Goal: Task Accomplishment & Management: Manage account settings

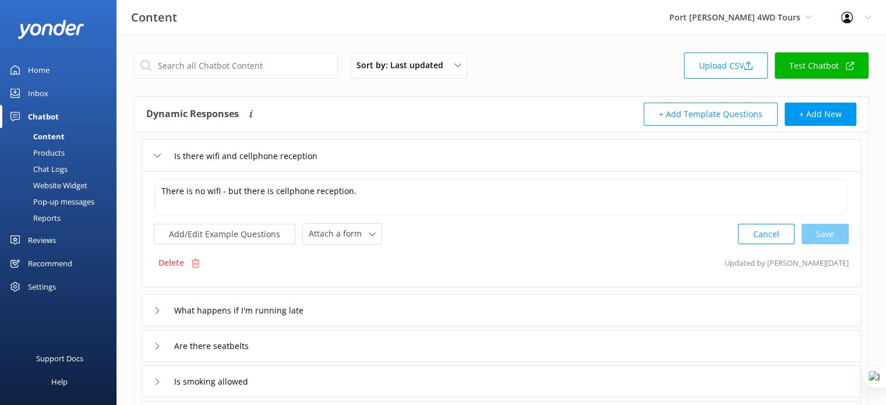
click at [593, 160] on div "Is there wifi and cellphone reception" at bounding box center [502, 155] width 720 height 32
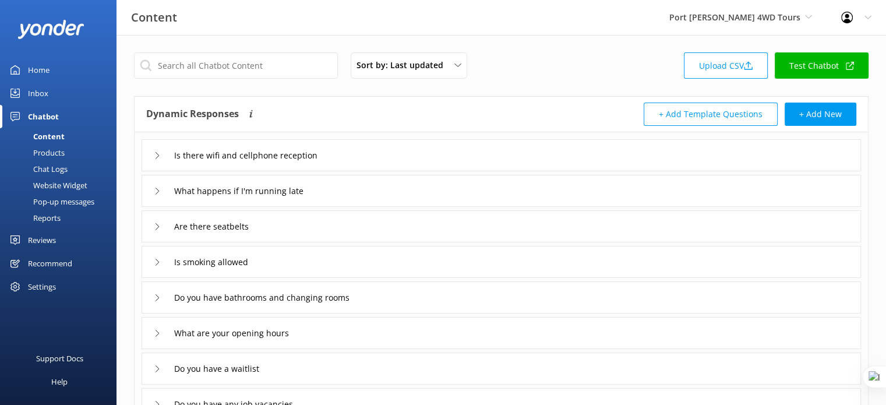
click at [593, 160] on div "Is there wifi and cellphone reception" at bounding box center [502, 155] width 720 height 32
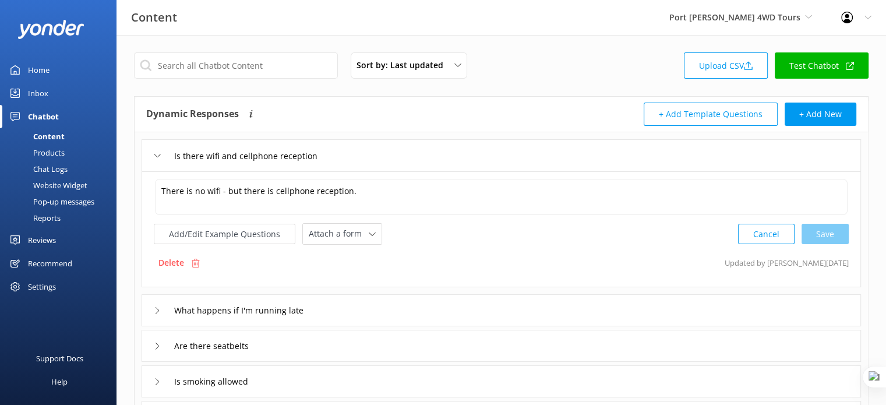
click at [457, 153] on div "Is there wifi and cellphone reception" at bounding box center [502, 155] width 720 height 32
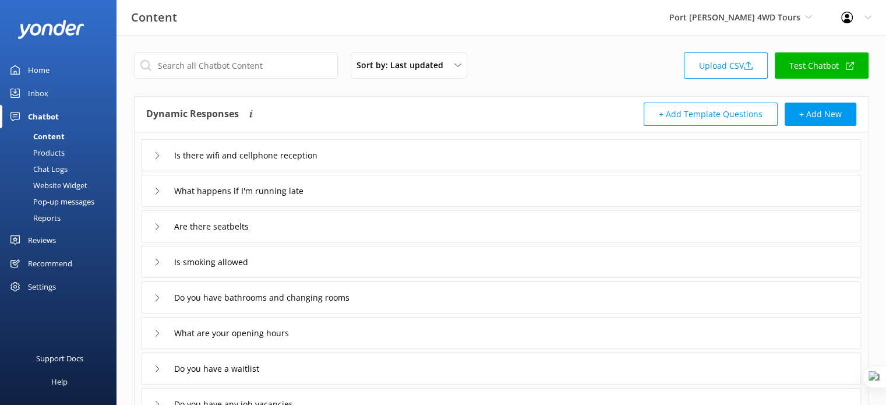
click at [31, 73] on div "Home" at bounding box center [39, 69] width 22 height 23
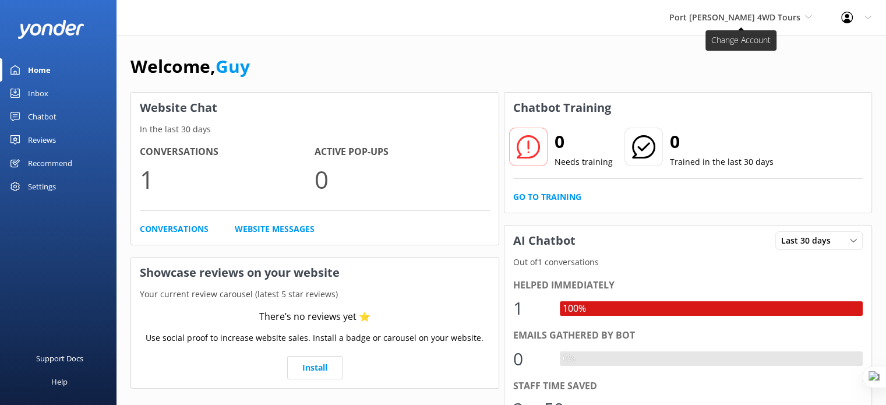
click at [806, 19] on icon at bounding box center [808, 16] width 7 height 7
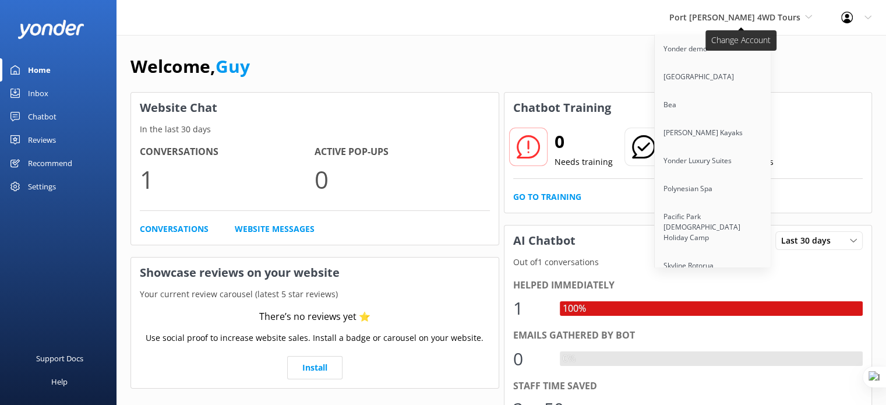
click at [803, 17] on span "Port [PERSON_NAME] 4WD Tours" at bounding box center [740, 17] width 143 height 13
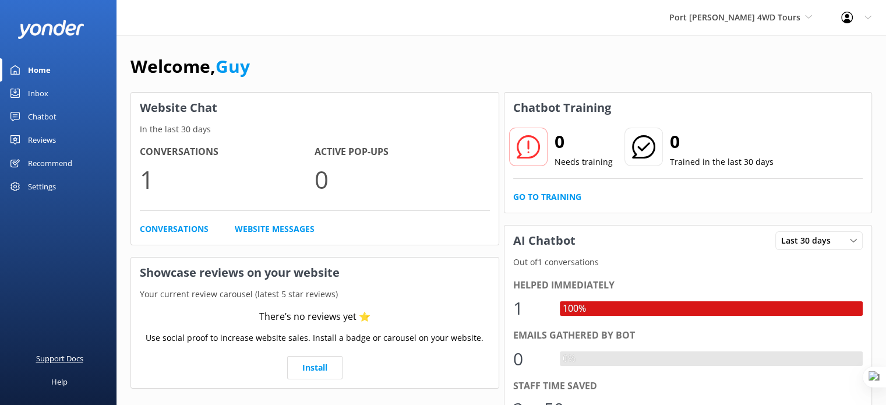
click at [63, 360] on div "Support Docs" at bounding box center [59, 358] width 47 height 23
click at [861, 19] on div "Profile Settings Logout" at bounding box center [856, 17] width 59 height 35
click at [833, 51] on link "Profile Settings" at bounding box center [828, 49] width 117 height 29
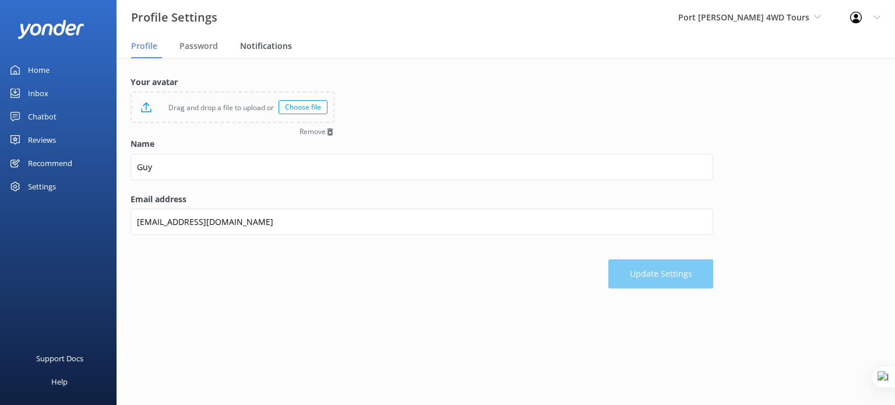
click at [259, 48] on span "Notifications" at bounding box center [266, 46] width 52 height 12
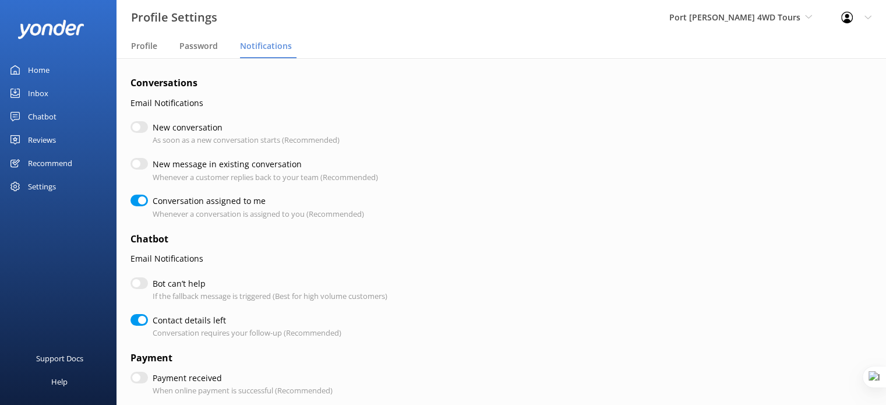
checkbox input "true"
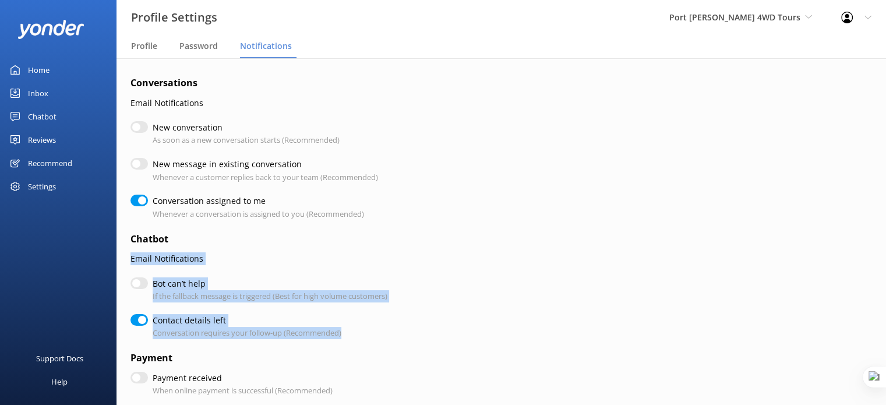
drag, startPoint x: 130, startPoint y: 256, endPoint x: 368, endPoint y: 325, distance: 247.5
click at [368, 325] on div "Conversations Email Notifications New conversation As soon as a new conversatio…" at bounding box center [502, 404] width 770 height 692
click at [198, 288] on label "Bot can’t help" at bounding box center [267, 283] width 229 height 13
click at [148, 288] on input "Bot can’t help" at bounding box center [139, 283] width 17 height 12
checkbox input "true"
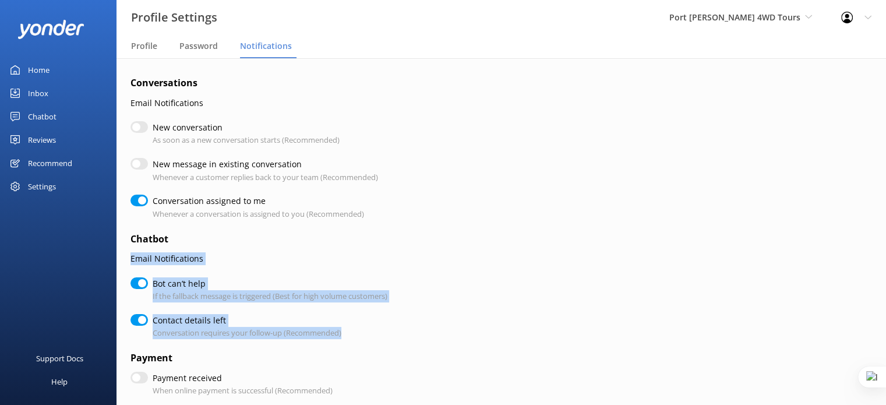
checkbox input "true"
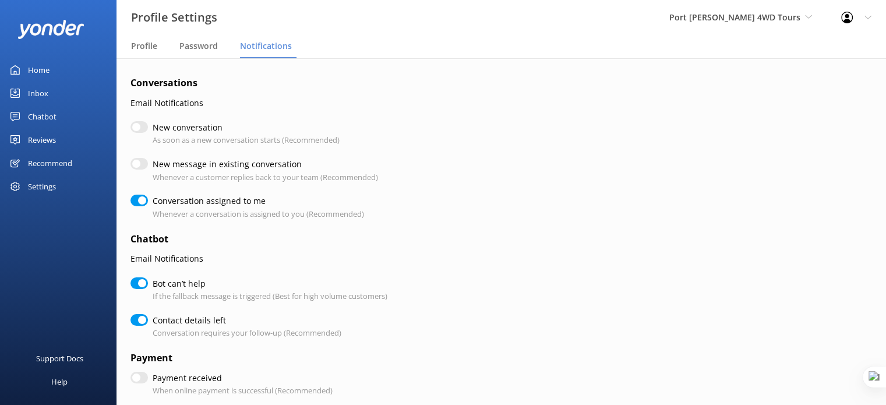
click at [140, 283] on input "Bot can’t help" at bounding box center [139, 283] width 17 height 12
checkbox input "false"
checkbox input "true"
click at [140, 131] on input "New conversation" at bounding box center [139, 127] width 17 height 12
checkbox input "true"
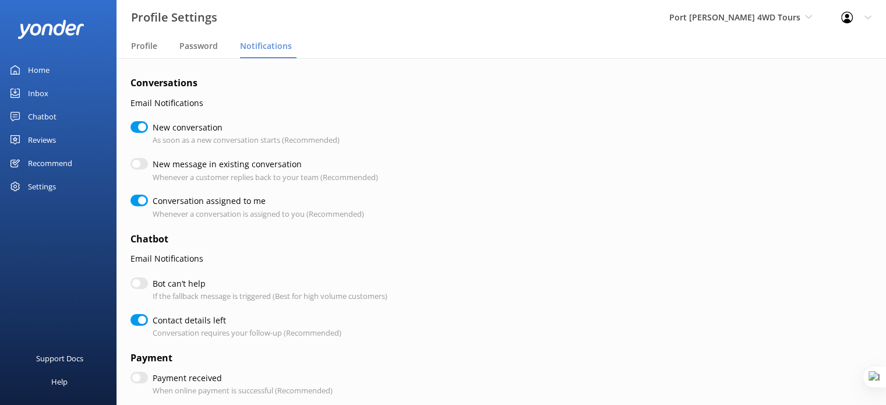
checkbox input "true"
click at [140, 131] on input "New conversation" at bounding box center [139, 127] width 17 height 12
checkbox input "false"
checkbox input "true"
click at [26, 94] on link "Inbox" at bounding box center [58, 93] width 117 height 23
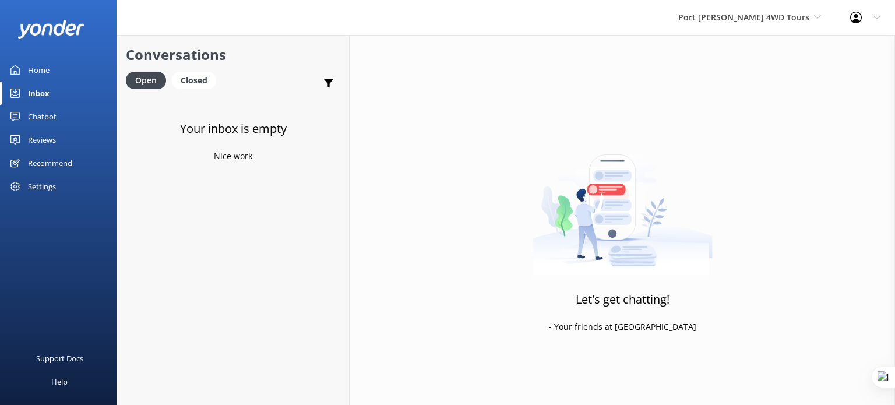
click at [35, 115] on div "Chatbot" at bounding box center [42, 116] width 29 height 23
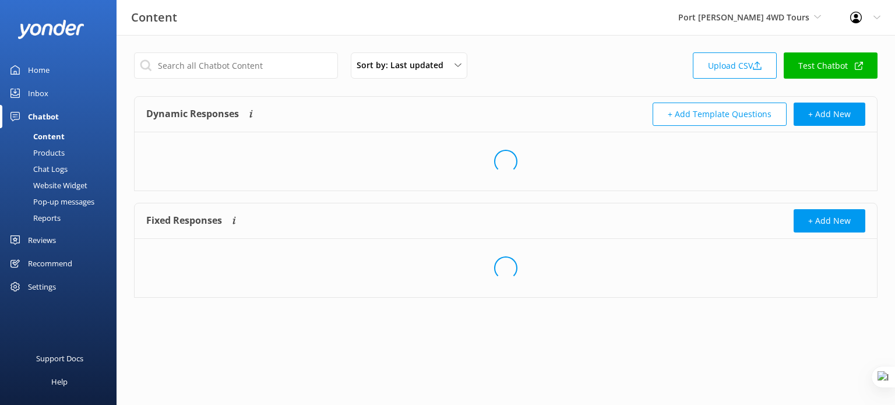
click at [826, 63] on link "Test Chatbot" at bounding box center [831, 65] width 94 height 26
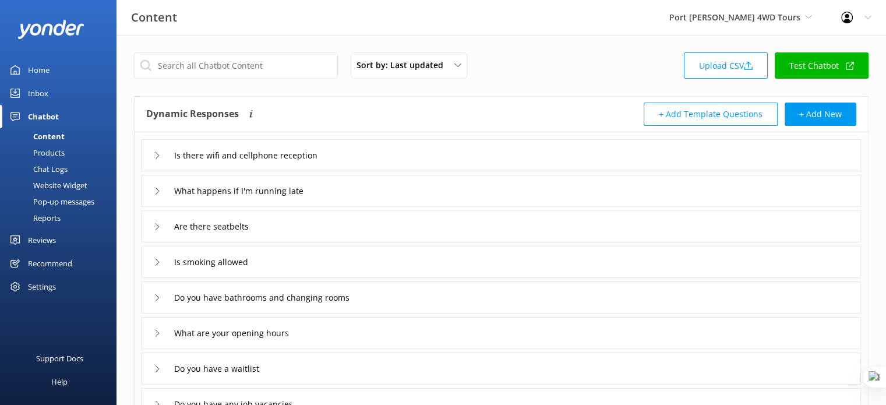
click at [44, 91] on div "Inbox" at bounding box center [38, 93] width 20 height 23
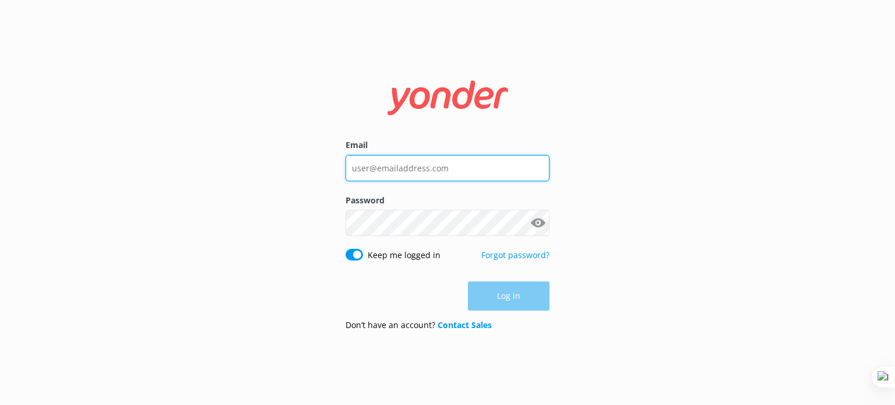
type input "guy@yonderhq.com"
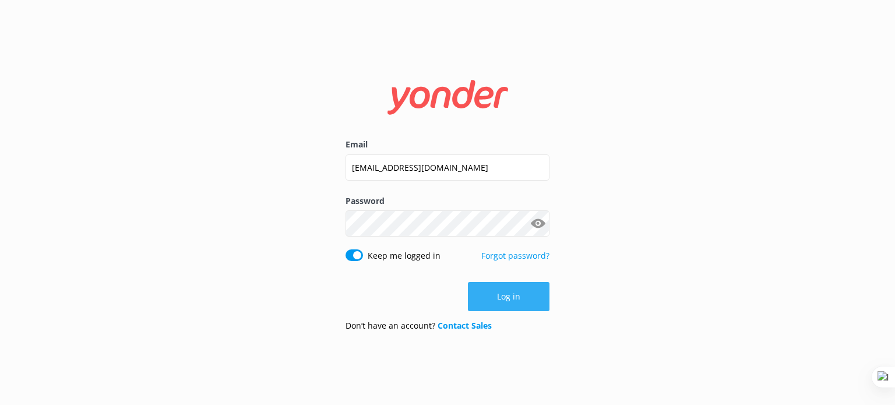
click at [517, 298] on button "Log in" at bounding box center [509, 296] width 82 height 29
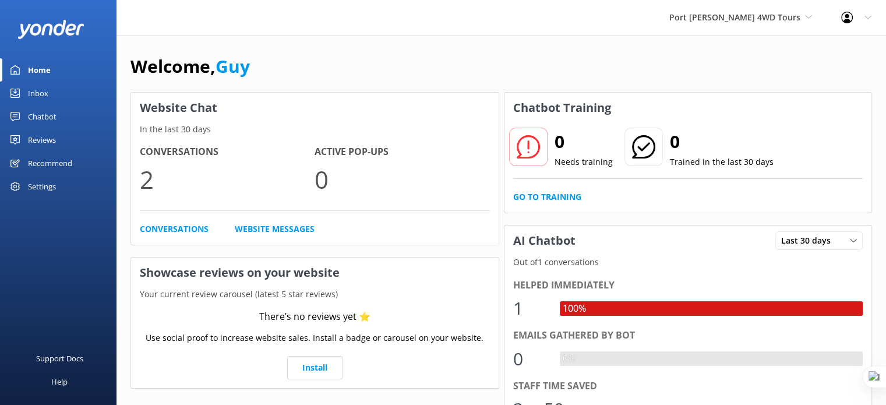
click at [51, 90] on link "Inbox" at bounding box center [58, 93] width 117 height 23
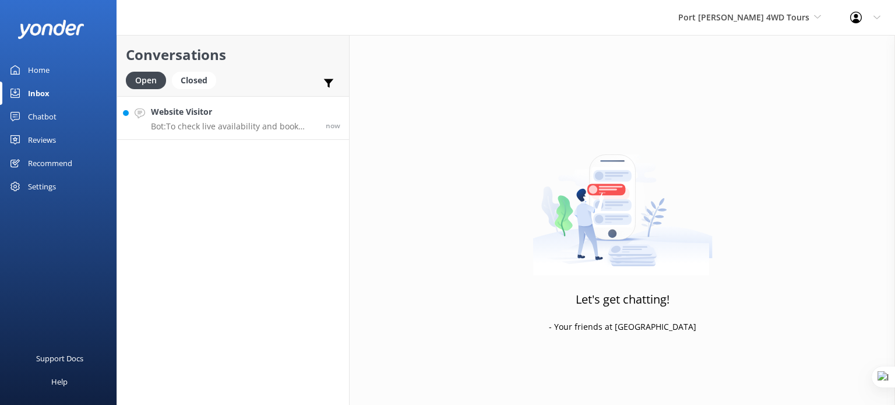
click at [214, 120] on div "Website Visitor Bot: To check live availability and book your tour, please visi…" at bounding box center [234, 117] width 166 height 25
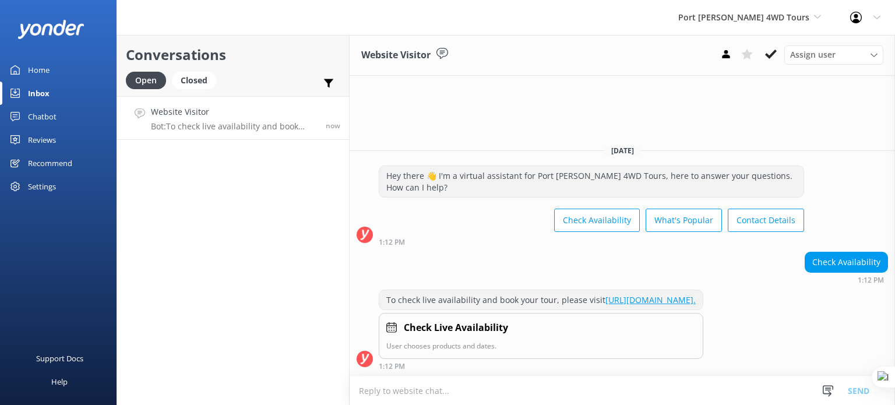
click at [563, 389] on textarea at bounding box center [622, 390] width 545 height 29
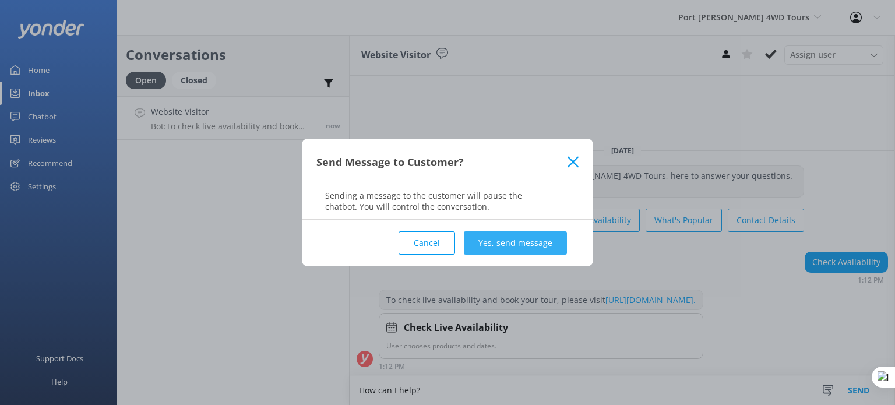
type textarea "How can I help?"
click at [564, 244] on button "Yes, send message" at bounding box center [515, 242] width 103 height 23
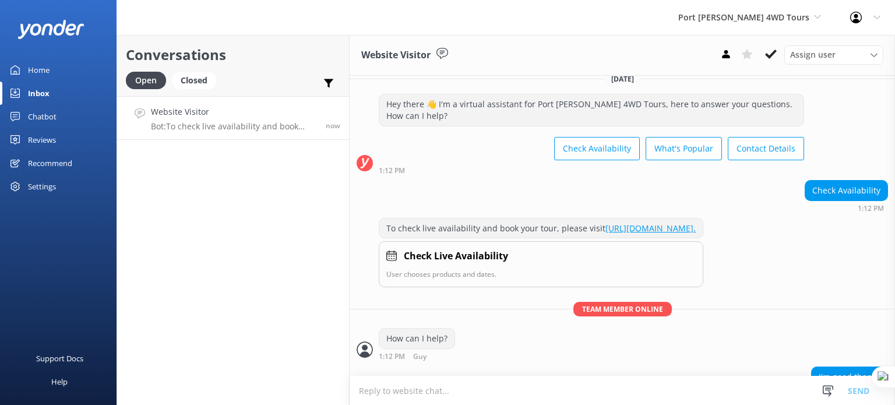
scroll to position [50, 0]
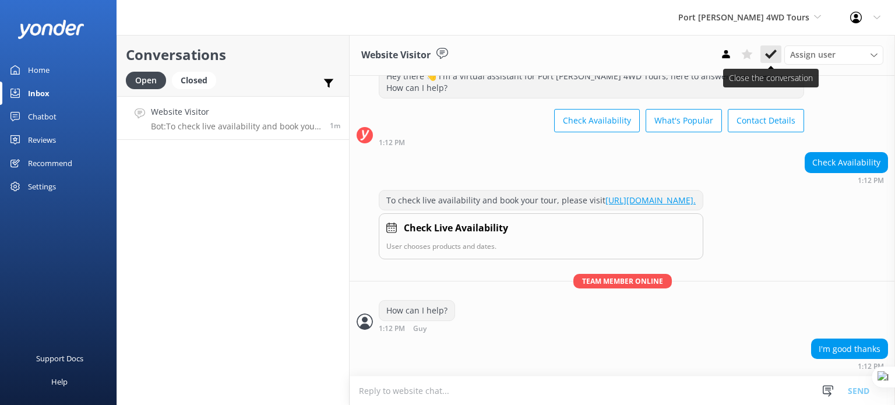
click at [771, 54] on use at bounding box center [771, 54] width 12 height 9
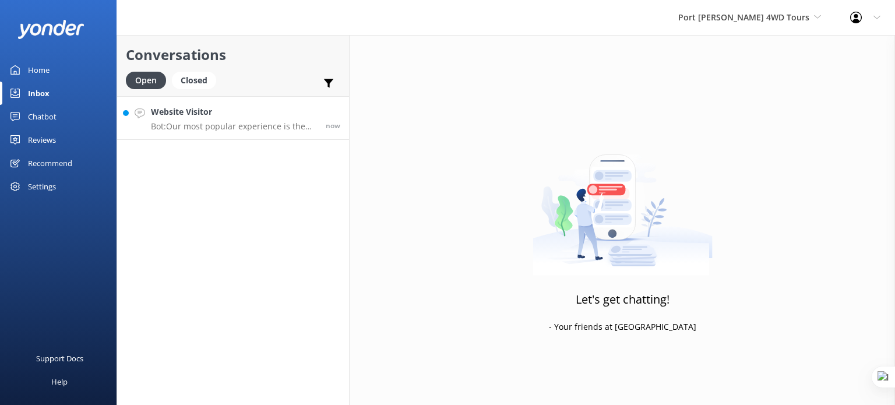
click at [165, 128] on p "Bot: Our most popular experience is the Beach & Dune with Sandboarding tour! It…" at bounding box center [234, 126] width 166 height 10
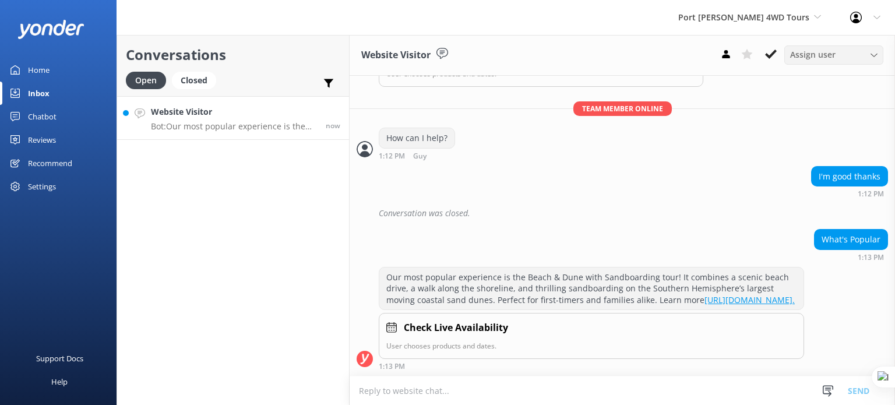
scroll to position [233, 0]
click at [844, 51] on div "Assign user" at bounding box center [833, 54] width 93 height 13
click at [825, 104] on link "Hayley" at bounding box center [837, 102] width 104 height 23
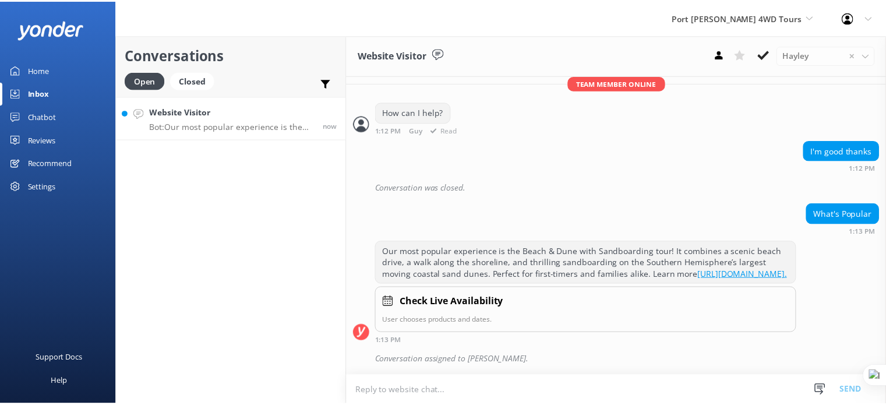
scroll to position [258, 0]
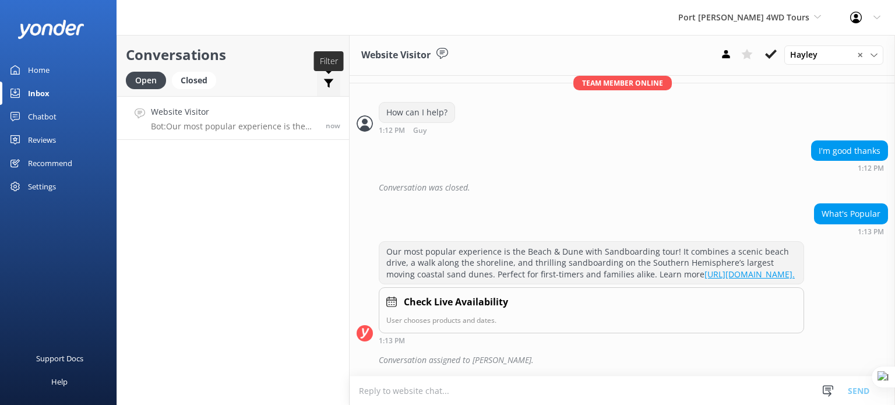
click at [329, 82] on use at bounding box center [329, 83] width 10 height 9
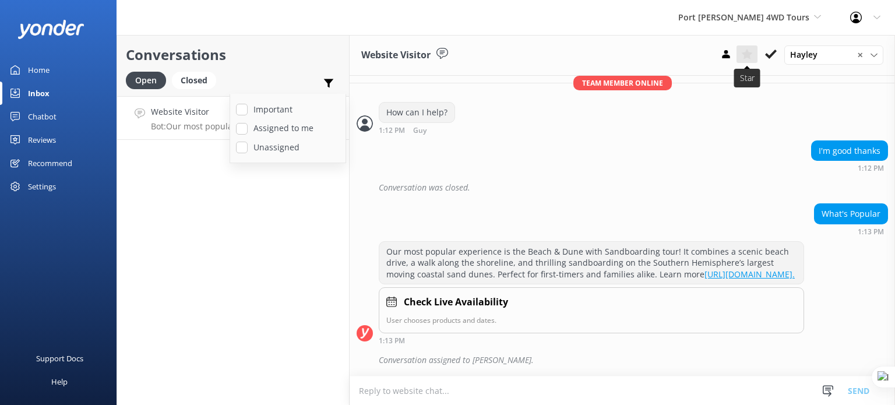
click at [743, 55] on icon at bounding box center [747, 54] width 12 height 12
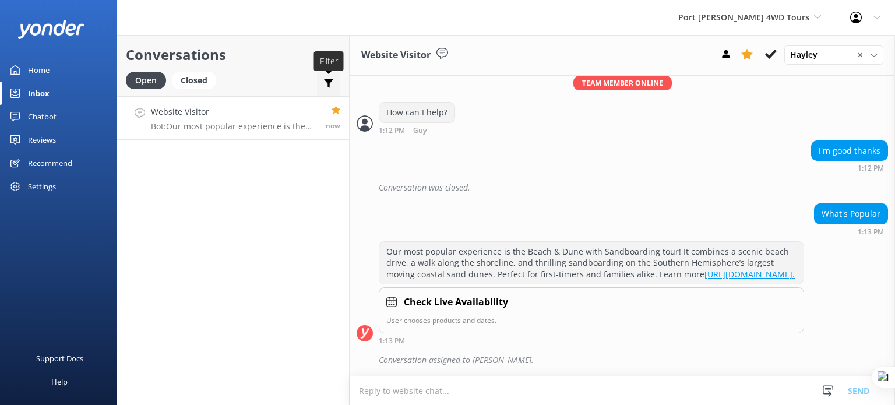
click at [329, 83] on use at bounding box center [329, 83] width 10 height 9
click at [191, 200] on div "Conversations Open Closed Important Assigned to me Unassigned Website Visitor B…" at bounding box center [233, 220] width 233 height 370
click at [749, 57] on use at bounding box center [747, 54] width 12 height 11
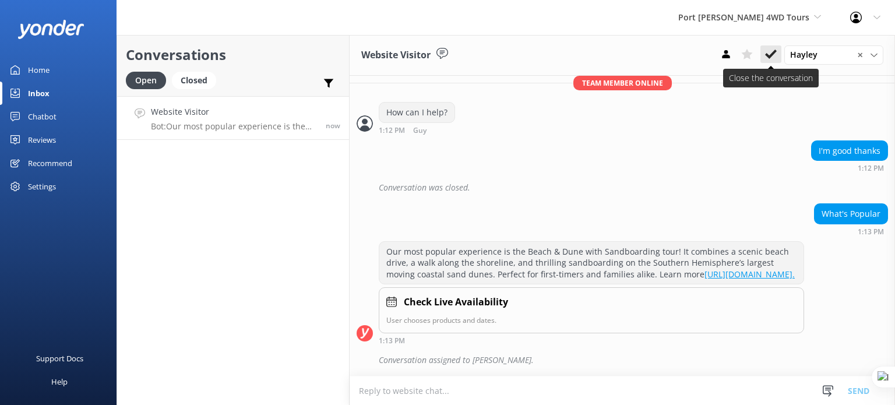
click at [771, 51] on icon at bounding box center [771, 54] width 12 height 12
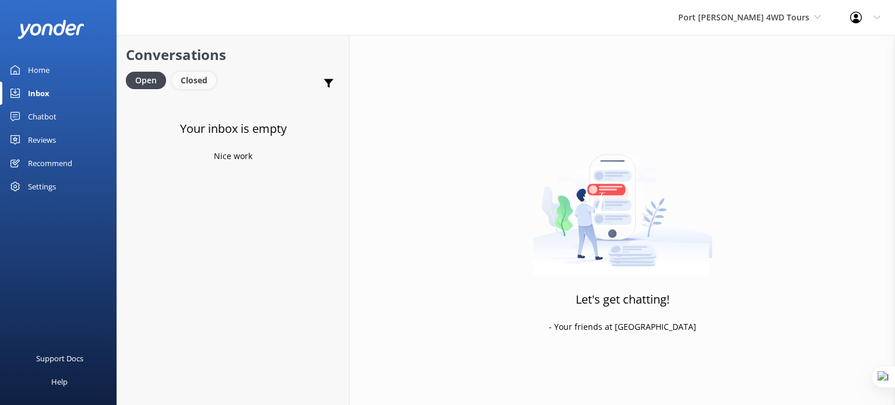
click at [196, 79] on div "Closed" at bounding box center [194, 80] width 44 height 17
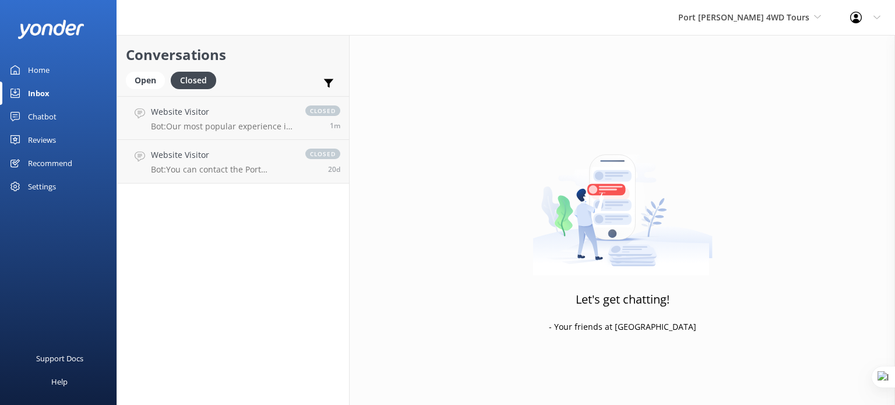
click at [43, 114] on div "Chatbot" at bounding box center [42, 116] width 29 height 23
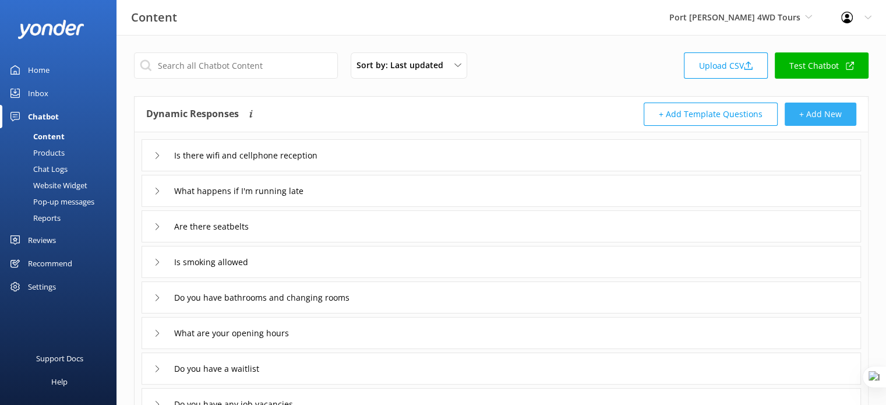
click at [831, 115] on button "+ Add New" at bounding box center [821, 114] width 72 height 23
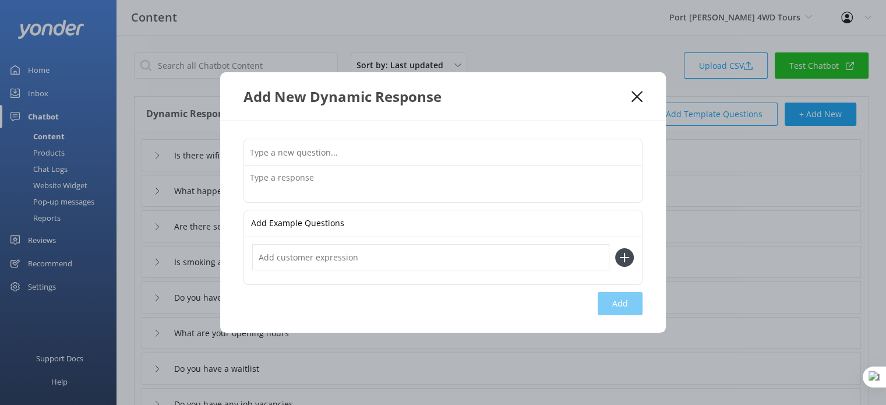
click at [399, 151] on input "text" at bounding box center [443, 152] width 398 height 26
paste input "How can I leave feedback or a review"
type input "How can I leave feedback or a review"
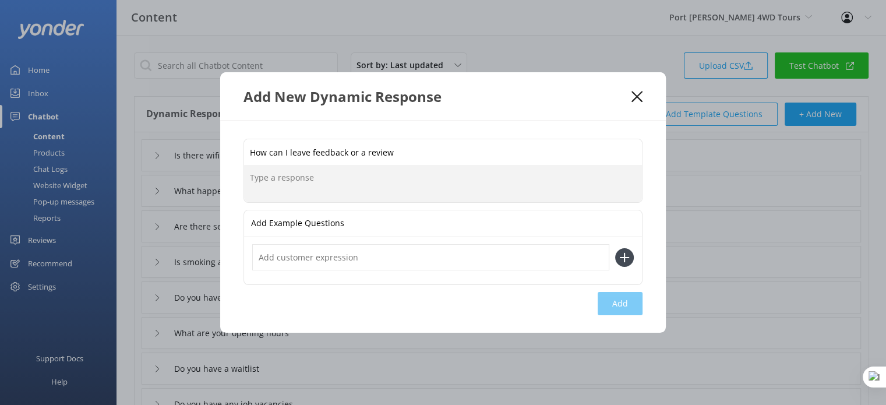
click at [342, 181] on textarea at bounding box center [443, 184] width 398 height 36
paste textarea "We’d love to hear from you! You can leave a review on Google or TripAdvisor, or…"
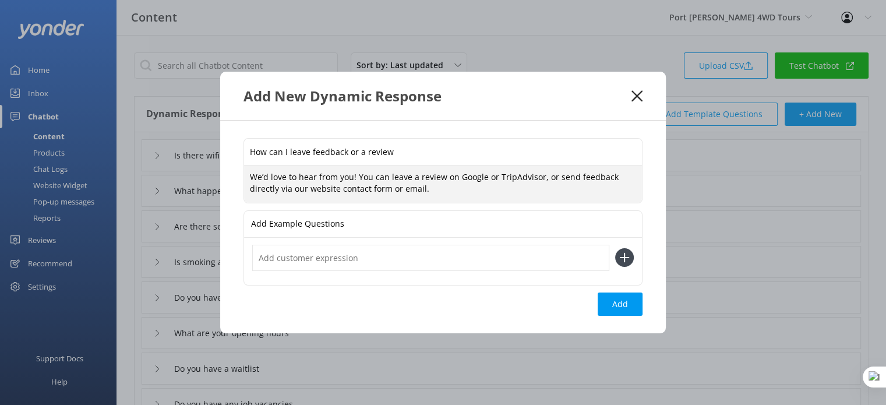
type textarea "We’d love to hear from you! You can leave a review on Google or TripAdvisor, or…"
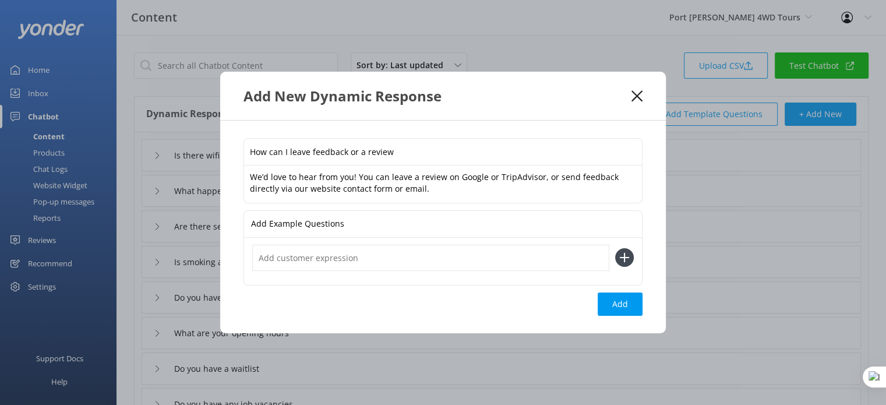
click at [357, 260] on input "text" at bounding box center [430, 258] width 357 height 26
click at [618, 297] on button "Add" at bounding box center [620, 303] width 45 height 23
type input "How can I leave feedback or a review"
type input "Is there wifi and cellphone reception"
type input "What happens if I'm running late"
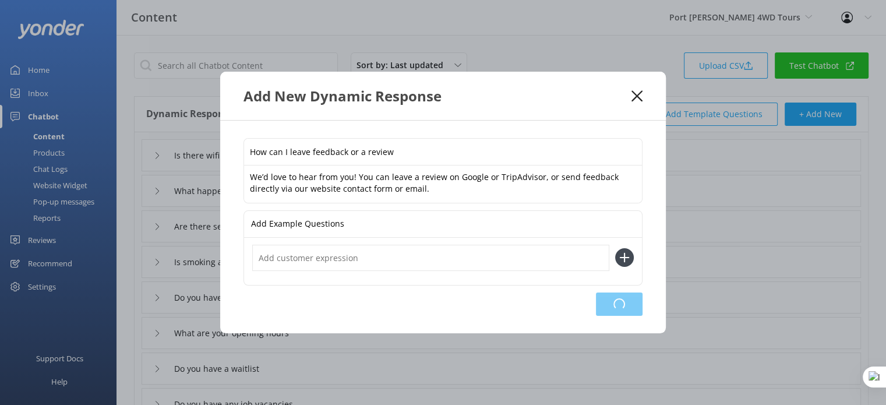
type input "Are there seatbelts"
type input "Is smoking allowed"
type input "Do you have bathrooms and changing rooms"
type input "What are your opening hours"
type input "Do you have a waitlist"
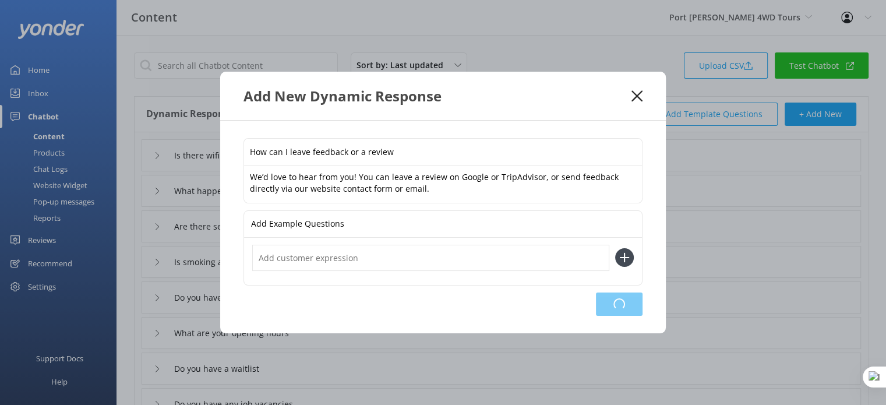
type input "Do you have any job vacancies"
type input "I need to cancel or change my booking"
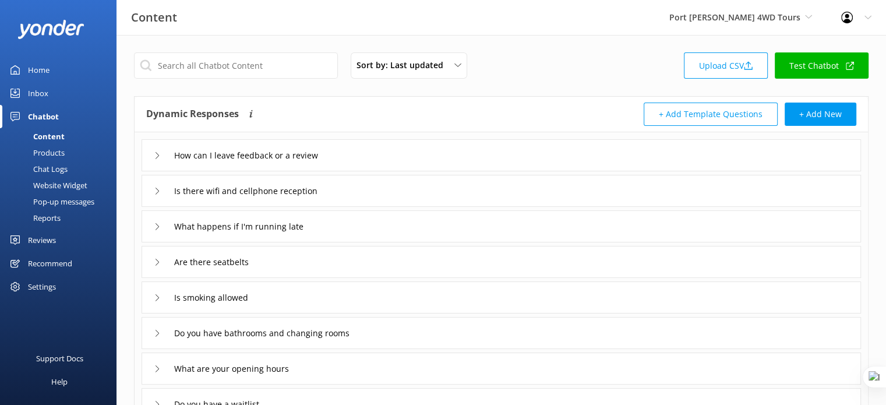
click at [394, 151] on div "How can I leave feedback or a review" at bounding box center [502, 155] width 720 height 32
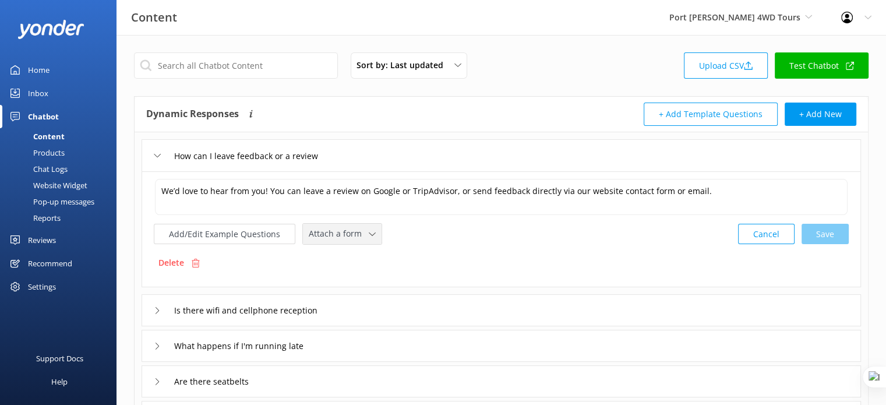
click at [352, 236] on span "Attach a form" at bounding box center [339, 233] width 60 height 13
click at [459, 230] on div "Add/Edit Example Questions Attach a form Leave contact details Check availabili…" at bounding box center [501, 234] width 695 height 22
click at [369, 231] on icon at bounding box center [372, 234] width 7 height 7
click at [246, 66] on input "text" at bounding box center [236, 65] width 204 height 26
type input "book"
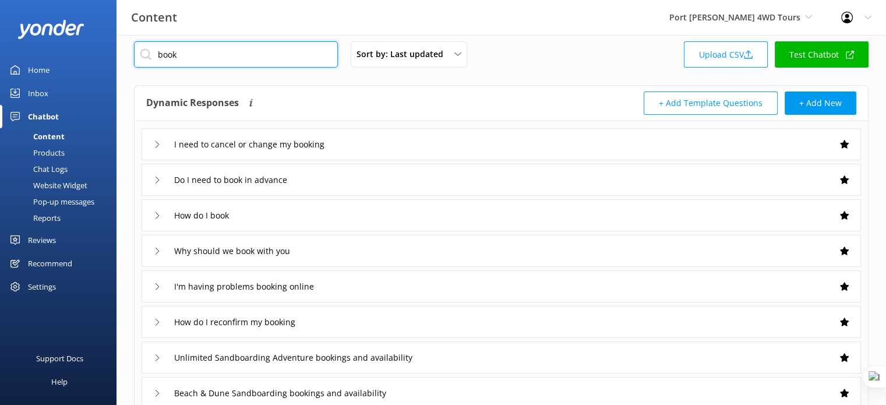
scroll to position [14, 0]
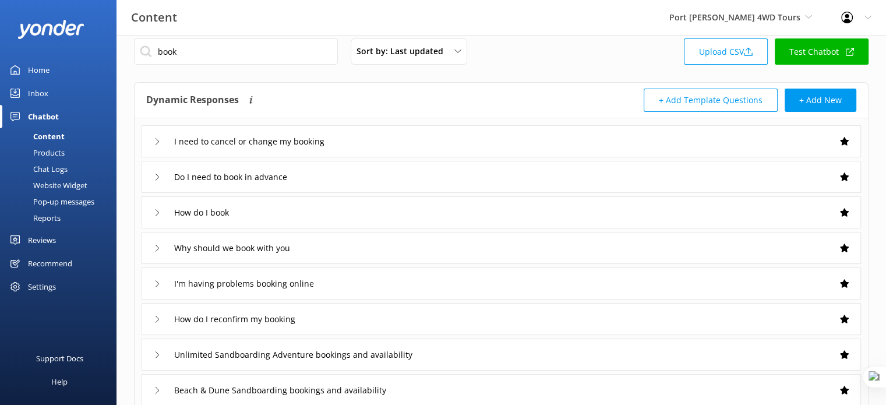
click at [49, 153] on div "Products" at bounding box center [36, 152] width 58 height 16
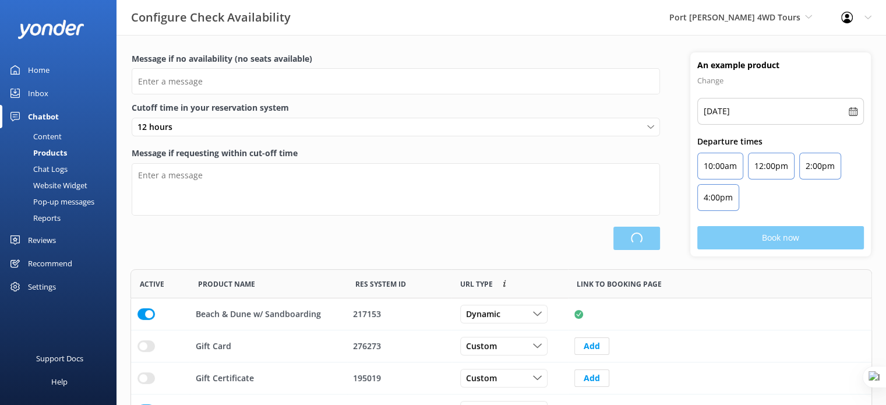
scroll to position [181, 732]
type input "There are no seats available, please check an alternative day"
type textarea "Our online booking system closes {hours} prior to departure. Please contact us …"
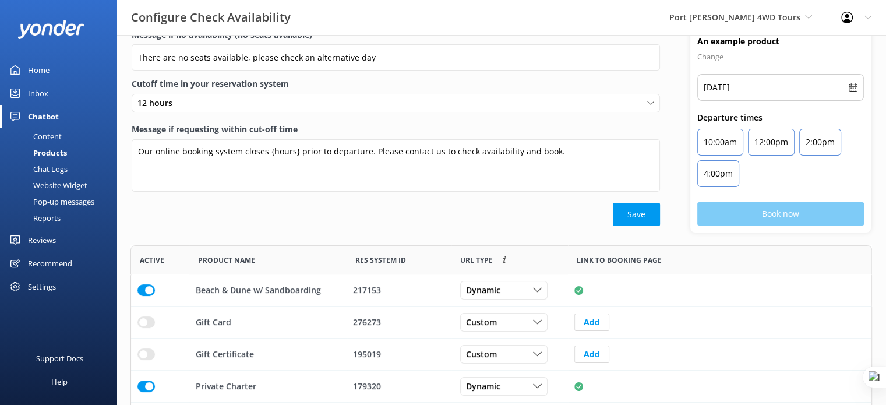
scroll to position [54, 0]
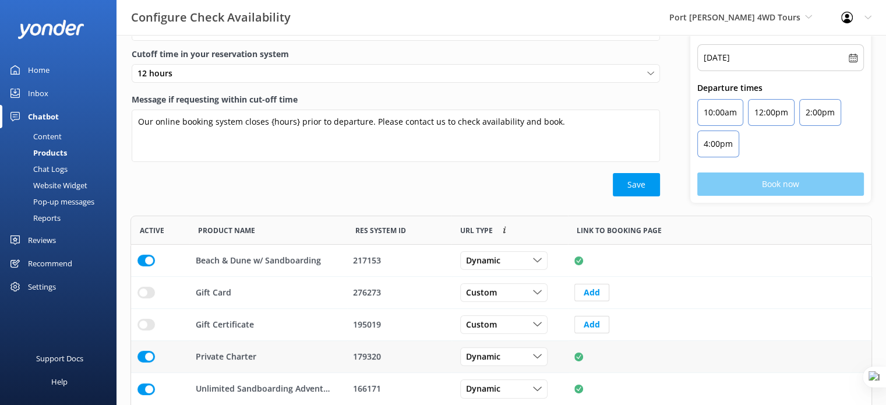
click at [146, 266] on input "row" at bounding box center [146, 261] width 17 height 12
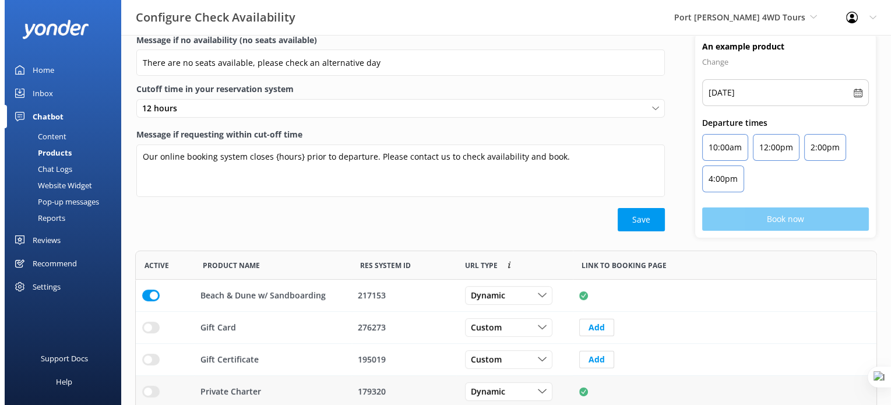
scroll to position [0, 0]
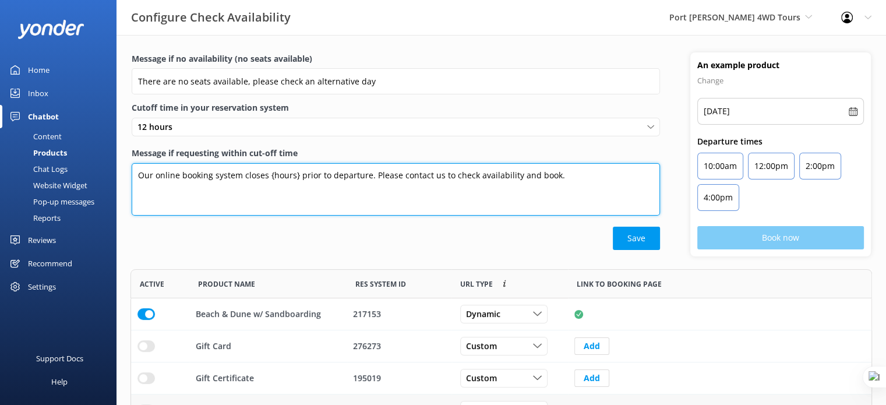
click at [576, 178] on textarea "Our online booking system closes {hours} prior to departure. Please contact us …" at bounding box center [396, 189] width 528 height 52
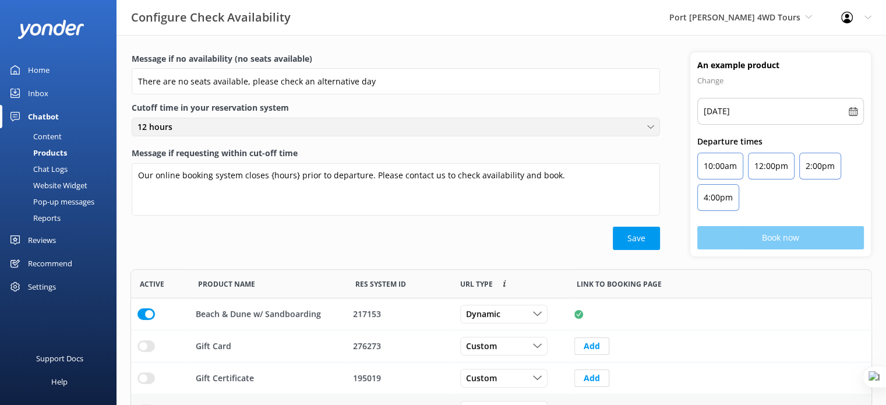
click at [210, 128] on div "12 hours" at bounding box center [396, 127] width 523 height 13
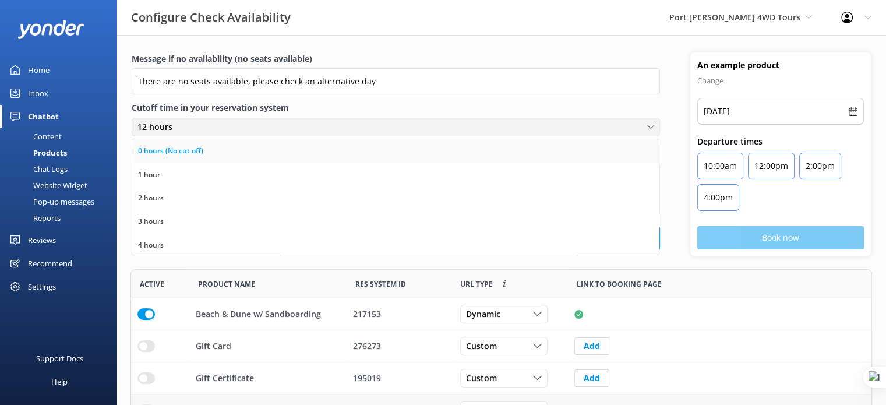
click at [210, 151] on link "0 hours (No cut off)" at bounding box center [395, 150] width 527 height 23
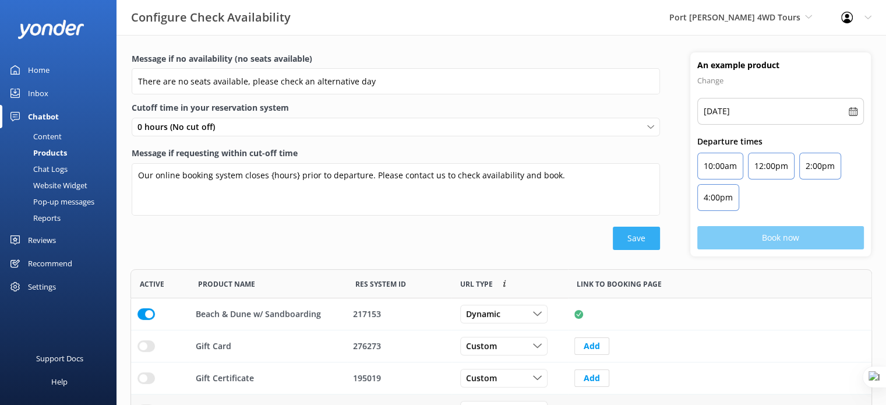
click at [641, 232] on button "Save" at bounding box center [636, 238] width 47 height 23
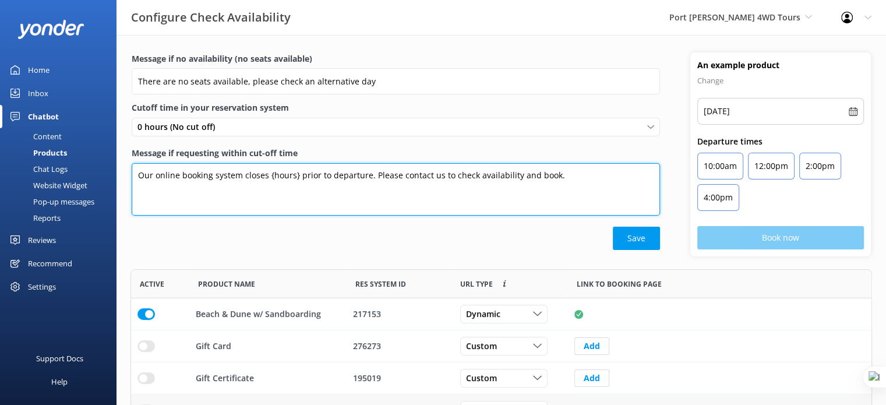
drag, startPoint x: 447, startPoint y: 174, endPoint x: 83, endPoint y: 153, distance: 364.2
click at [83, 153] on div "Configure Check Availability Port Stephens 4WD Tours Yonder demo Musket Cove Is…" at bounding box center [443, 247] width 886 height 424
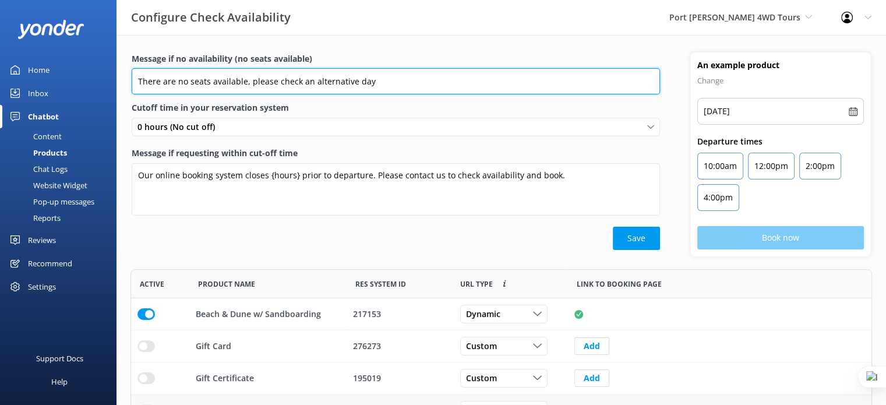
click at [415, 75] on input "There are no seats available, please check an alternative day" at bounding box center [396, 81] width 528 height 26
drag, startPoint x: 407, startPoint y: 77, endPoint x: 440, endPoint y: 88, distance: 34.8
click at [440, 88] on input "There are no seats available, please check an alternative day" at bounding box center [396, 81] width 528 height 26
click at [390, 76] on input "There are no seats available, please check an alternative day" at bounding box center [396, 81] width 528 height 26
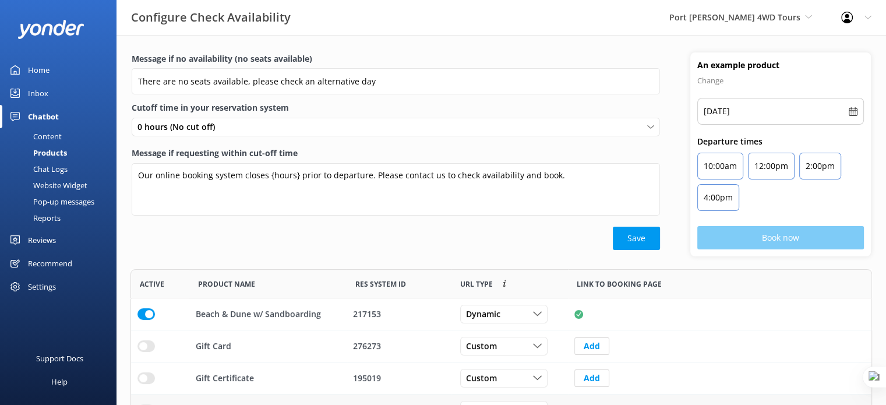
click at [54, 167] on div "Chat Logs" at bounding box center [37, 169] width 61 height 16
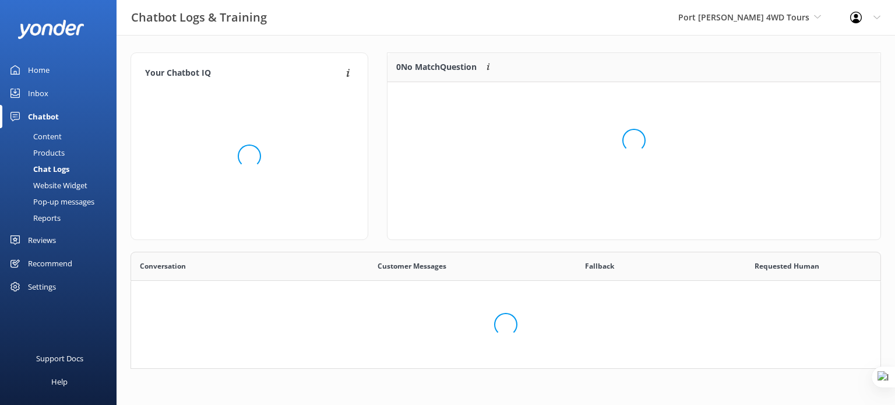
scroll to position [96, 741]
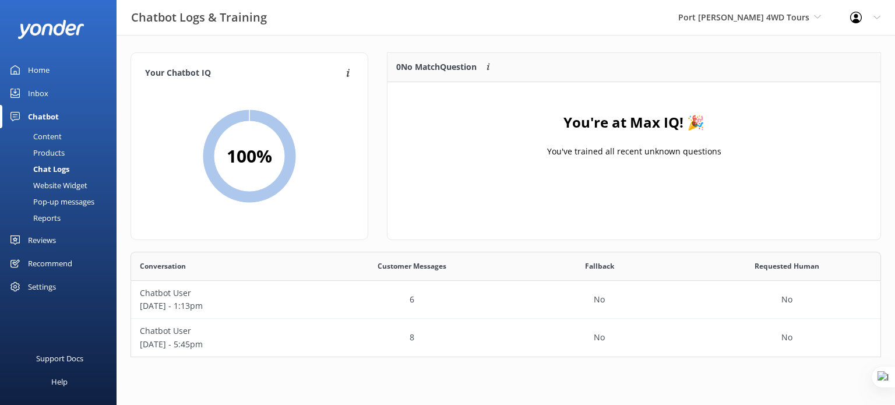
click at [46, 70] on div "Home" at bounding box center [39, 69] width 22 height 23
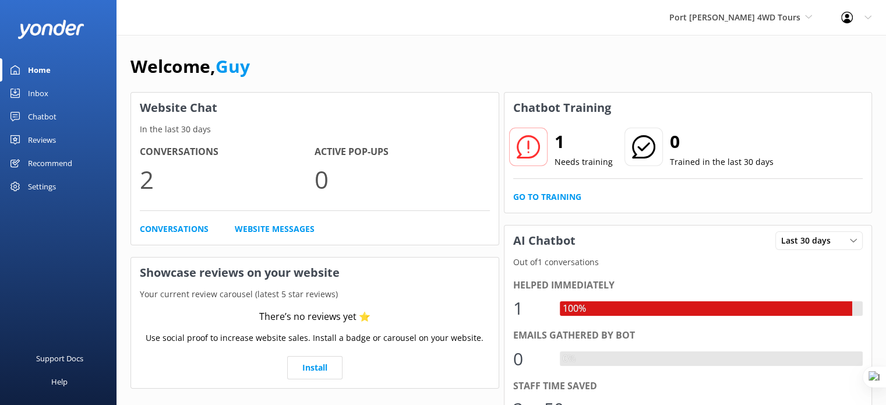
click at [43, 121] on div "Chatbot" at bounding box center [42, 116] width 29 height 23
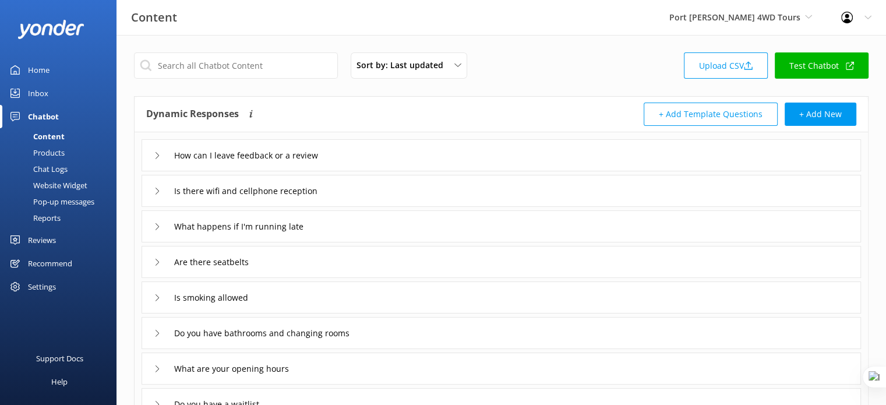
click at [57, 167] on div "Chat Logs" at bounding box center [37, 169] width 61 height 16
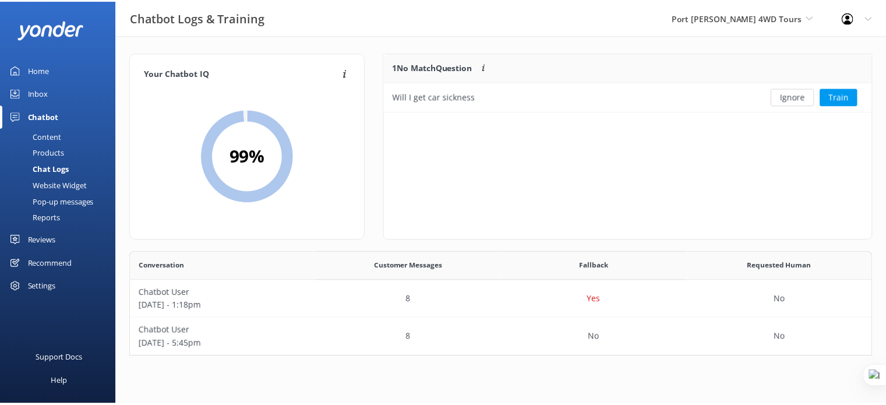
scroll to position [9, 9]
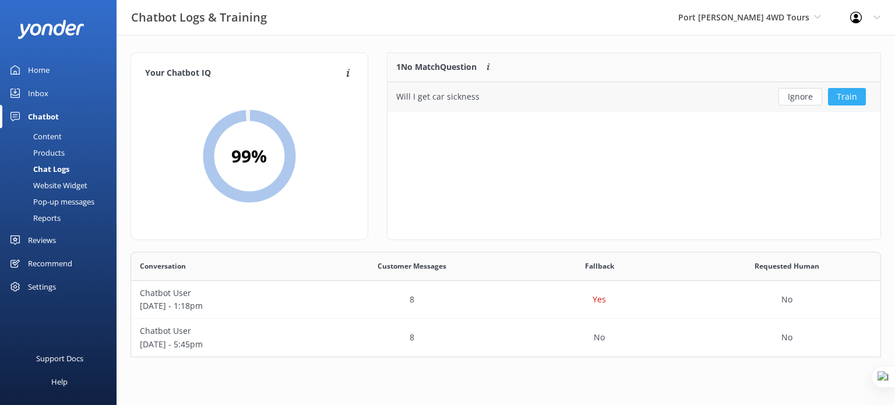
click at [854, 97] on button "Train" at bounding box center [847, 96] width 38 height 17
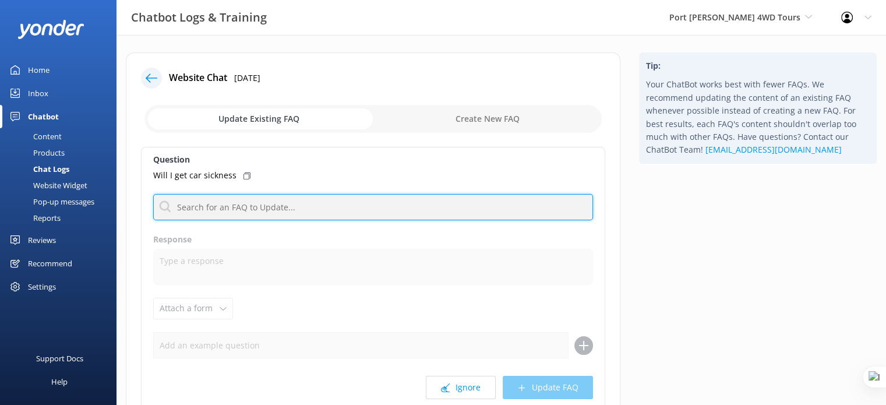
click at [262, 206] on input "text" at bounding box center [373, 207] width 440 height 26
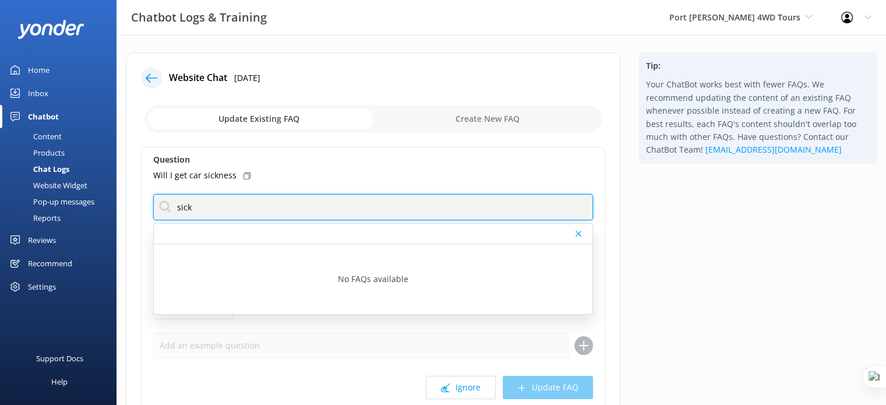
type input "sick"
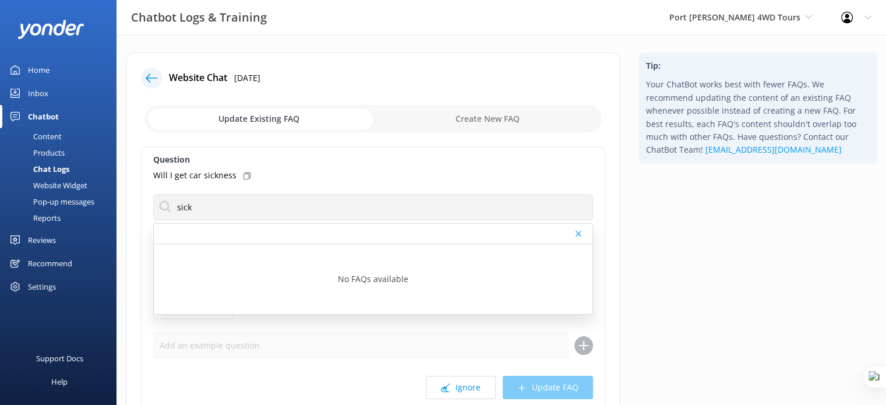
click at [499, 121] on input "checkbox" at bounding box center [372, 119] width 457 height 28
checkbox input "true"
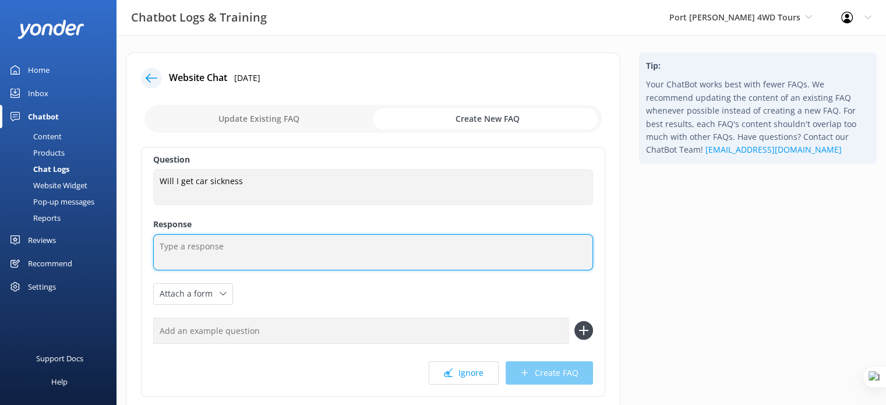
click at [235, 245] on textarea at bounding box center [373, 252] width 440 height 36
paste textarea "Our 4WD tours travel over sand dunes and uneven terrain, which can be bumpy. If…"
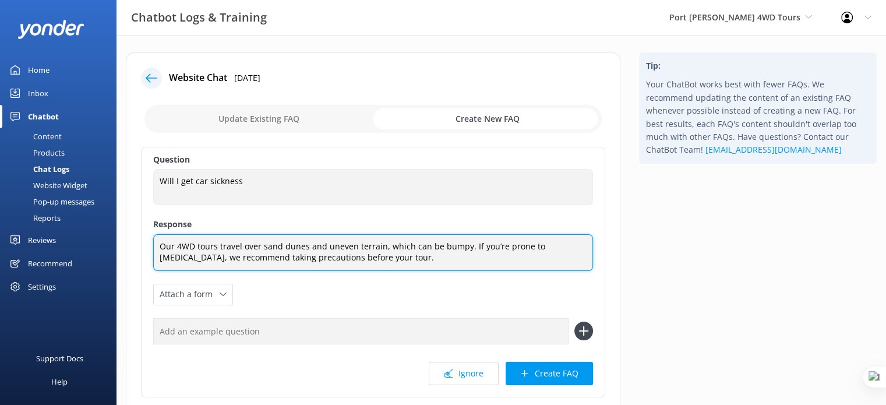
type textarea "Our 4WD tours travel over sand dunes and uneven terrain, which can be bumpy. If…"
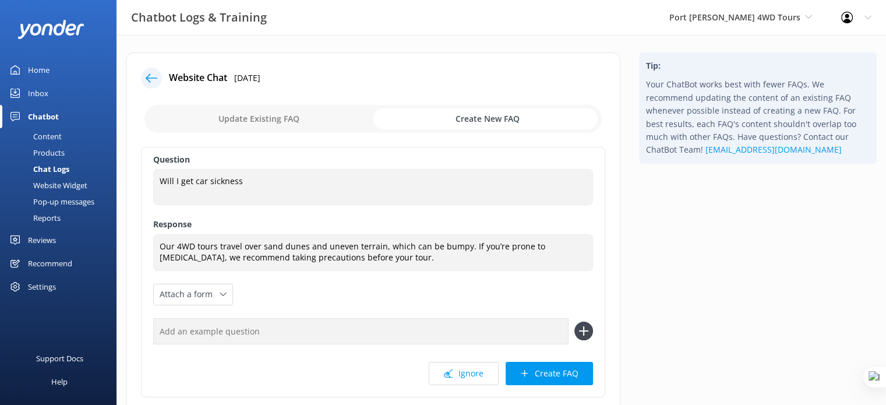
click at [263, 335] on input "text" at bounding box center [360, 331] width 415 height 26
type input "Will I throw up on the trip"
click at [585, 331] on use at bounding box center [584, 331] width 10 height 10
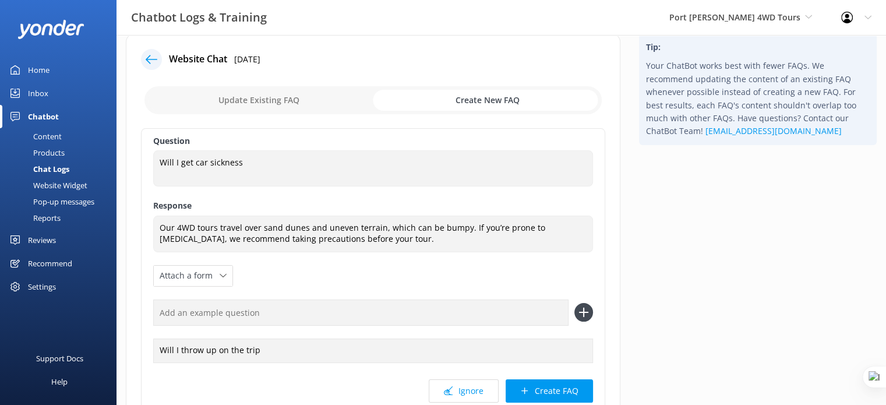
scroll to position [58, 0]
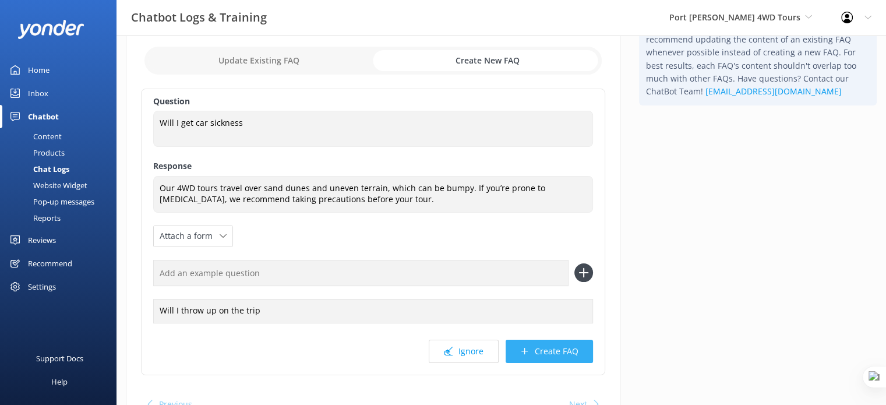
click at [550, 348] on button "Create FAQ" at bounding box center [549, 351] width 87 height 23
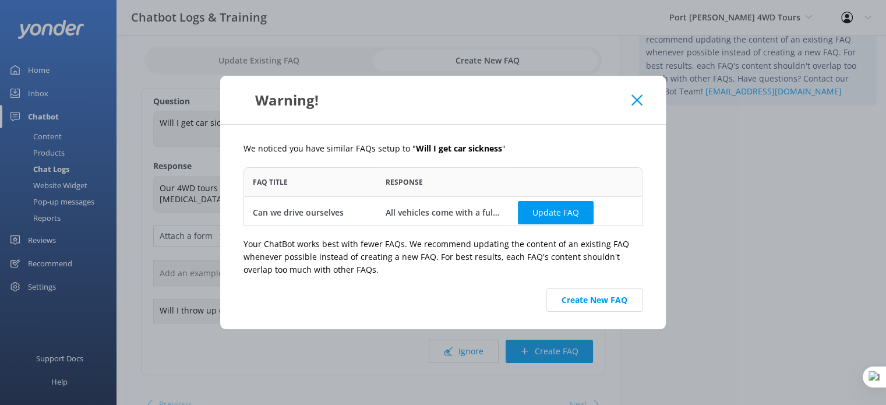
scroll to position [50, 390]
drag, startPoint x: 411, startPoint y: 147, endPoint x: 501, endPoint y: 147, distance: 89.7
click at [501, 147] on p "We noticed you have similar FAQs setup to " Will I get car sickness "" at bounding box center [443, 148] width 399 height 13
drag, startPoint x: 336, startPoint y: 214, endPoint x: 350, endPoint y: 213, distance: 14.0
click at [350, 213] on div "Can we drive ourselves" at bounding box center [310, 212] width 133 height 32
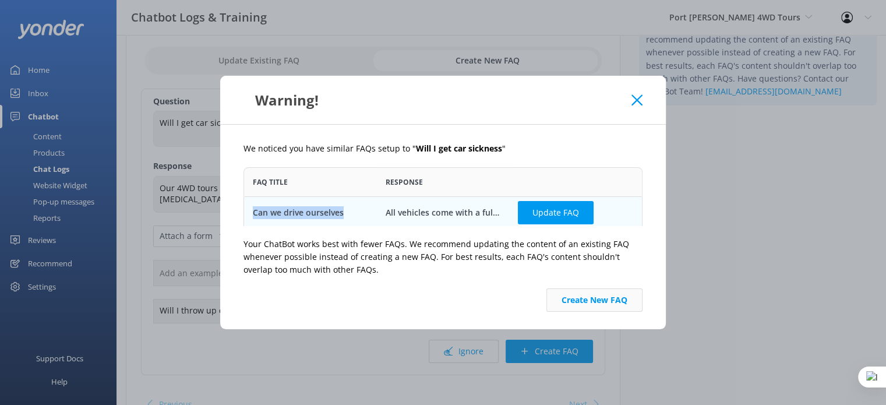
click at [602, 304] on button "Create New FAQ" at bounding box center [595, 299] width 96 height 23
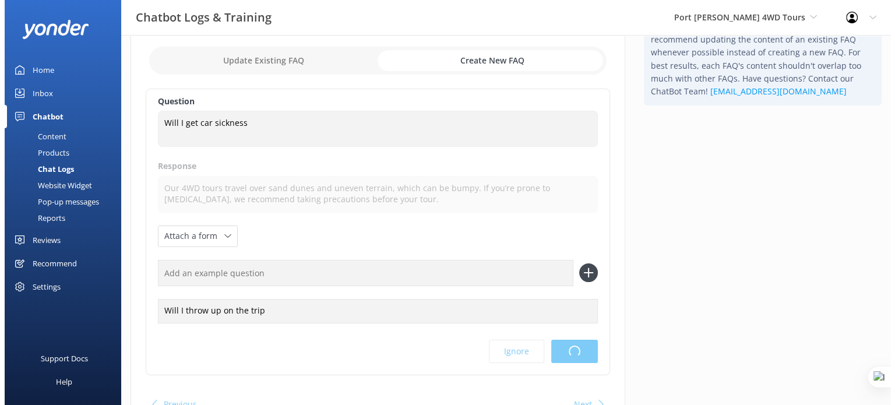
scroll to position [0, 0]
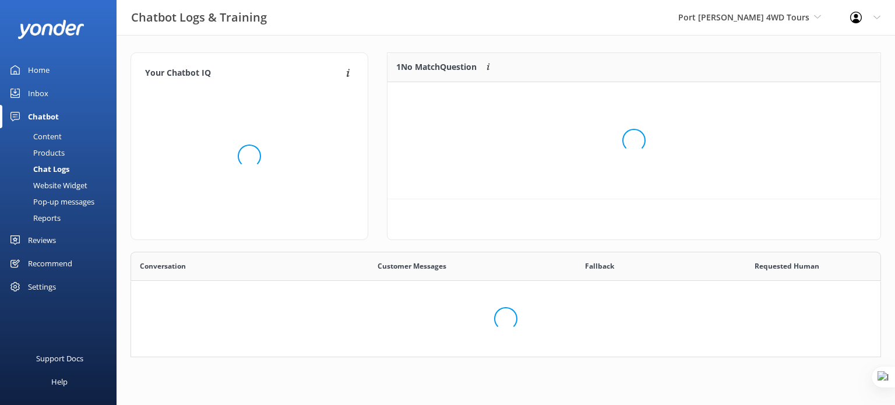
scroll to position [96, 741]
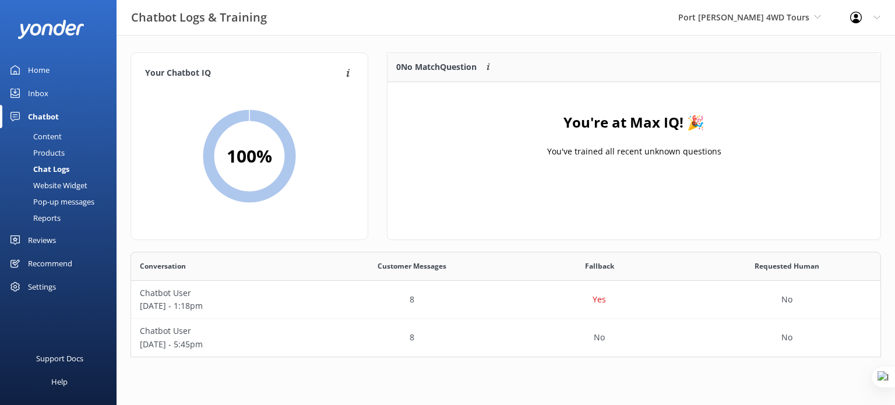
click at [45, 133] on div "Content" at bounding box center [34, 136] width 55 height 16
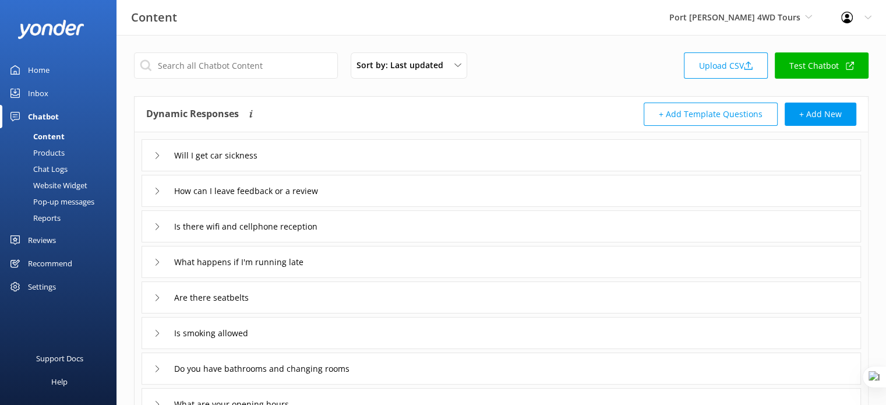
click at [56, 170] on div "Chat Logs" at bounding box center [37, 169] width 61 height 16
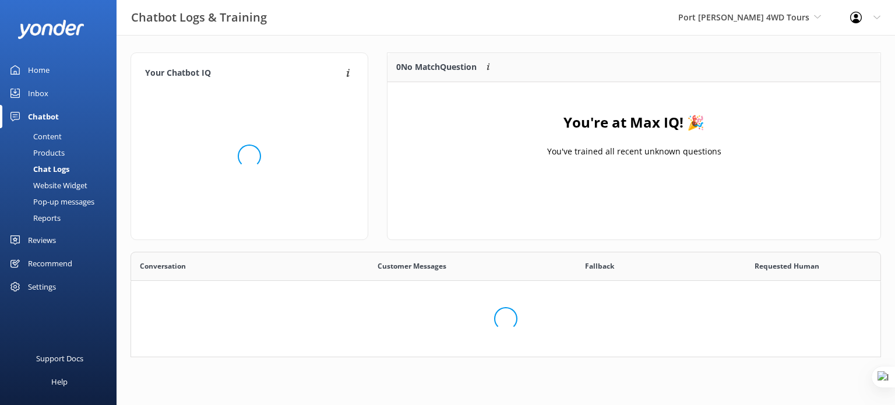
scroll to position [96, 741]
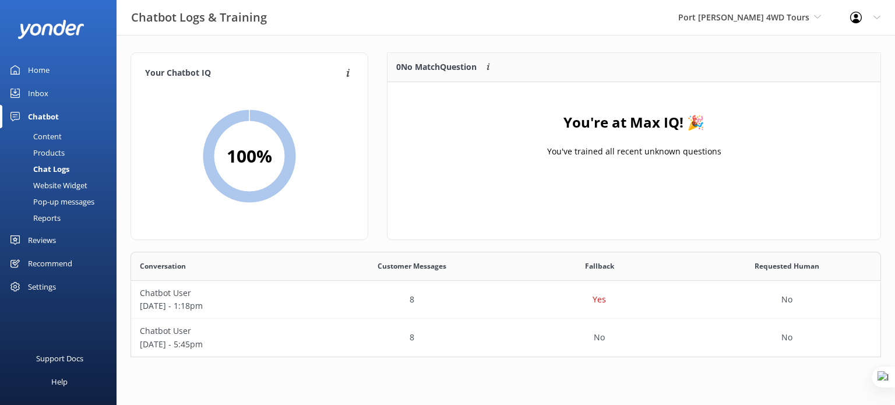
click at [51, 184] on div "Website Widget" at bounding box center [47, 185] width 80 height 16
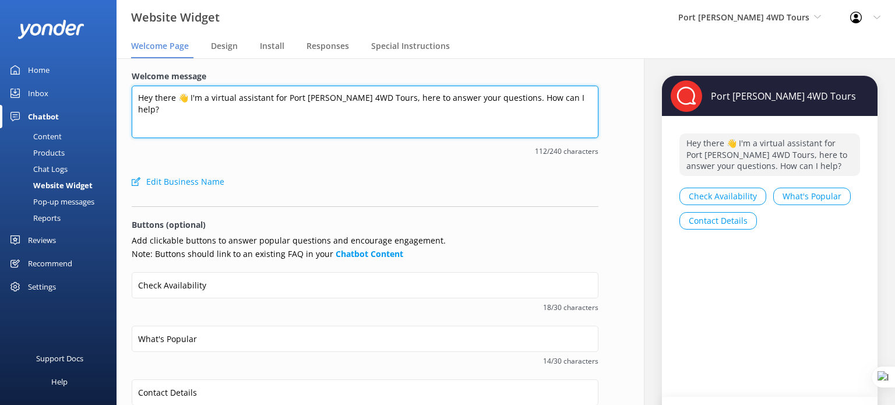
drag, startPoint x: 135, startPoint y: 96, endPoint x: 464, endPoint y: 93, distance: 329.2
click at [464, 93] on textarea "Hey there 👋 I'm a virtual assistant for Port Stephens 4WD Tours, here to answer…" at bounding box center [365, 112] width 467 height 52
click at [500, 93] on textarea "Hey there 👋 I'm a virtual assistant for Port Stephens 4WD Tours, here to answer…" at bounding box center [365, 112] width 467 height 52
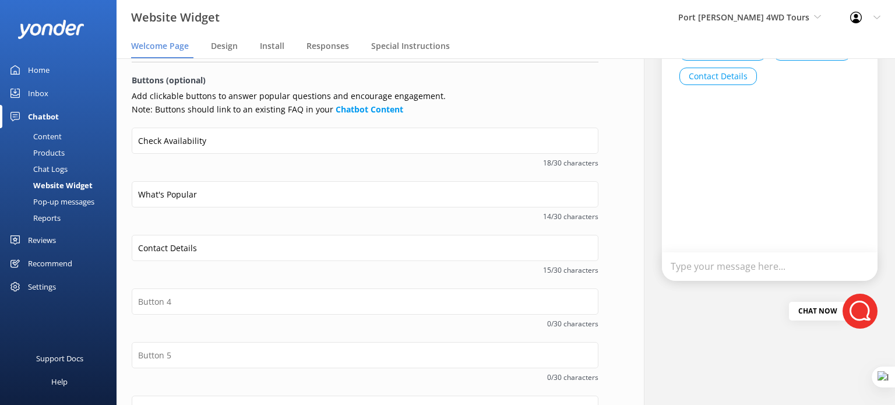
scroll to position [146, 0]
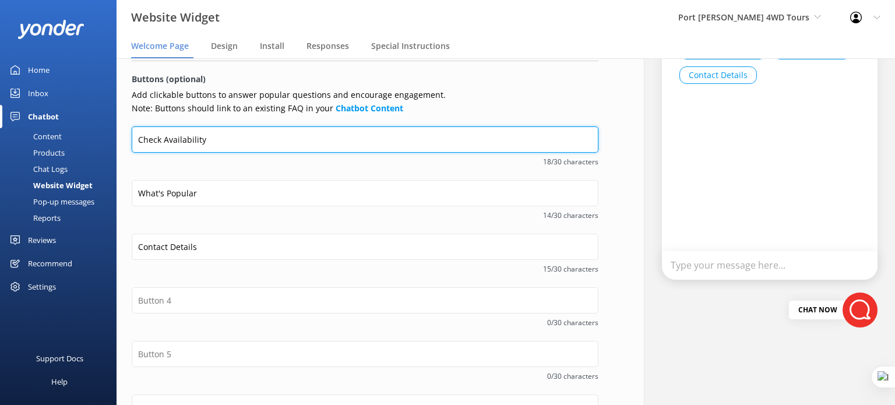
drag, startPoint x: 214, startPoint y: 140, endPoint x: 132, endPoint y: 138, distance: 82.8
click at [132, 138] on input "Check Availability" at bounding box center [365, 139] width 467 height 26
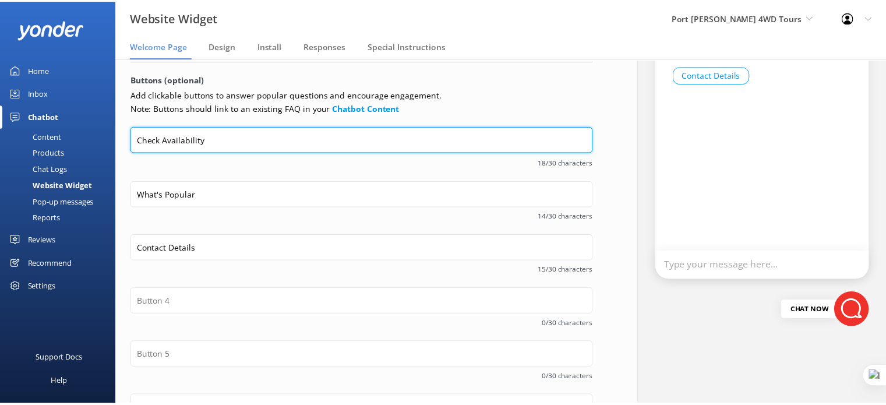
scroll to position [131, 0]
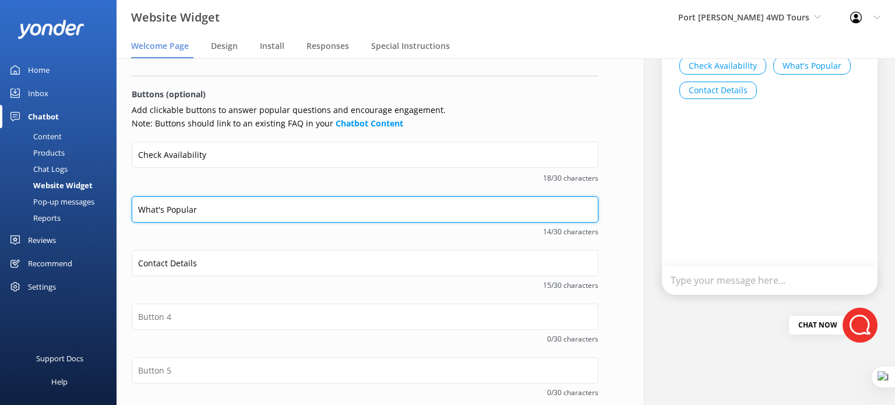
drag, startPoint x: 205, startPoint y: 213, endPoint x: 114, endPoint y: 211, distance: 90.3
click at [114, 211] on div "Website Widget Port Stephens 4WD Tours Yonder demo Musket Cove Island Resort & …" at bounding box center [447, 231] width 895 height 347
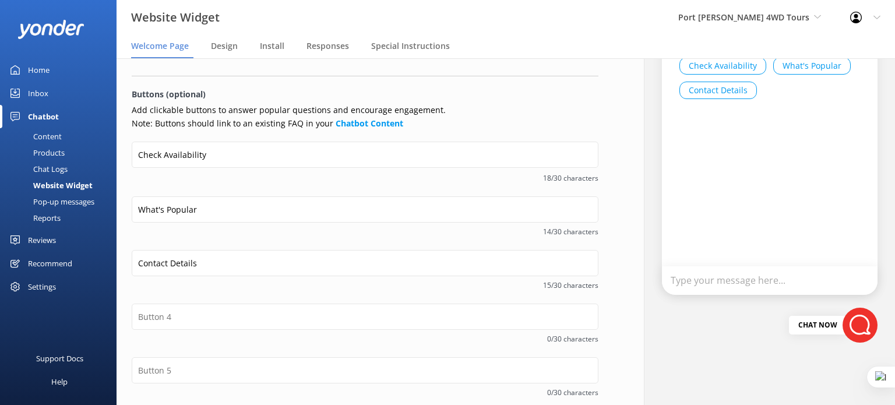
click at [221, 182] on div "18/30 characters" at bounding box center [365, 176] width 467 height 15
click at [56, 135] on div "Content" at bounding box center [34, 136] width 55 height 16
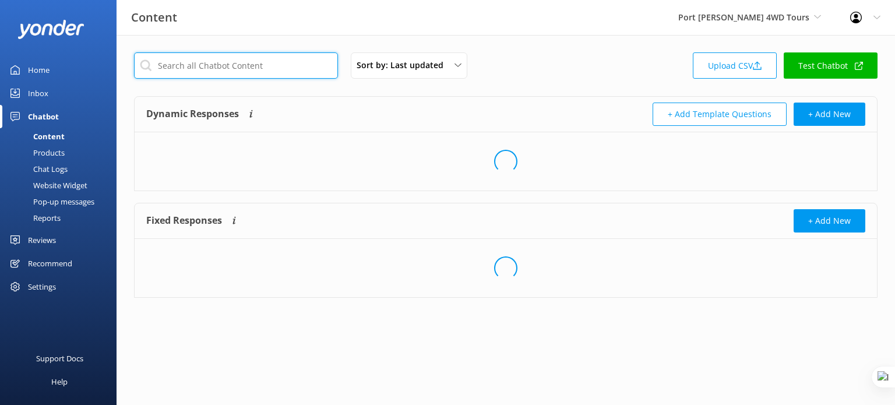
click at [226, 62] on input "text" at bounding box center [236, 65] width 204 height 26
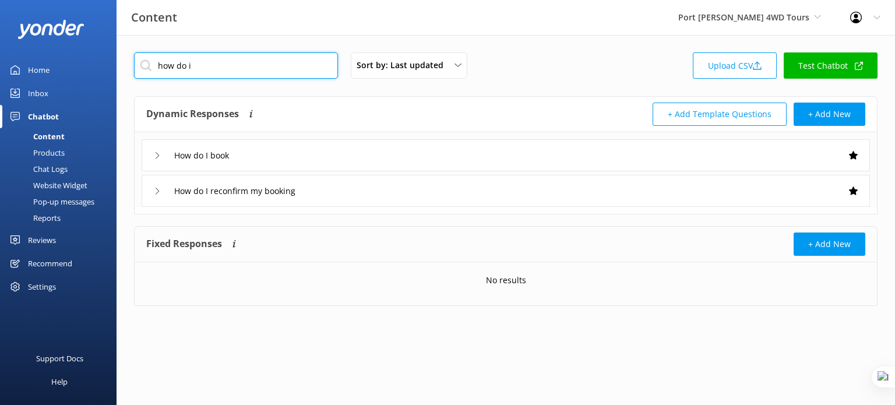
type input "how do i"
click at [320, 156] on div "How do I book" at bounding box center [506, 155] width 728 height 32
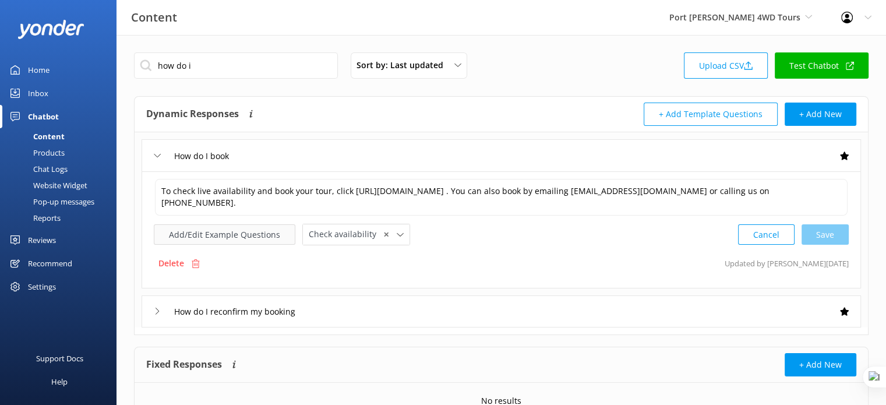
click at [245, 232] on button "Add/Edit Example Questions" at bounding box center [225, 234] width 142 height 20
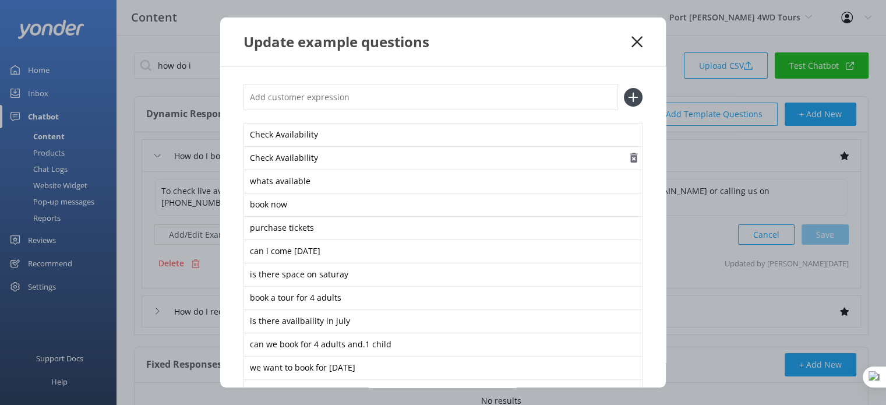
click at [628, 157] on icon "button" at bounding box center [634, 158] width 12 height 12
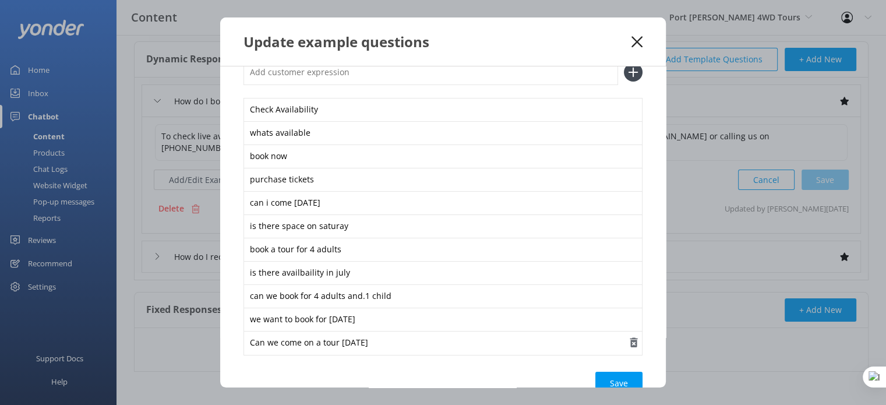
scroll to position [57, 0]
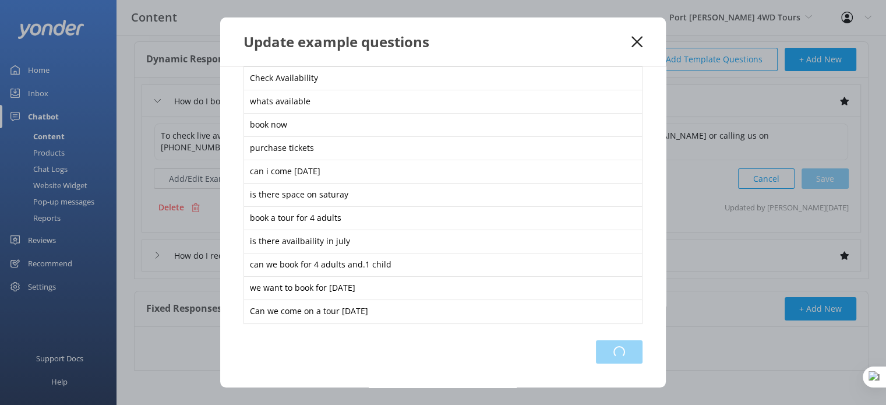
click at [608, 355] on div "Loading.." at bounding box center [619, 351] width 47 height 23
click at [357, 238] on div "is there availbaility in july" at bounding box center [443, 242] width 399 height 24
click at [600, 350] on div "Save" at bounding box center [618, 351] width 47 height 23
click at [634, 41] on icon at bounding box center [637, 42] width 11 height 12
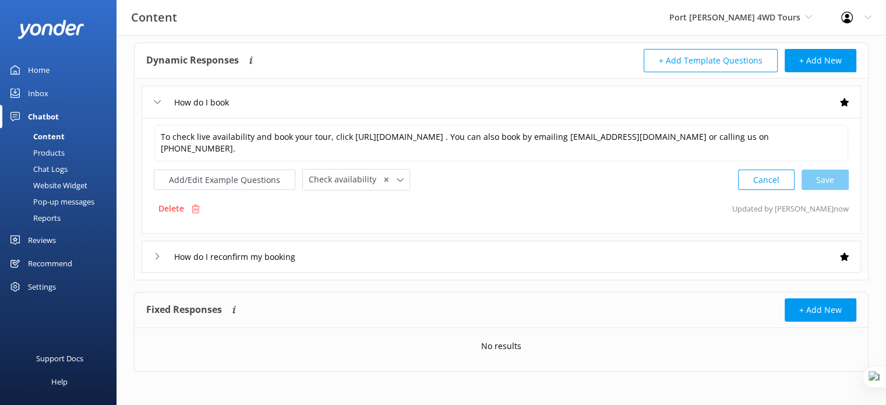
click at [58, 183] on div "Website Widget" at bounding box center [47, 185] width 80 height 16
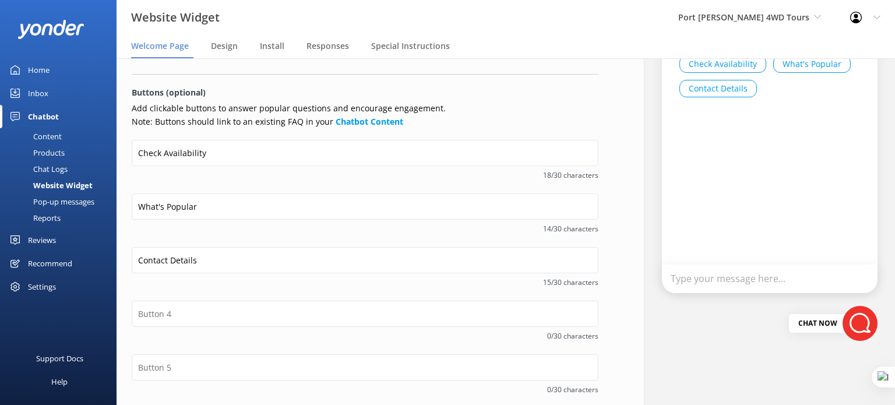
scroll to position [131, 0]
click at [220, 44] on span "Design" at bounding box center [224, 46] width 27 height 12
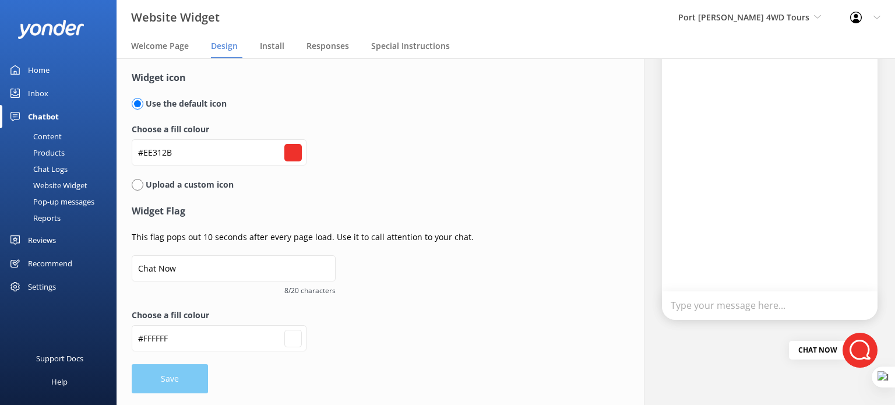
scroll to position [105, 0]
type input "#ee312b"
type input "#ffffff"
type input "#ee312b"
type input "#ffffff"
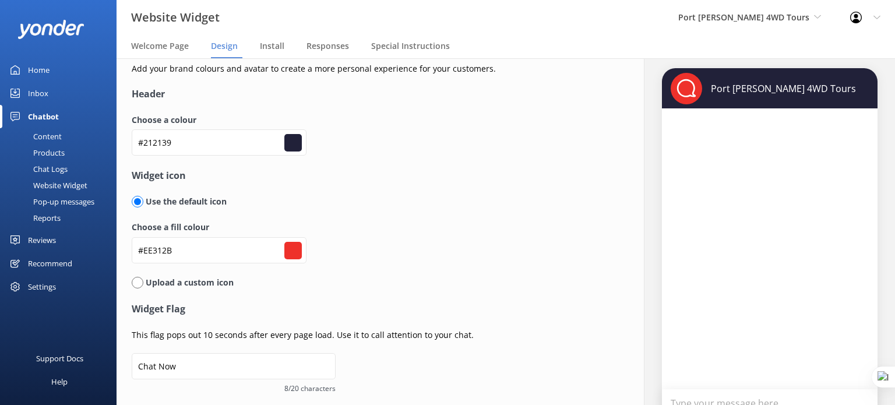
scroll to position [3, 0]
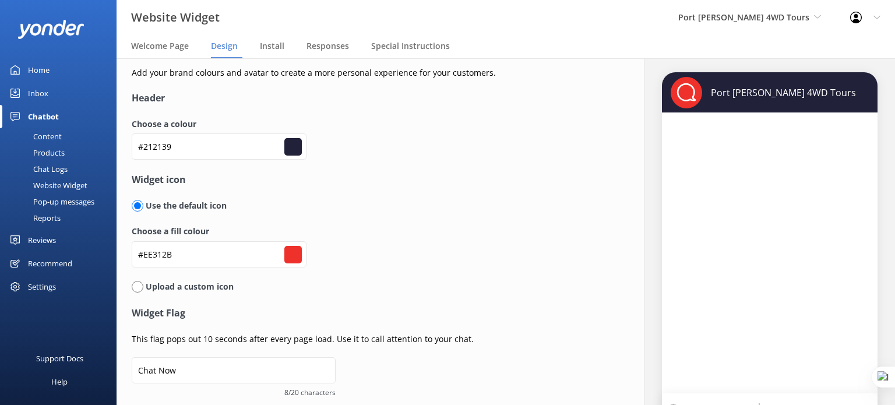
type input "#ee312b"
type input "#ffffff"
click at [140, 284] on input "radio" at bounding box center [138, 287] width 12 height 12
radio input "true"
radio input "false"
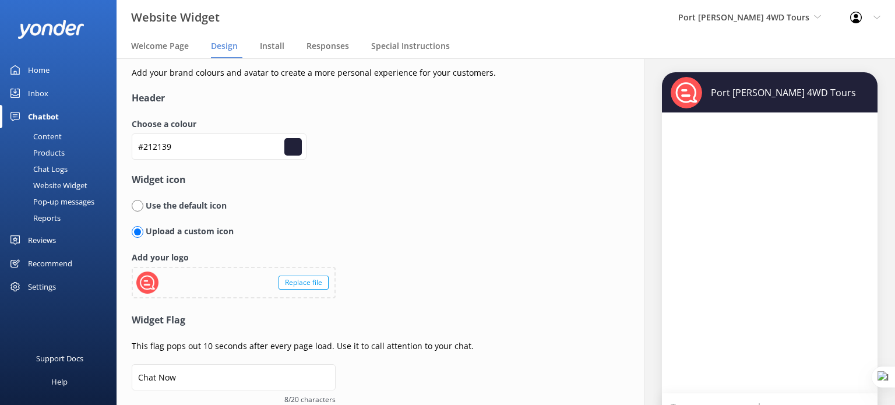
type input "#ffffff"
click at [136, 205] on input "radio" at bounding box center [138, 206] width 12 height 12
radio input "true"
radio input "false"
type input "#ffffff"
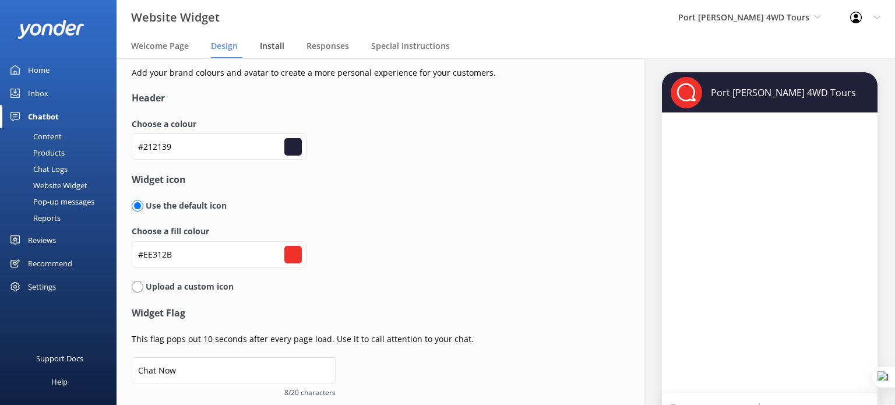
click at [275, 49] on span "Install" at bounding box center [272, 46] width 24 height 12
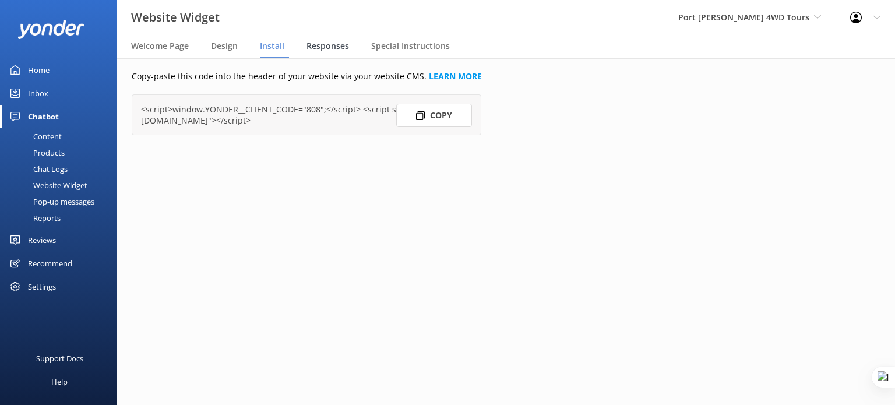
click at [323, 44] on span "Responses" at bounding box center [327, 46] width 43 height 12
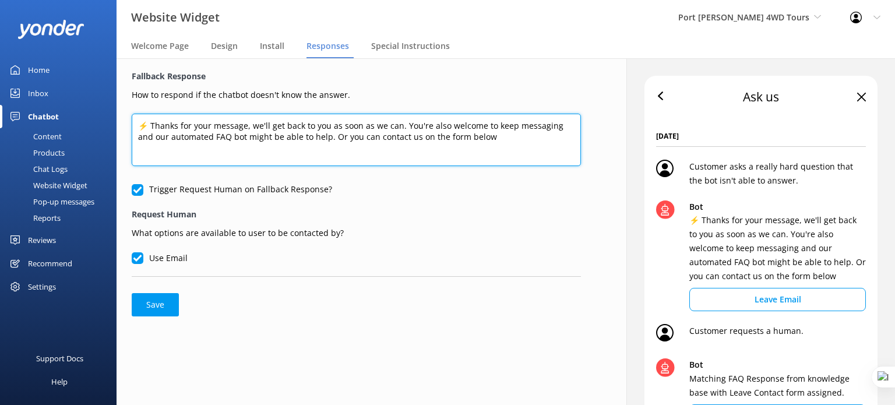
drag, startPoint x: 140, startPoint y: 127, endPoint x: 535, endPoint y: 134, distance: 395.7
click at [535, 134] on textarea "⚡ Thanks for your message, we'll get back to you as soon as we can. You're also…" at bounding box center [356, 140] width 449 height 52
click at [464, 136] on textarea "⚡ Thanks for your message, we'll get back to you as soon as we can. You're also…" at bounding box center [356, 140] width 449 height 52
click at [495, 137] on textarea "⚡ Thanks for your message, we'll get back to you as soon as we can. You're also…" at bounding box center [356, 140] width 449 height 52
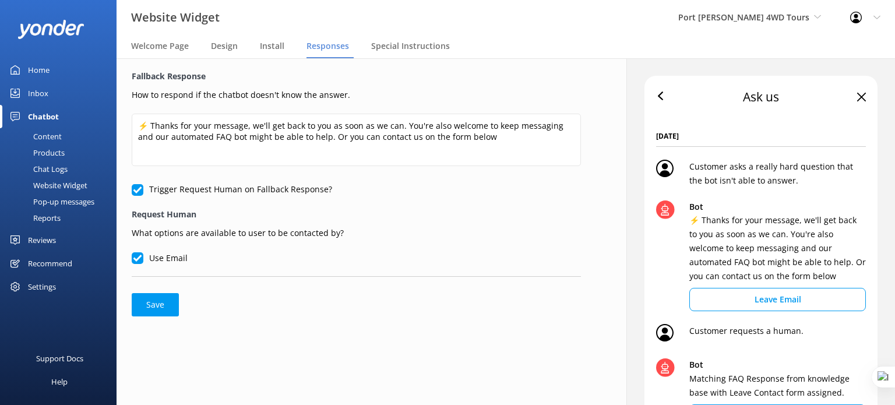
click at [60, 200] on div "Pop-up messages" at bounding box center [50, 201] width 87 height 16
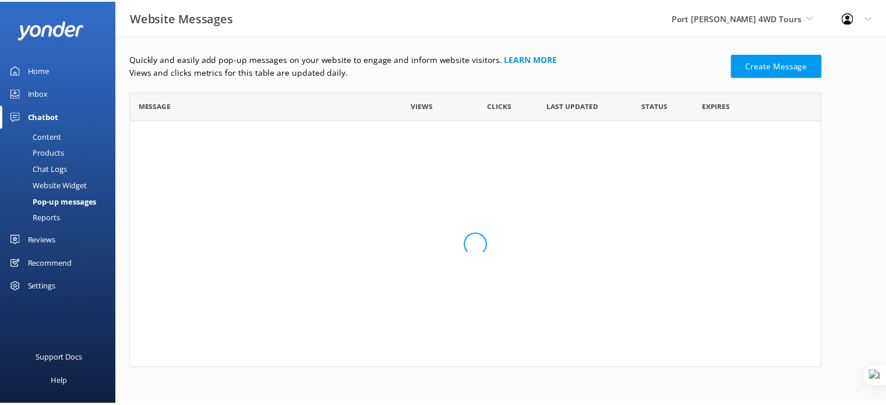
scroll to position [268, 690]
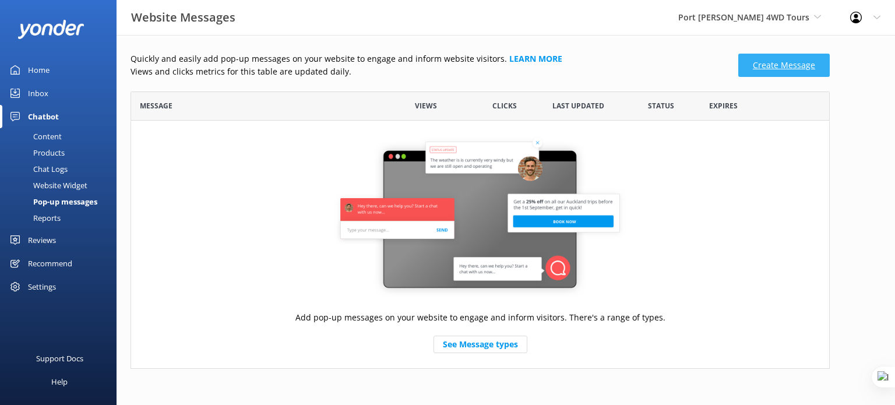
click at [795, 68] on link "Create Message" at bounding box center [783, 65] width 91 height 23
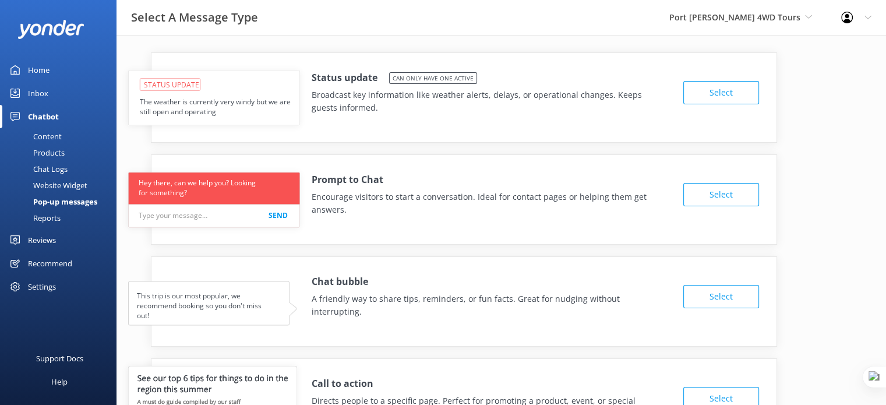
click at [725, 96] on button "Select" at bounding box center [721, 92] width 76 height 23
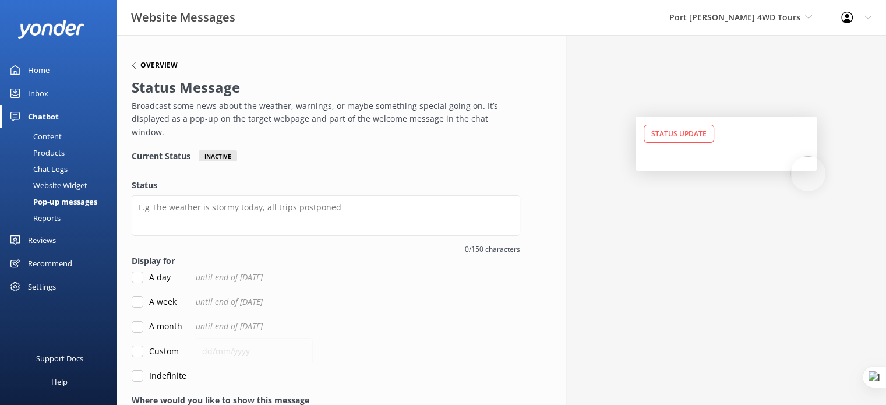
click at [136, 65] on icon at bounding box center [134, 65] width 7 height 7
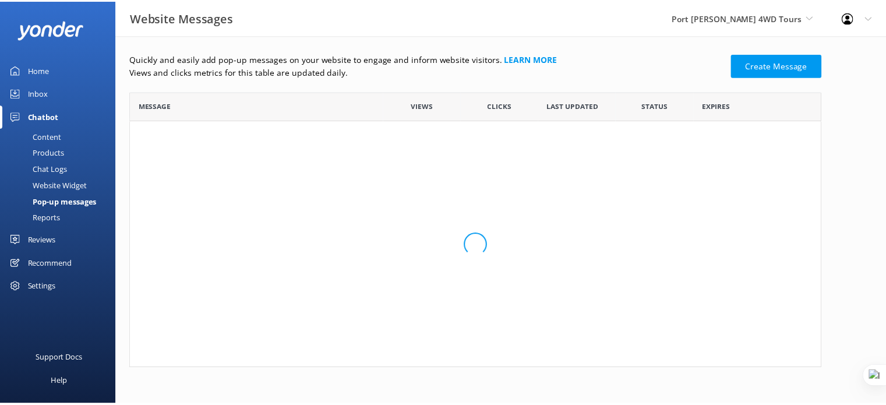
scroll to position [268, 690]
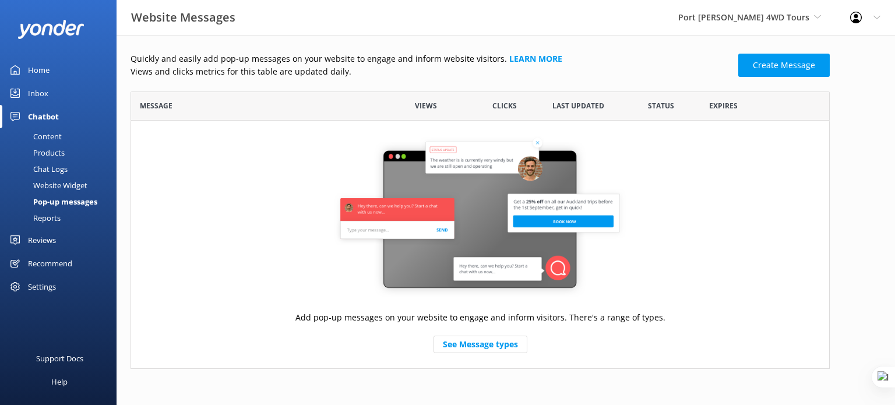
click at [58, 216] on div "Reports" at bounding box center [34, 218] width 54 height 16
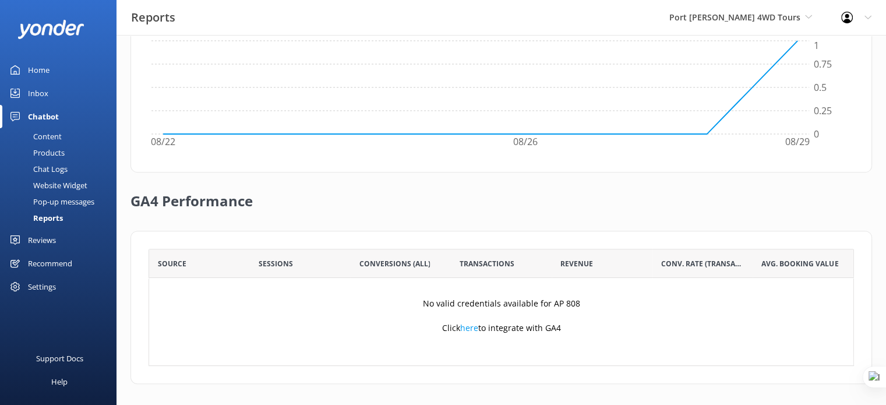
scroll to position [406, 0]
click at [61, 118] on link "Chatbot" at bounding box center [58, 116] width 117 height 23
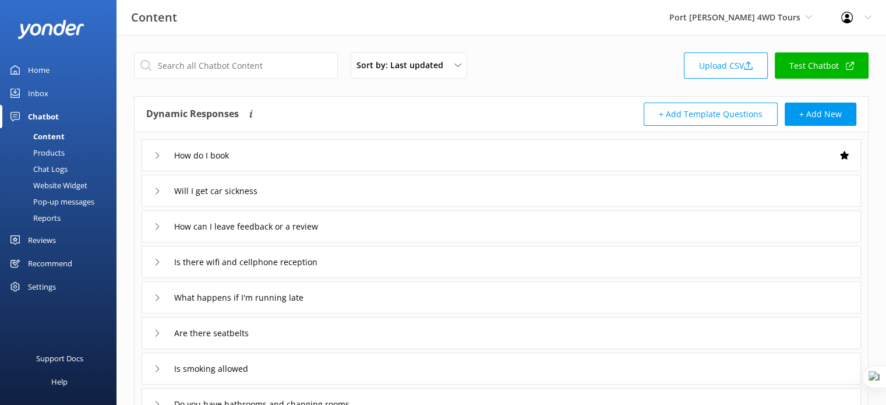
click at [59, 165] on div "Chat Logs" at bounding box center [37, 169] width 61 height 16
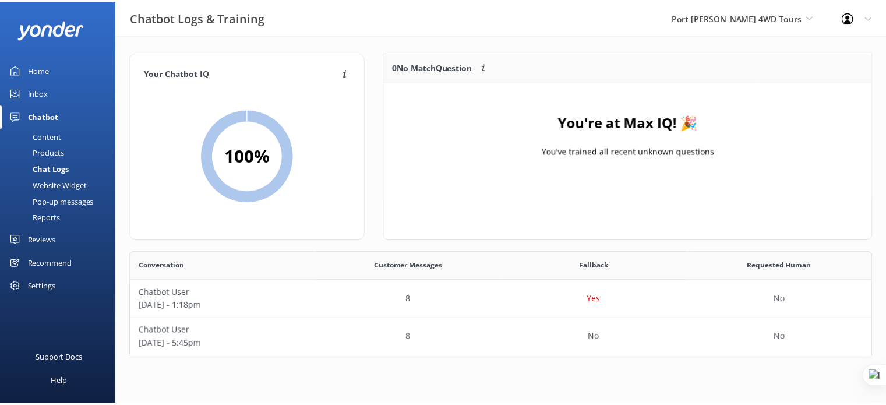
scroll to position [96, 741]
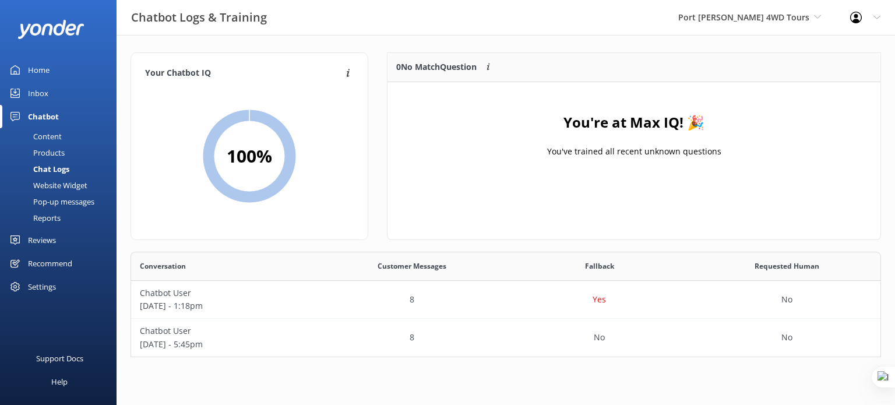
click at [42, 113] on div "Chatbot" at bounding box center [43, 116] width 31 height 23
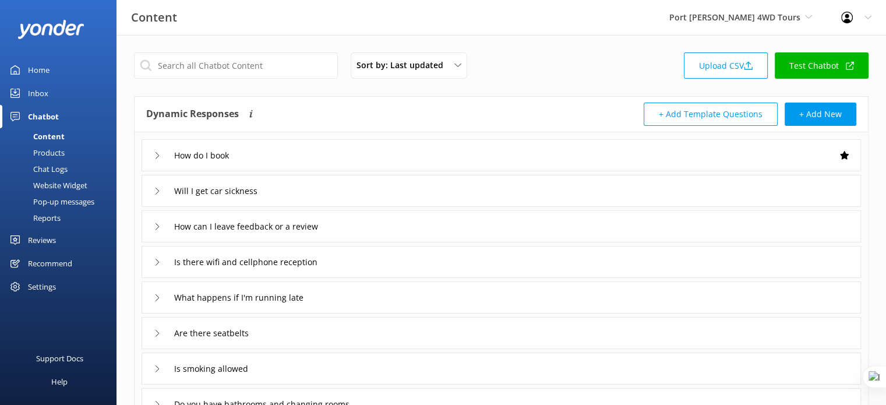
click at [43, 237] on div "Reviews" at bounding box center [42, 239] width 28 height 23
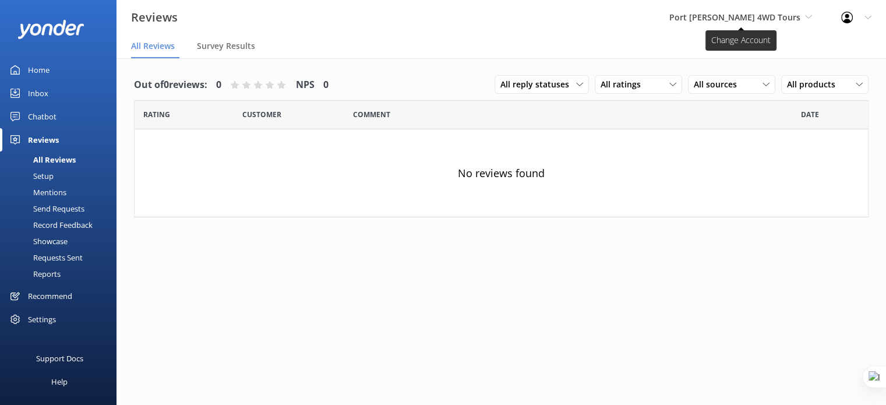
click at [770, 19] on span "Port [PERSON_NAME] 4WD Tours" at bounding box center [734, 17] width 131 height 11
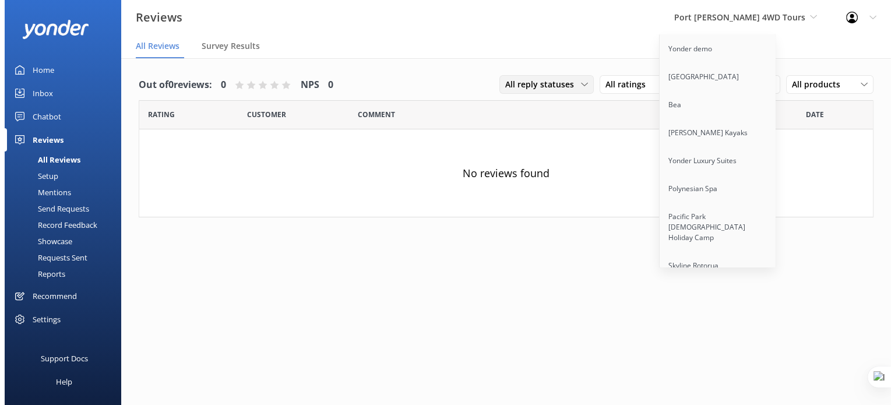
scroll to position [2694, 0]
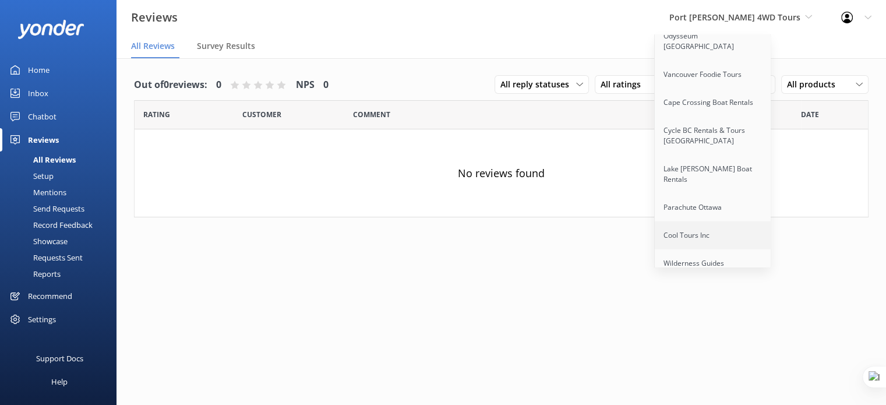
click at [725, 221] on link "Cool Tours Inc" at bounding box center [713, 235] width 117 height 28
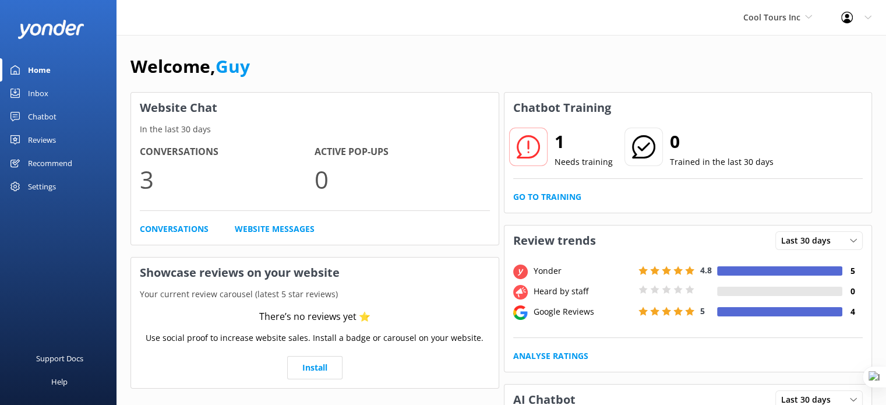
click at [48, 139] on div "Reviews" at bounding box center [42, 139] width 28 height 23
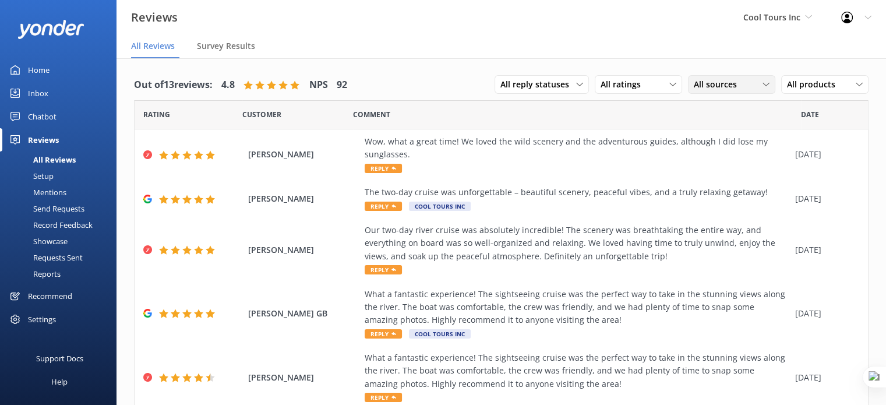
click at [708, 84] on span "All sources" at bounding box center [719, 84] width 50 height 13
click at [743, 177] on div "Google reviews" at bounding box center [739, 180] width 68 height 12
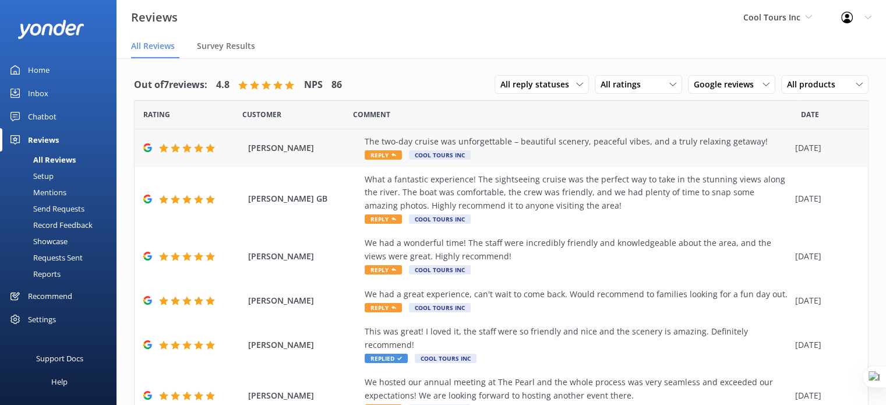
click at [499, 147] on div "The two-day cruise was unforgettable – beautiful scenery, peaceful vibes, and a…" at bounding box center [577, 141] width 425 height 13
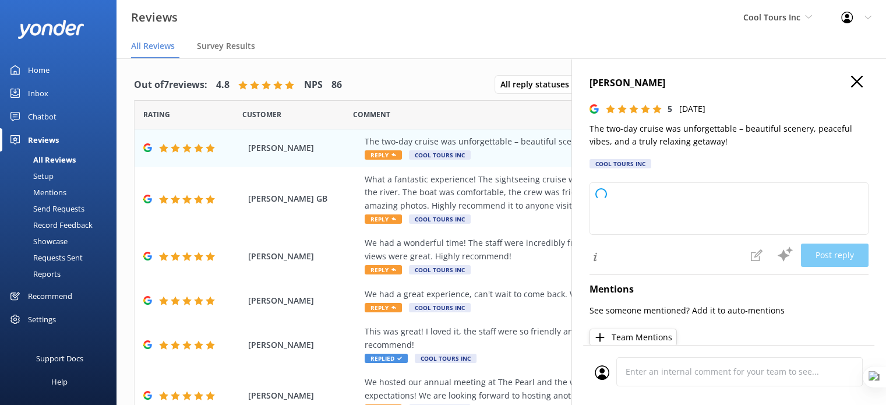
type textarea "G’day mate, thanks heaps for your awesome review! We’re stoked you had such a r…"
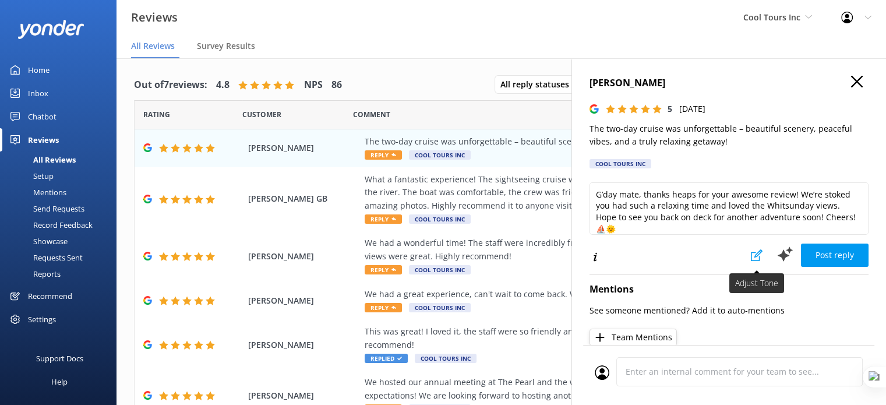
click at [751, 256] on icon at bounding box center [757, 255] width 12 height 12
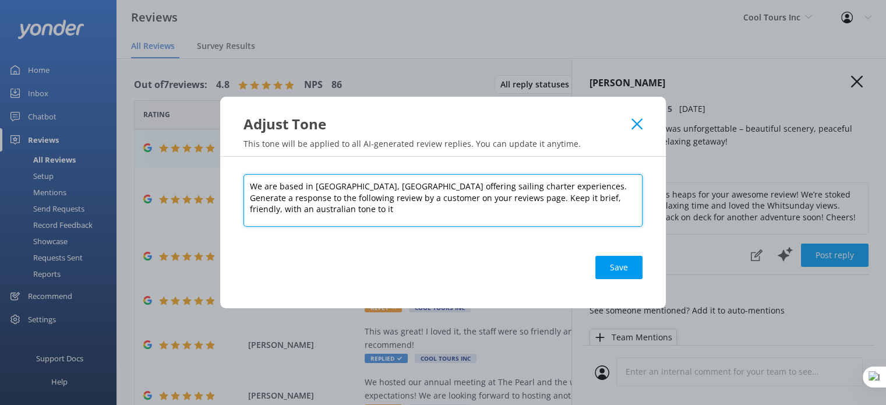
drag, startPoint x: 249, startPoint y: 185, endPoint x: 365, endPoint y: 186, distance: 115.4
click at [365, 186] on textarea "We are based in Whitsunday, Queensland offering sailing charter experiences. Ge…" at bounding box center [443, 200] width 399 height 52
click at [494, 188] on textarea "We are based in Whitsunday, Queensland offering sailing charter experiences. Ge…" at bounding box center [443, 200] width 399 height 52
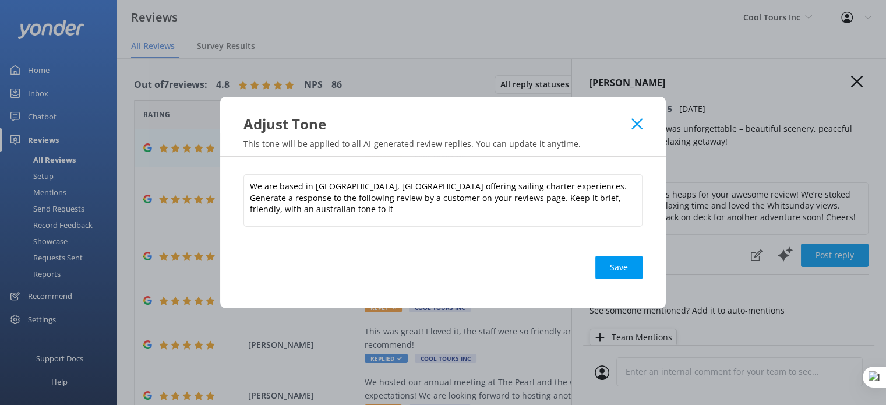
click at [639, 122] on use at bounding box center [637, 123] width 11 height 11
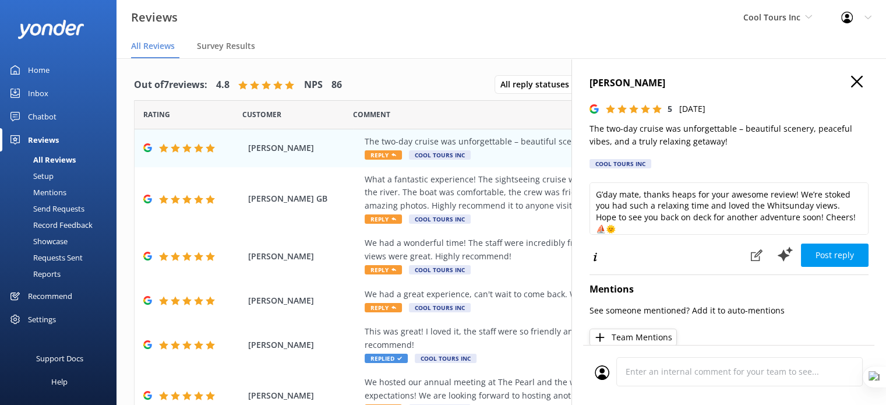
click at [851, 79] on use "button" at bounding box center [857, 82] width 12 height 12
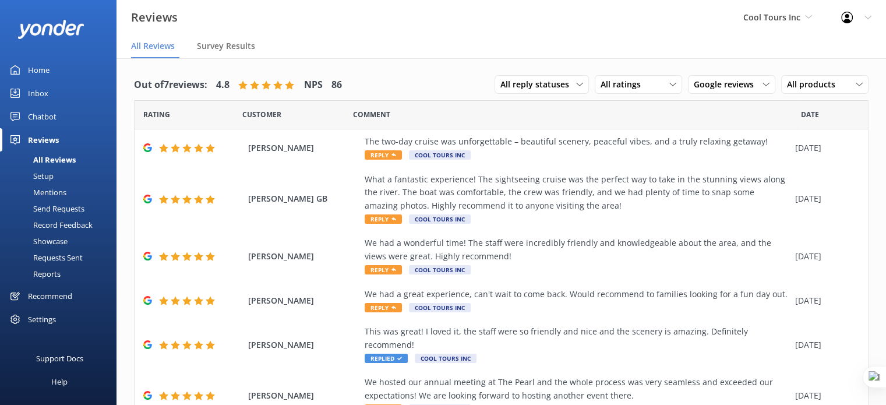
click at [40, 314] on div "Settings" at bounding box center [42, 319] width 28 height 23
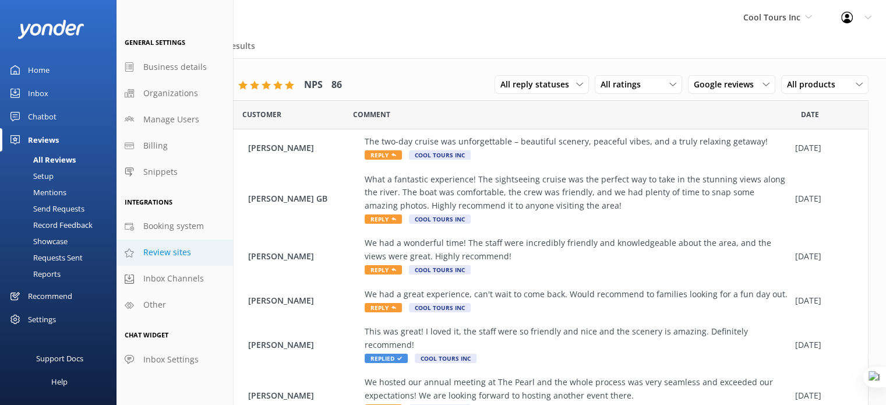
click at [182, 253] on span "Review sites" at bounding box center [167, 252] width 48 height 13
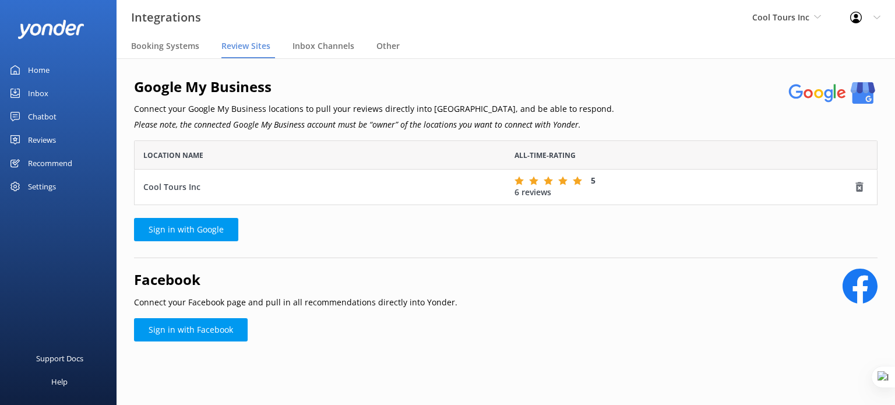
scroll to position [55, 734]
click at [768, 16] on span "Cool Tours Inc" at bounding box center [780, 17] width 57 height 11
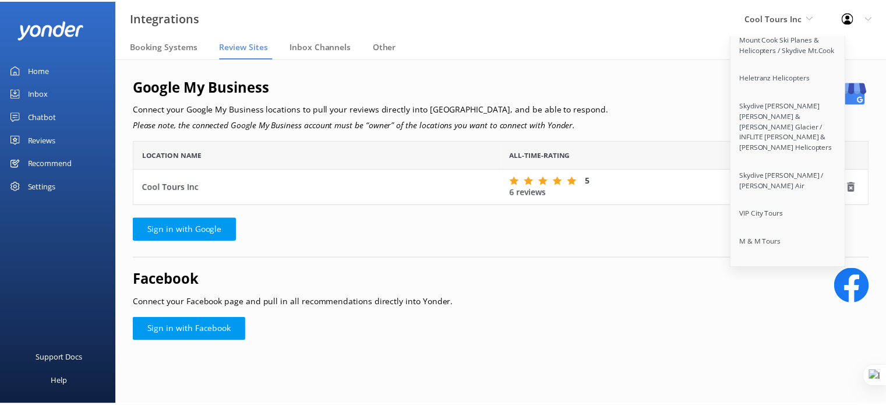
scroll to position [9126, 0]
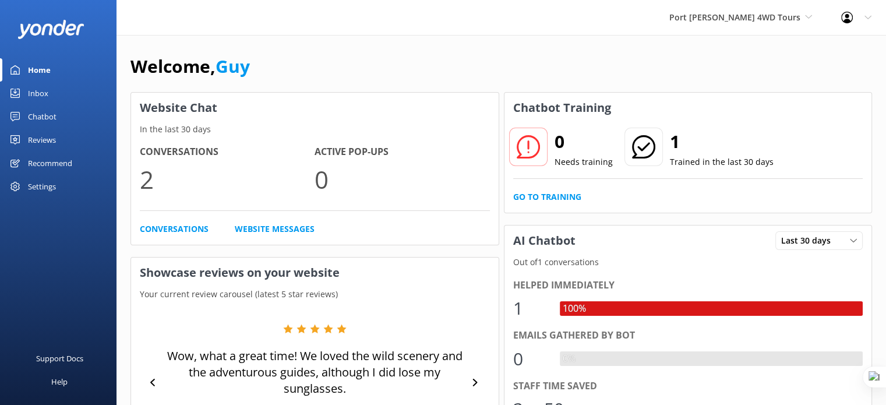
click at [51, 142] on div "Reviews" at bounding box center [42, 139] width 28 height 23
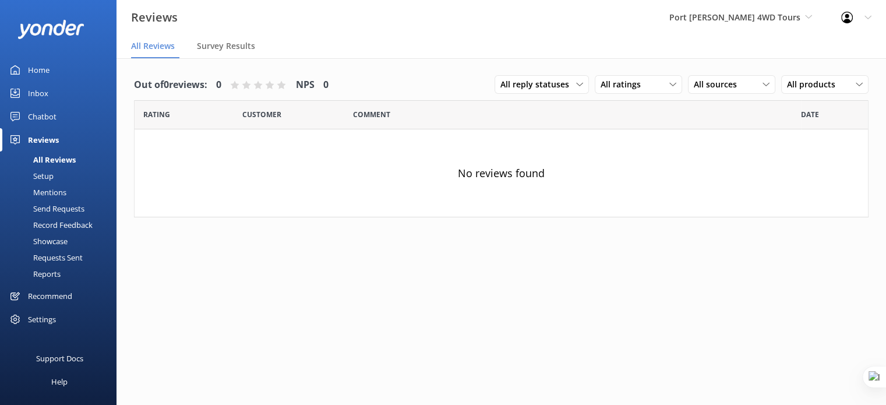
click at [50, 176] on div "Setup" at bounding box center [30, 176] width 47 height 16
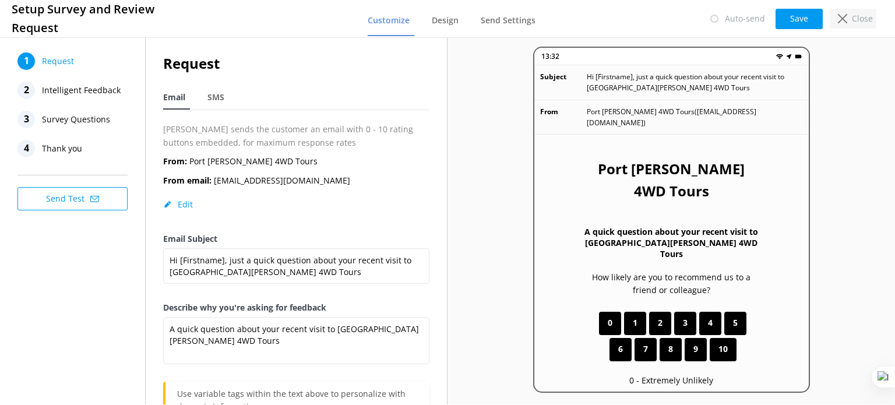
click at [853, 23] on p "Close" at bounding box center [862, 18] width 21 height 13
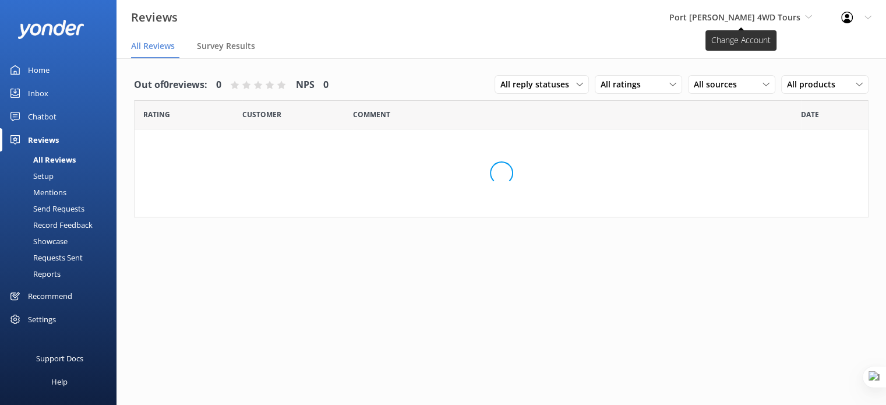
click at [795, 17] on span "Port [PERSON_NAME] 4WD Tours" at bounding box center [734, 17] width 131 height 11
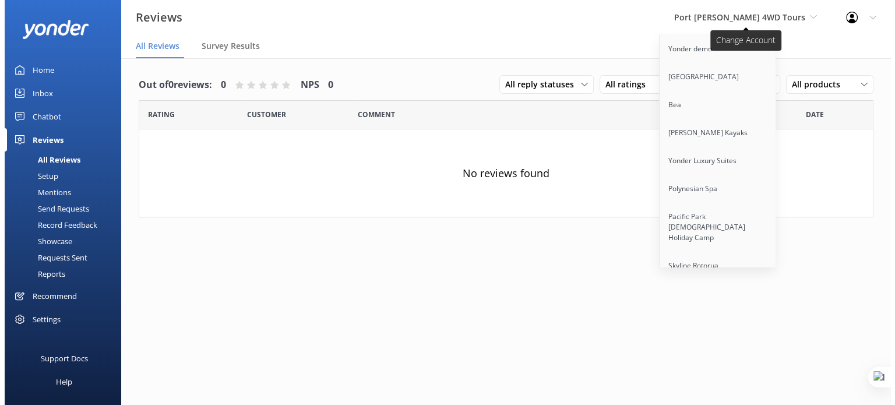
scroll to position [2694, 0]
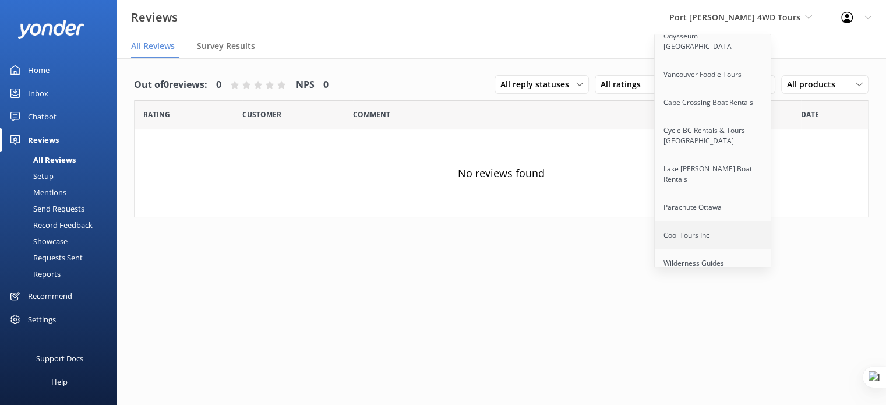
click at [727, 221] on link "Cool Tours Inc" at bounding box center [713, 235] width 117 height 28
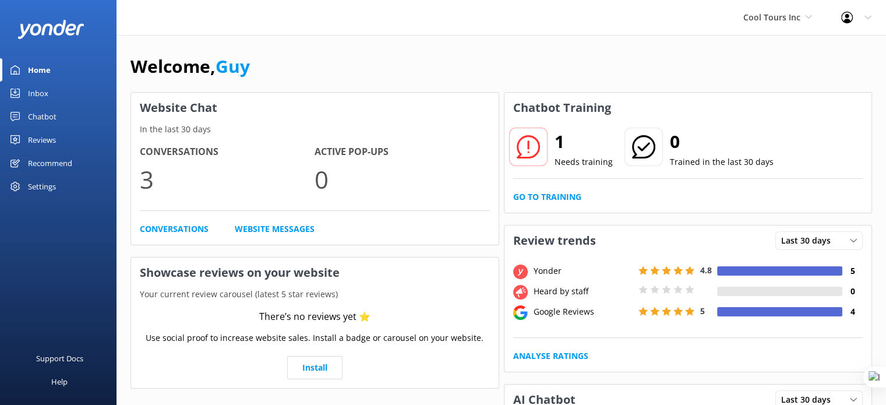
click at [40, 139] on div "Reviews" at bounding box center [42, 139] width 28 height 23
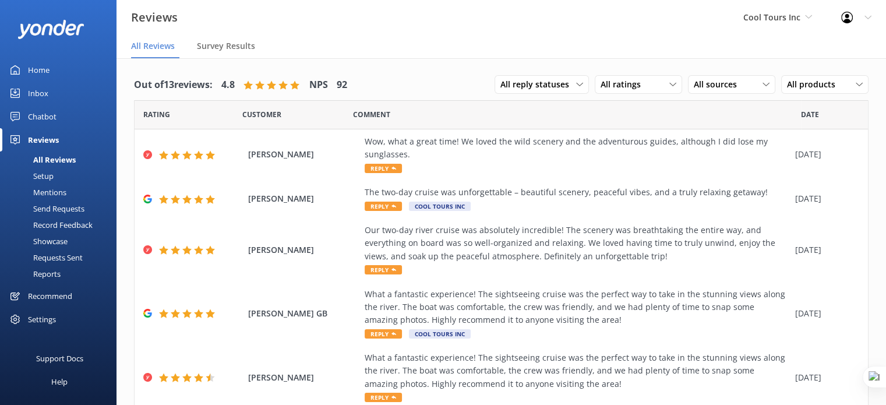
click at [47, 177] on div "Setup" at bounding box center [30, 176] width 47 height 16
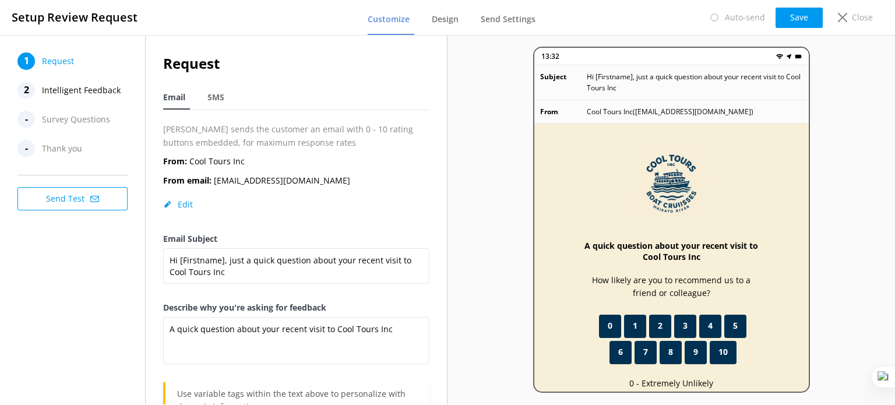
click at [80, 86] on span "Intelligent Feedback" at bounding box center [81, 90] width 79 height 17
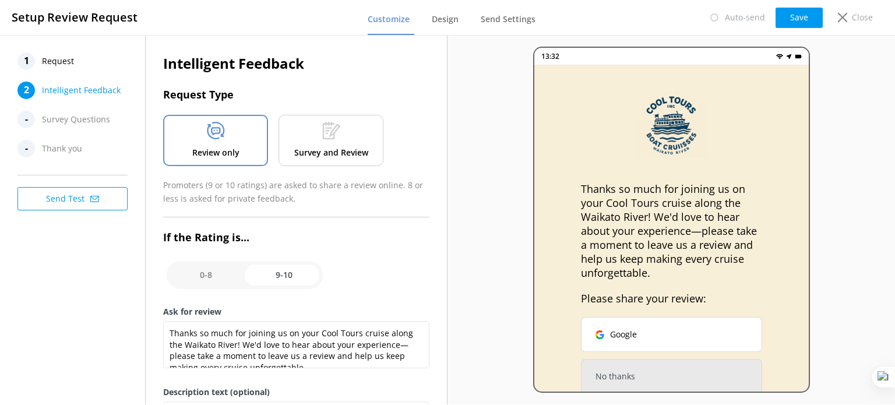
scroll to position [14, 0]
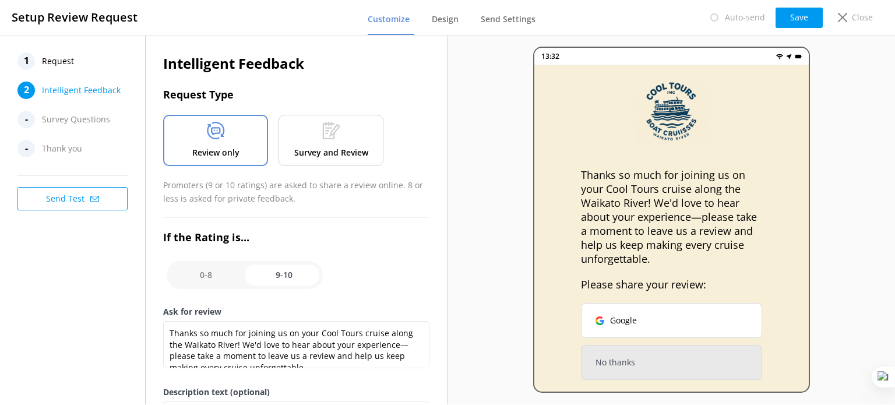
click at [199, 276] on input "checkbox" at bounding box center [245, 275] width 156 height 28
checkbox input "false"
type textarea "Please tell us why"
type textarea "Your feedback is important to help us improve"
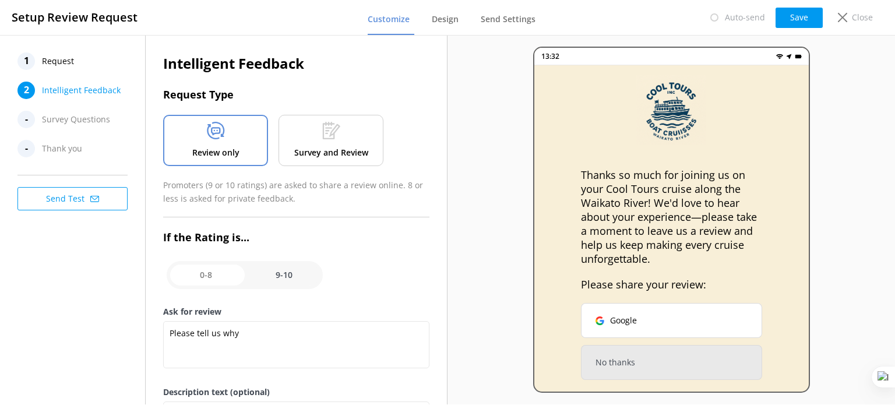
scroll to position [0, 0]
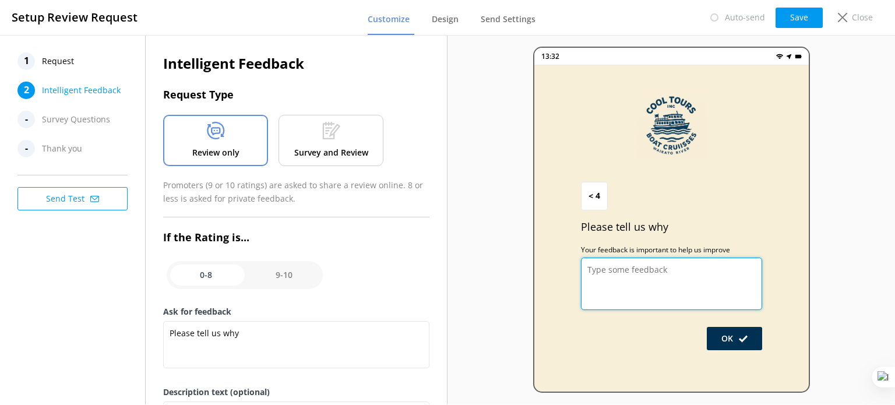
drag, startPoint x: 688, startPoint y: 272, endPoint x: 637, endPoint y: 269, distance: 50.8
click at [637, 269] on textarea at bounding box center [671, 284] width 181 height 52
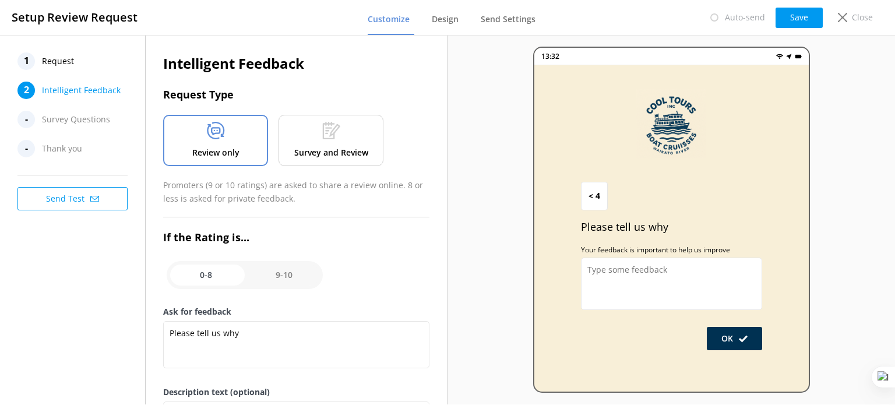
click at [59, 59] on span "Request" at bounding box center [58, 60] width 32 height 17
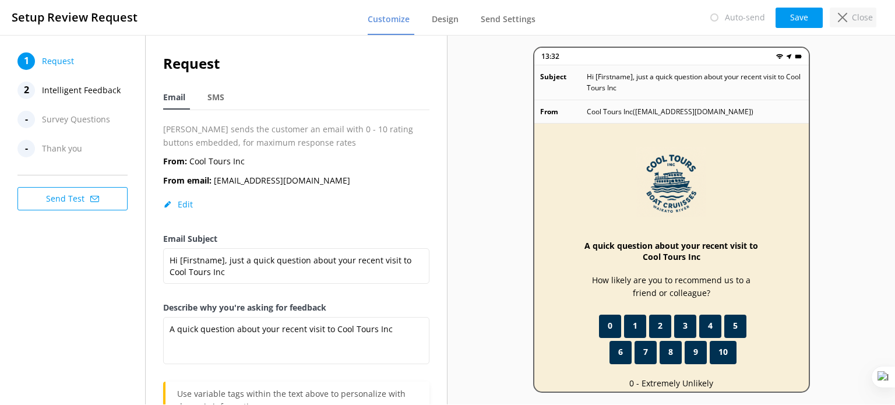
click at [856, 21] on p "Close" at bounding box center [862, 17] width 21 height 13
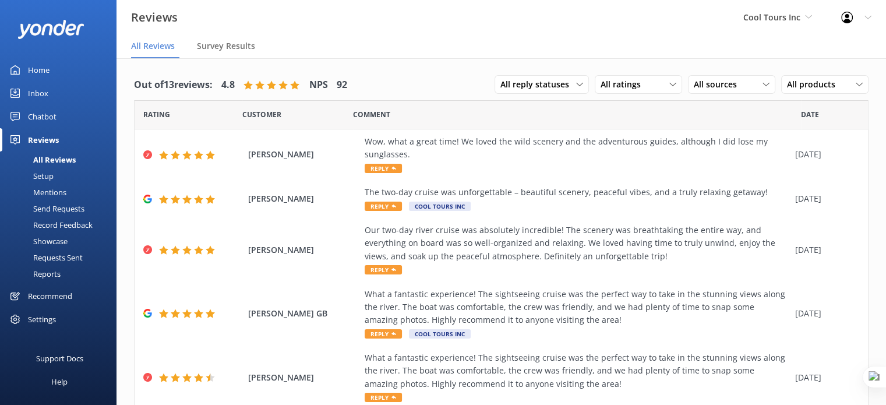
drag, startPoint x: 48, startPoint y: 189, endPoint x: 94, endPoint y: 189, distance: 46.6
click at [48, 189] on div "Mentions" at bounding box center [36, 192] width 59 height 16
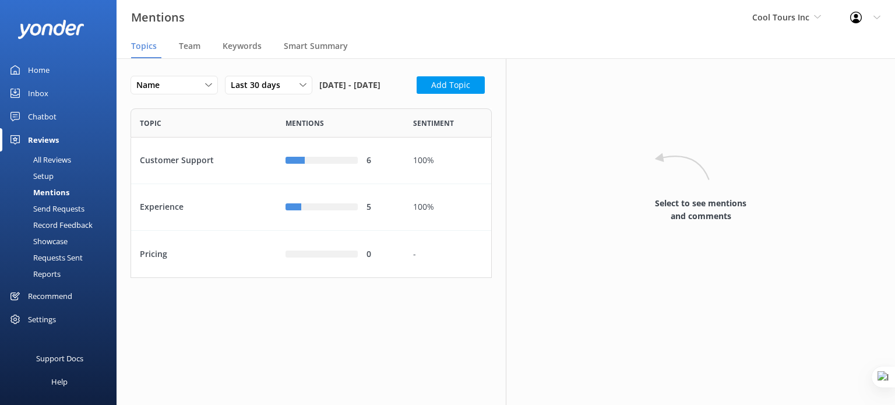
scroll to position [160, 352]
click at [193, 44] on span "Team" at bounding box center [190, 46] width 22 height 12
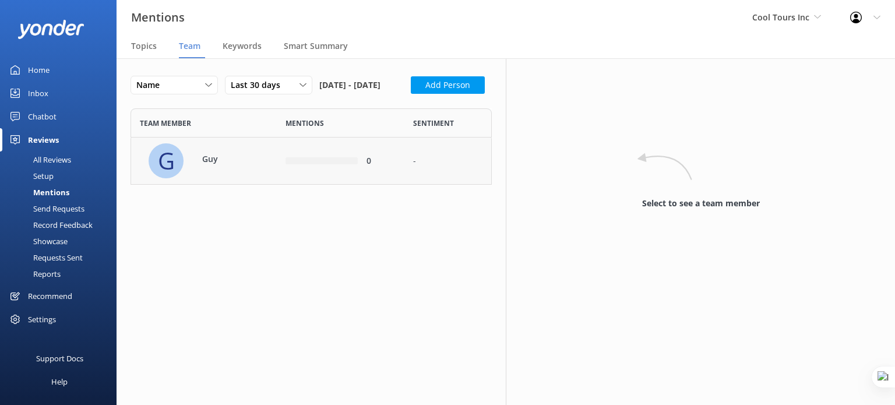
scroll to position [9, 9]
click at [142, 49] on span "Topics" at bounding box center [144, 46] width 26 height 12
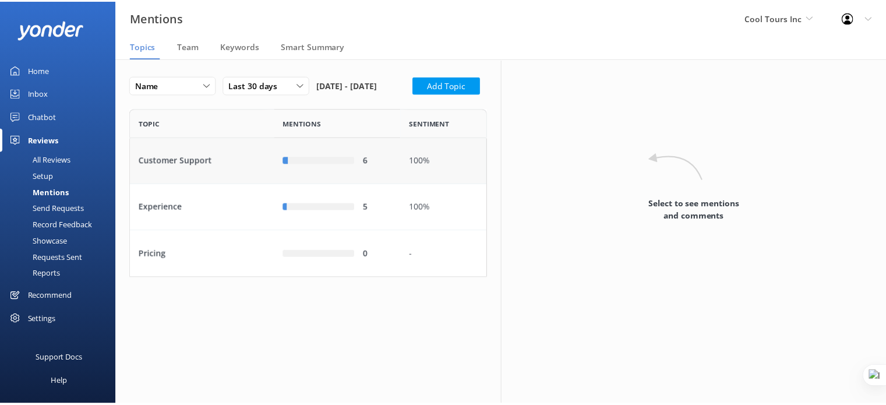
scroll to position [160, 352]
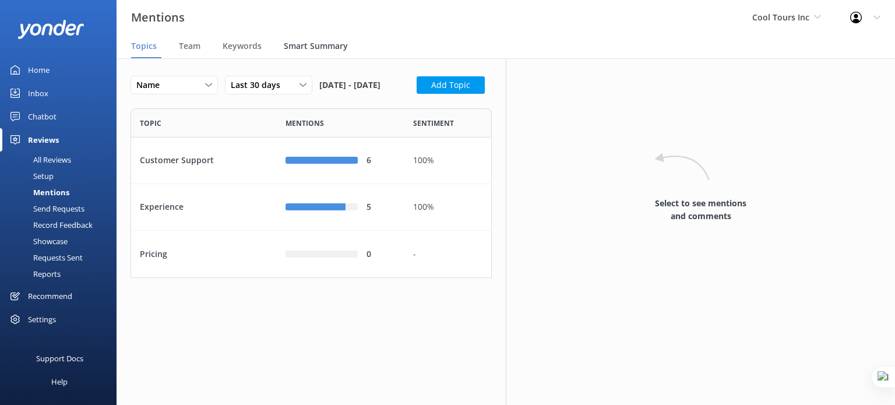
click at [337, 52] on div "Smart Summary" at bounding box center [318, 46] width 69 height 23
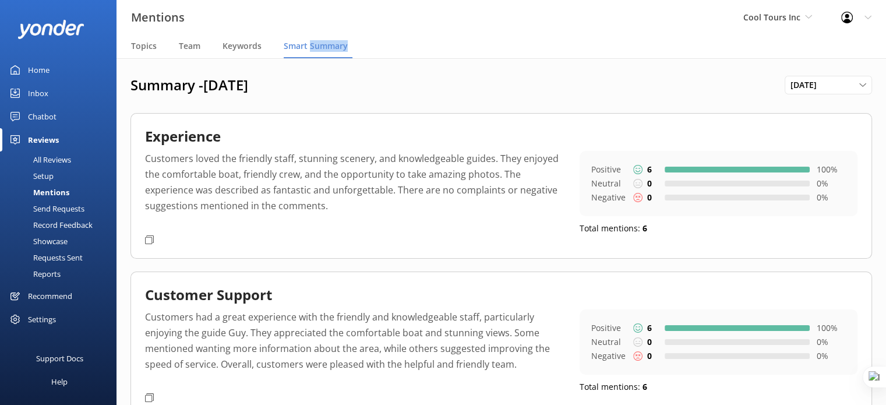
click at [49, 155] on div "All Reviews" at bounding box center [39, 159] width 64 height 16
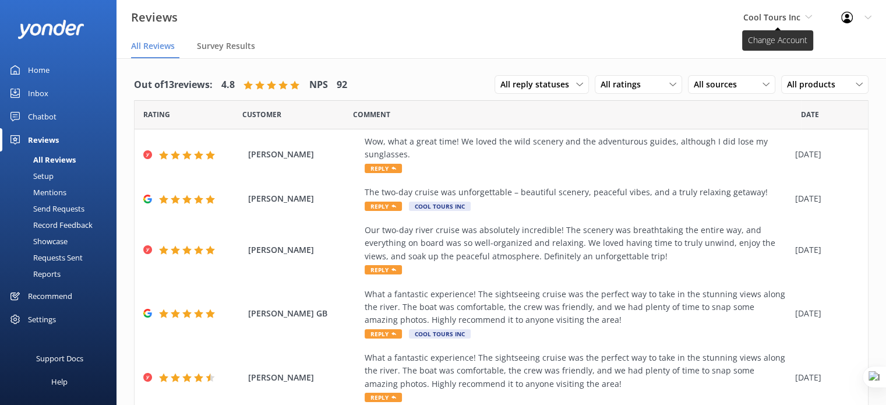
click at [795, 16] on span "Cool Tours Inc" at bounding box center [771, 17] width 57 height 11
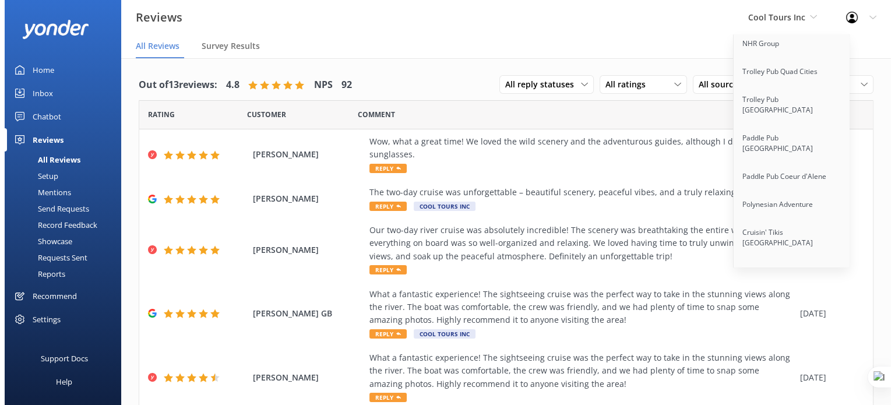
scroll to position [9126, 0]
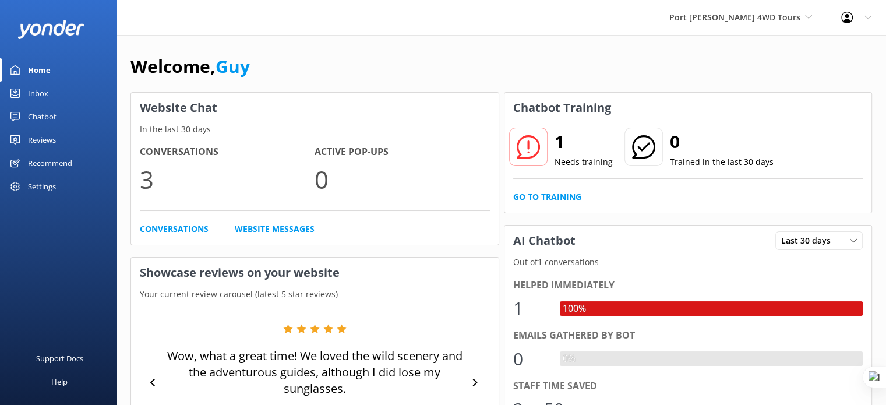
click at [55, 184] on div "Settings" at bounding box center [42, 186] width 28 height 23
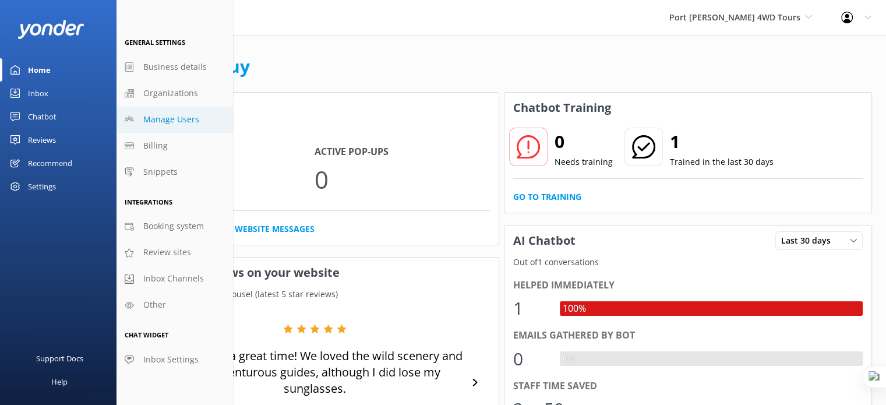
click at [208, 119] on link "Manage Users" at bounding box center [175, 120] width 117 height 26
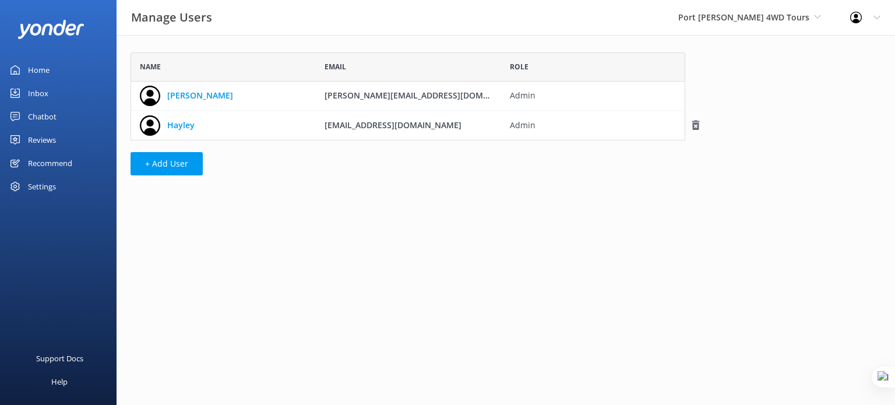
scroll to position [79, 545]
click at [64, 183] on div "Settings" at bounding box center [58, 186] width 117 height 23
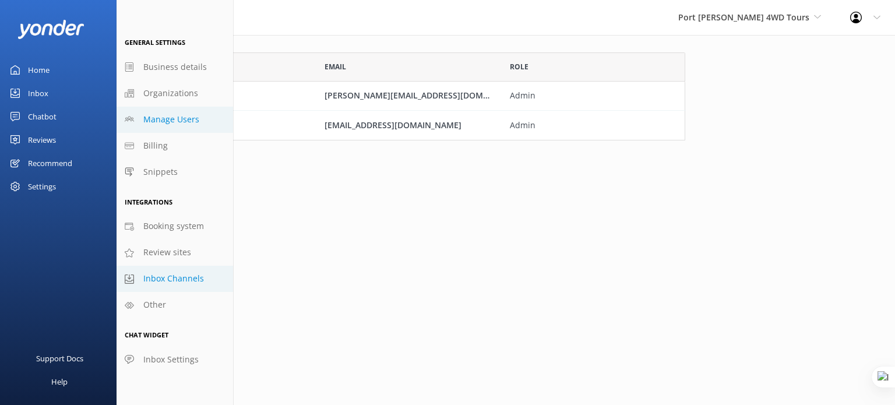
click at [186, 279] on span "Inbox Channels" at bounding box center [173, 278] width 61 height 13
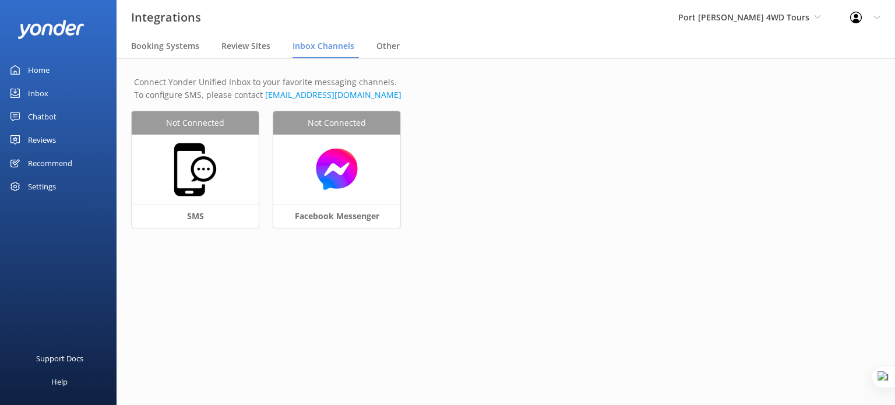
click at [34, 93] on div "Inbox" at bounding box center [38, 93] width 20 height 23
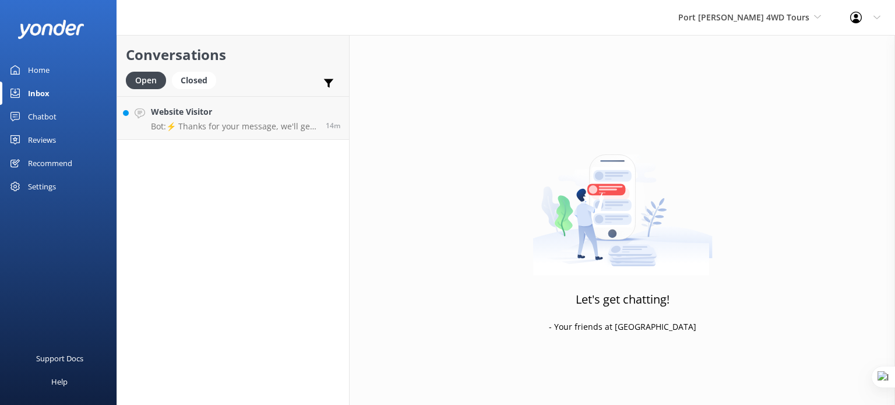
click at [51, 186] on div "Settings" at bounding box center [42, 186] width 28 height 23
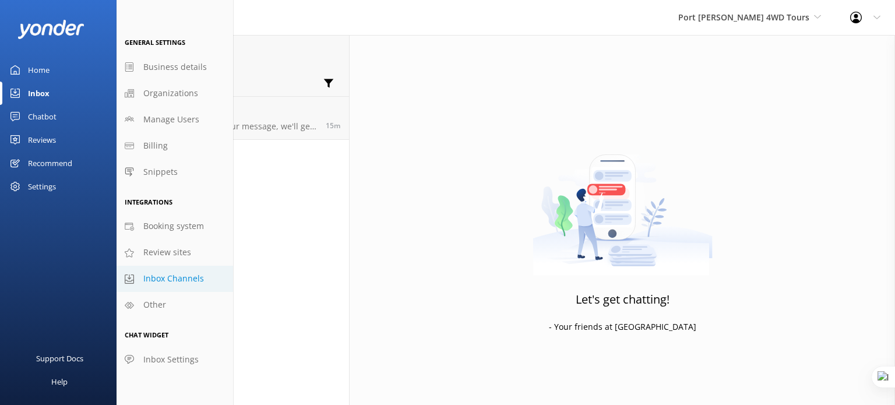
click at [207, 279] on link "Inbox Channels" at bounding box center [175, 279] width 117 height 26
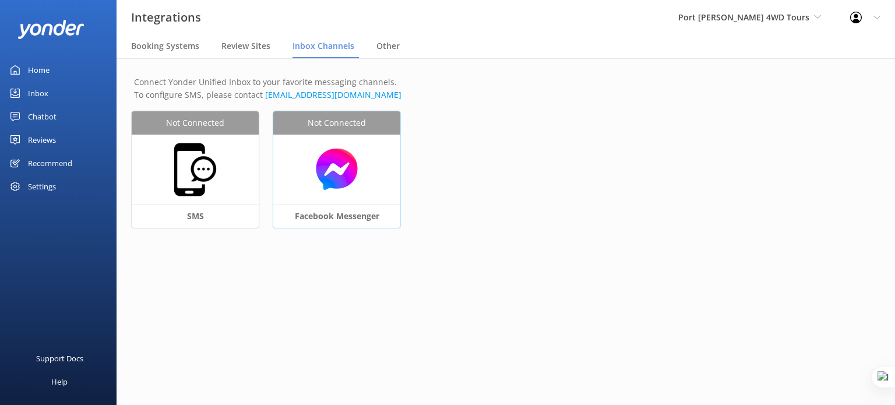
click at [336, 169] on img at bounding box center [336, 169] width 115 height 45
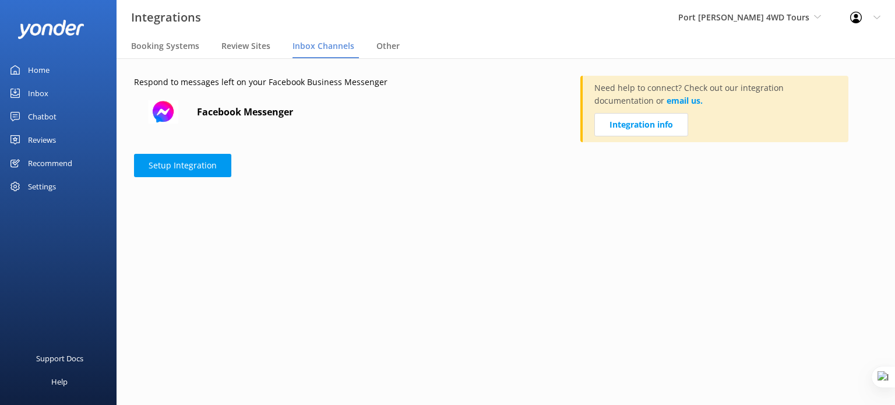
click at [39, 74] on div "Home" at bounding box center [39, 69] width 22 height 23
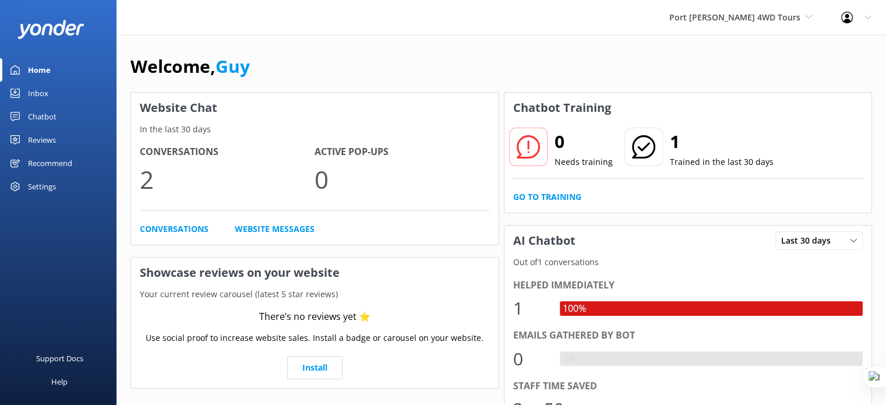
click at [43, 113] on div "Chatbot" at bounding box center [42, 116] width 29 height 23
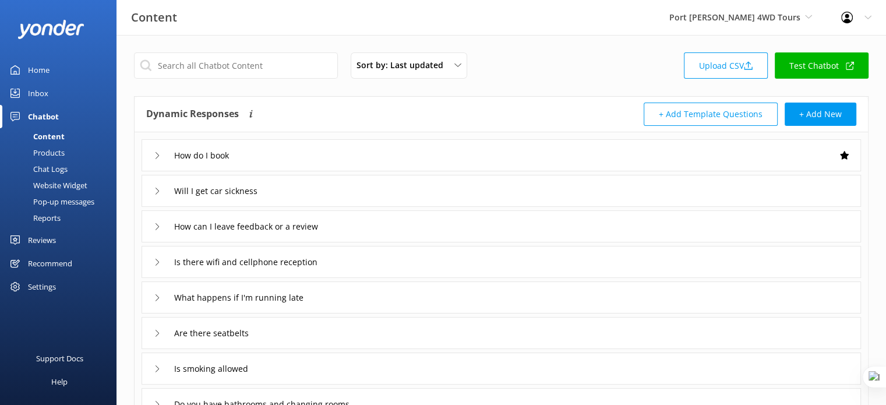
click at [66, 189] on div "Website Widget" at bounding box center [47, 185] width 80 height 16
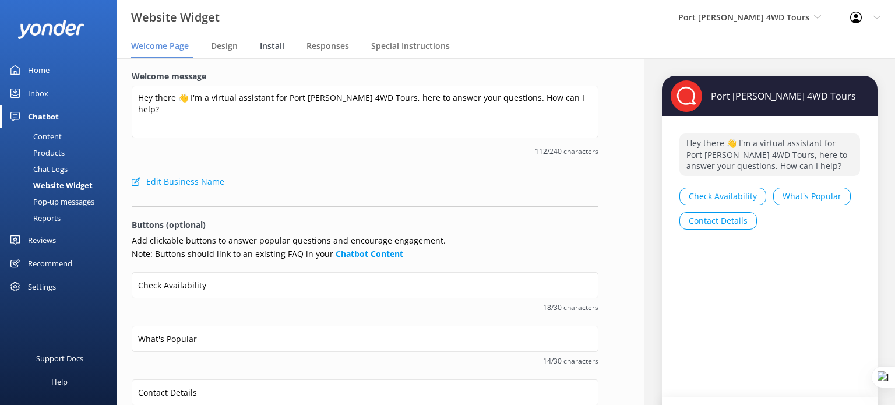
click at [278, 43] on span "Install" at bounding box center [272, 46] width 24 height 12
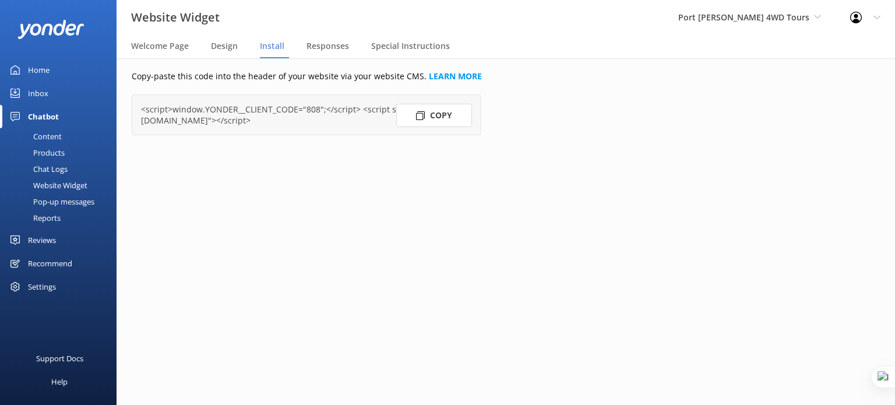
click at [424, 118] on icon at bounding box center [420, 115] width 9 height 9
click at [797, 20] on span "Port [PERSON_NAME] 4WD Tours" at bounding box center [743, 17] width 131 height 11
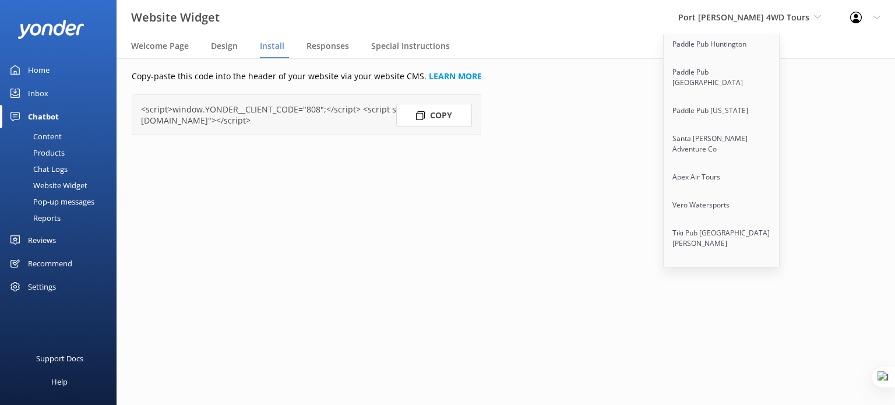
scroll to position [9126, 0]
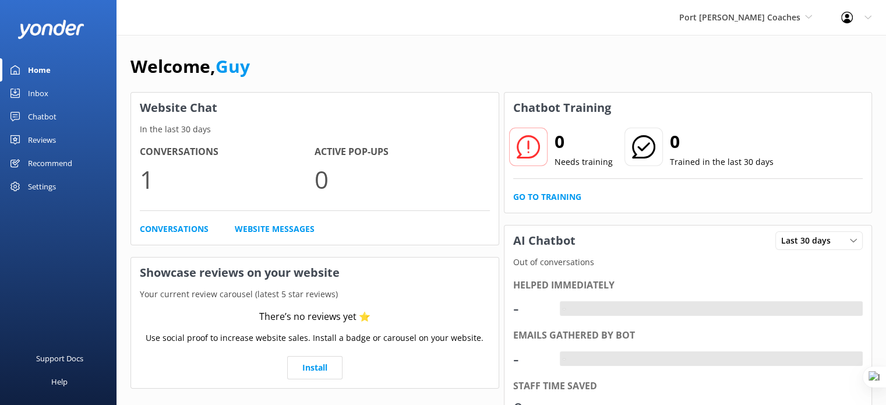
click at [50, 115] on div "Chatbot" at bounding box center [42, 116] width 29 height 23
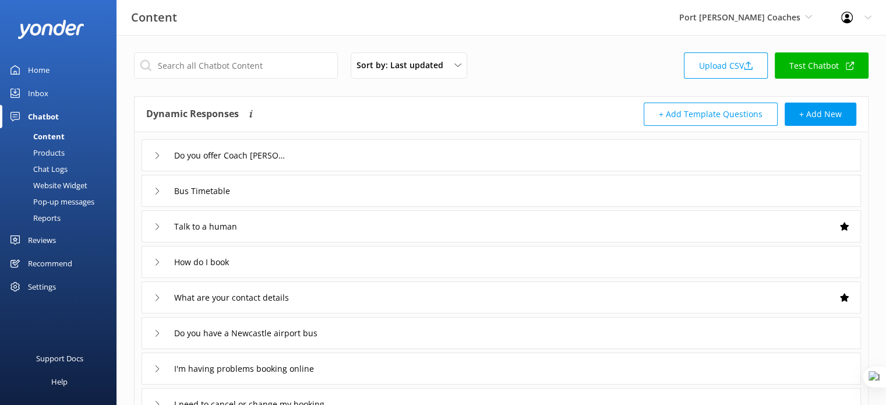
click at [65, 183] on div "Website Widget" at bounding box center [47, 185] width 80 height 16
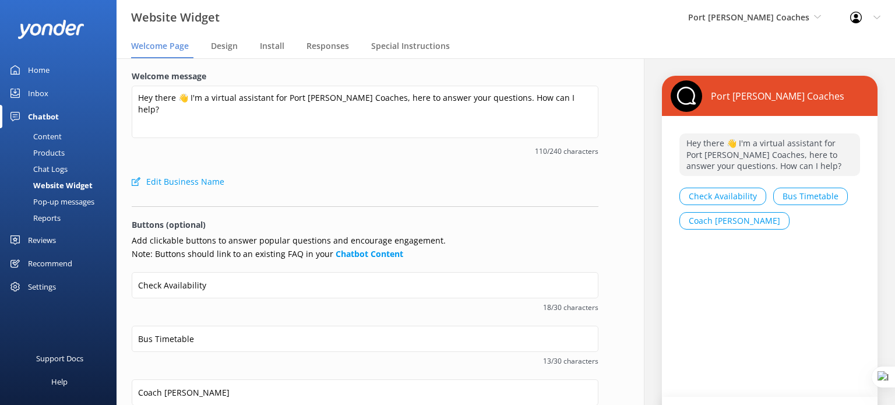
click at [258, 38] on nav "Welcome Page Design Install Responses Special Instructions" at bounding box center [506, 46] width 778 height 23
click at [270, 45] on span "Install" at bounding box center [272, 46] width 24 height 12
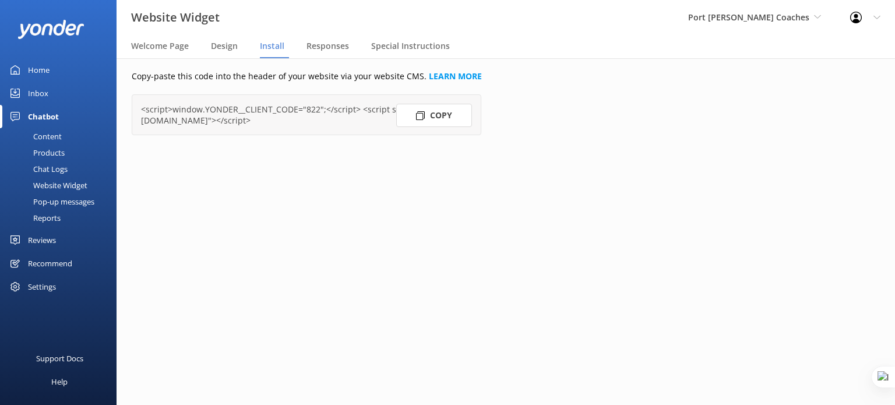
click at [429, 121] on button "Copy" at bounding box center [434, 115] width 76 height 23
click at [53, 137] on div "Content" at bounding box center [34, 136] width 55 height 16
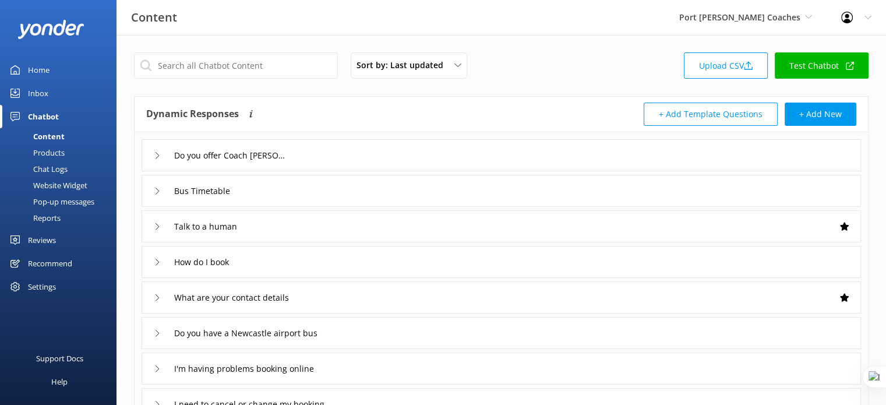
click at [43, 66] on div "Home" at bounding box center [39, 69] width 22 height 23
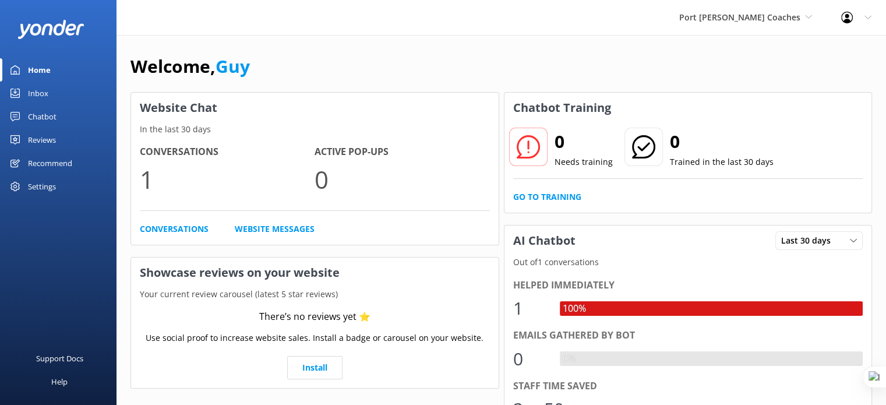
click at [790, 9] on div "Port [PERSON_NAME] Coaches Yonder demo [GEOGRAPHIC_DATA] Bea [PERSON_NAME] Kaya…" at bounding box center [746, 17] width 162 height 35
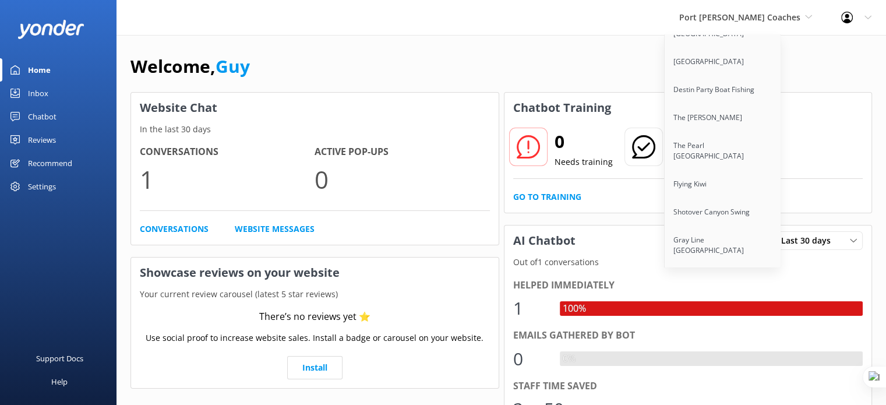
scroll to position [9154, 0]
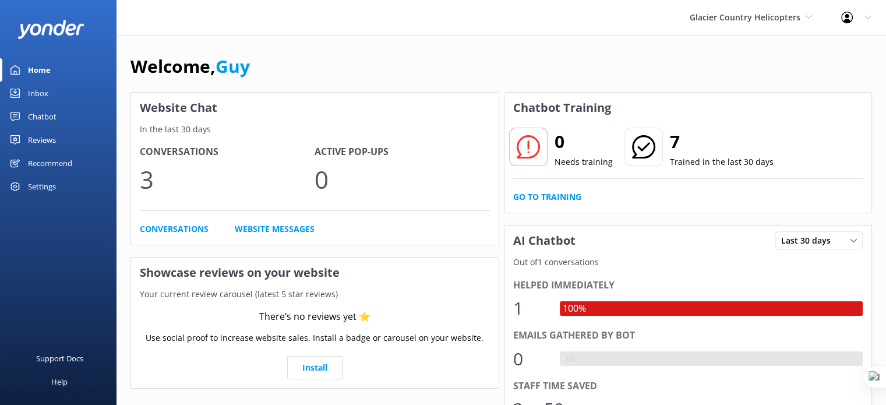
click at [37, 116] on div "Chatbot" at bounding box center [42, 116] width 29 height 23
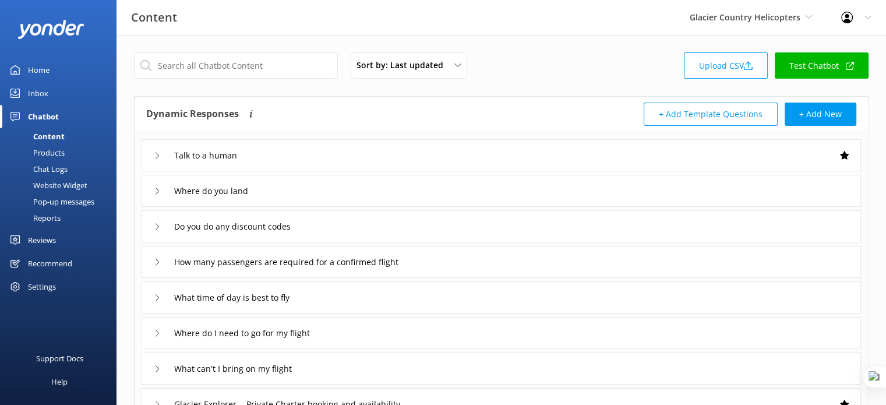
click at [809, 64] on link "Test Chatbot" at bounding box center [822, 65] width 94 height 26
click at [51, 67] on link "Home" at bounding box center [58, 69] width 117 height 23
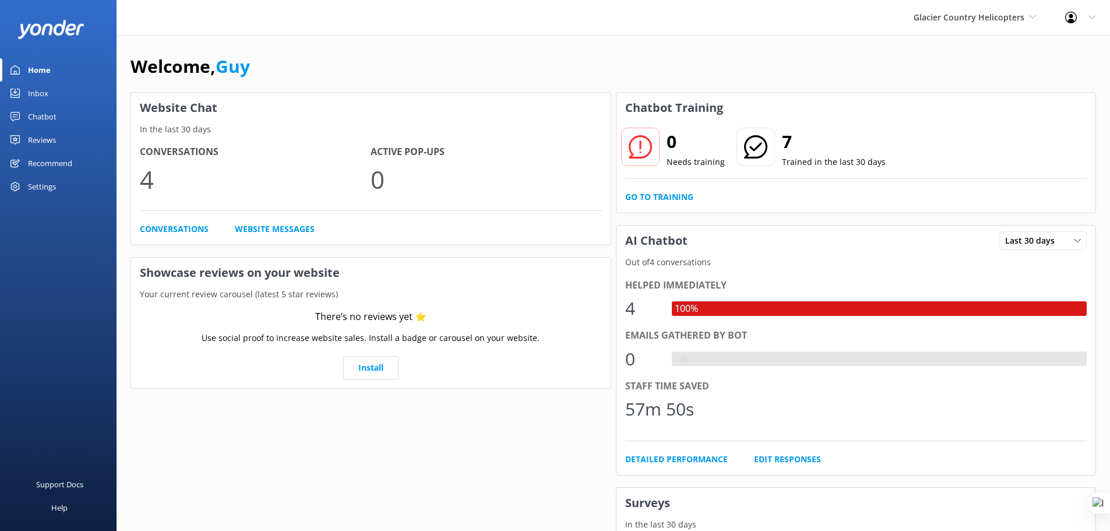
click at [894, 13] on div "Profile Settings Logout" at bounding box center [1079, 17] width 59 height 35
click at [894, 50] on link "Profile Settings" at bounding box center [1052, 49] width 117 height 29
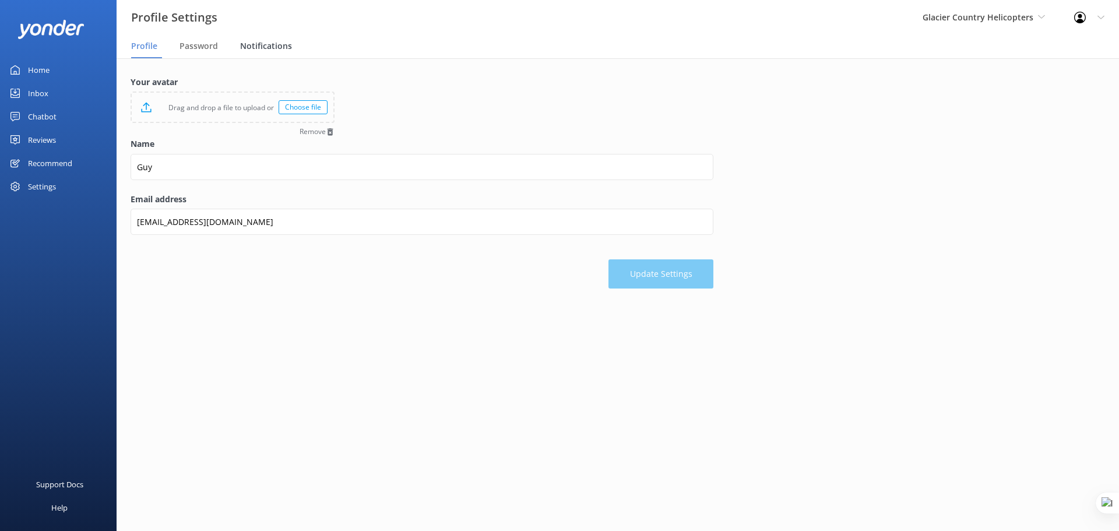
click at [256, 50] on span "Notifications" at bounding box center [266, 46] width 52 height 12
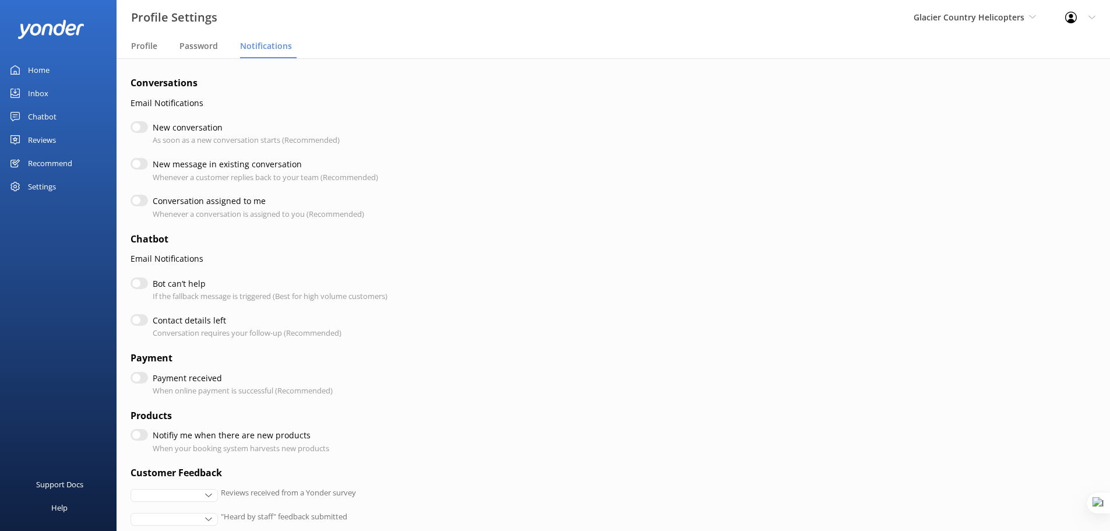
click at [496, 167] on div "New message in existing conversation Whenever a customer replies back to your t…" at bounding box center [422, 170] width 583 height 25
click at [136, 124] on input "New conversation" at bounding box center [139, 127] width 17 height 12
checkbox input "true"
click at [133, 159] on input "New message in existing conversation" at bounding box center [139, 164] width 17 height 12
checkbox input "true"
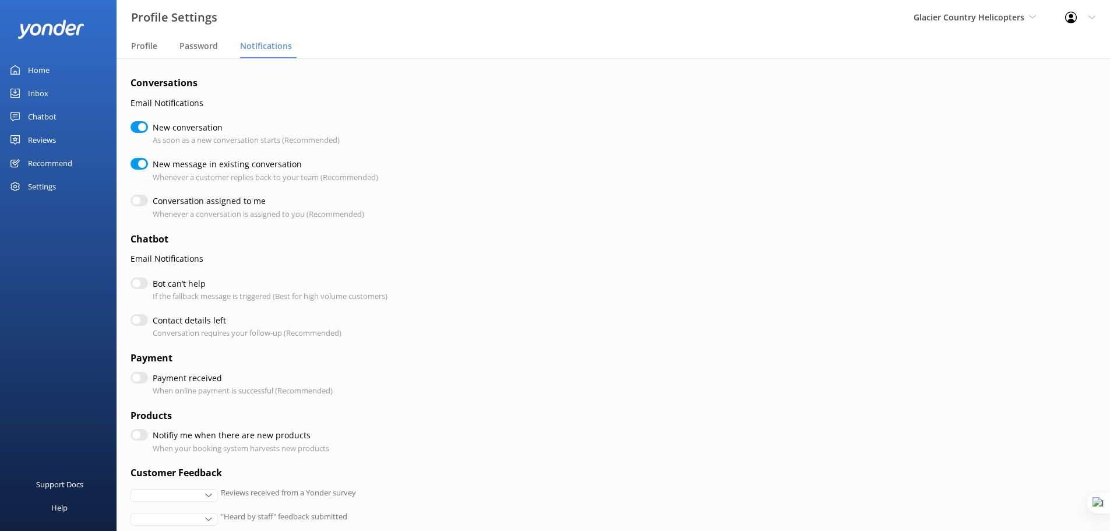
click at [143, 205] on input "Conversation assigned to me" at bounding box center [139, 201] width 17 height 12
checkbox input "true"
click at [140, 167] on input "New message in existing conversation" at bounding box center [139, 164] width 17 height 12
checkbox input "false"
click at [139, 126] on input "New conversation" at bounding box center [139, 127] width 17 height 12
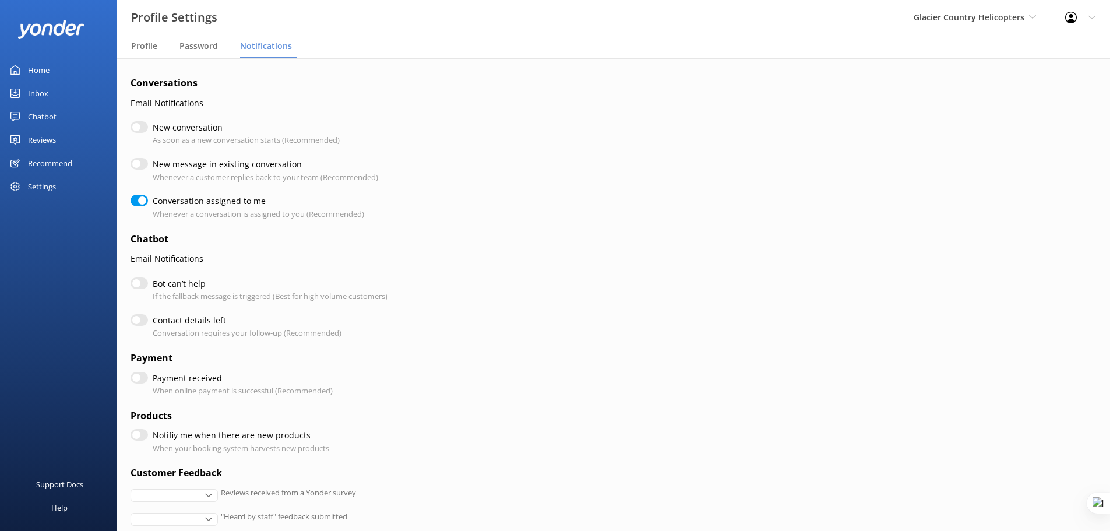
checkbox input "false"
click at [146, 198] on input "Conversation assigned to me" at bounding box center [139, 201] width 17 height 12
checkbox input "false"
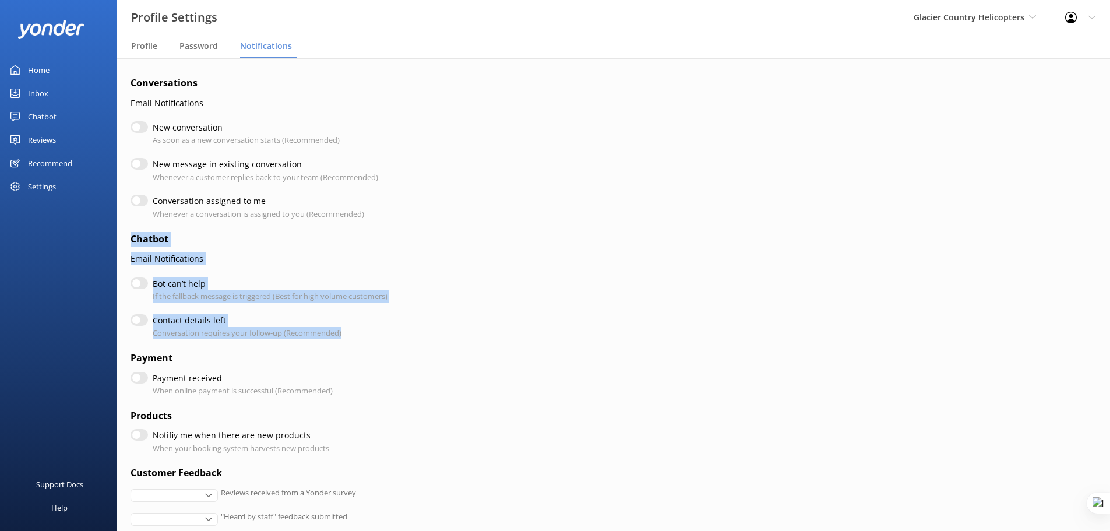
drag, startPoint x: 133, startPoint y: 238, endPoint x: 363, endPoint y: 333, distance: 248.4
click at [363, 333] on form "Conversations Email Notifications New conversation As soon as a new conversatio…" at bounding box center [422, 396] width 583 height 641
click at [165, 283] on label "Bot can’t help" at bounding box center [267, 283] width 229 height 13
click at [148, 283] on input "Bot can’t help" at bounding box center [139, 283] width 17 height 12
checkbox input "true"
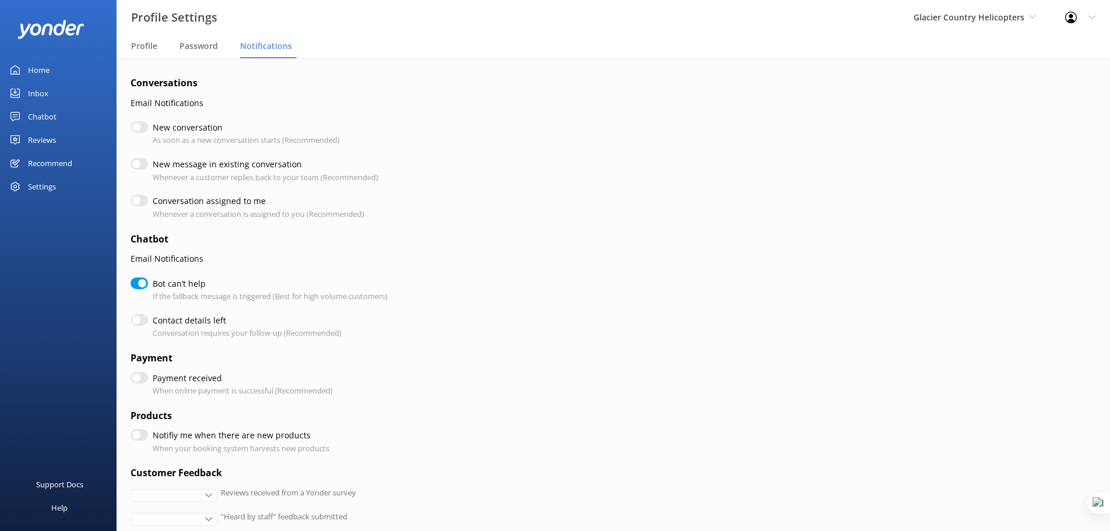
click at [140, 324] on input "Contact details left" at bounding box center [139, 320] width 17 height 12
click at [133, 319] on input "Contact details left" at bounding box center [139, 320] width 17 height 12
checkbox input "false"
click at [143, 284] on input "Bot can’t help" at bounding box center [139, 283] width 17 height 12
checkbox input "false"
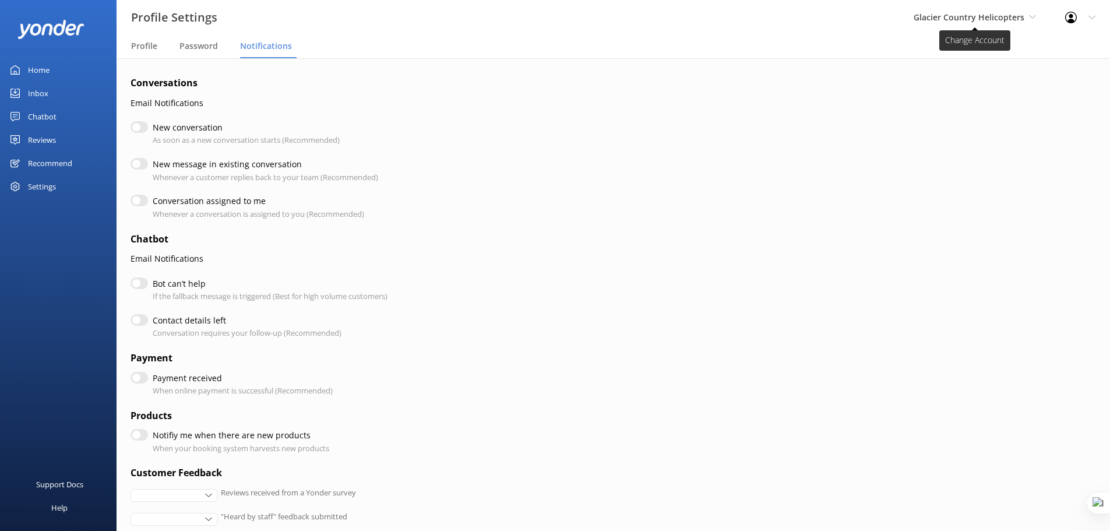
click at [894, 18] on span "Glacier Country Helicopters" at bounding box center [969, 17] width 111 height 11
click at [894, 13] on span "Glacier Country Helicopters" at bounding box center [969, 17] width 111 height 11
click at [140, 128] on input "New conversation" at bounding box center [139, 127] width 17 height 12
click at [138, 125] on input "New conversation" at bounding box center [139, 127] width 17 height 12
checkbox input "false"
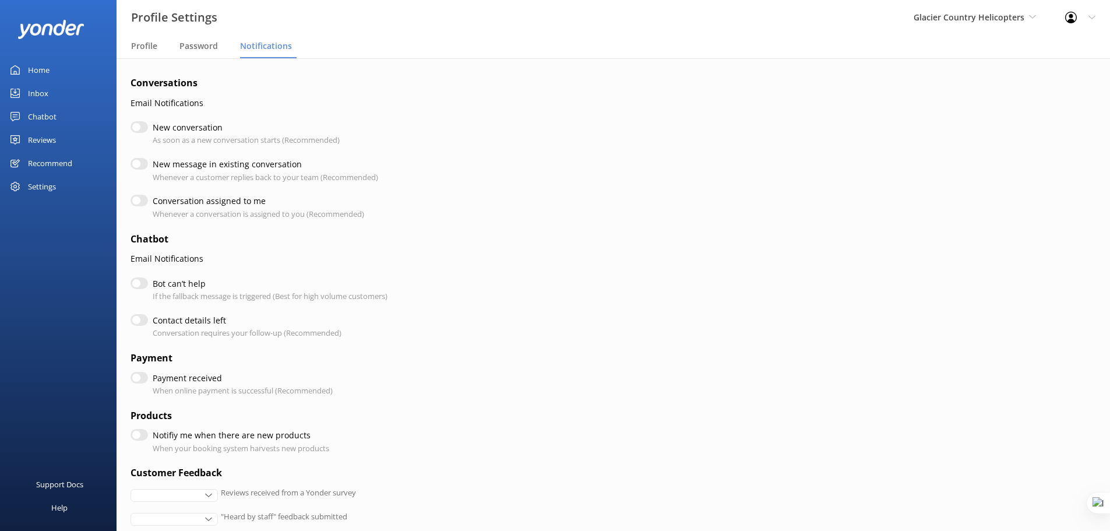
click at [142, 204] on input "Conversation assigned to me" at bounding box center [139, 201] width 17 height 12
click at [135, 205] on input "Conversation assigned to me" at bounding box center [139, 201] width 17 height 12
checkbox input "false"
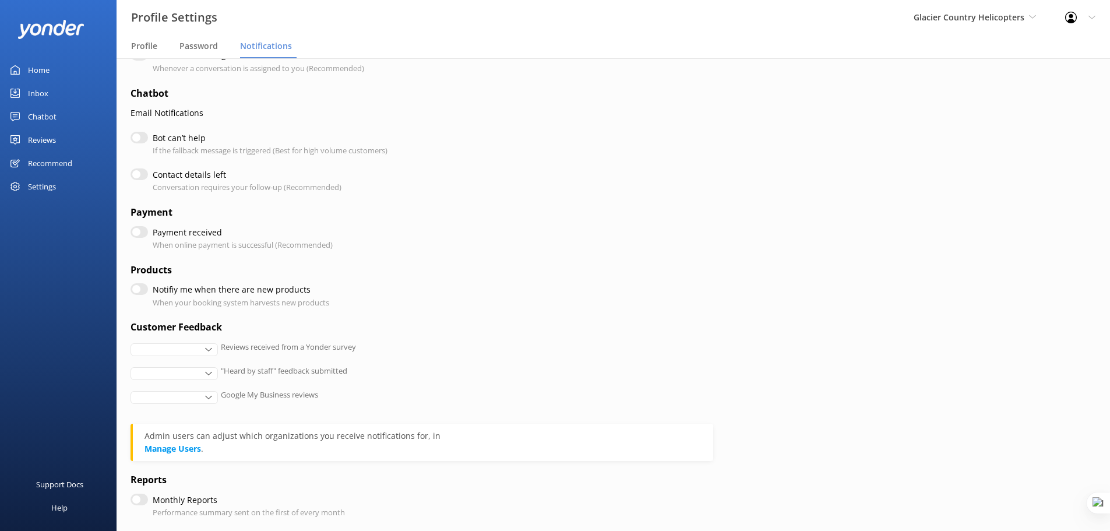
click at [140, 290] on input "Notifiy me when there are new products" at bounding box center [139, 289] width 17 height 12
checkbox input "true"
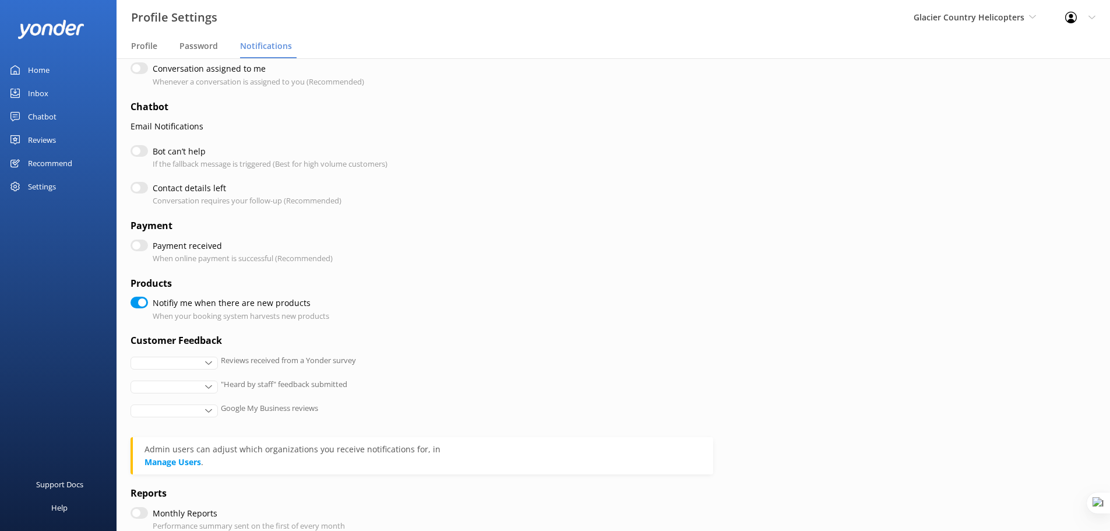
scroll to position [131, 0]
click at [68, 404] on div "Support Docs" at bounding box center [59, 484] width 47 height 23
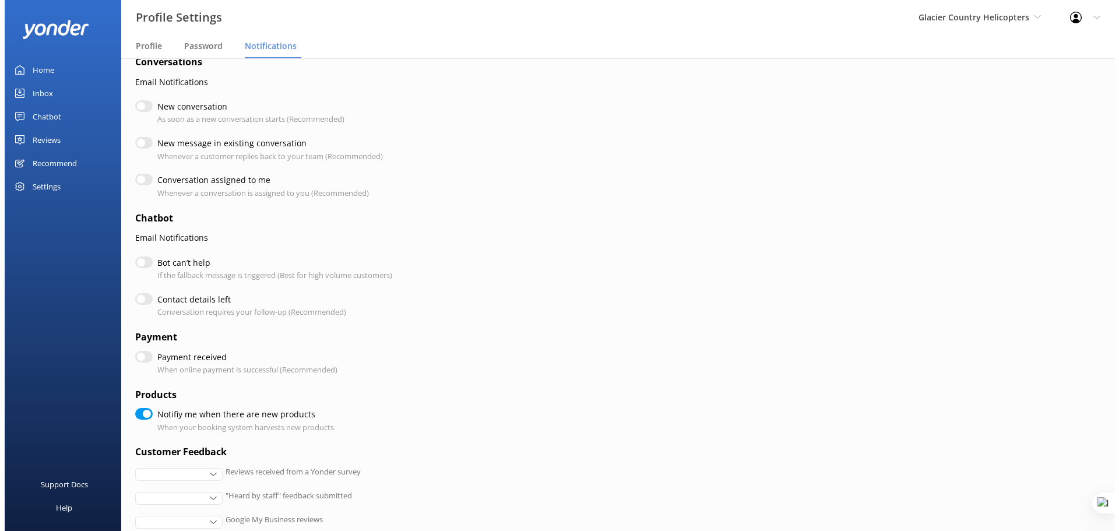
scroll to position [0, 0]
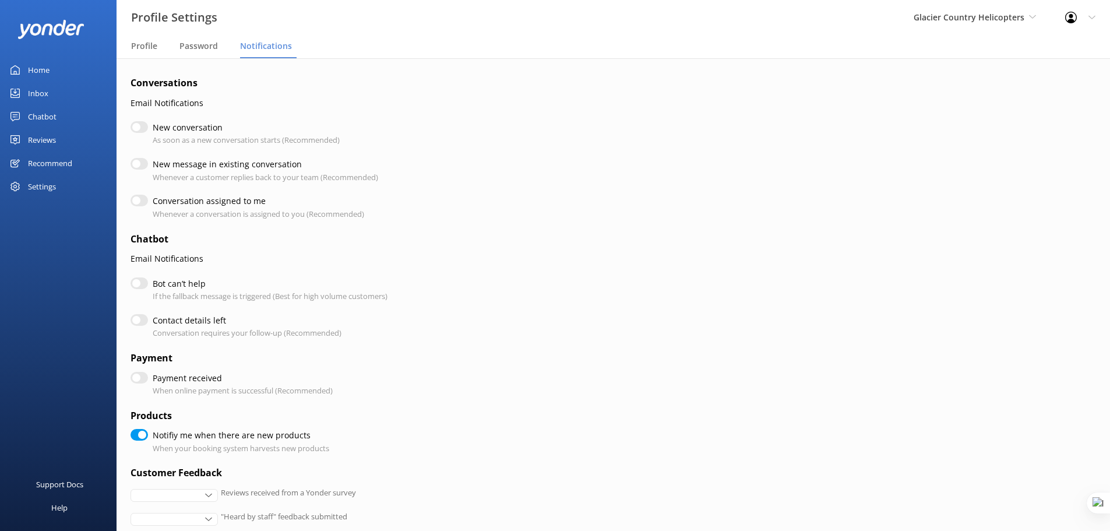
click at [43, 91] on div "Inbox" at bounding box center [38, 93] width 20 height 23
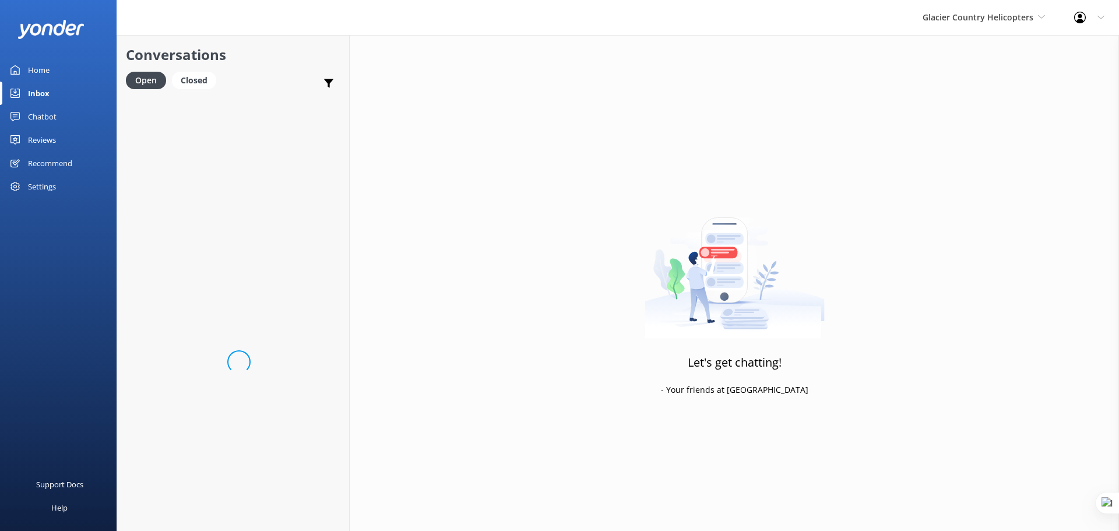
click at [48, 115] on div "Chatbot" at bounding box center [42, 116] width 29 height 23
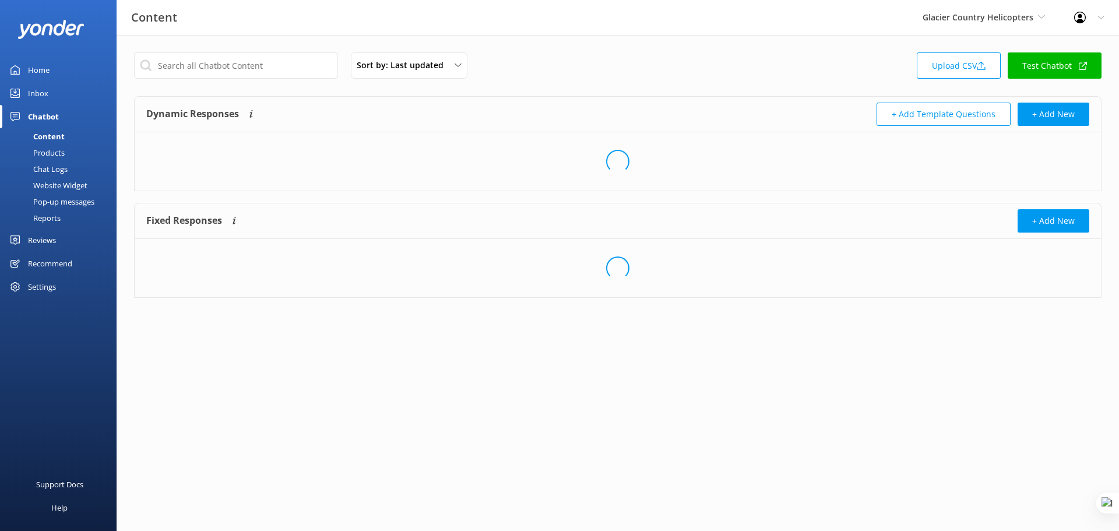
click at [40, 96] on div "Inbox" at bounding box center [38, 93] width 20 height 23
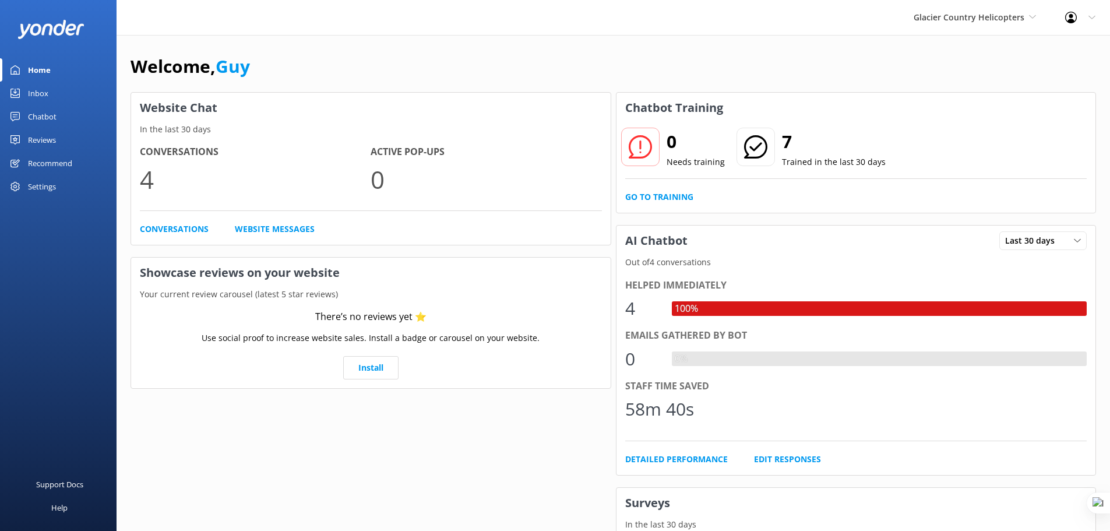
click at [56, 92] on link "Inbox" at bounding box center [58, 93] width 117 height 23
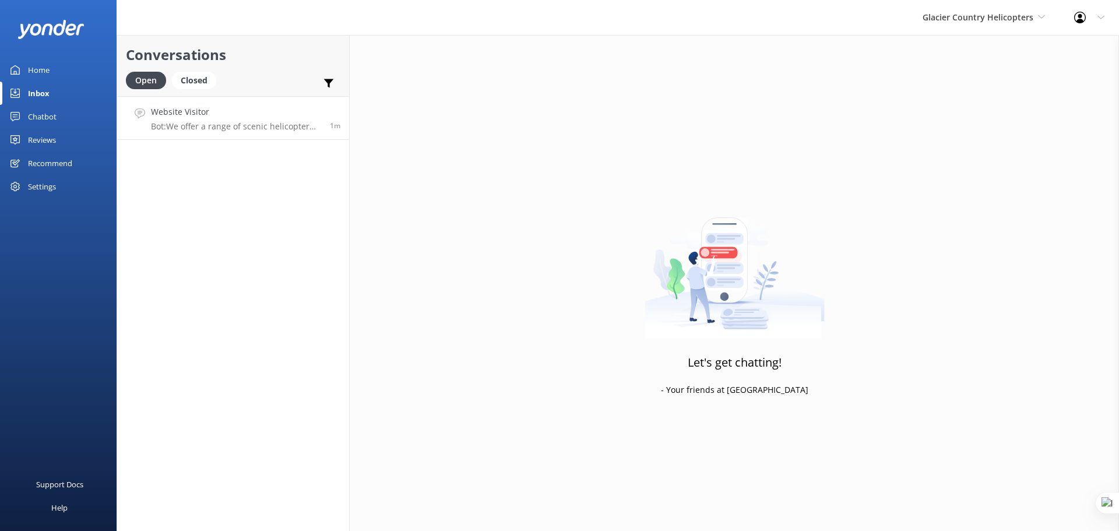
click at [259, 126] on p "Bot: We offer a range of scenic helicopter flights, including the Glacier Explo…" at bounding box center [236, 126] width 170 height 10
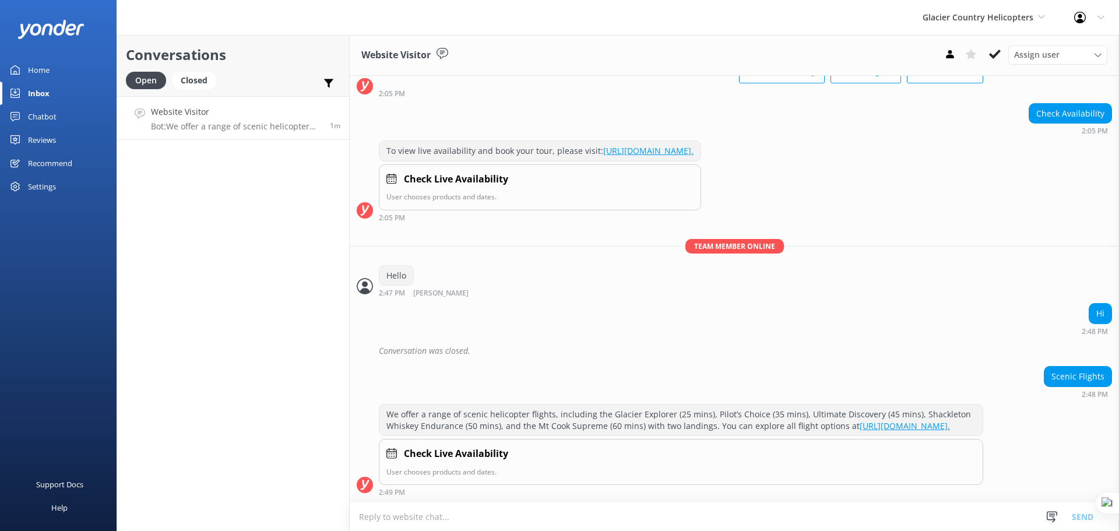
scroll to position [101, 0]
click at [1050, 53] on span "Assign user" at bounding box center [1036, 54] width 45 height 13
click at [1044, 77] on link "Megan" at bounding box center [1061, 79] width 104 height 23
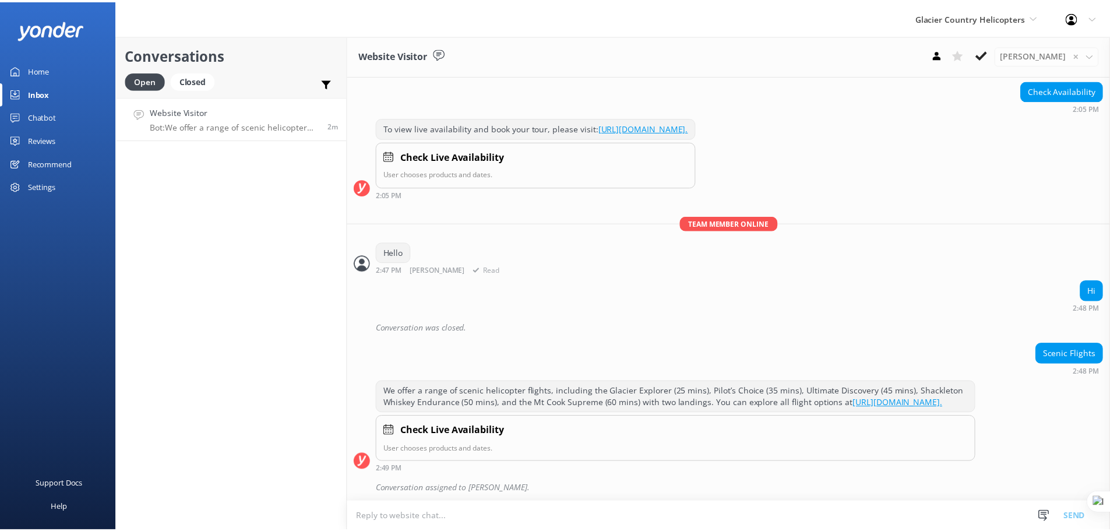
scroll to position [126, 0]
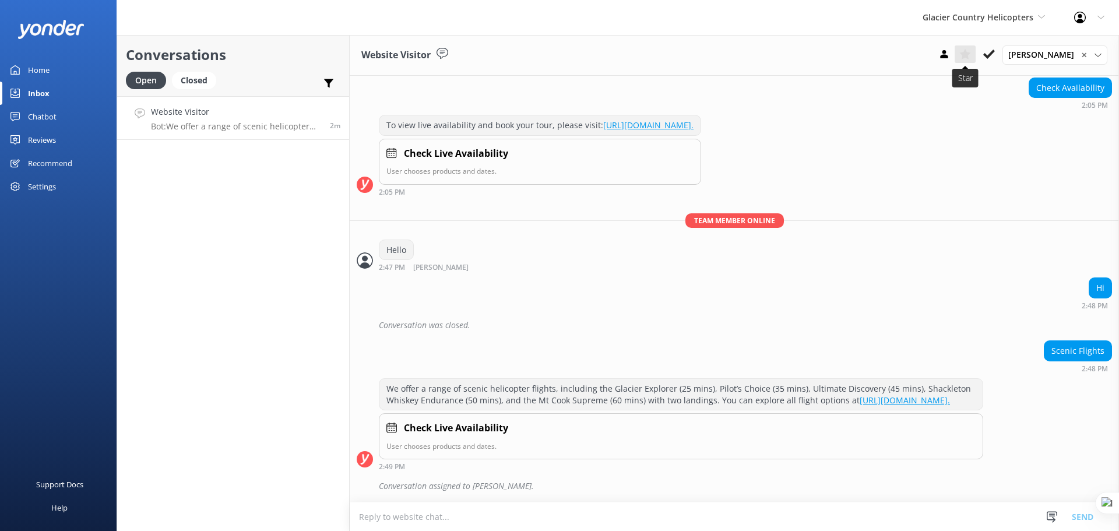
click at [970, 52] on use at bounding box center [964, 54] width 11 height 10
click at [329, 85] on use at bounding box center [329, 83] width 10 height 9
click at [971, 53] on use at bounding box center [965, 54] width 12 height 11
click at [189, 125] on p "Bot: We offer a range of scenic helicopter flights, including the Glacier Explo…" at bounding box center [236, 126] width 170 height 10
click at [23, 119] on link "Chatbot" at bounding box center [58, 116] width 117 height 23
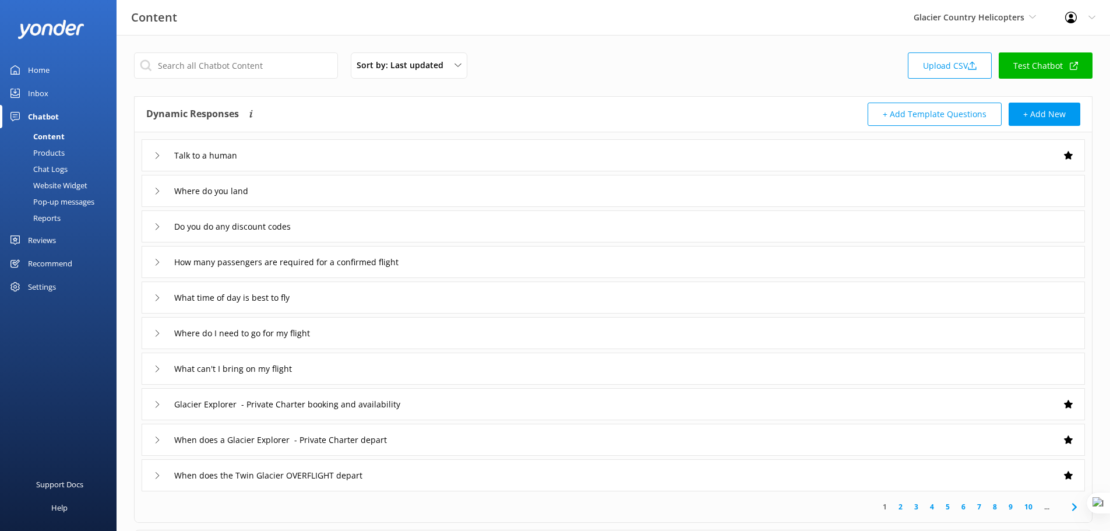
click at [459, 156] on div "Talk to a human" at bounding box center [613, 155] width 943 height 32
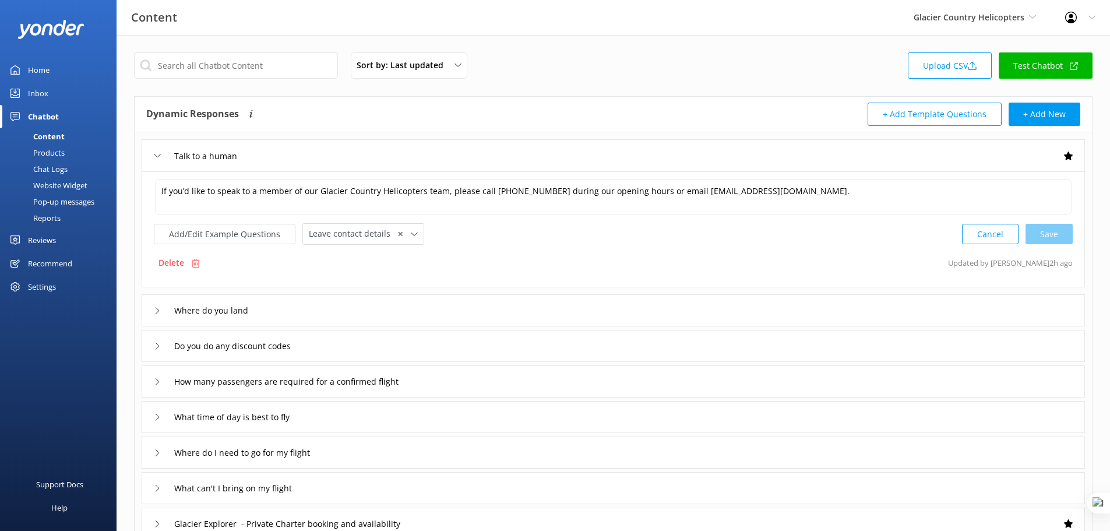
drag, startPoint x: 487, startPoint y: 277, endPoint x: 472, endPoint y: 286, distance: 17.5
drag, startPoint x: 472, startPoint y: 286, endPoint x: 320, endPoint y: 323, distance: 156.4
click at [320, 323] on div "Where do you land" at bounding box center [613, 310] width 943 height 32
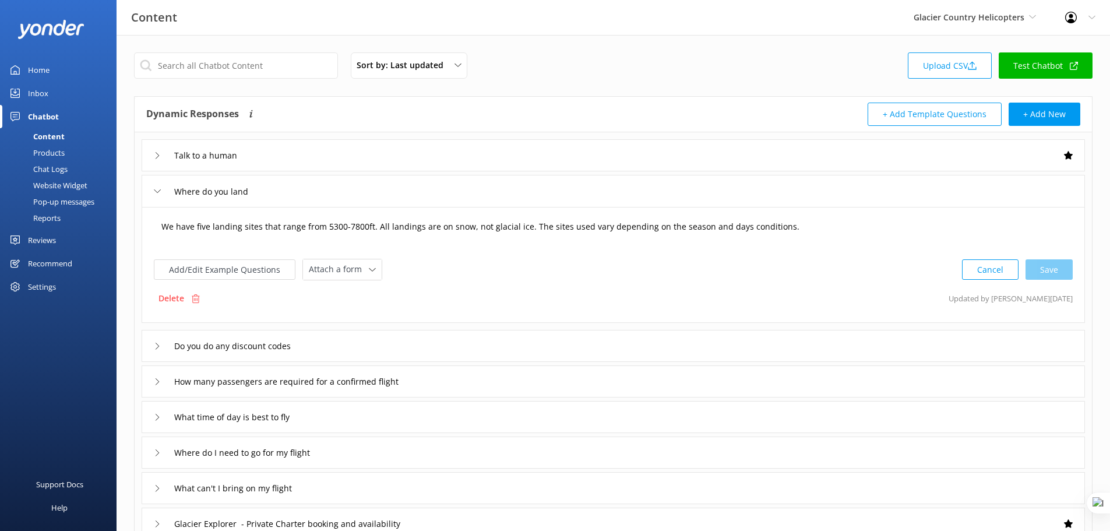
click at [723, 216] on textarea "We have five landing sites that range from 5300-7800ft. All landings are on sno…" at bounding box center [613, 232] width 916 height 36
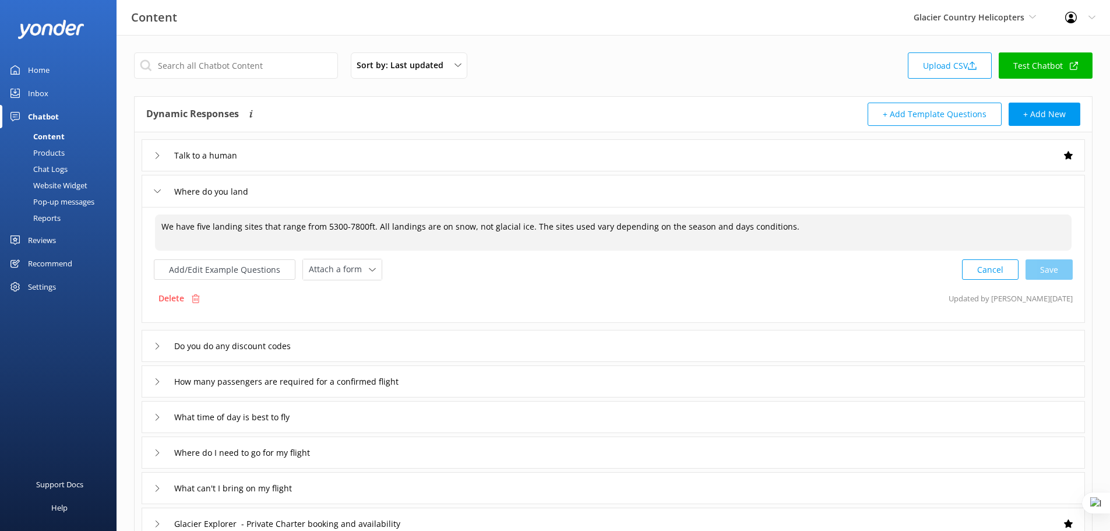
click at [792, 223] on textarea "We have five landing sites that range from 5300-7800ft. All landings are on sno…" at bounding box center [613, 232] width 916 height 36
click at [238, 66] on input "text" at bounding box center [236, 65] width 204 height 26
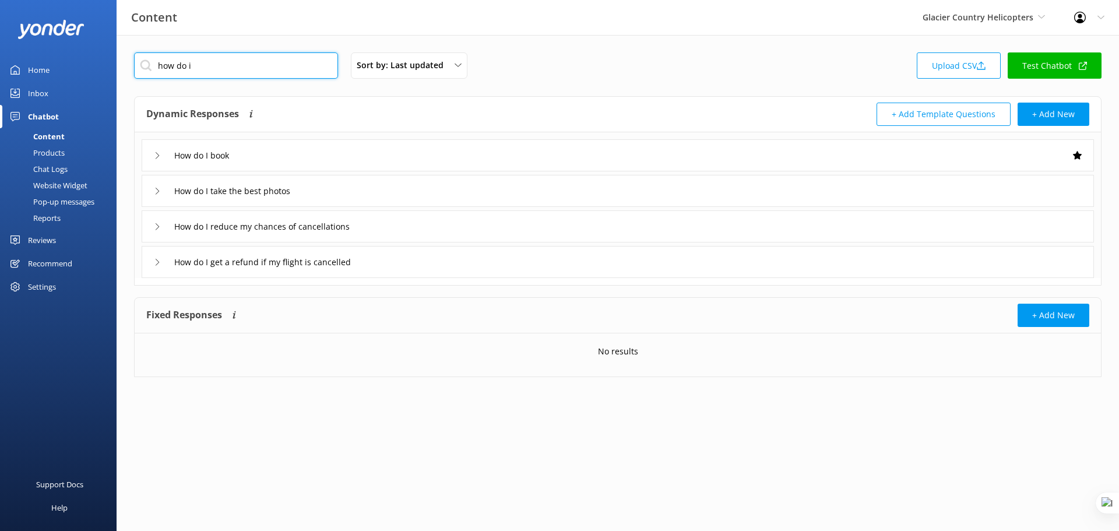
type input "how do i"
click at [341, 151] on div "How do I book" at bounding box center [618, 155] width 952 height 32
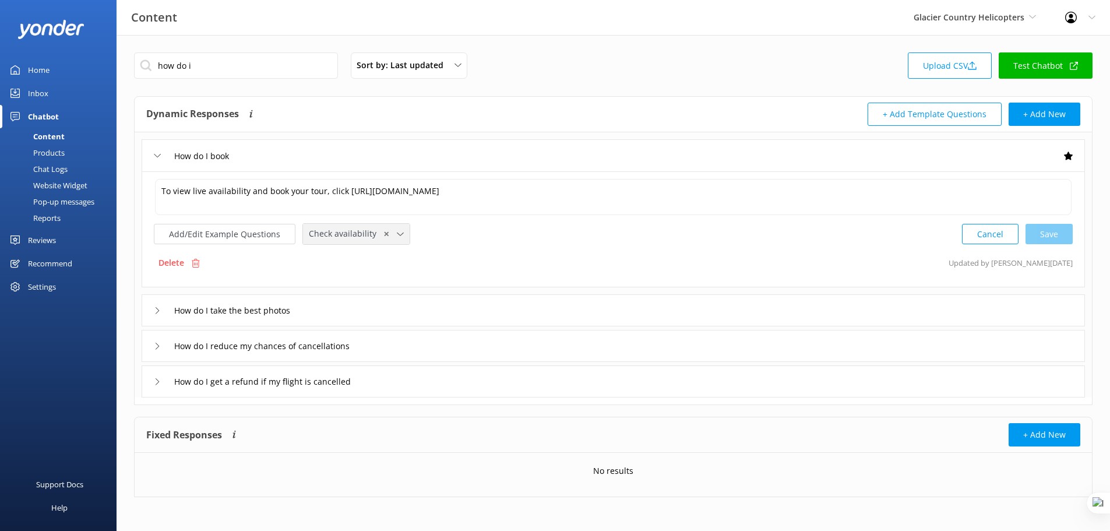
click at [397, 236] on icon at bounding box center [400, 234] width 7 height 7
click at [466, 231] on div "Add/Edit Example Questions Check availability ✕ Leave contact details Check ava…" at bounding box center [613, 234] width 919 height 22
click at [238, 234] on button "Add/Edit Example Questions" at bounding box center [225, 234] width 142 height 20
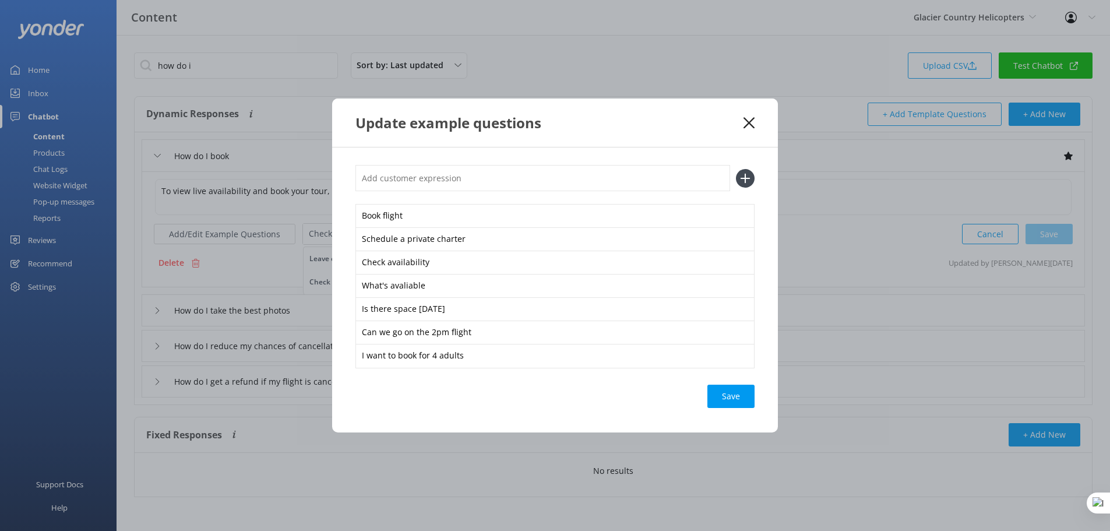
click at [749, 125] on icon at bounding box center [748, 123] width 11 height 12
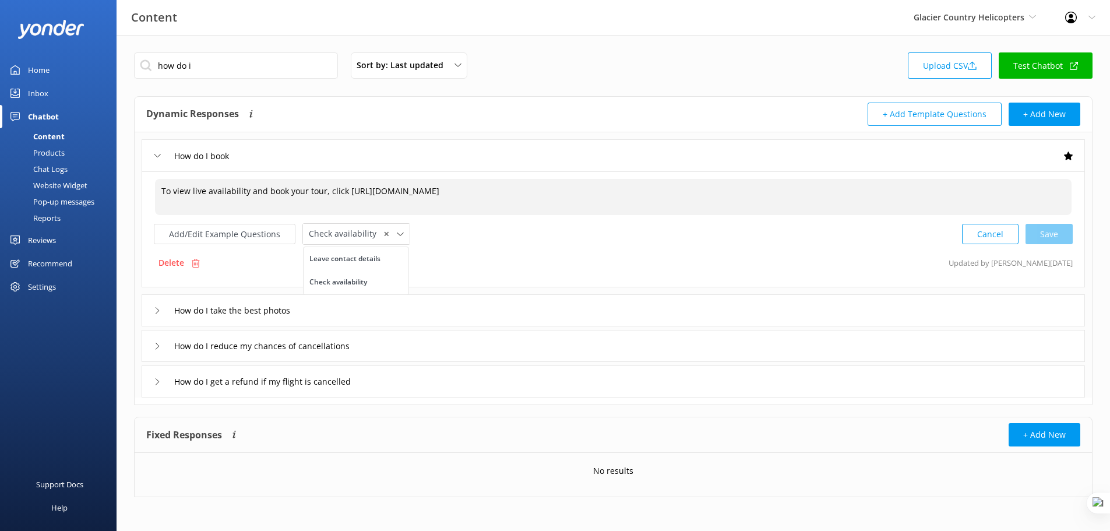
click at [197, 203] on textarea "To view live availability and book your tour, click https://fareharbor.com/embe…" at bounding box center [613, 197] width 916 height 36
click at [397, 235] on use at bounding box center [400, 233] width 6 height 3
click at [217, 238] on button "Add/Edit Example Questions" at bounding box center [225, 234] width 142 height 20
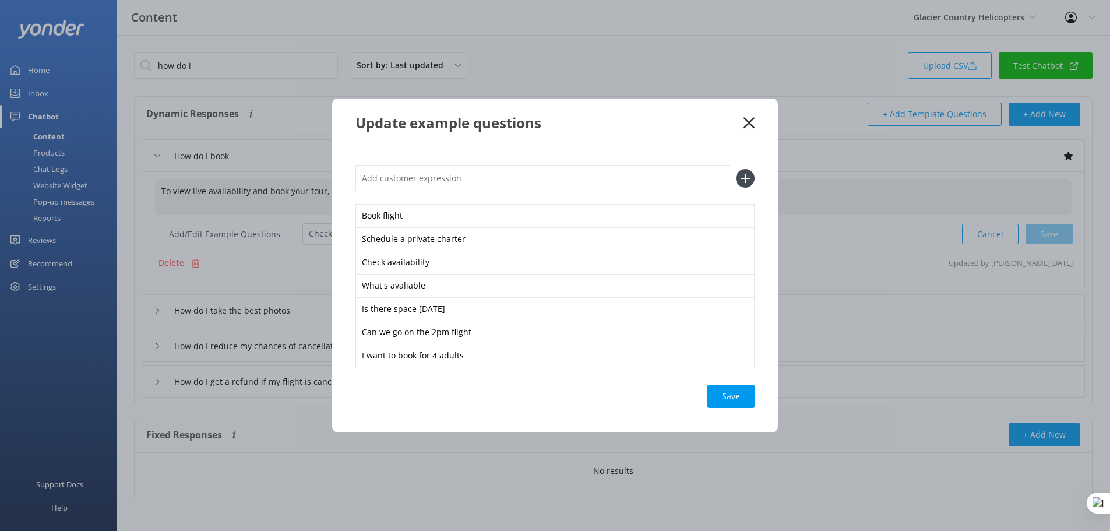
click at [750, 125] on icon at bounding box center [748, 123] width 11 height 12
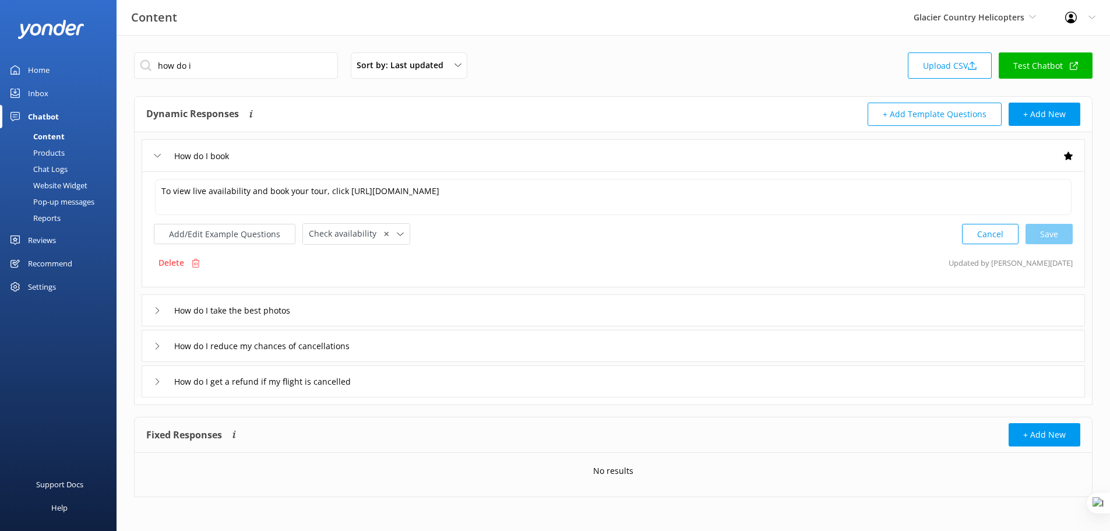
click at [52, 153] on div "Products" at bounding box center [36, 152] width 58 height 16
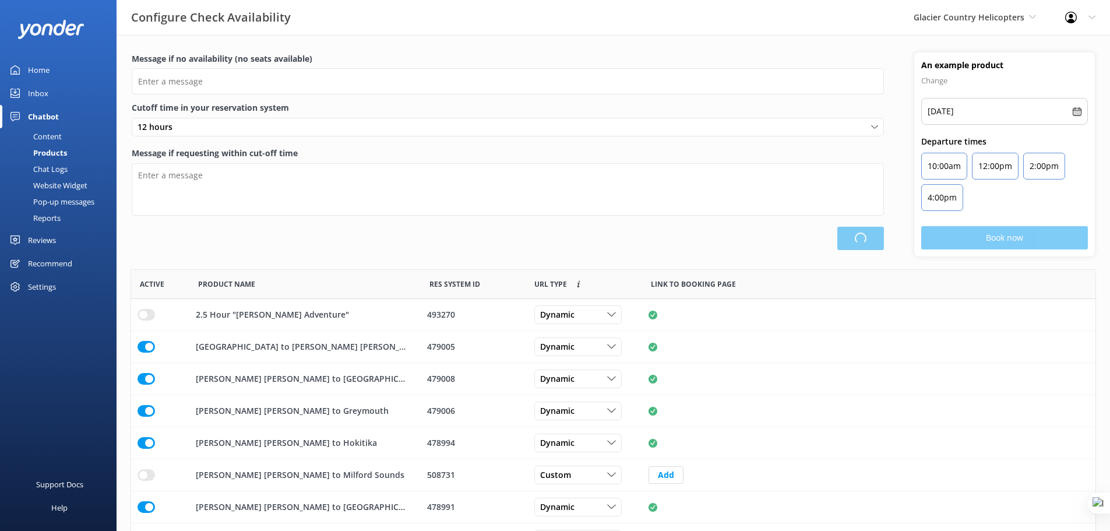
scroll to position [341, 956]
type input "There are no seats available, please check an alternative day"
type textarea "Our online booking system closes {hours} prior to departure. Please contact us …"
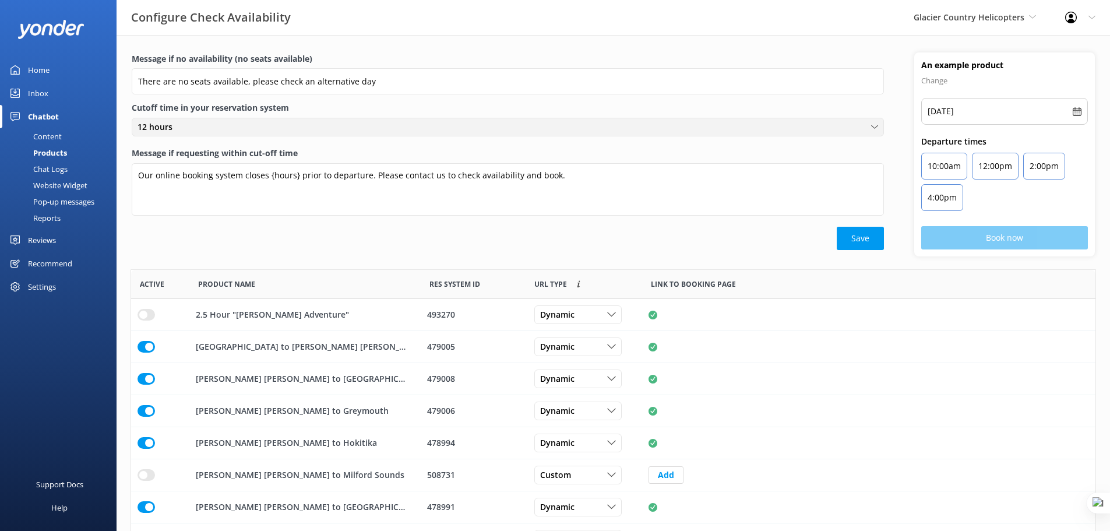
click at [183, 129] on div "12 hours" at bounding box center [508, 127] width 746 height 13
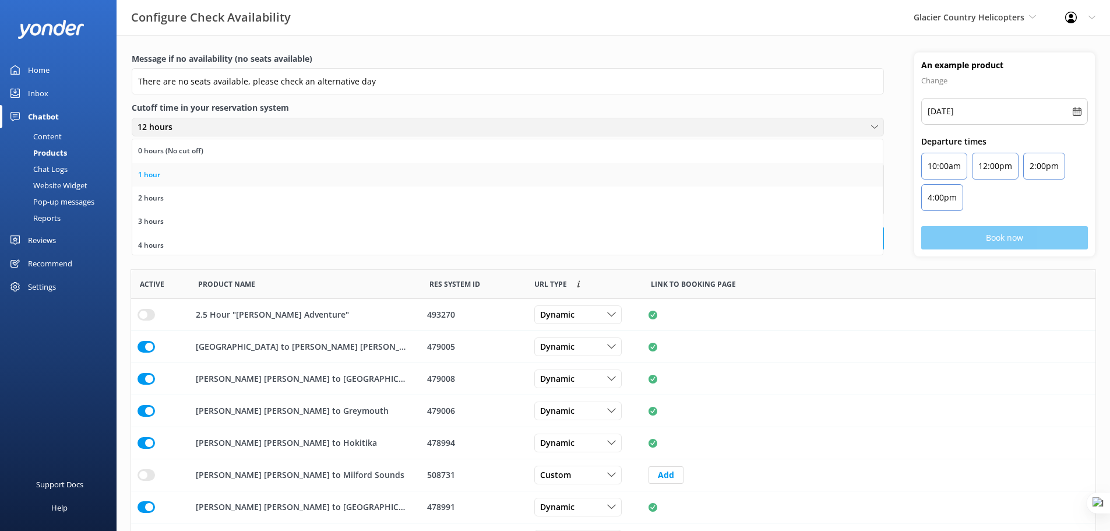
click at [186, 168] on link "1 hour" at bounding box center [507, 174] width 750 height 23
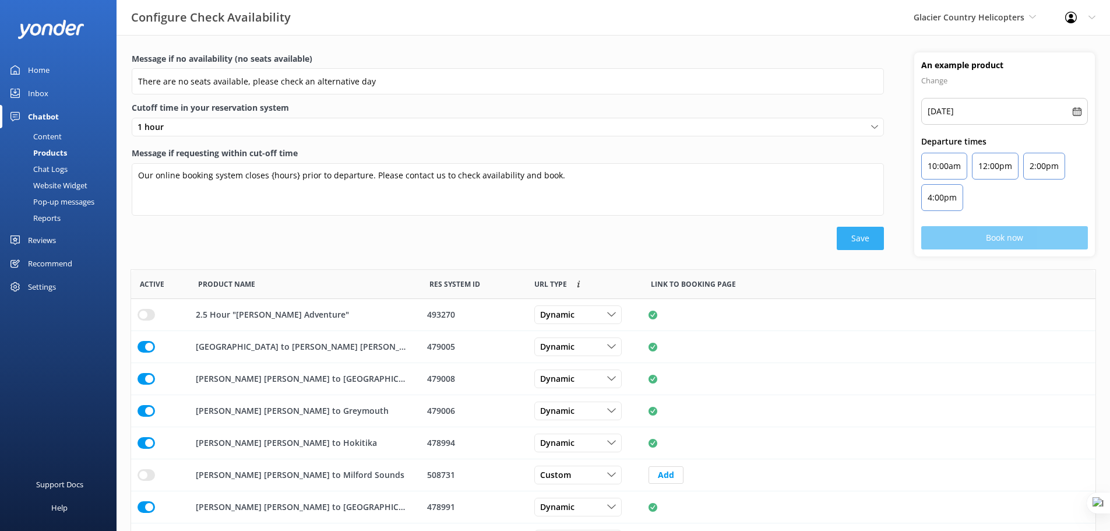
click at [876, 245] on button "Save" at bounding box center [860, 238] width 47 height 23
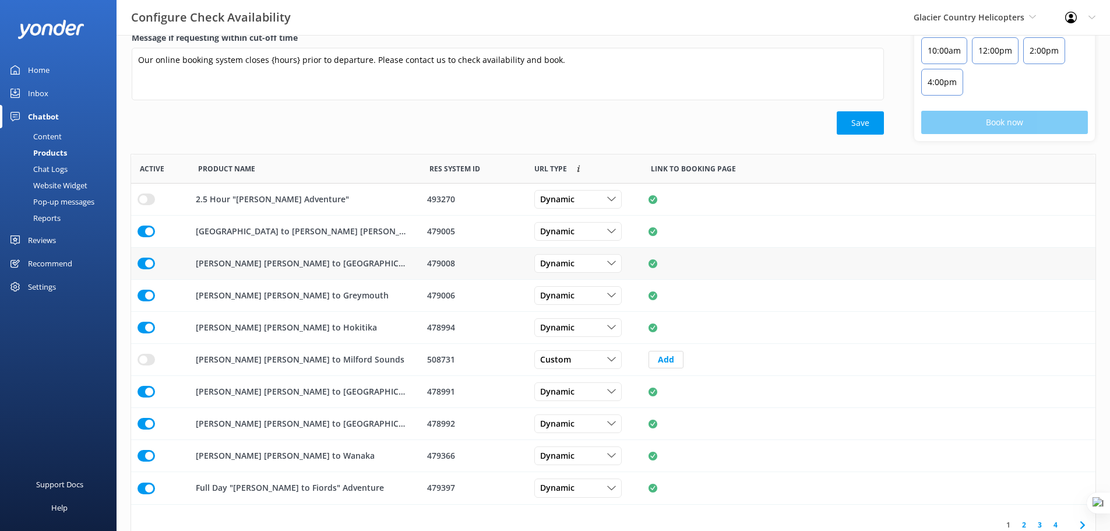
scroll to position [117, 0]
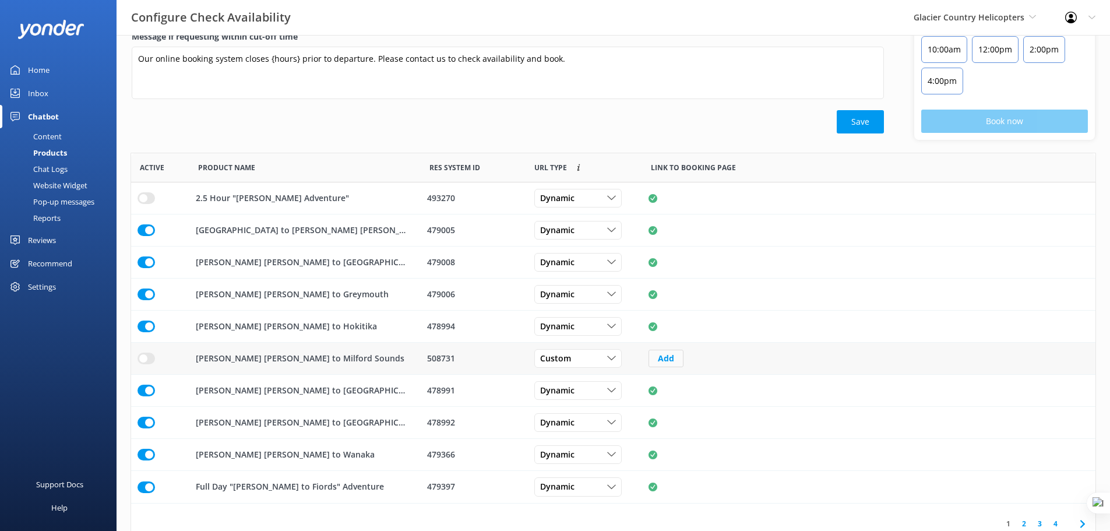
click at [671, 359] on button "Add" at bounding box center [665, 358] width 35 height 17
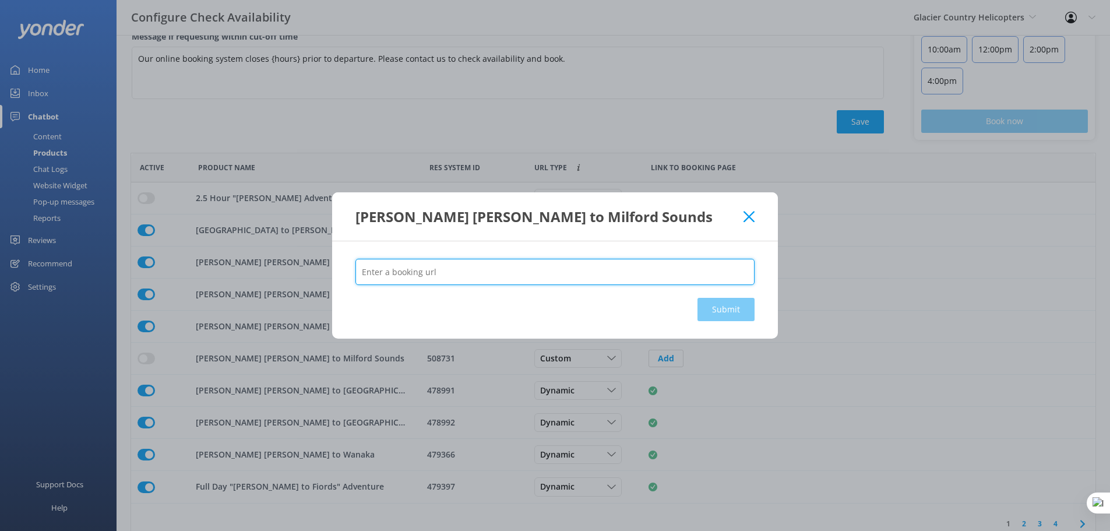
click at [492, 276] on input "text" at bounding box center [554, 272] width 399 height 26
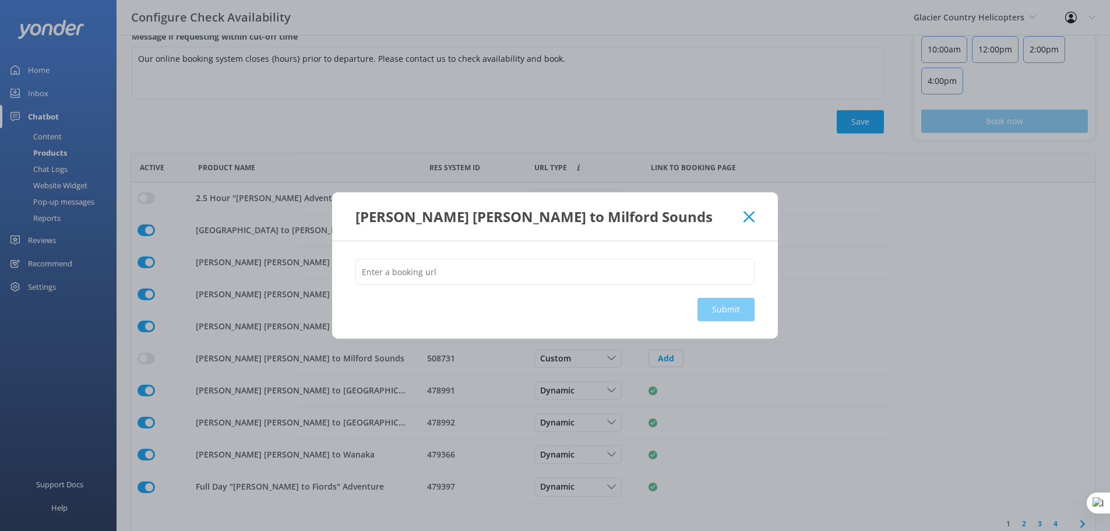
click at [746, 220] on icon at bounding box center [748, 217] width 11 height 12
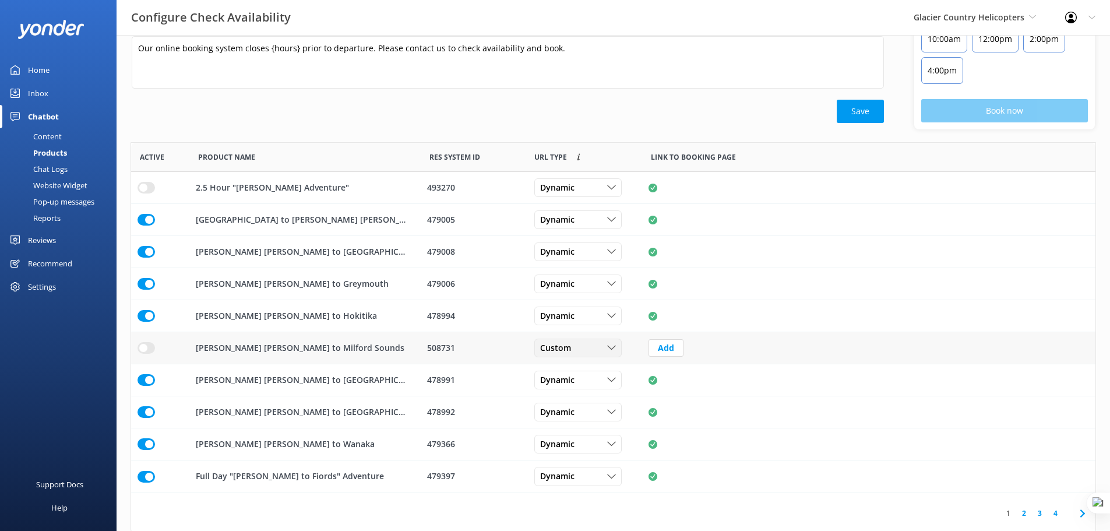
scroll to position [130, 0]
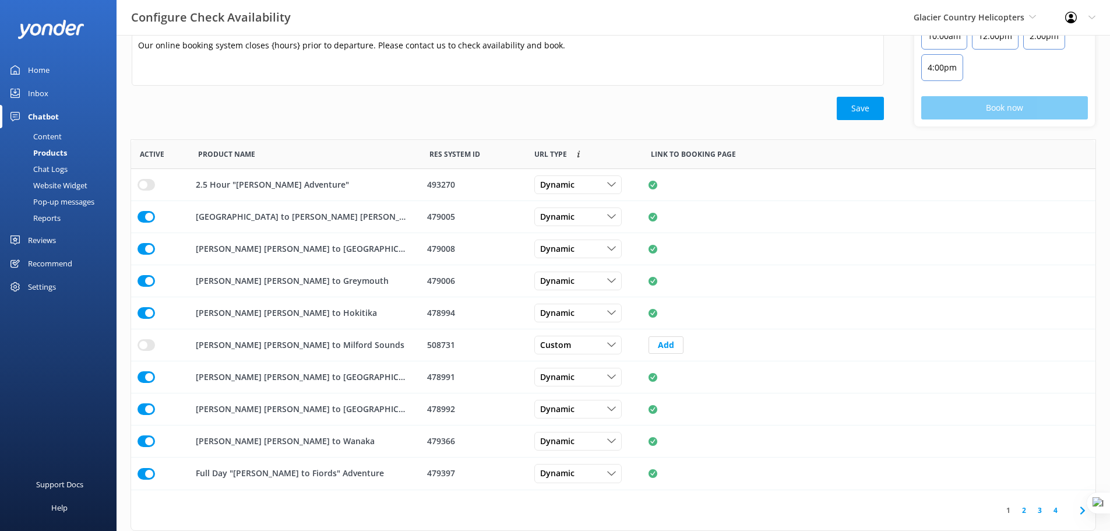
click at [1021, 515] on link "2" at bounding box center [1024, 510] width 16 height 11
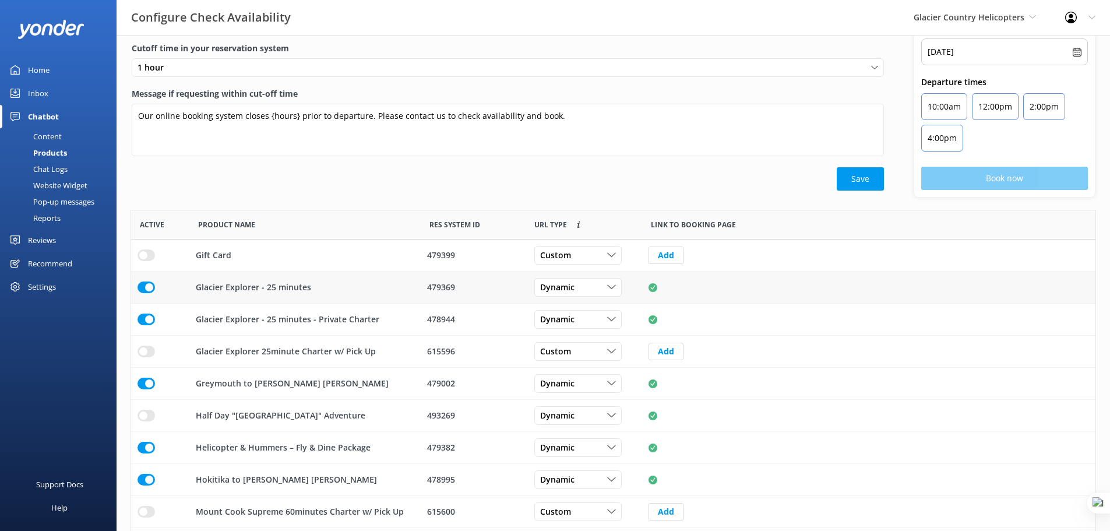
scroll to position [130, 0]
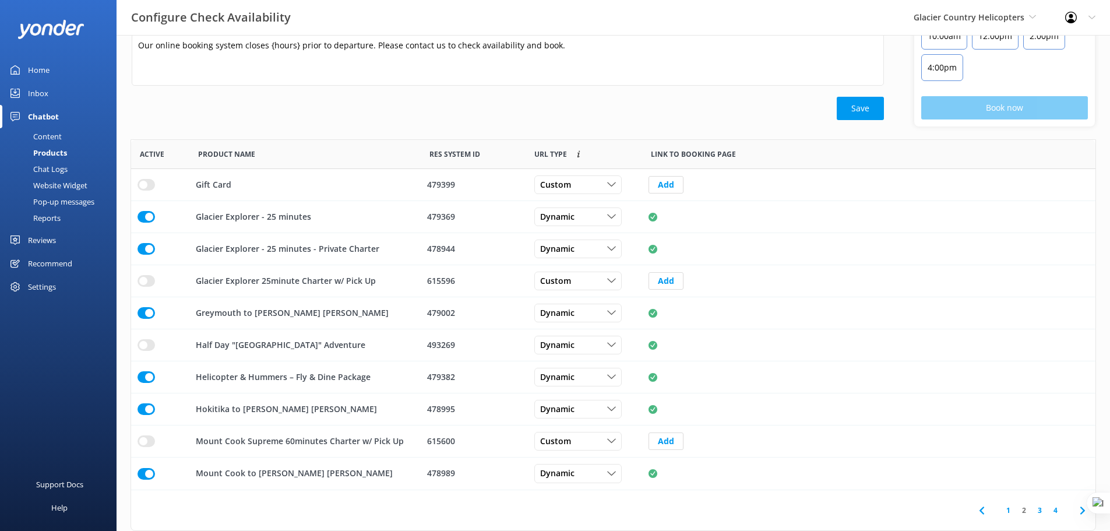
click at [56, 167] on div "Chat Logs" at bounding box center [37, 169] width 61 height 16
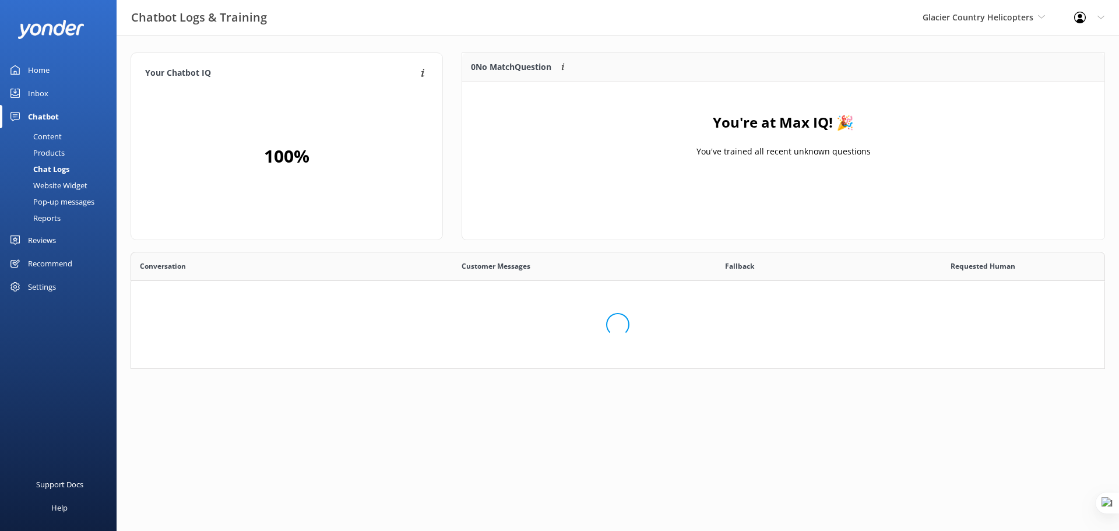
scroll to position [172, 965]
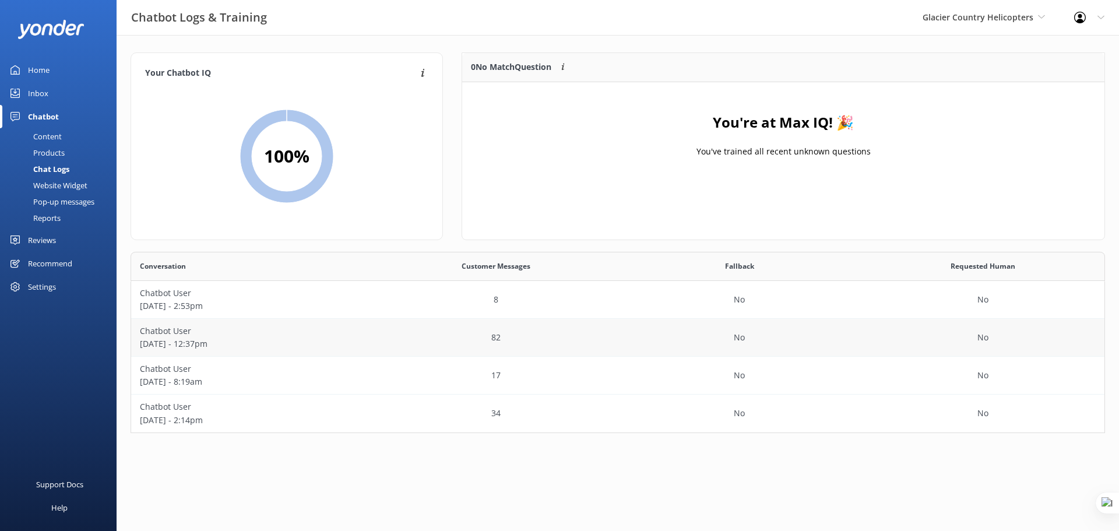
click at [452, 341] on div "82" at bounding box center [497, 338] width 244 height 38
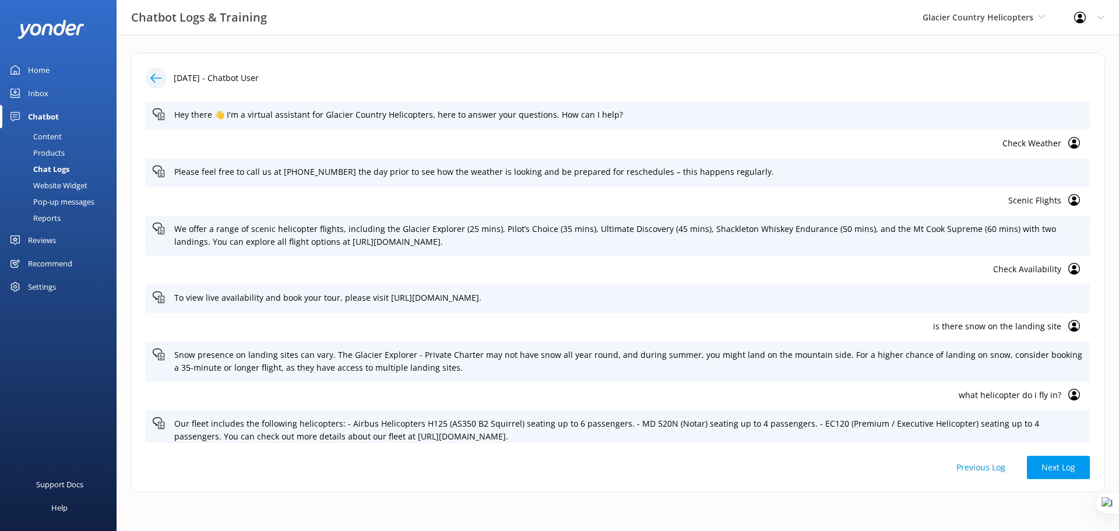
click at [58, 136] on div "Content" at bounding box center [34, 136] width 55 height 16
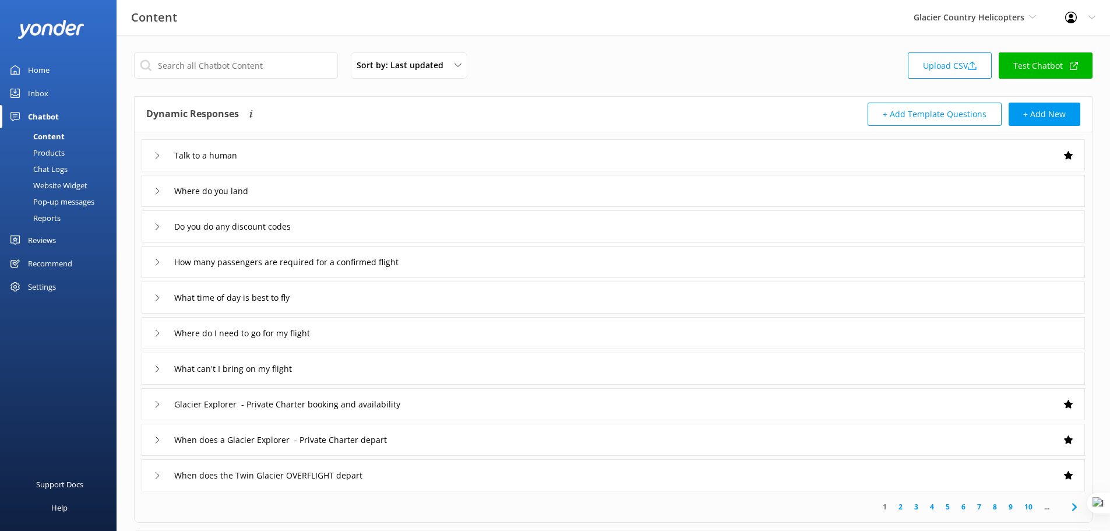
click at [53, 165] on div "Chat Logs" at bounding box center [37, 169] width 61 height 16
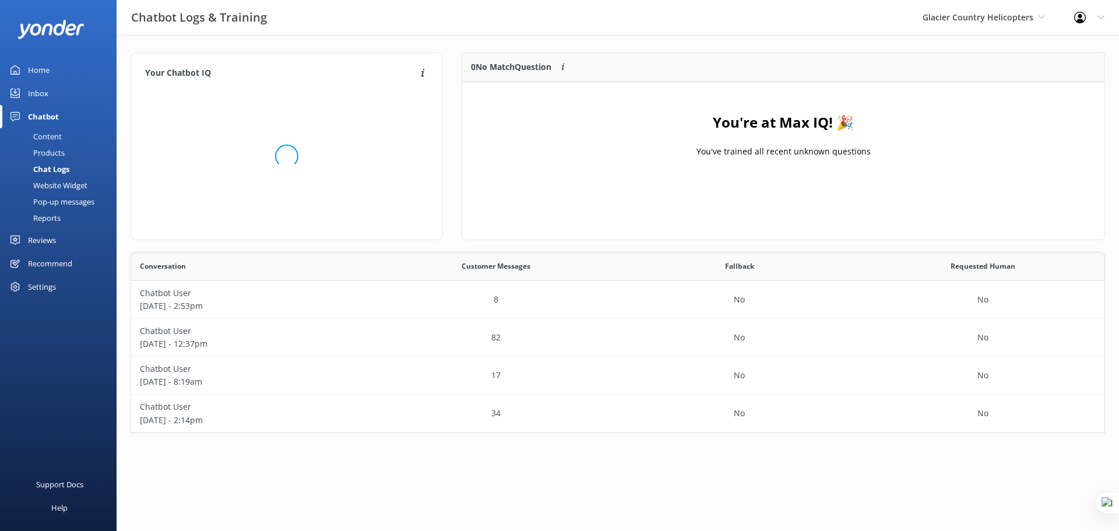
scroll to position [172, 965]
click at [485, 329] on div "82" at bounding box center [497, 338] width 244 height 38
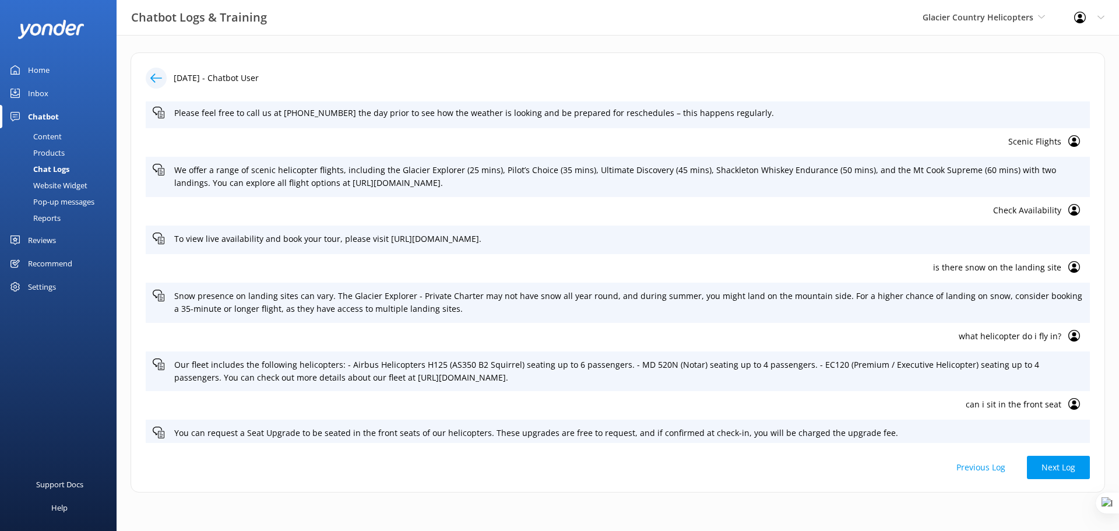
scroll to position [73, 0]
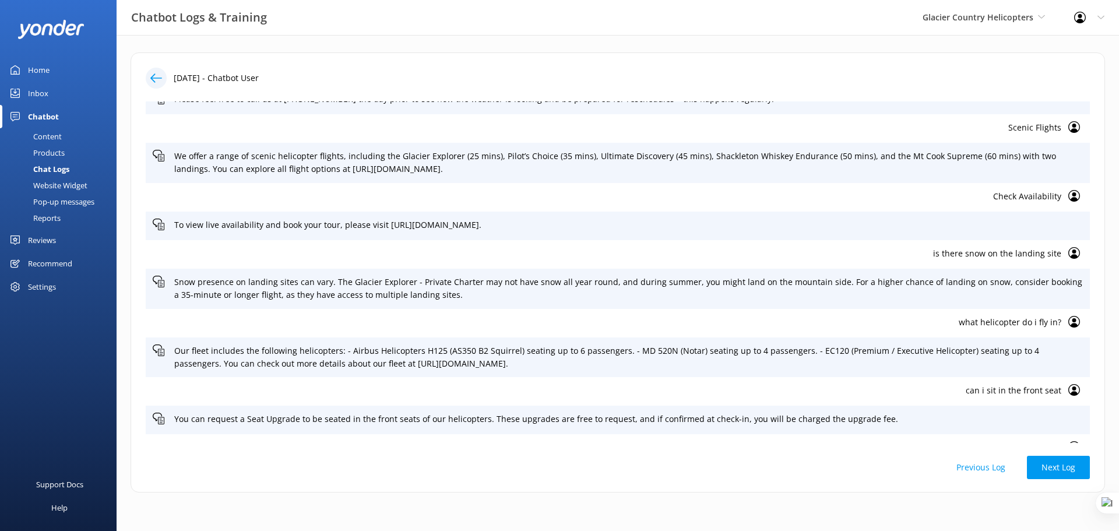
click at [1004, 256] on p "is there snow on the landing site" at bounding box center [607, 253] width 908 height 13
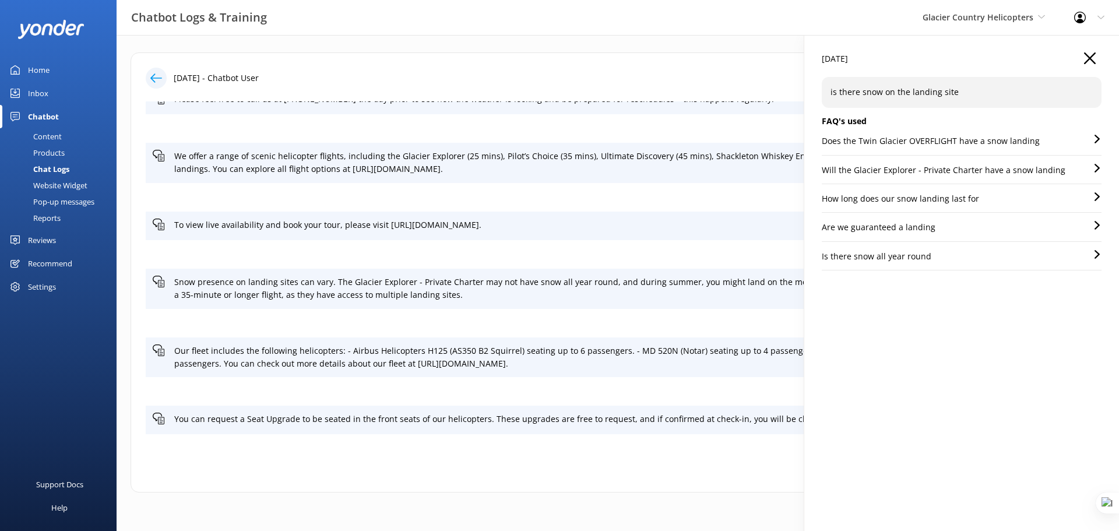
click at [930, 227] on p "Are we guaranteed a landing" at bounding box center [879, 227] width 114 height 13
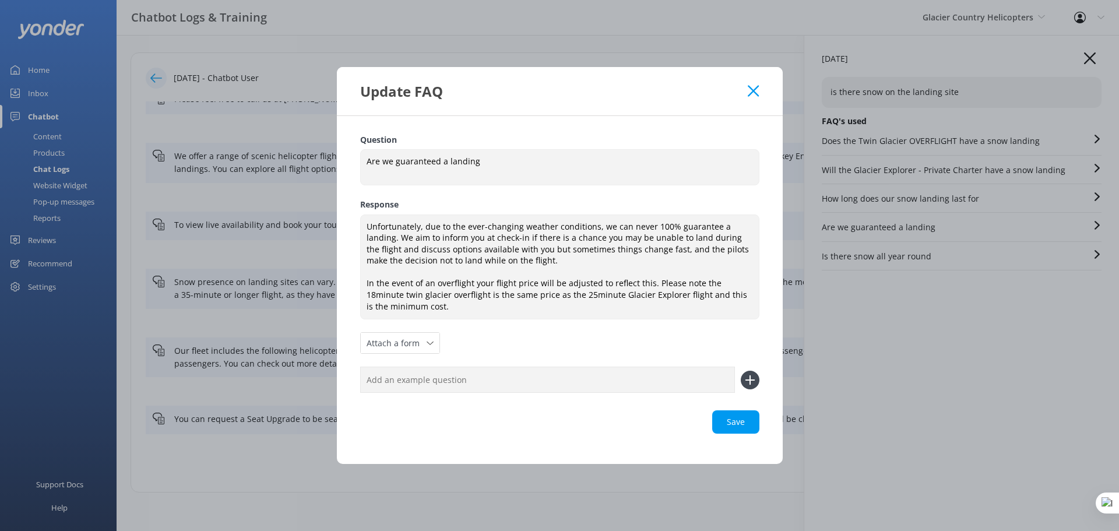
click at [753, 89] on icon at bounding box center [753, 91] width 11 height 12
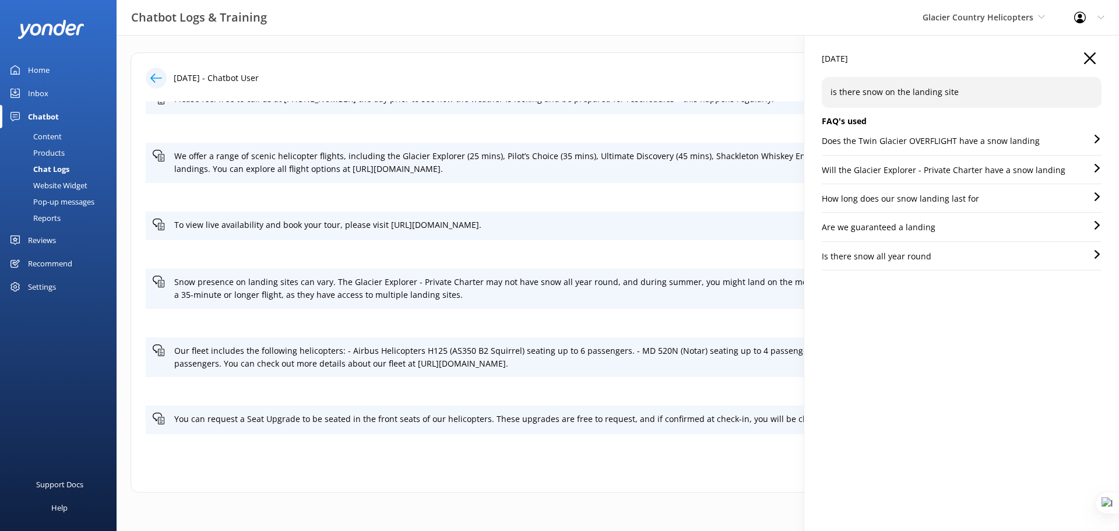
click at [928, 258] on div "Is there snow all year round" at bounding box center [962, 260] width 280 height 20
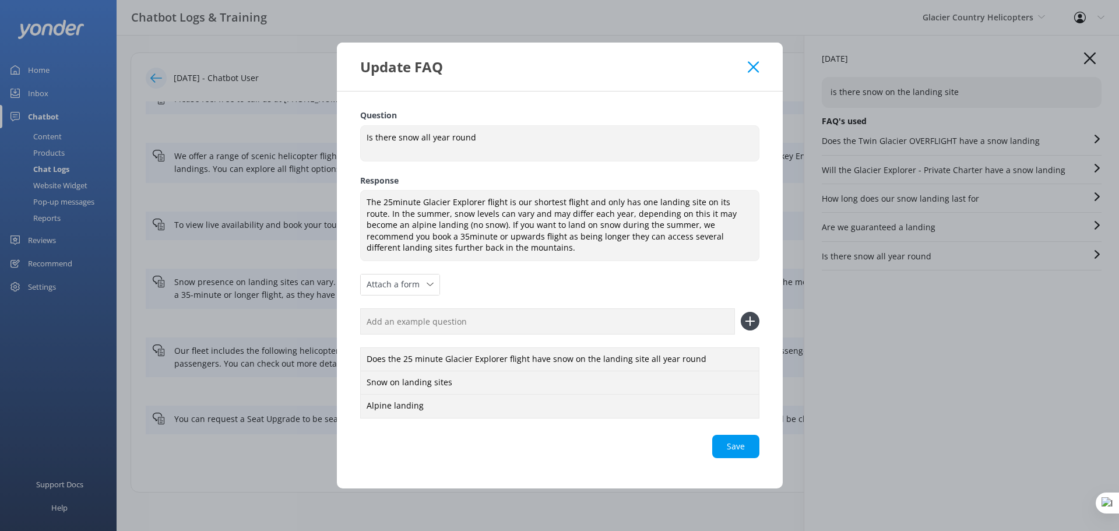
click at [749, 65] on icon at bounding box center [753, 67] width 11 height 12
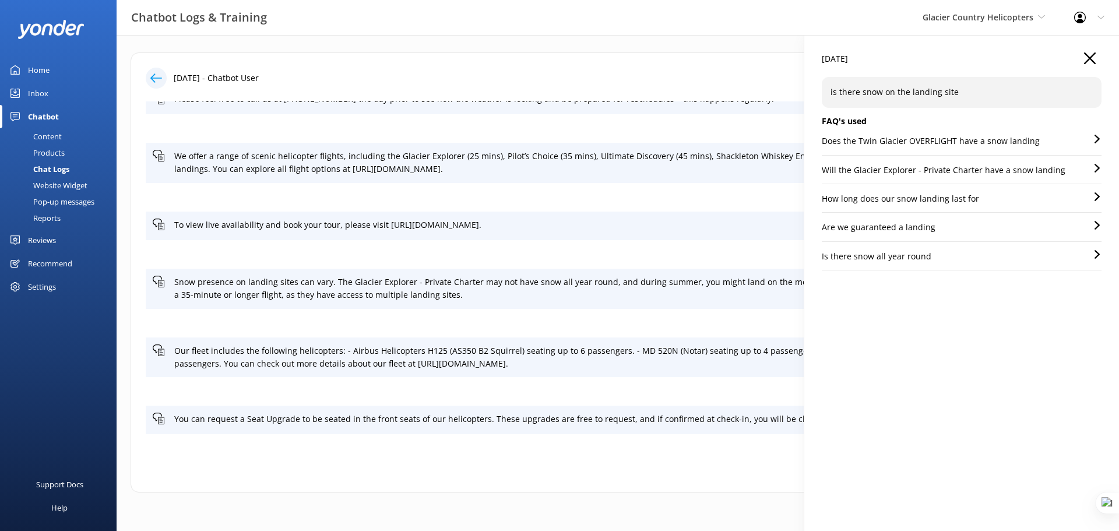
click at [1090, 60] on icon "button" at bounding box center [1090, 58] width 12 height 12
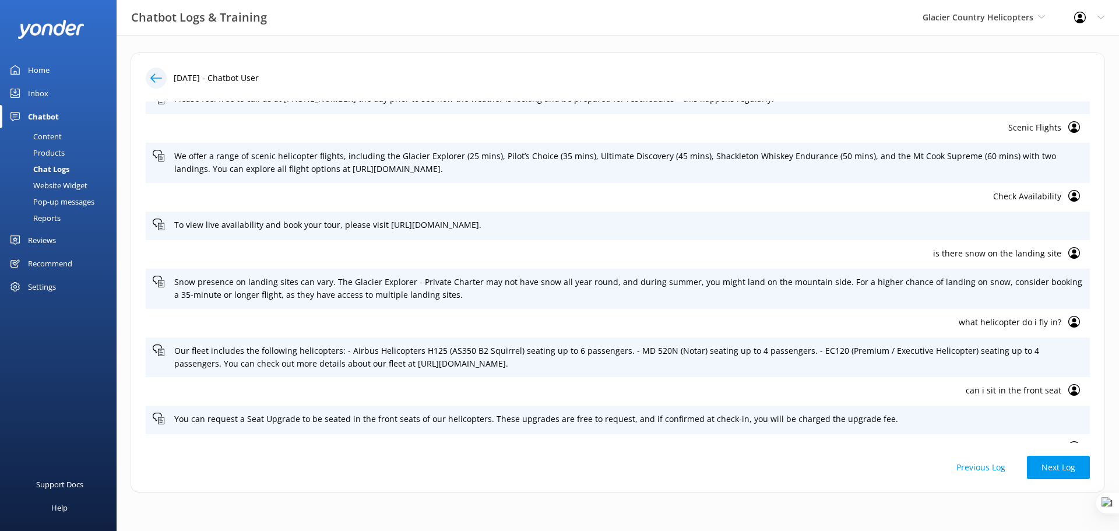
click at [1027, 320] on p "what helicopter do i fly in?" at bounding box center [607, 322] width 908 height 13
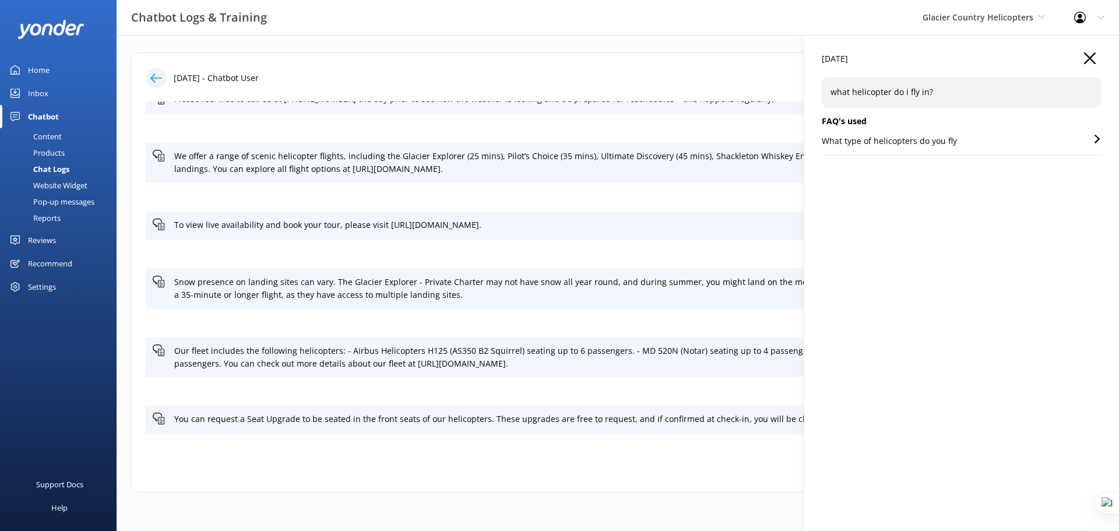
click at [946, 143] on p "What type of helicopters do you fly" at bounding box center [889, 141] width 135 height 13
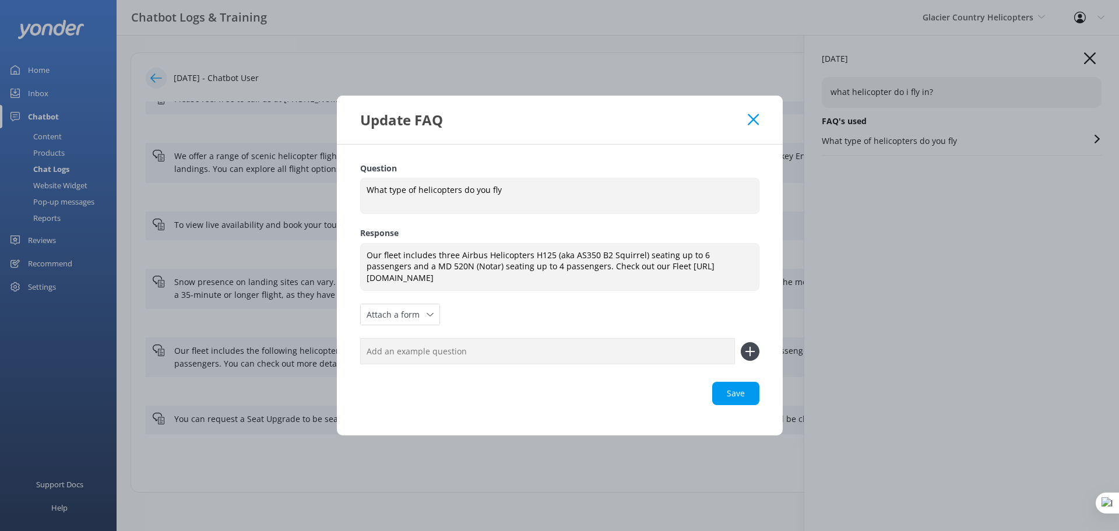
click at [756, 122] on use at bounding box center [753, 119] width 11 height 11
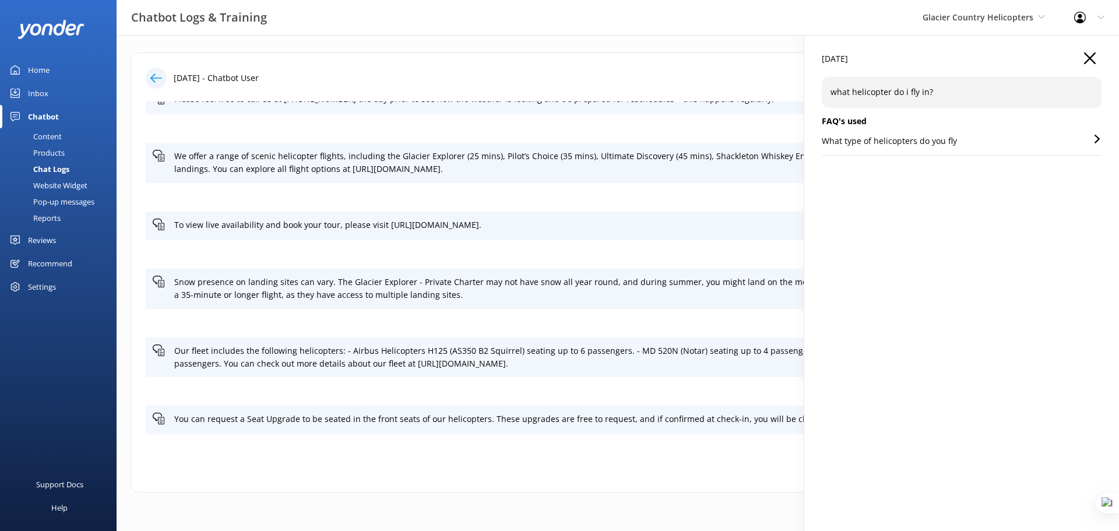
click at [1092, 59] on icon "button" at bounding box center [1090, 58] width 12 height 12
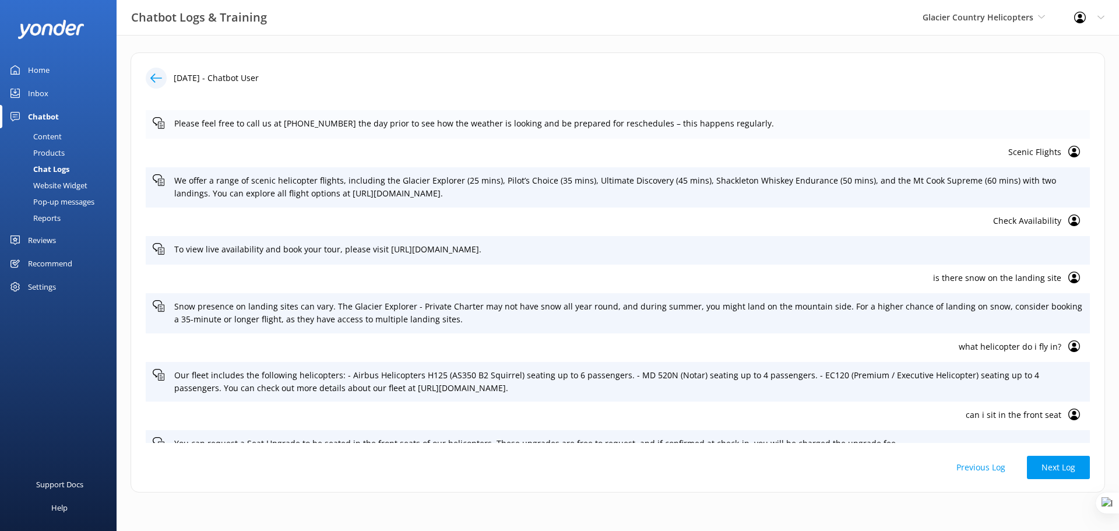
scroll to position [0, 0]
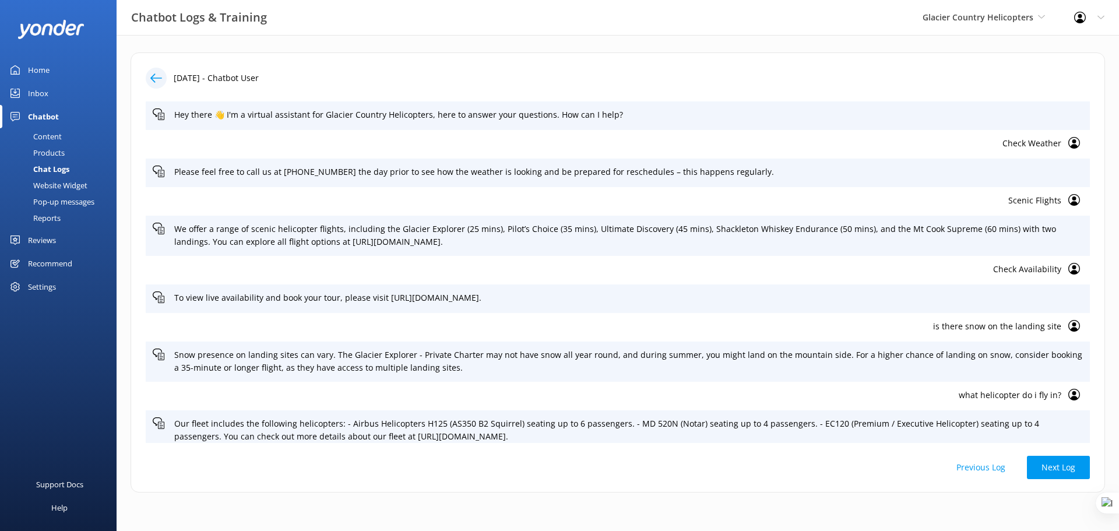
click at [164, 79] on div at bounding box center [156, 78] width 21 height 21
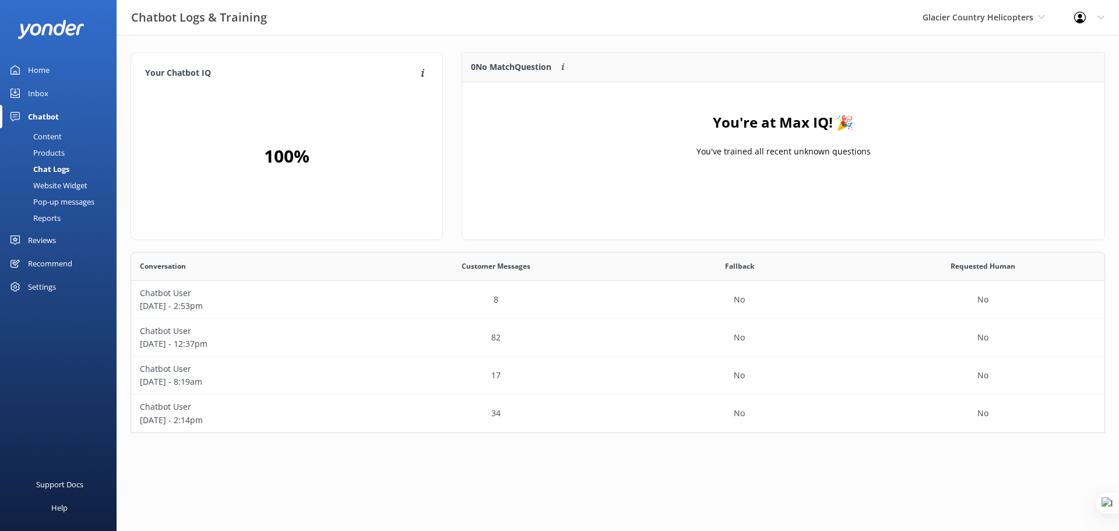
scroll to position [172, 965]
click at [77, 189] on div "Website Widget" at bounding box center [47, 185] width 80 height 16
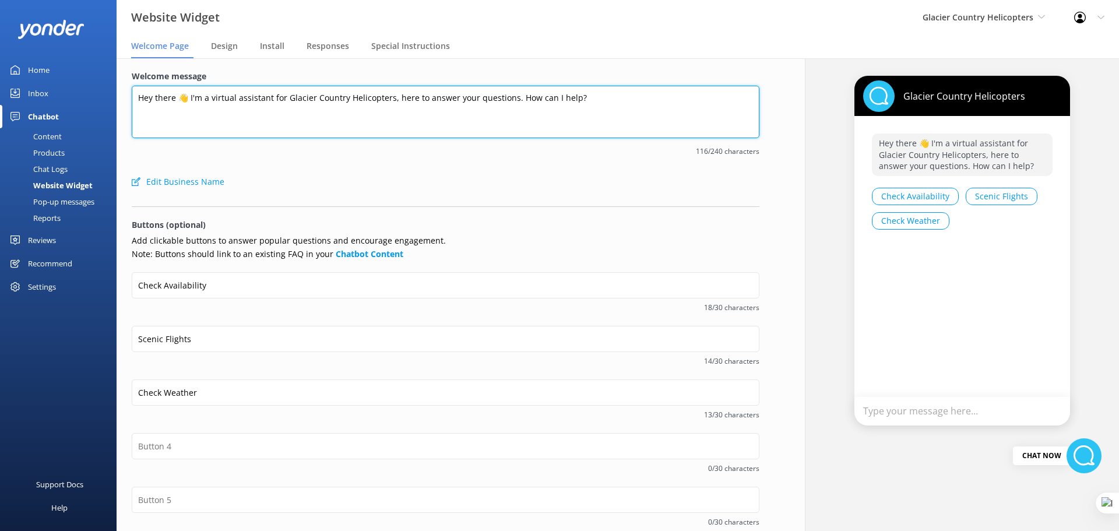
drag, startPoint x: 343, startPoint y: 94, endPoint x: 418, endPoint y: 100, distance: 75.3
click at [360, 96] on textarea "Hey there 👋 I'm a virtual assistant for Glacier Country Helicopters, here to an…" at bounding box center [446, 112] width 628 height 52
click at [584, 100] on textarea "Hey there 👋 I'm a virtual assistant for Glacier Country Helicopters, here to an…" at bounding box center [446, 112] width 628 height 52
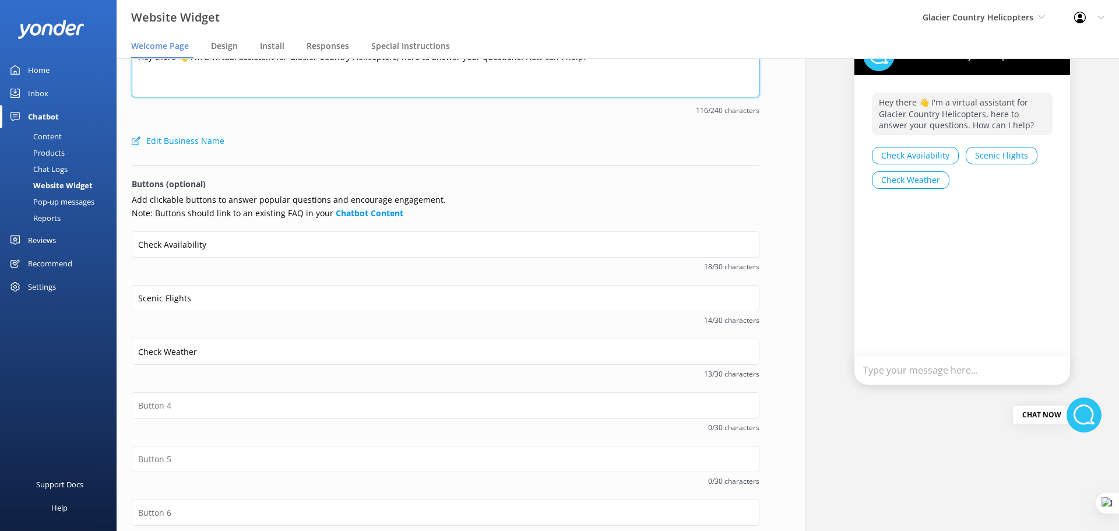
scroll to position [115, 0]
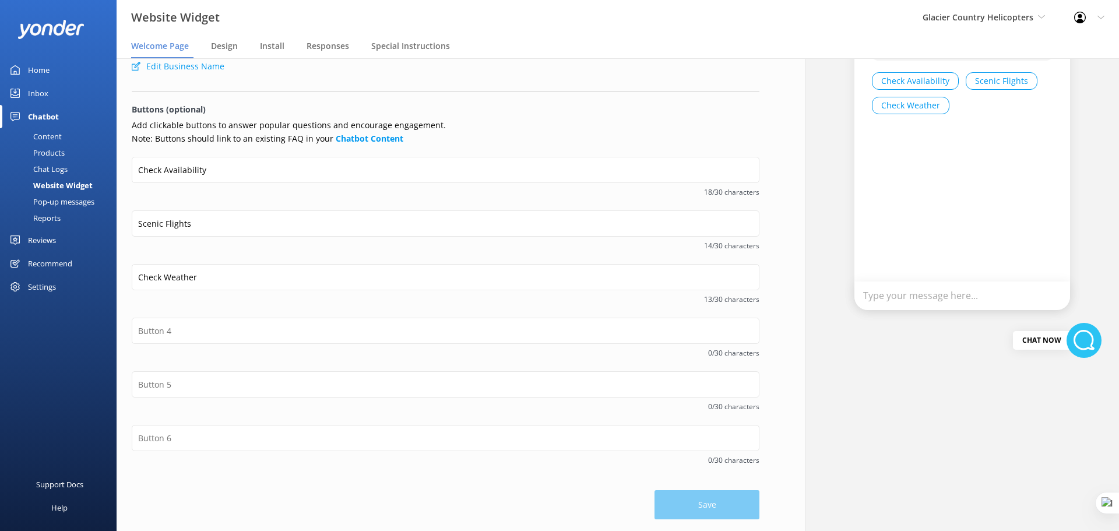
drag, startPoint x: 195, startPoint y: 306, endPoint x: 415, endPoint y: 312, distance: 220.3
click at [415, 312] on div "Check Weather 13/30 characters" at bounding box center [446, 291] width 628 height 54
drag, startPoint x: 347, startPoint y: 121, endPoint x: 454, endPoint y: 117, distance: 107.3
click at [454, 117] on form "Welcome message Hey there 👋 I'm a virtual assistant for Glacier Country Helicop…" at bounding box center [446, 237] width 628 height 565
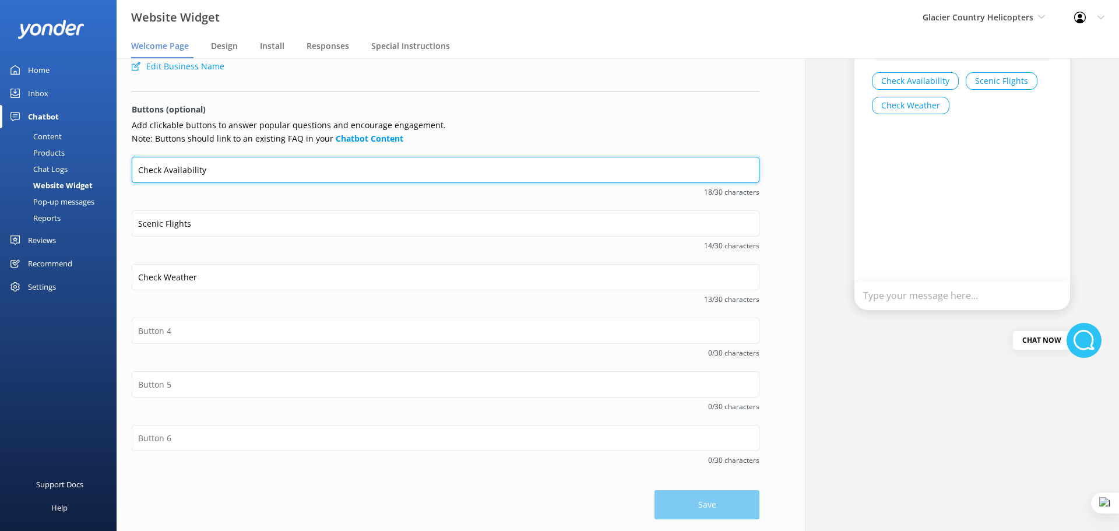
click at [209, 172] on input "Check Availability" at bounding box center [446, 170] width 628 height 26
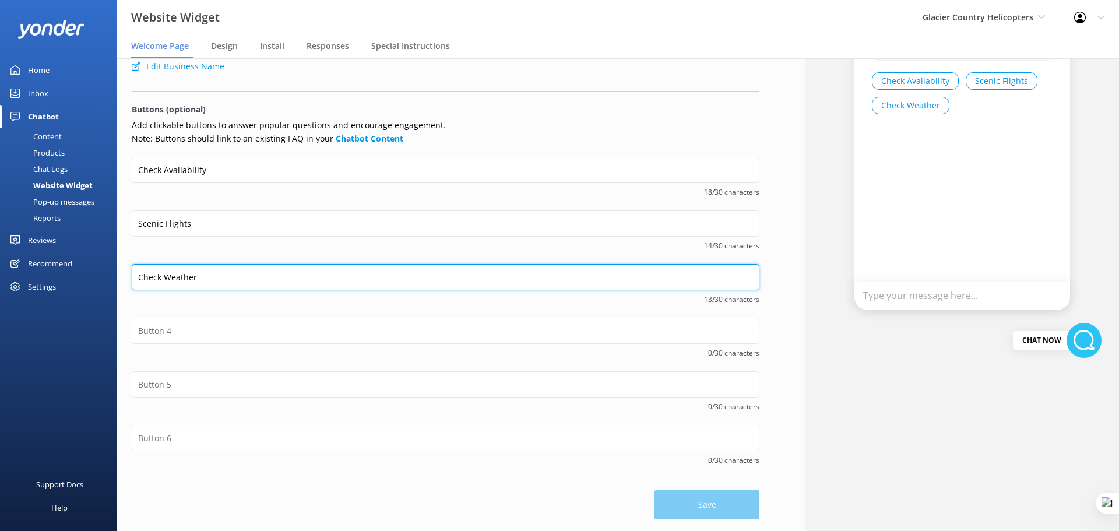
click at [209, 273] on input "Check Weather" at bounding box center [446, 277] width 628 height 26
click at [380, 290] on input "Check Weather" at bounding box center [446, 278] width 628 height 26
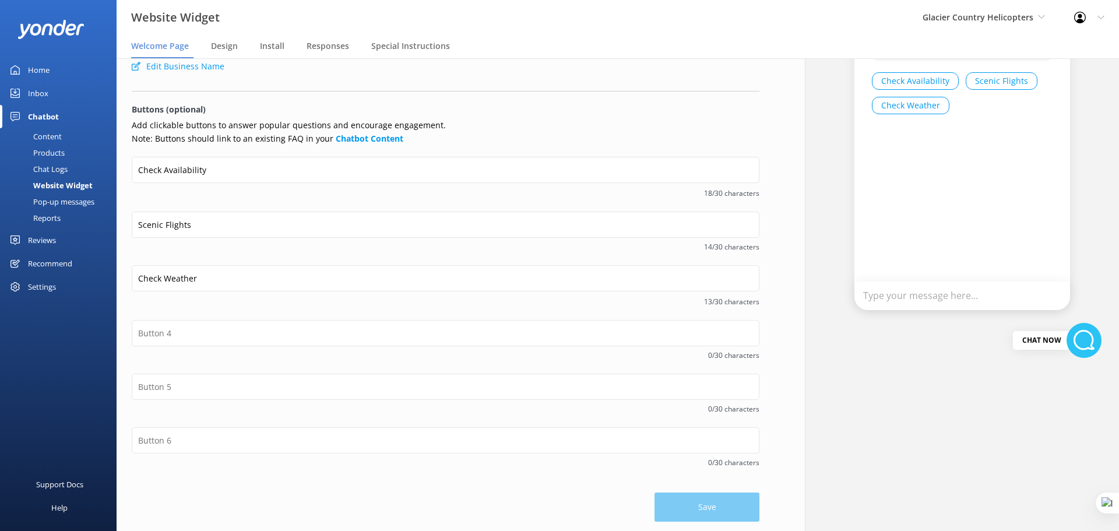
click at [196, 296] on span "13/30 characters" at bounding box center [446, 301] width 628 height 11
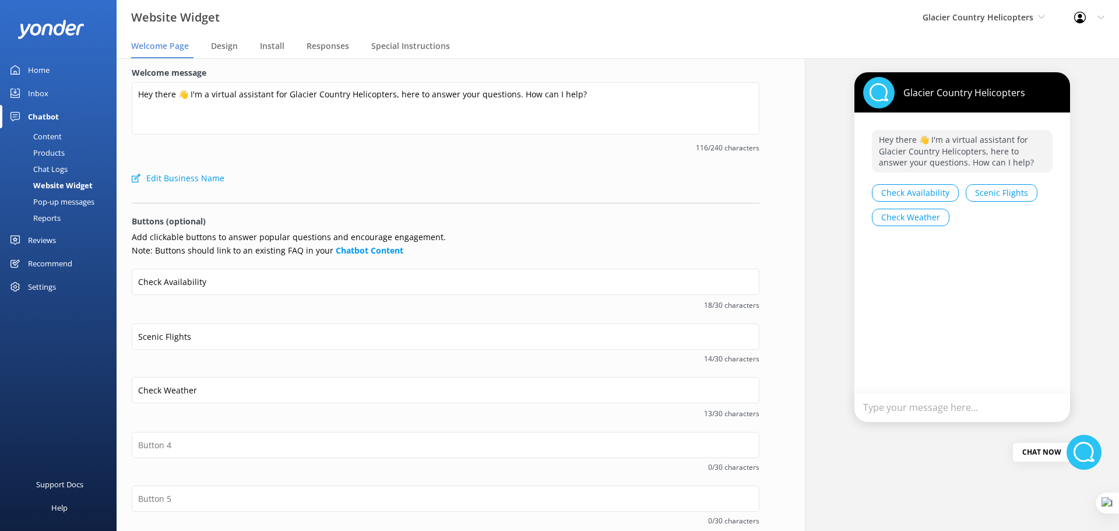
scroll to position [0, 0]
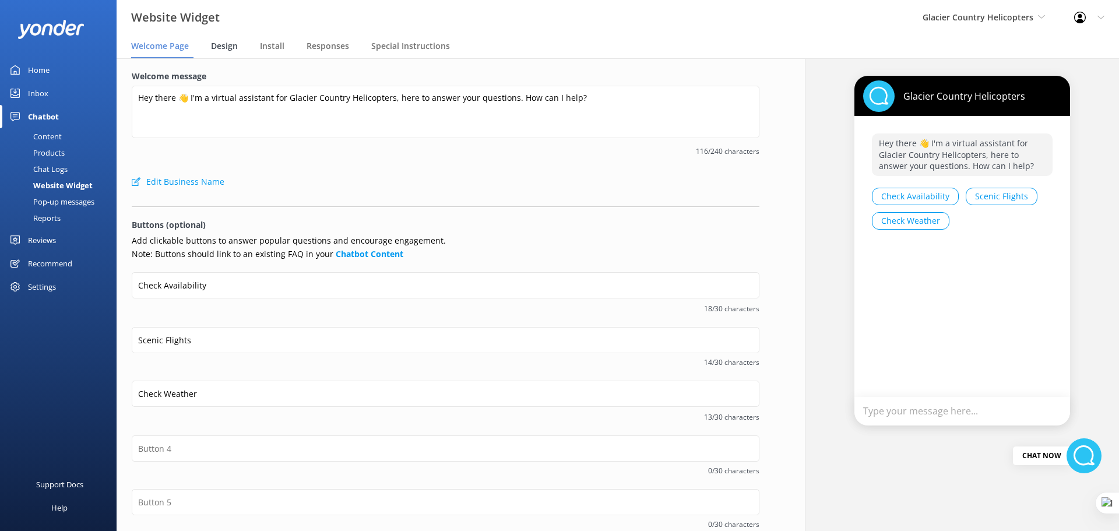
click at [221, 52] on div "Design" at bounding box center [226, 46] width 31 height 23
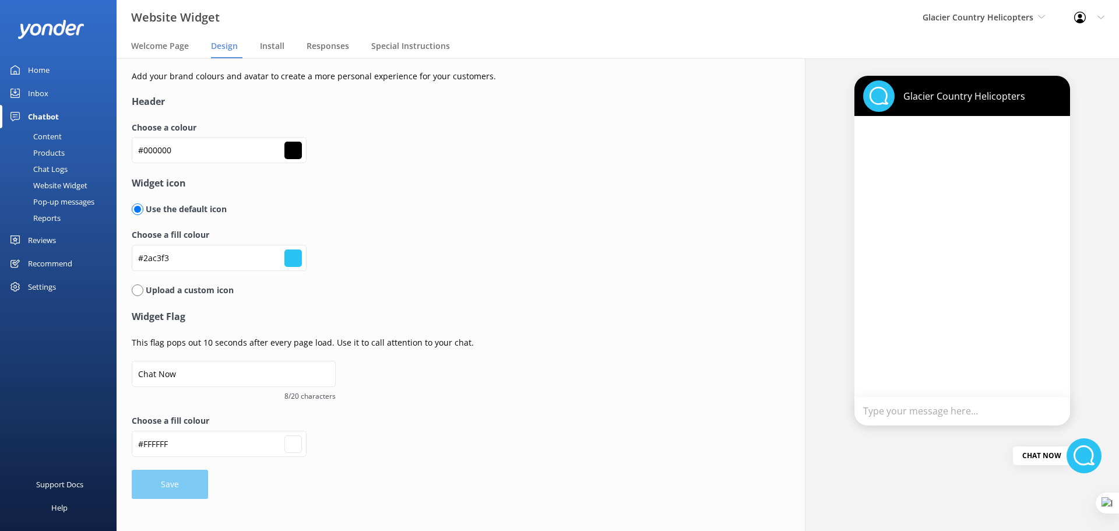
click at [136, 288] on input "radio" at bounding box center [138, 290] width 12 height 12
radio input "true"
radio input "false"
type input "#ffffff"
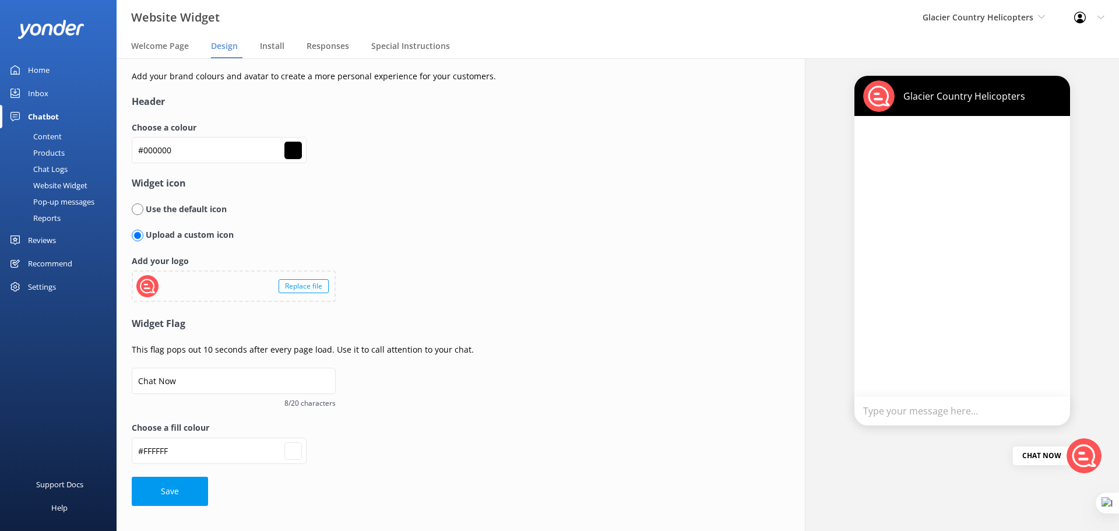
click at [139, 211] on input "radio" at bounding box center [138, 209] width 12 height 12
radio input "true"
radio input "false"
type input "#ffffff"
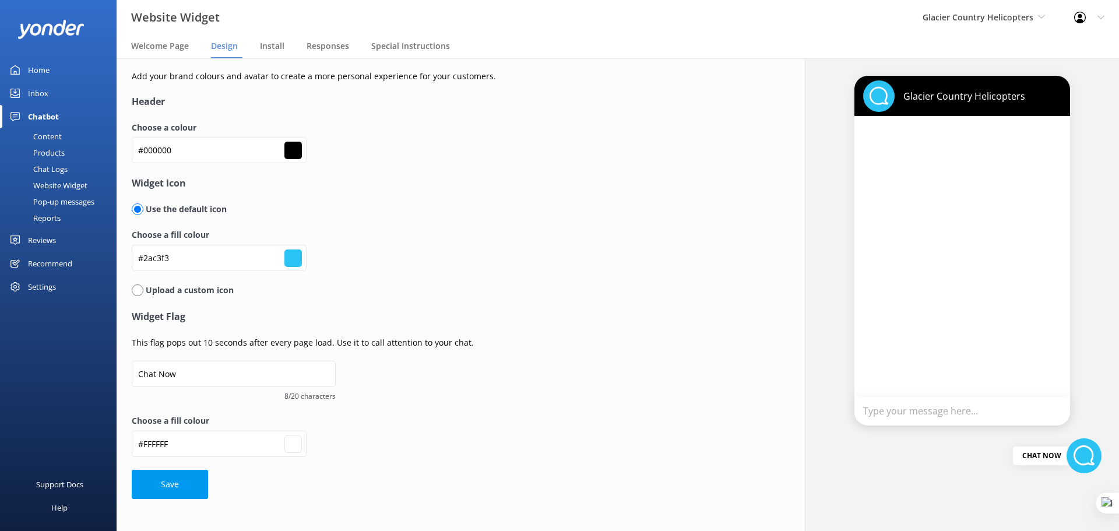
click at [339, 193] on form "Header Choose a colour #000000 #000000 Widget icon Use the default icon Choose …" at bounding box center [423, 296] width 583 height 404
click at [273, 43] on span "Install" at bounding box center [272, 46] width 24 height 12
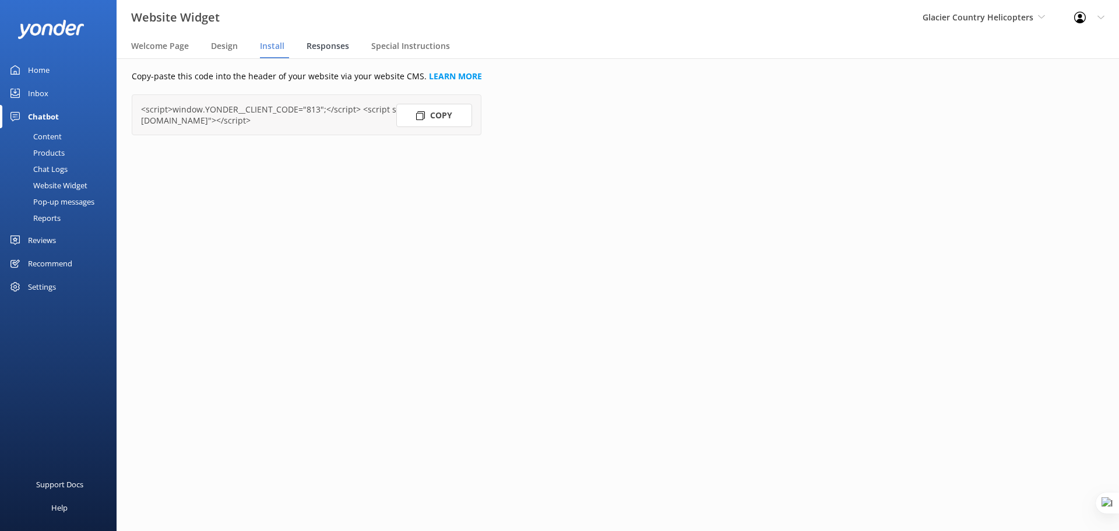
click at [330, 48] on span "Responses" at bounding box center [327, 46] width 43 height 12
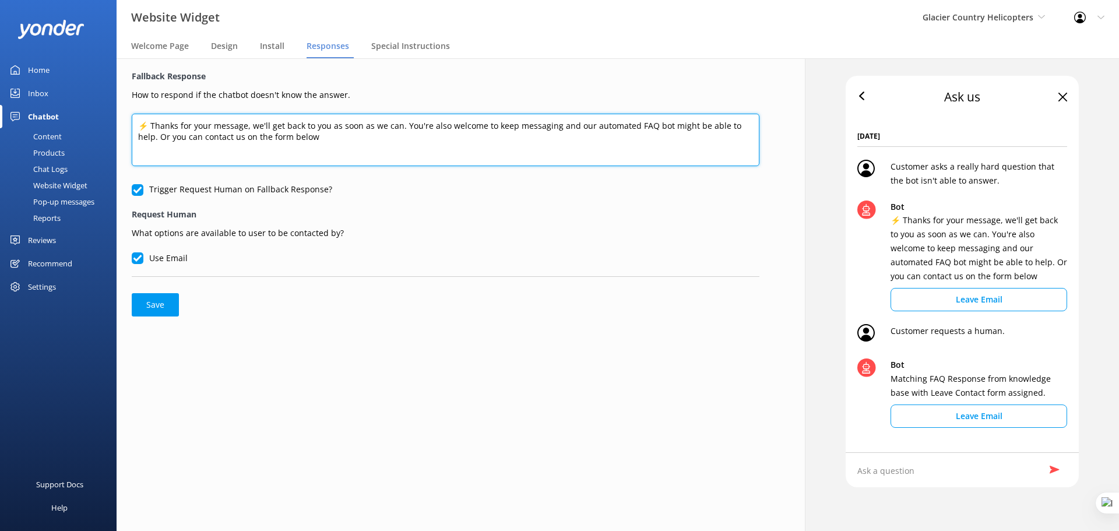
drag, startPoint x: 299, startPoint y: 135, endPoint x: 196, endPoint y: 122, distance: 103.3
click at [196, 122] on textarea "⚡ Thanks for your message, we'll get back to you as soon as we can. You're also…" at bounding box center [446, 140] width 628 height 52
click at [194, 131] on textarea "⚡ Thanks for your message, we'll get back to you as soon as we can. You're also…" at bounding box center [446, 140] width 628 height 52
click at [301, 135] on textarea "⚡ Thanks for your message, we'll get back to you as soon as we can. You're also…" at bounding box center [446, 140] width 628 height 52
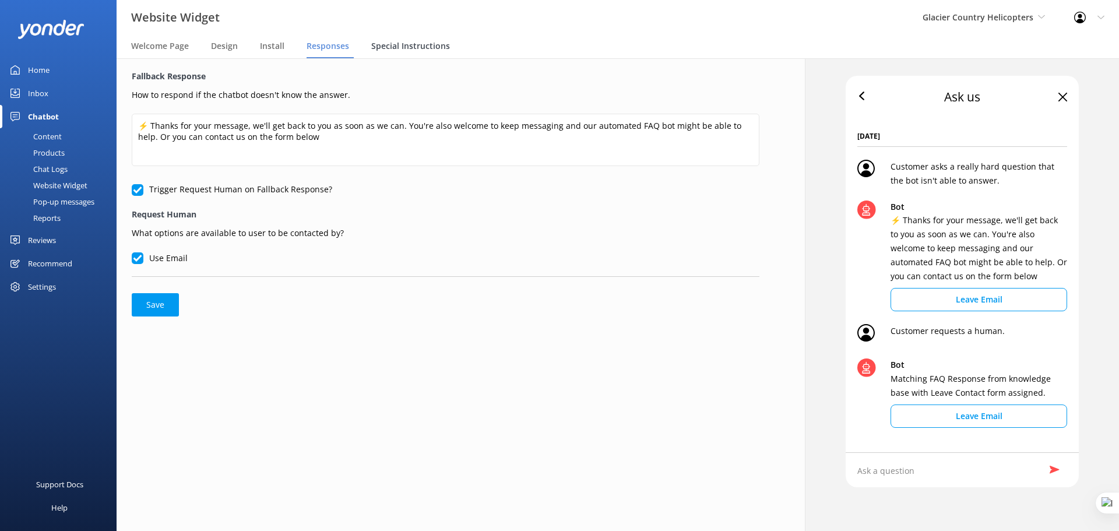
click at [404, 45] on span "Special Instructions" at bounding box center [410, 46] width 79 height 12
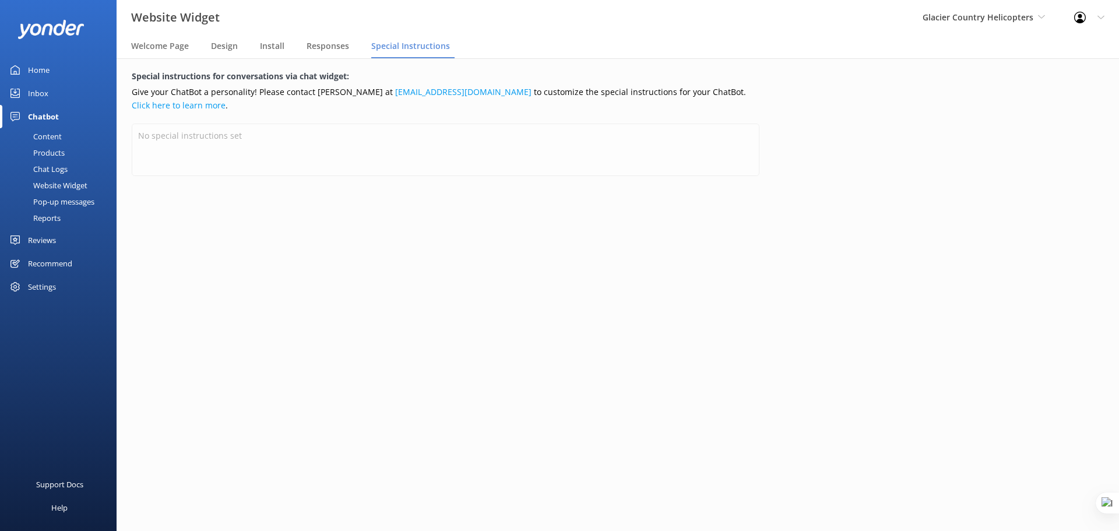
click at [67, 202] on div "Pop-up messages" at bounding box center [50, 201] width 87 height 16
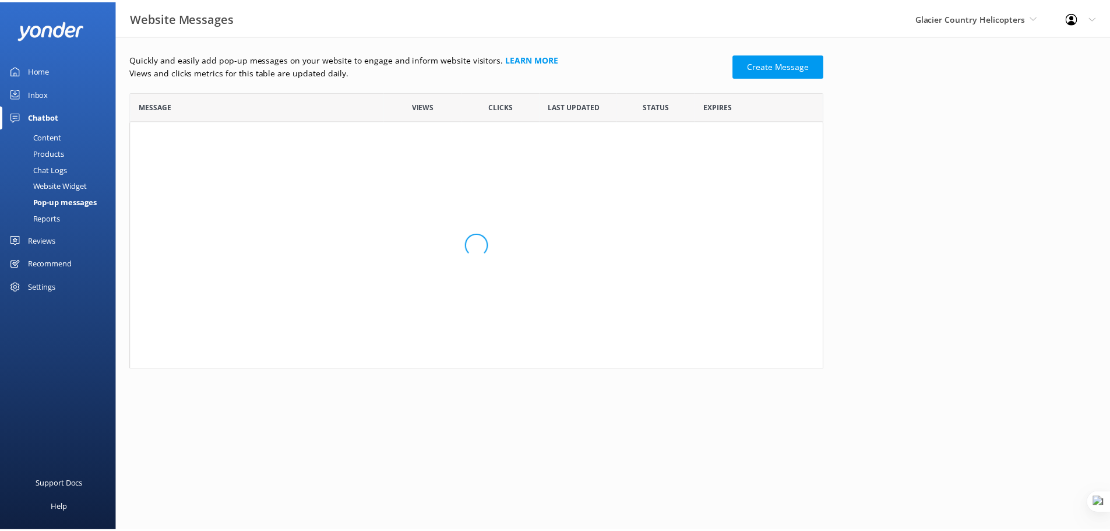
scroll to position [269, 690]
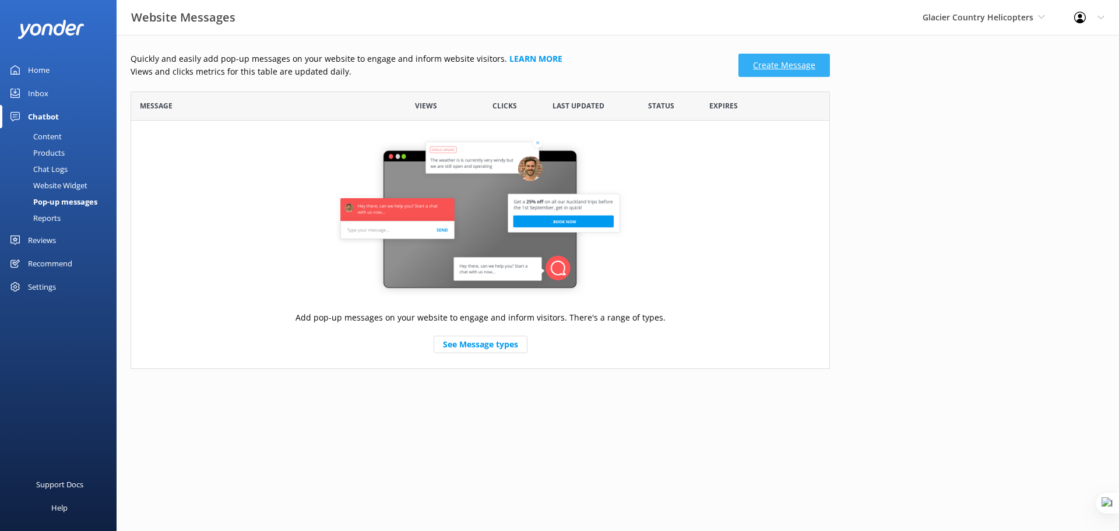
click at [819, 68] on link "Create Message" at bounding box center [783, 65] width 91 height 23
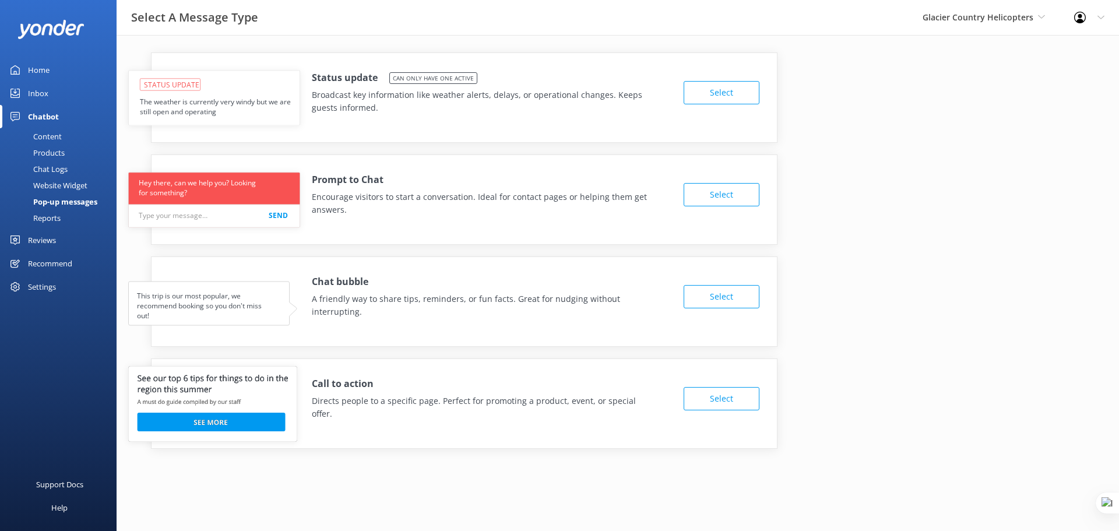
click at [59, 217] on div "Reports" at bounding box center [34, 218] width 54 height 16
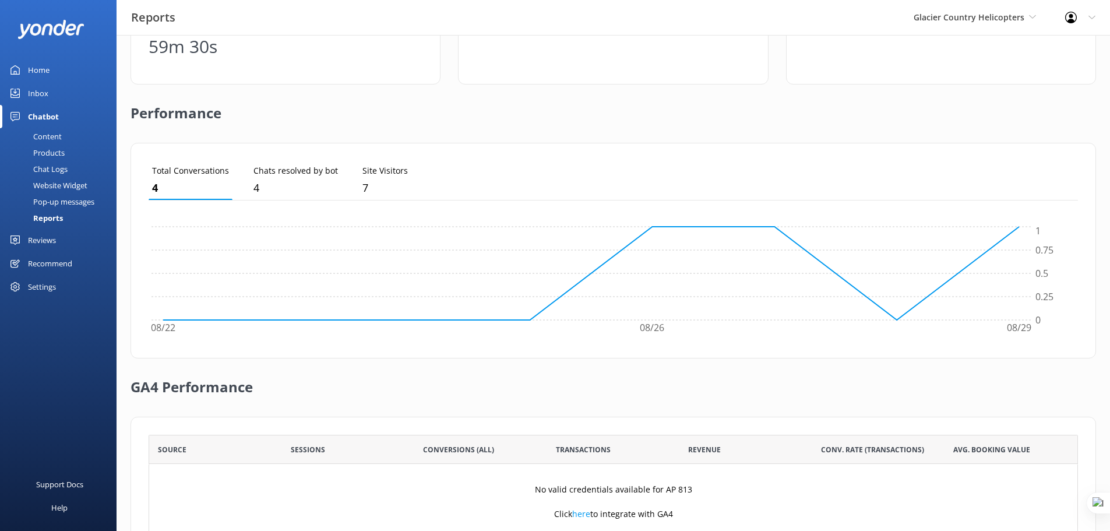
scroll to position [281, 0]
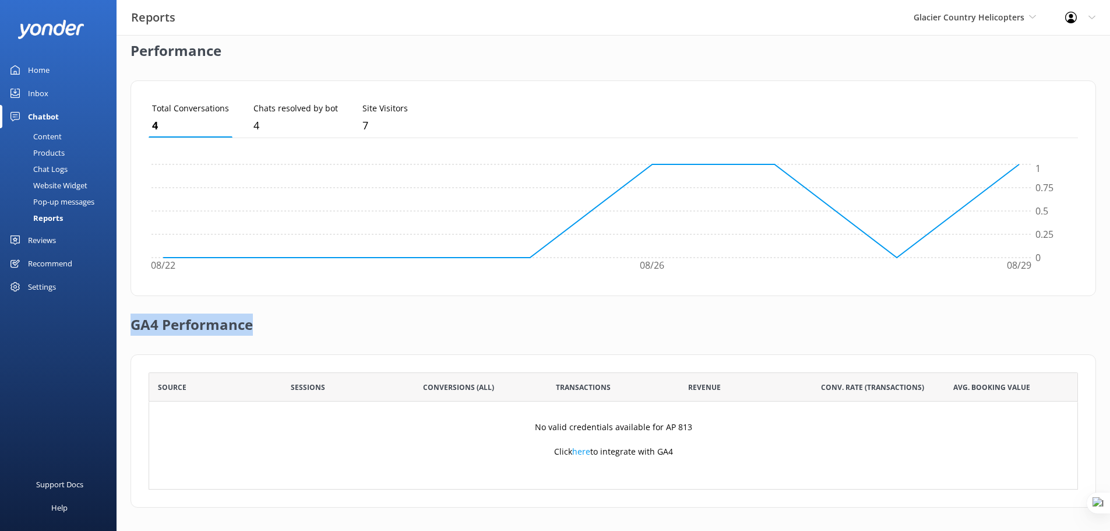
drag, startPoint x: 133, startPoint y: 327, endPoint x: 262, endPoint y: 322, distance: 128.9
click at [262, 322] on div "GA4 Performance" at bounding box center [613, 325] width 965 height 58
click at [360, 319] on div "GA4 Performance" at bounding box center [613, 325] width 965 height 58
click at [43, 262] on div "Recommend" at bounding box center [50, 263] width 44 height 23
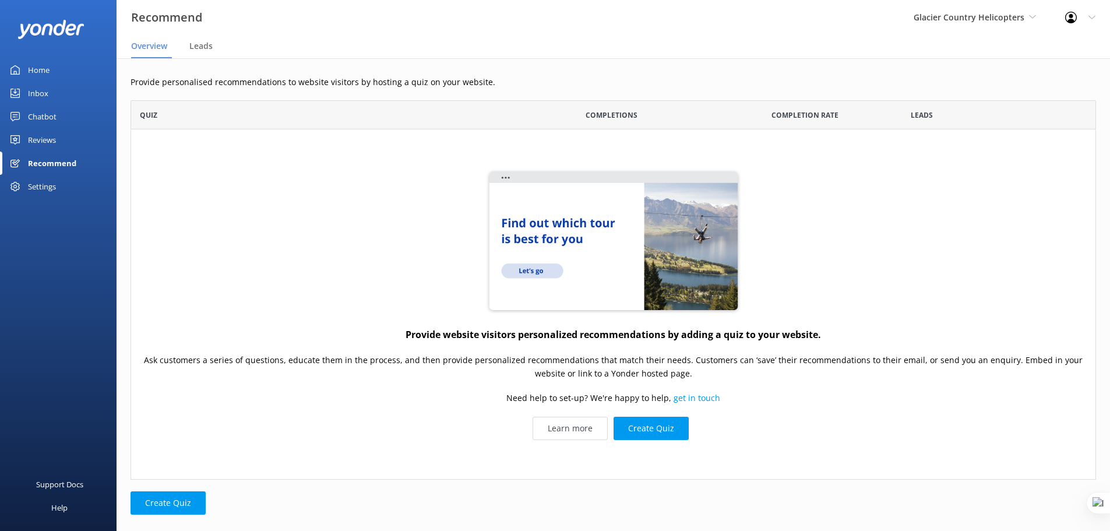
click at [52, 183] on div "Settings" at bounding box center [42, 186] width 28 height 23
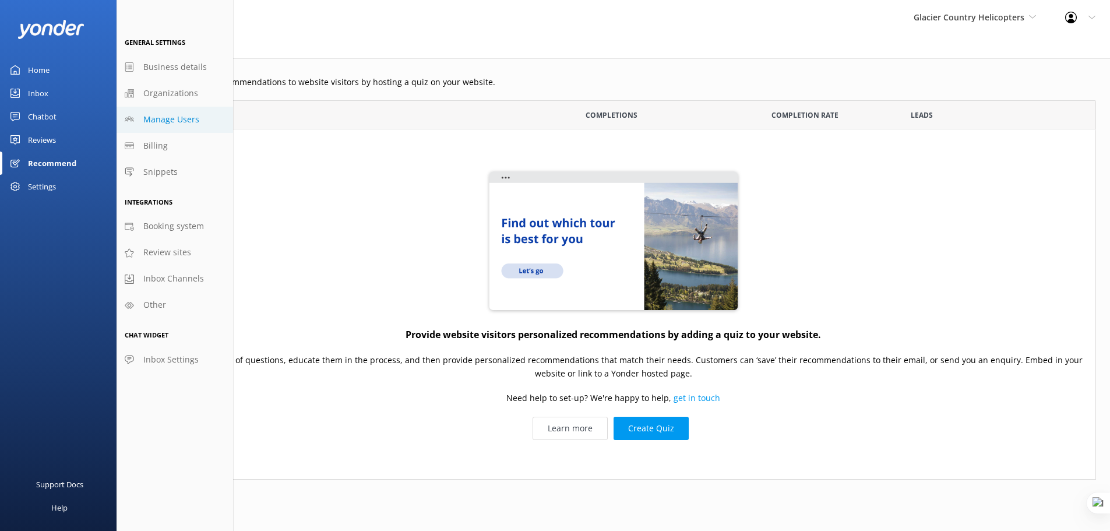
click at [184, 116] on span "Manage Users" at bounding box center [171, 119] width 56 height 13
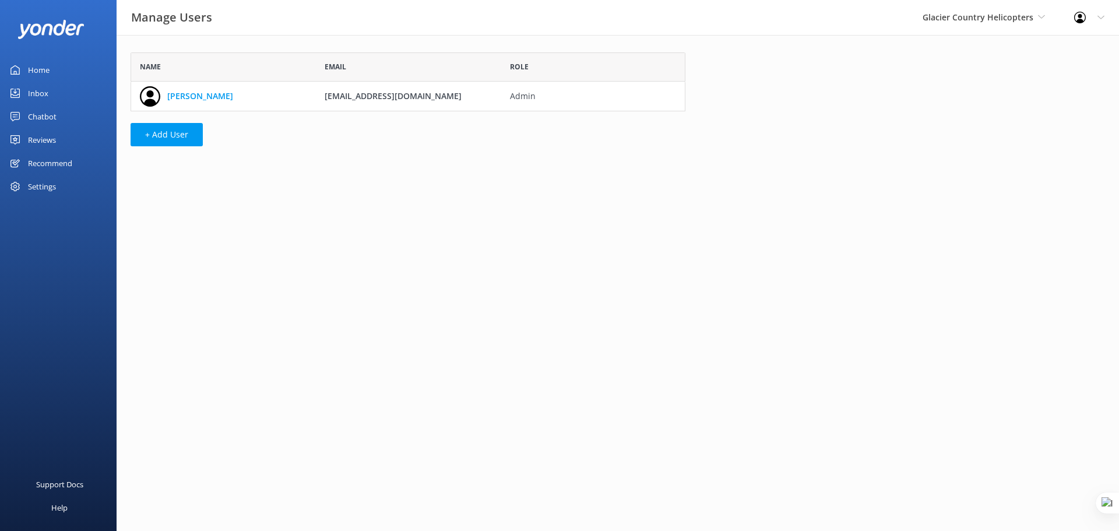
scroll to position [50, 546]
click at [169, 136] on button "+ Add User" at bounding box center [167, 134] width 72 height 23
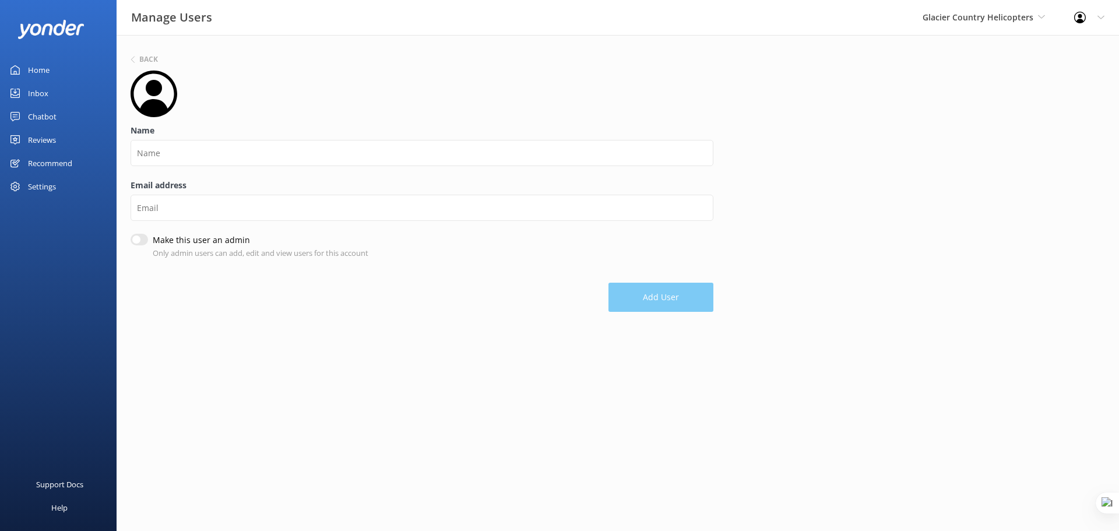
click at [48, 187] on div "Settings" at bounding box center [42, 186] width 28 height 23
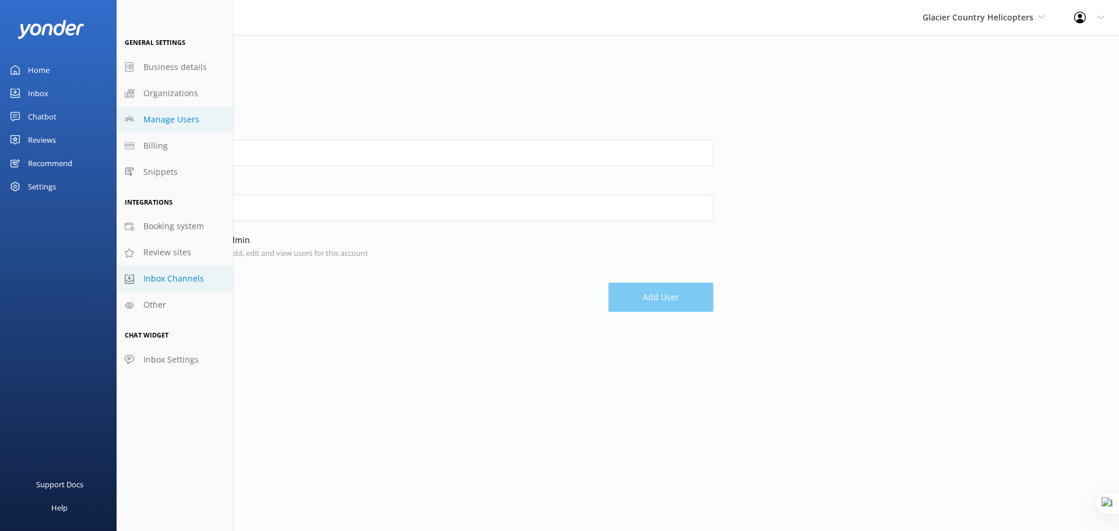
click at [177, 278] on span "Inbox Channels" at bounding box center [173, 278] width 61 height 13
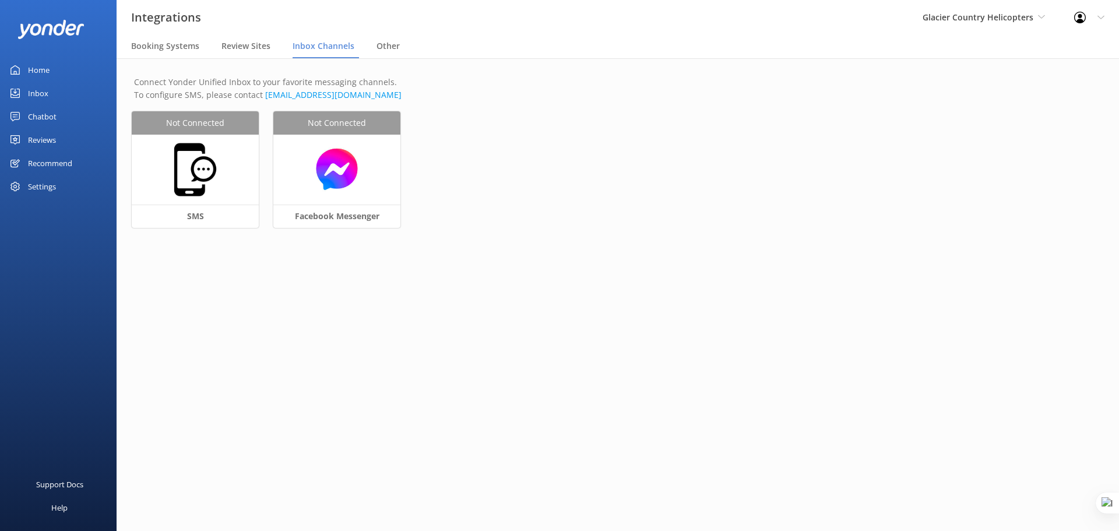
click at [49, 140] on div "Reviews" at bounding box center [42, 139] width 28 height 23
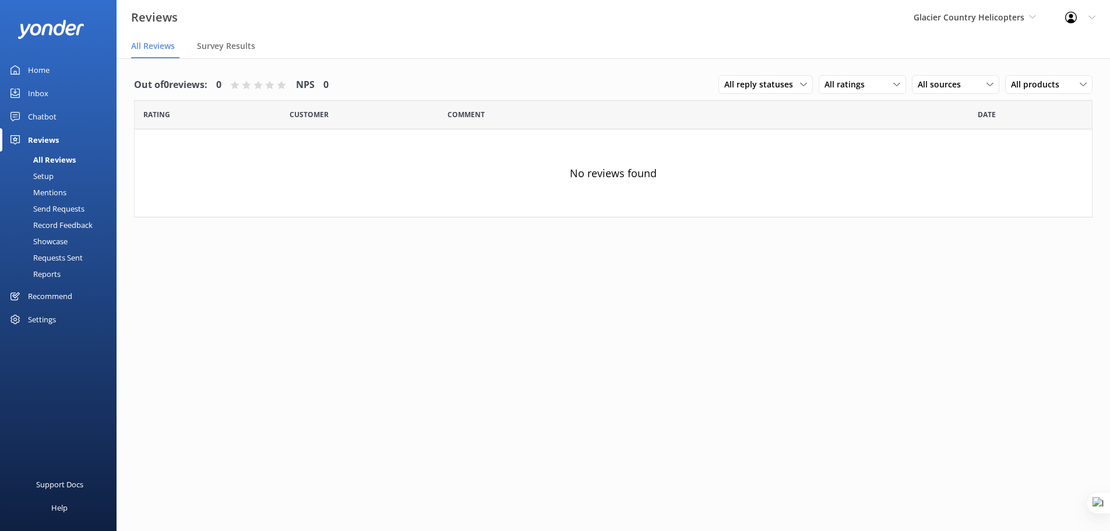
click at [50, 316] on div "Settings" at bounding box center [42, 319] width 28 height 23
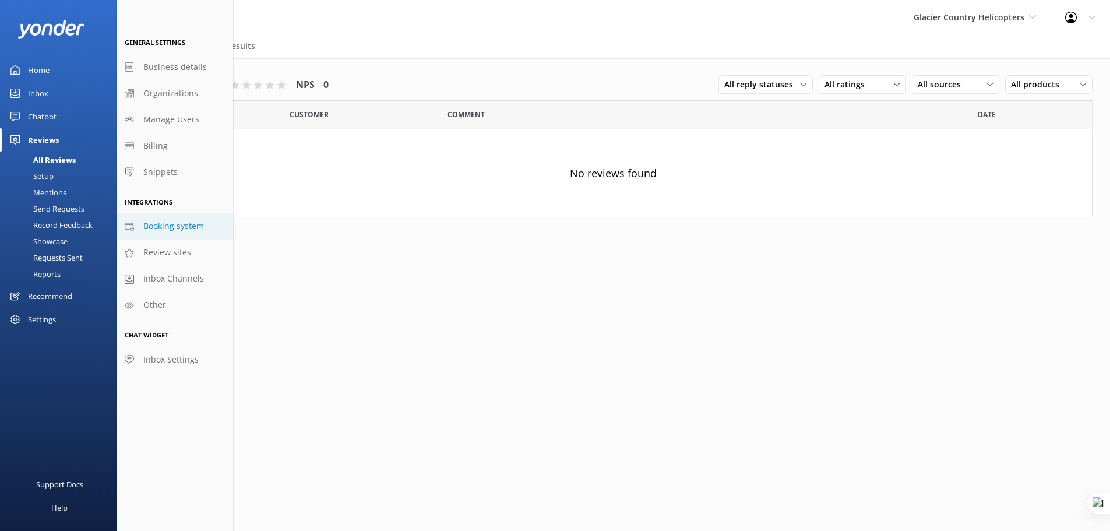
click at [191, 226] on span "Booking system" at bounding box center [173, 226] width 61 height 13
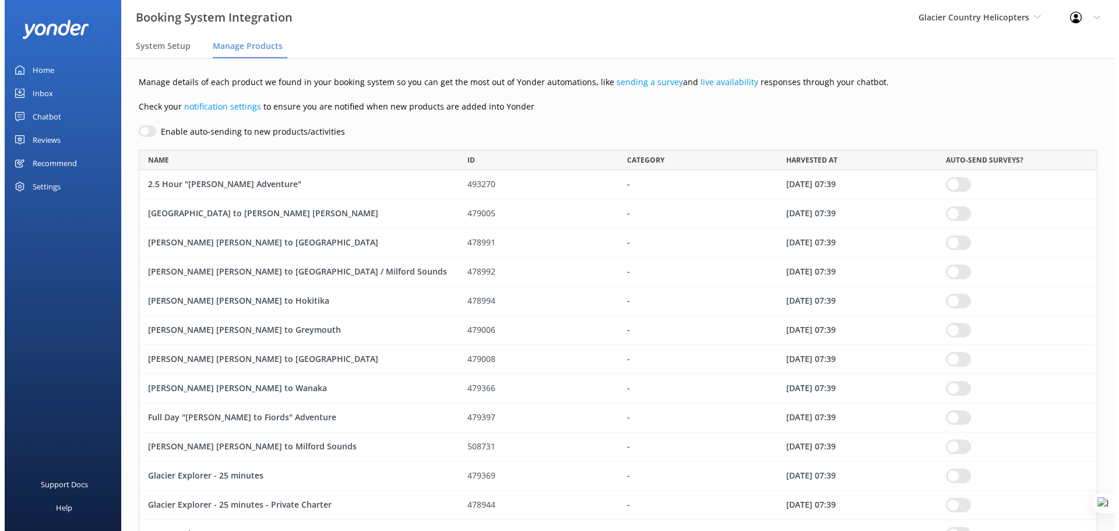
scroll to position [1032, 950]
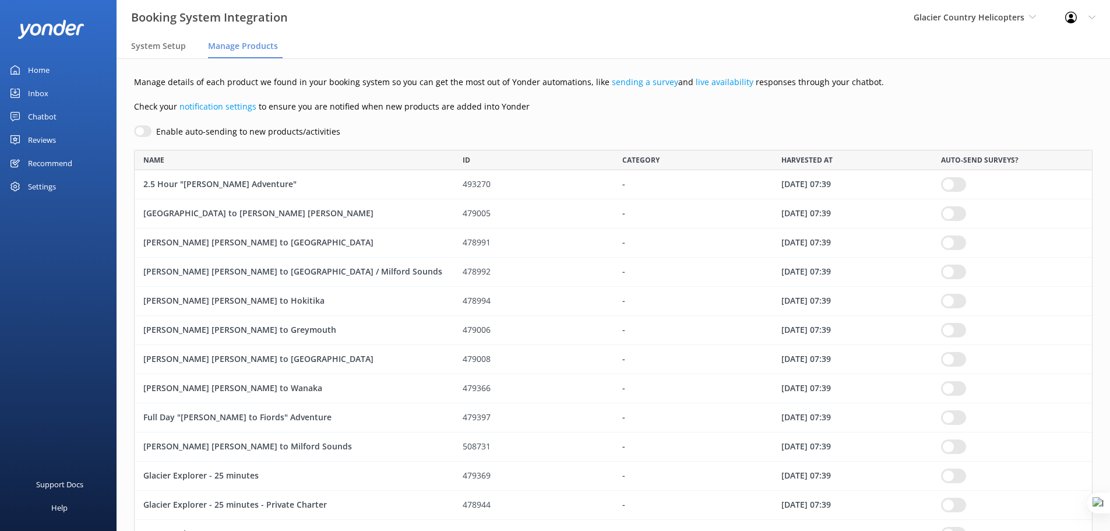
click at [36, 181] on div "Settings" at bounding box center [42, 186] width 28 height 23
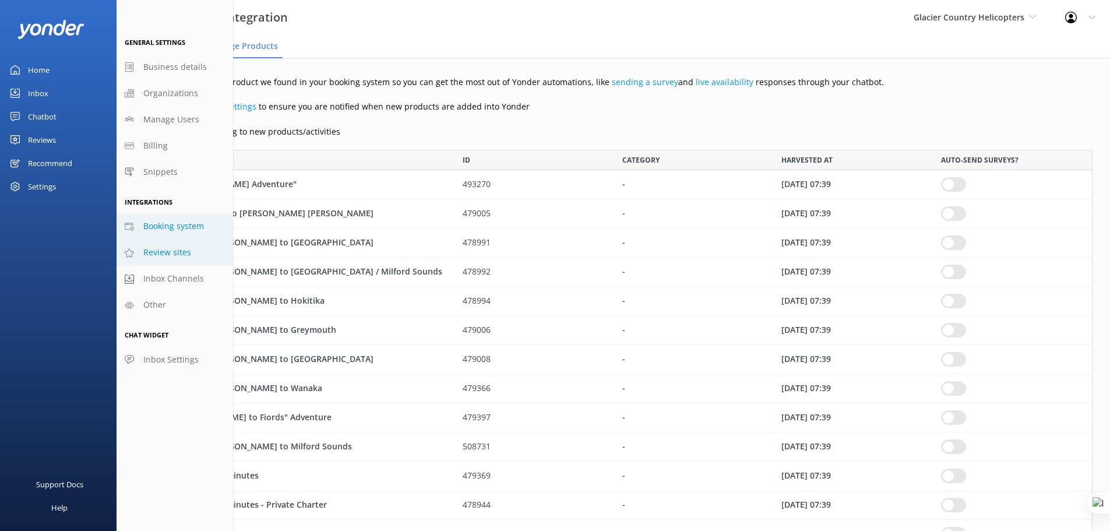
click at [173, 246] on span "Review sites" at bounding box center [167, 252] width 48 height 13
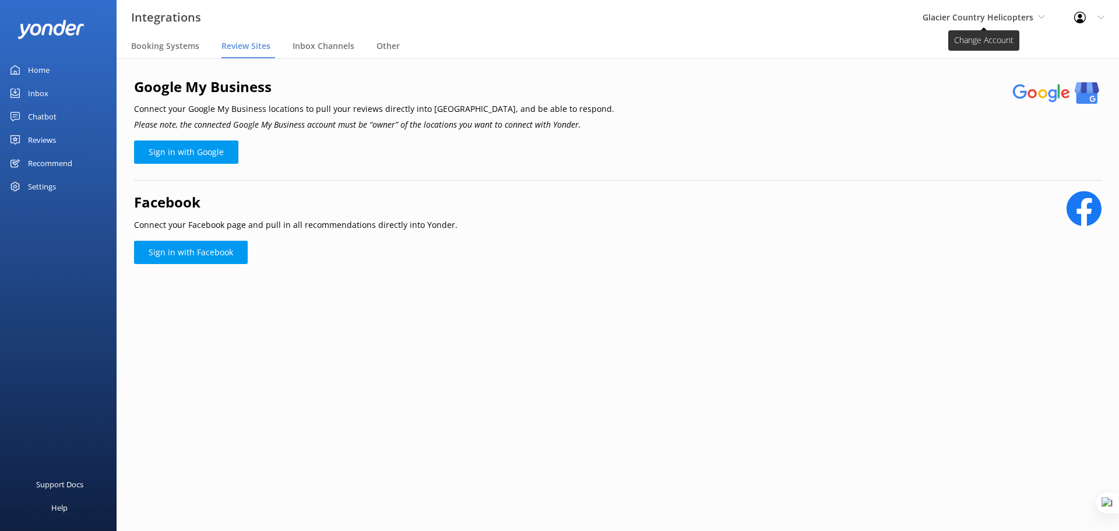
click at [999, 17] on span "Glacier Country Helicopters" at bounding box center [977, 17] width 111 height 11
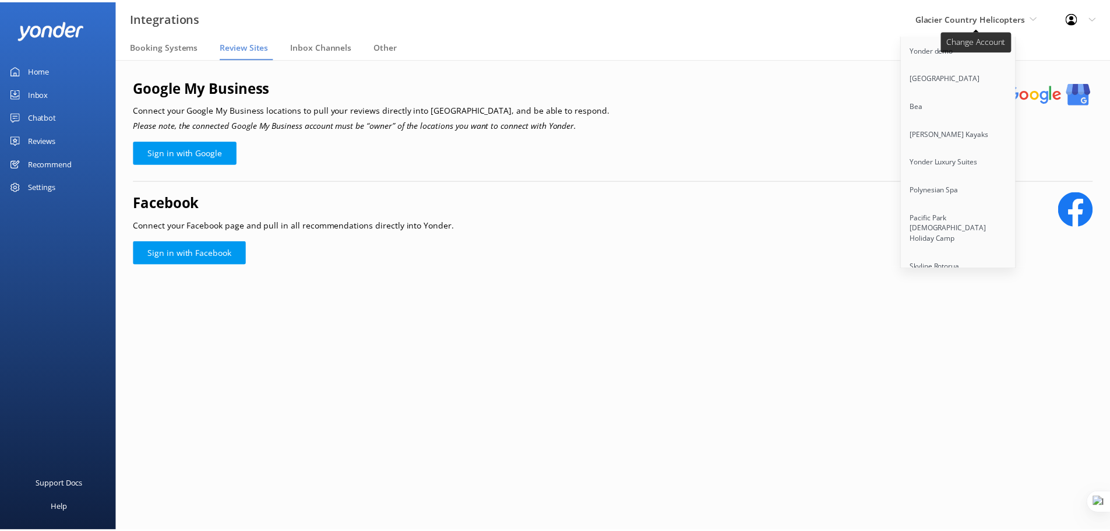
scroll to position [2695, 0]
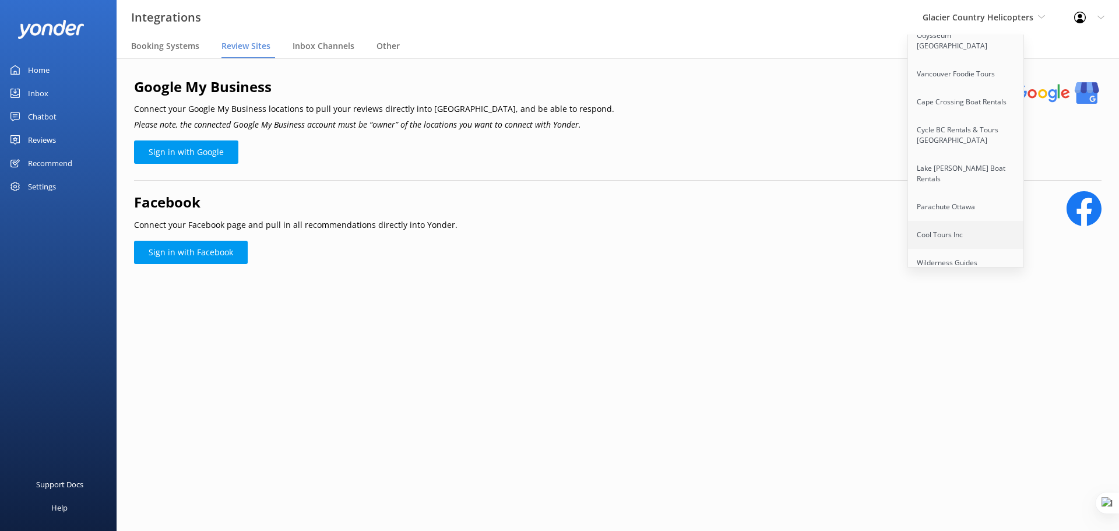
click at [944, 221] on link "Cool Tours Inc" at bounding box center [966, 235] width 117 height 28
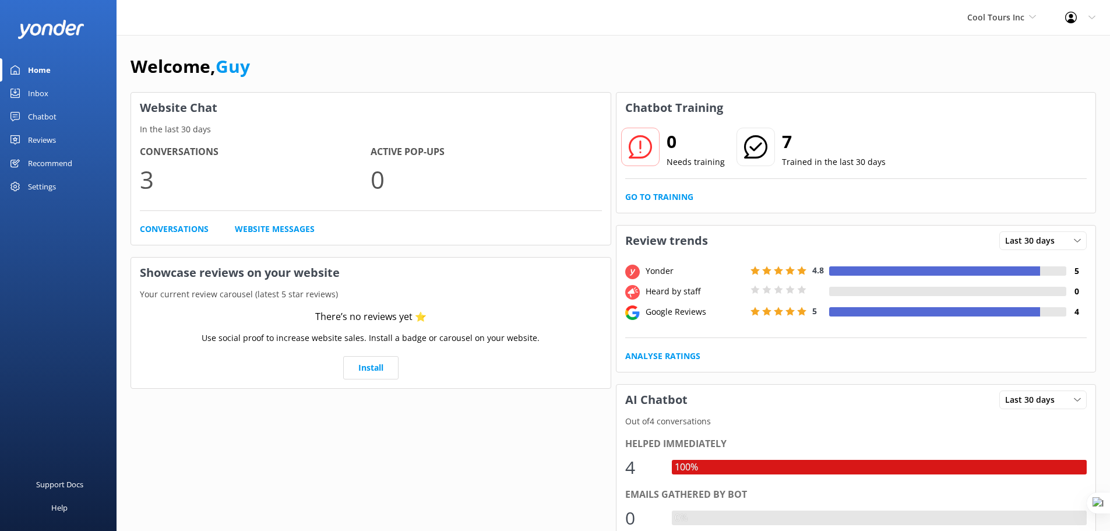
click at [33, 143] on div "Reviews" at bounding box center [42, 139] width 28 height 23
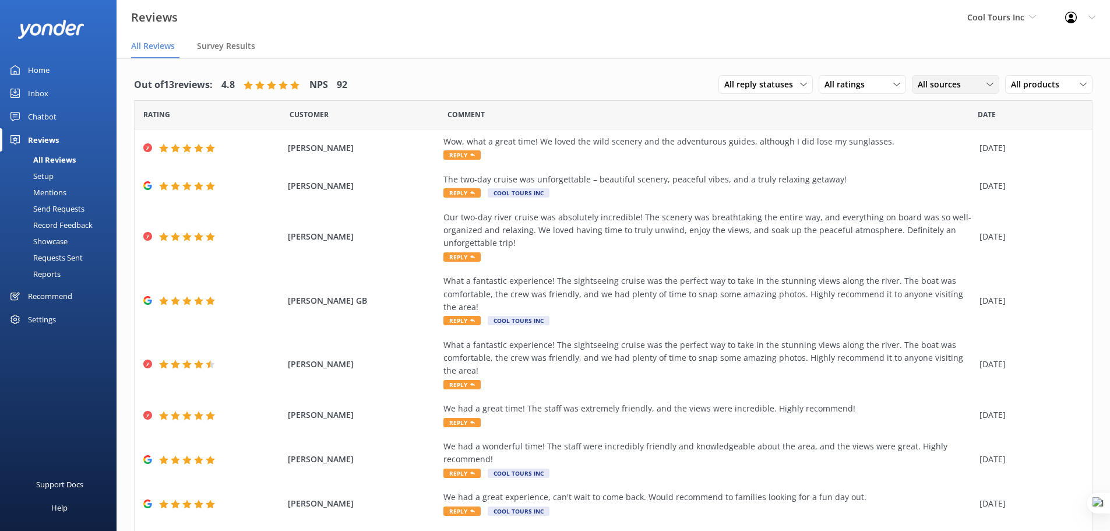
click at [951, 81] on span "All sources" at bounding box center [943, 84] width 50 height 13
click at [962, 184] on div "Google reviews" at bounding box center [963, 180] width 68 height 12
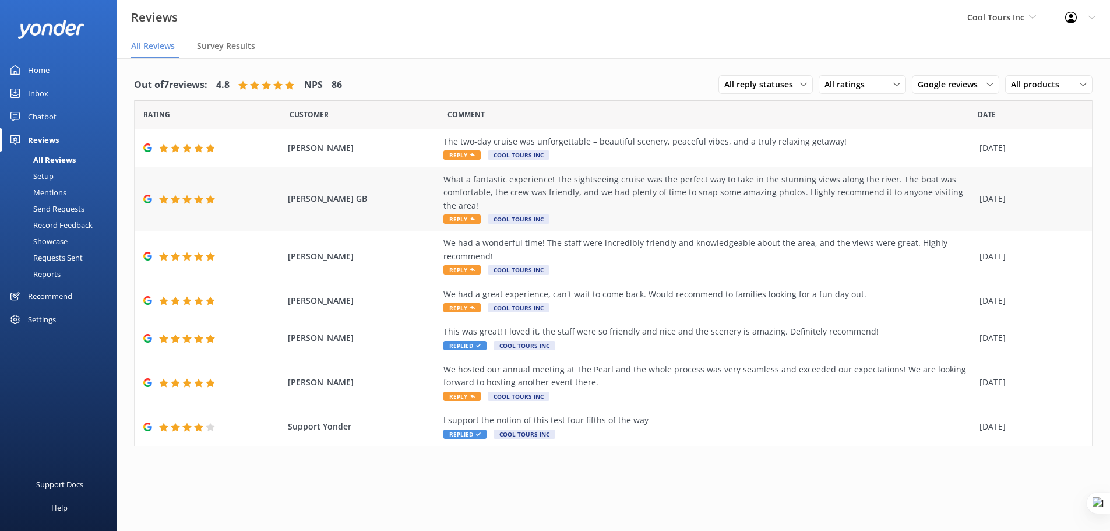
click at [599, 187] on div "What a fantastic experience! The sightseeing cruise was the perfect way to take…" at bounding box center [708, 192] width 530 height 39
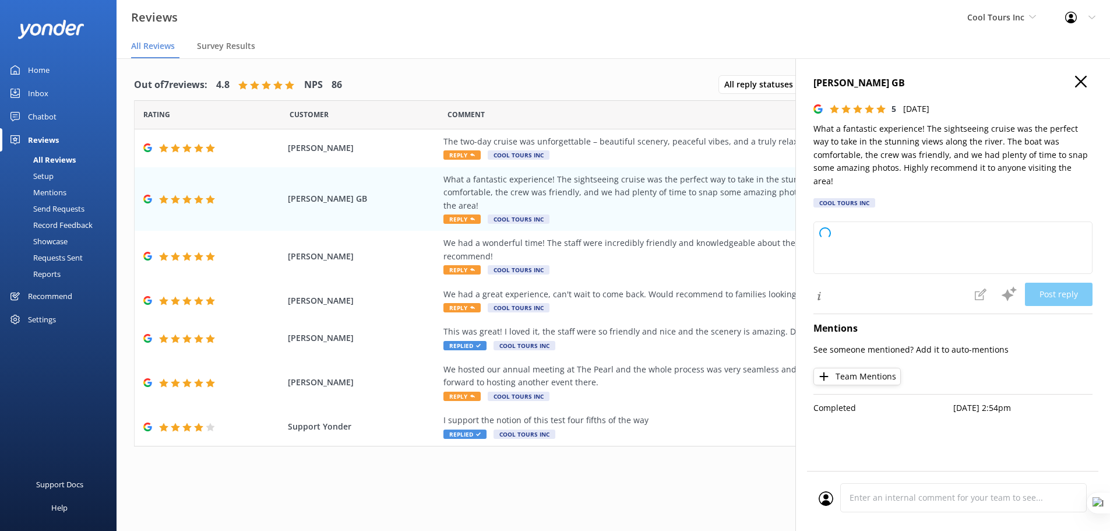
type textarea "G’day mate, thanks heaps for the awesome review! We’re stoked you had a ripper …"
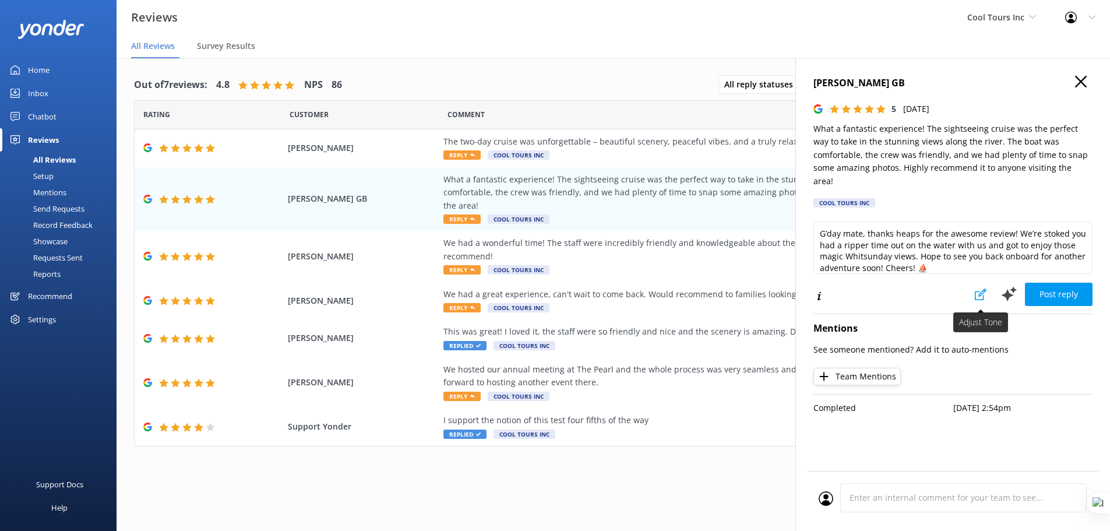
click at [977, 288] on icon at bounding box center [981, 294] width 12 height 12
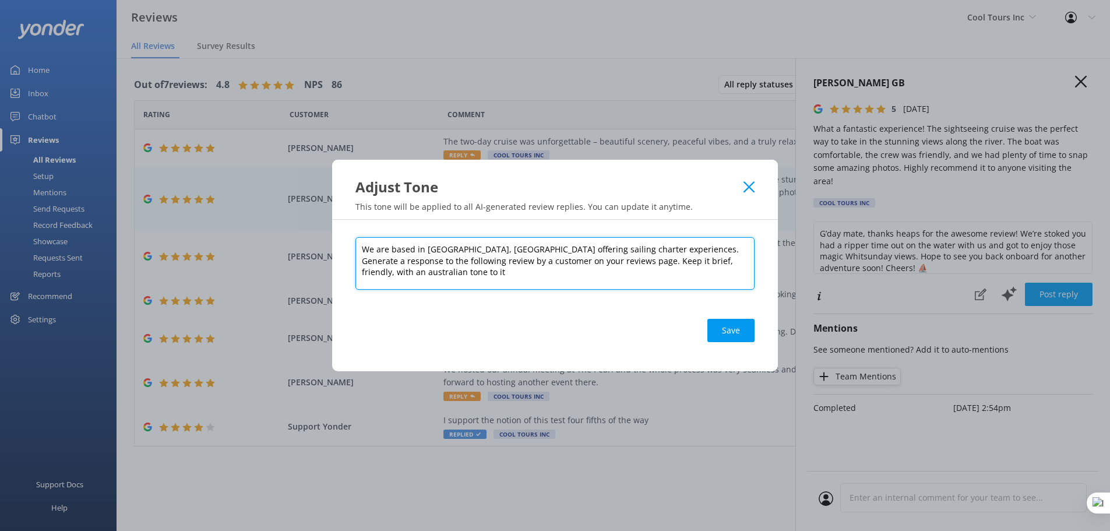
drag, startPoint x: 428, startPoint y: 252, endPoint x: 516, endPoint y: 251, distance: 88.0
click at [516, 251] on textarea "We are based in Whitsunday, Queensland offering sailing charter experiences. Ge…" at bounding box center [554, 263] width 399 height 52
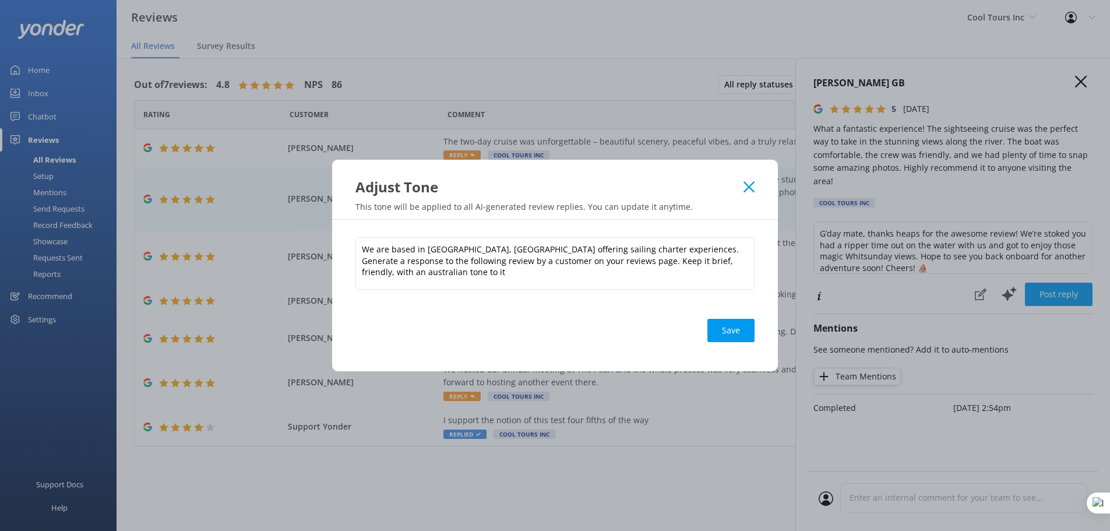
click at [744, 185] on icon at bounding box center [748, 187] width 11 height 12
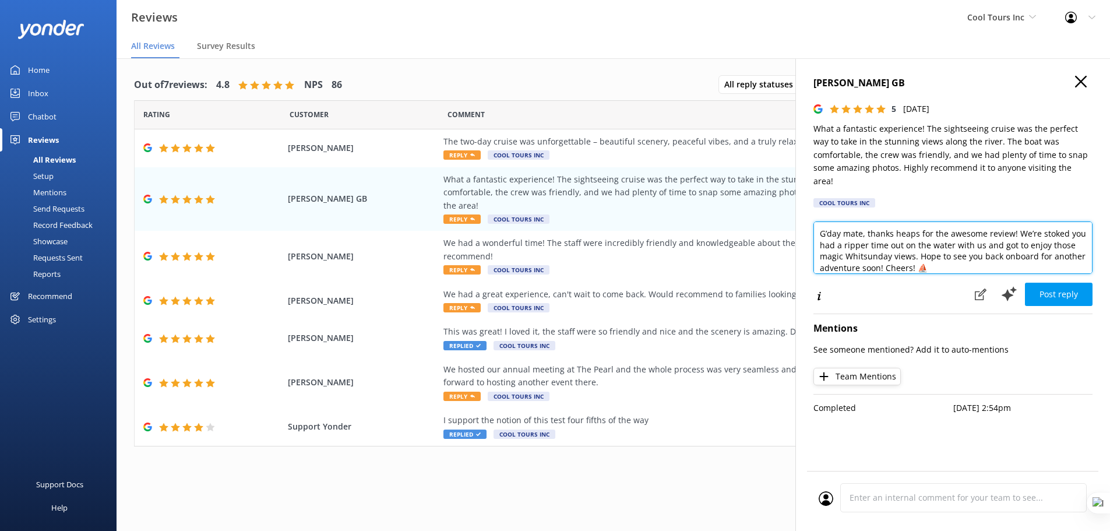
drag, startPoint x: 861, startPoint y: 221, endPoint x: 834, endPoint y: 223, distance: 26.9
click at [825, 221] on textarea "G’day mate, thanks heaps for the awesome review! We’re stoked you had a ripper …" at bounding box center [952, 247] width 279 height 52
click at [914, 229] on textarea "G’day mate, thanks heaps for the awesome review! We’re stoked you had a ripper …" at bounding box center [952, 247] width 279 height 52
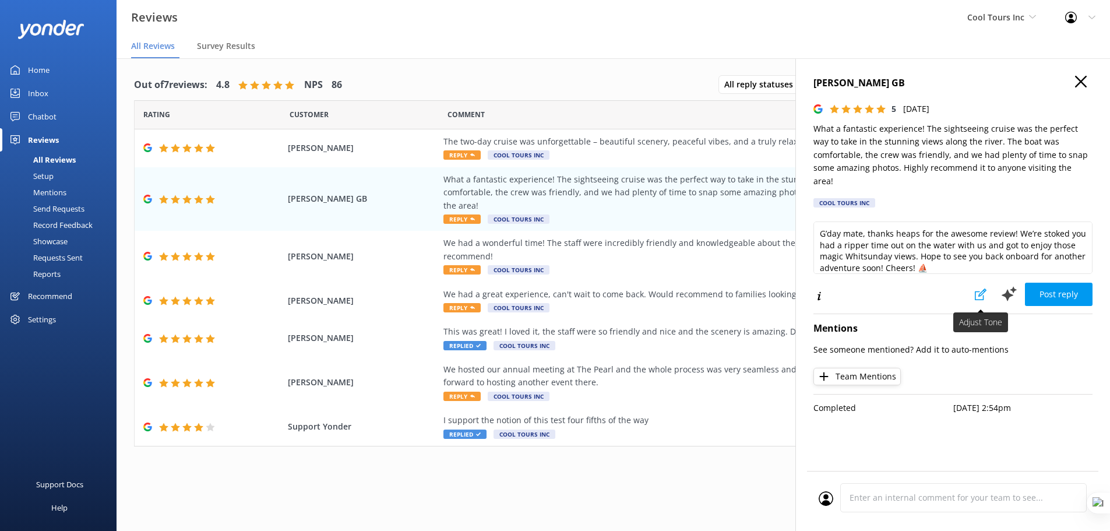
click at [978, 288] on icon at bounding box center [981, 294] width 12 height 12
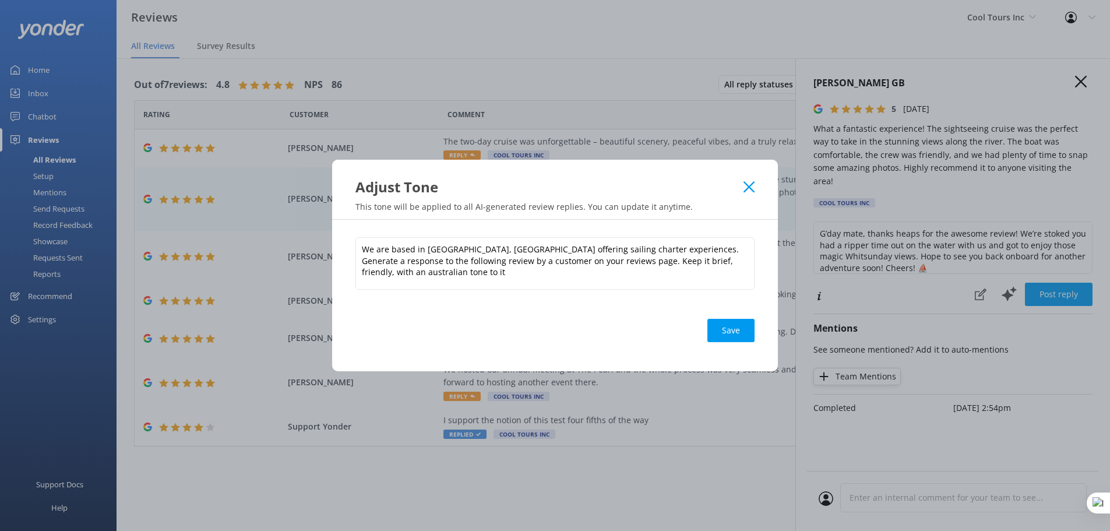
click at [747, 187] on icon at bounding box center [748, 187] width 11 height 12
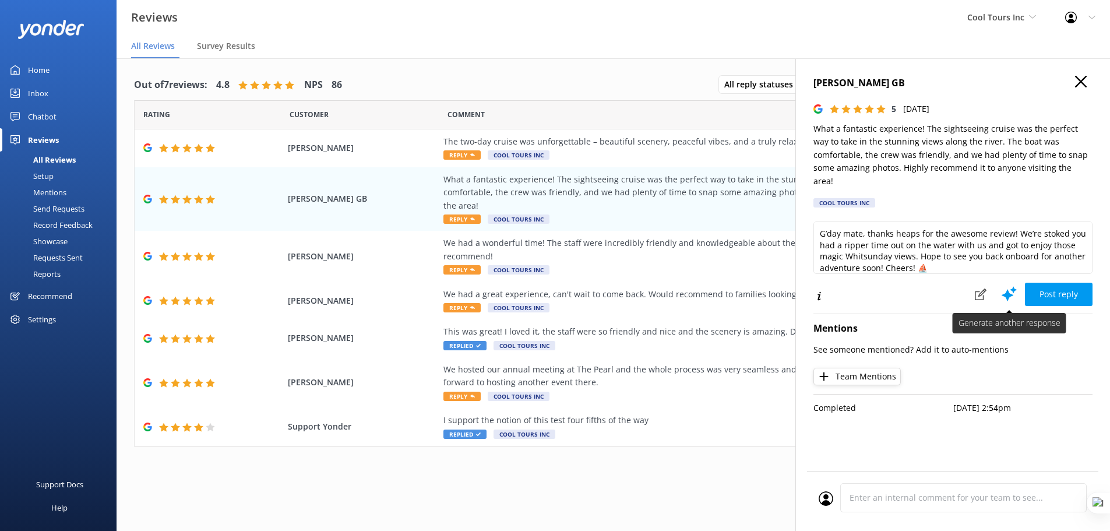
click at [1008, 286] on use at bounding box center [1009, 293] width 15 height 15
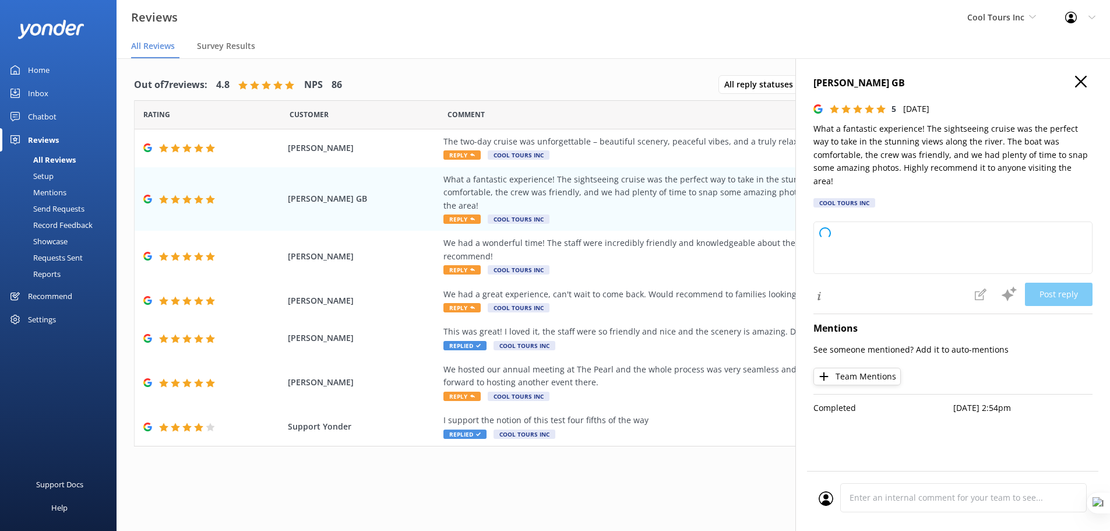
type textarea "G’day mate, thanks a bunch for your awesome review! We’re stoked you had a top …"
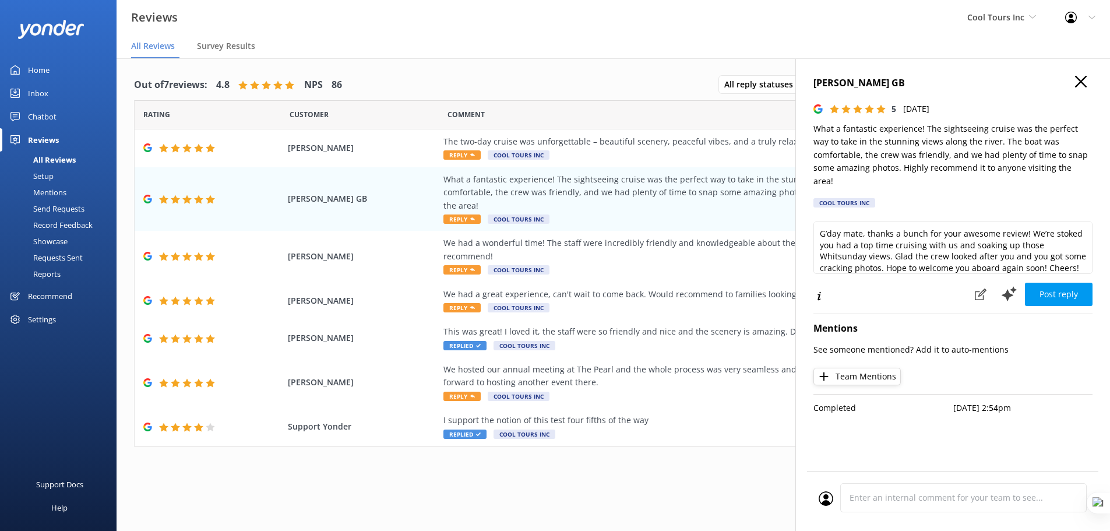
scroll to position [17, 0]
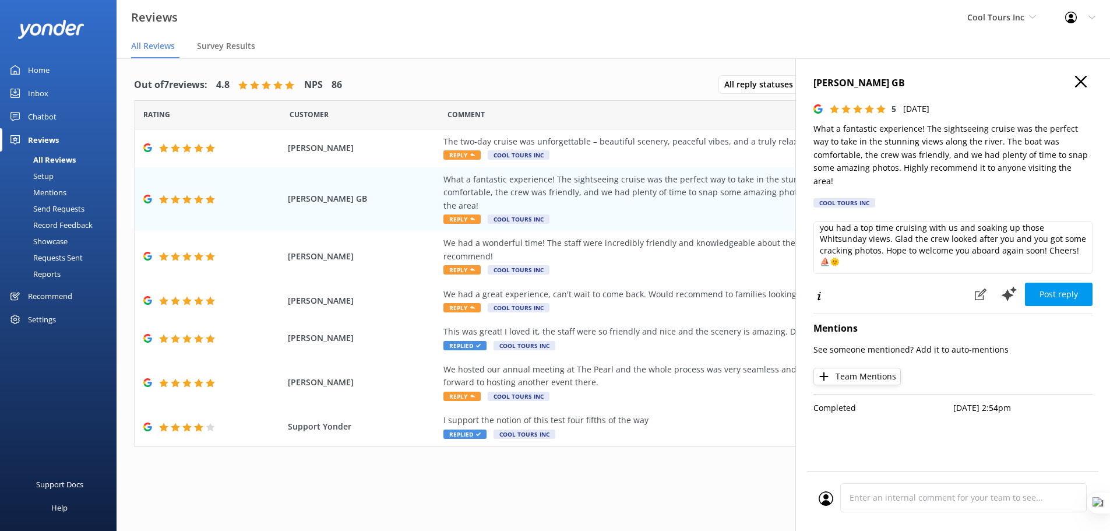
click at [1082, 79] on icon "button" at bounding box center [1081, 82] width 12 height 12
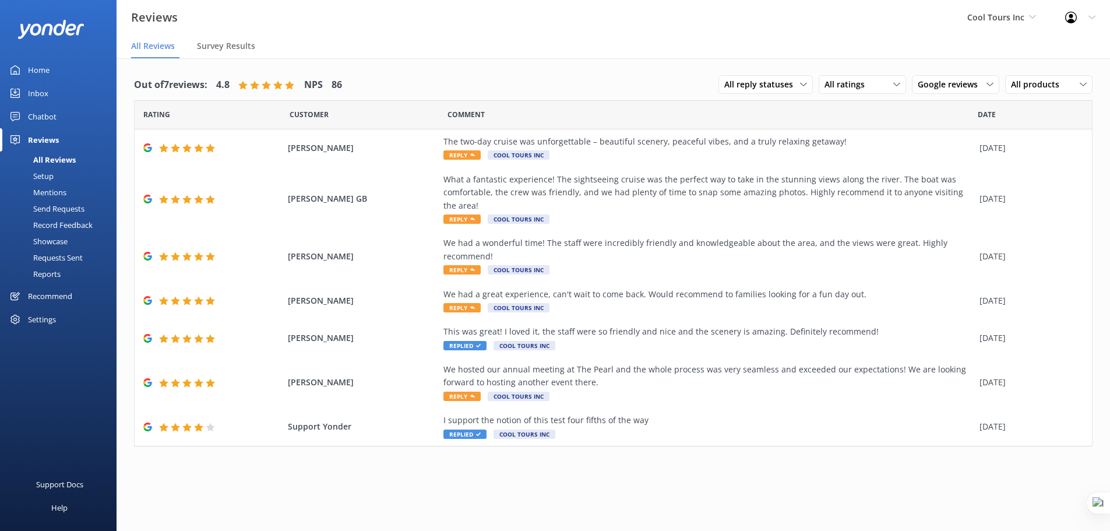
click at [57, 120] on link "Chatbot" at bounding box center [58, 116] width 117 height 23
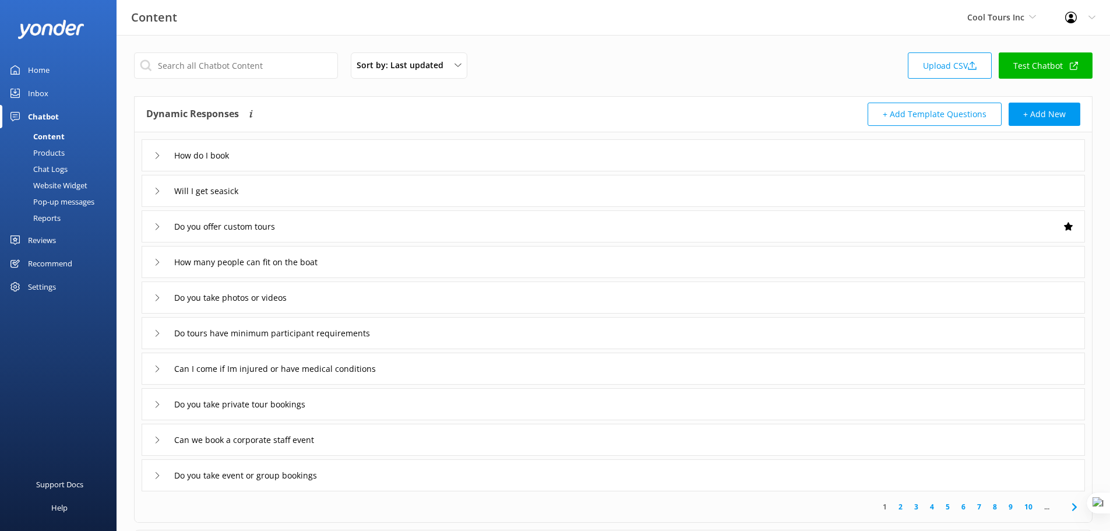
click at [166, 38] on div "Sort by: Last updated Title Last updated Upload CSV Test Chatbot Dynamic Respon…" at bounding box center [613, 339] width 993 height 609
click at [58, 185] on div "Website Widget" at bounding box center [47, 185] width 80 height 16
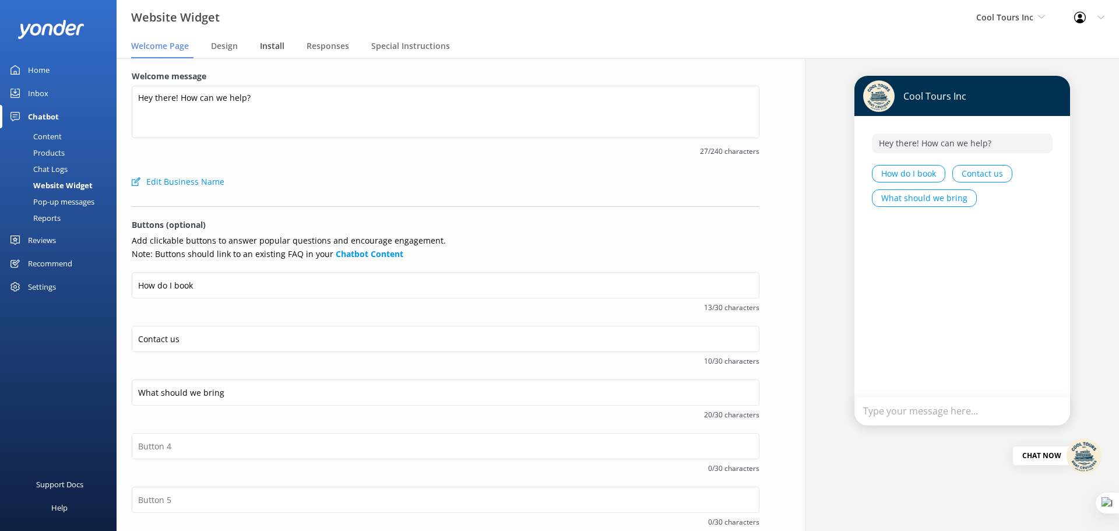
click at [276, 40] on span "Install" at bounding box center [272, 46] width 24 height 12
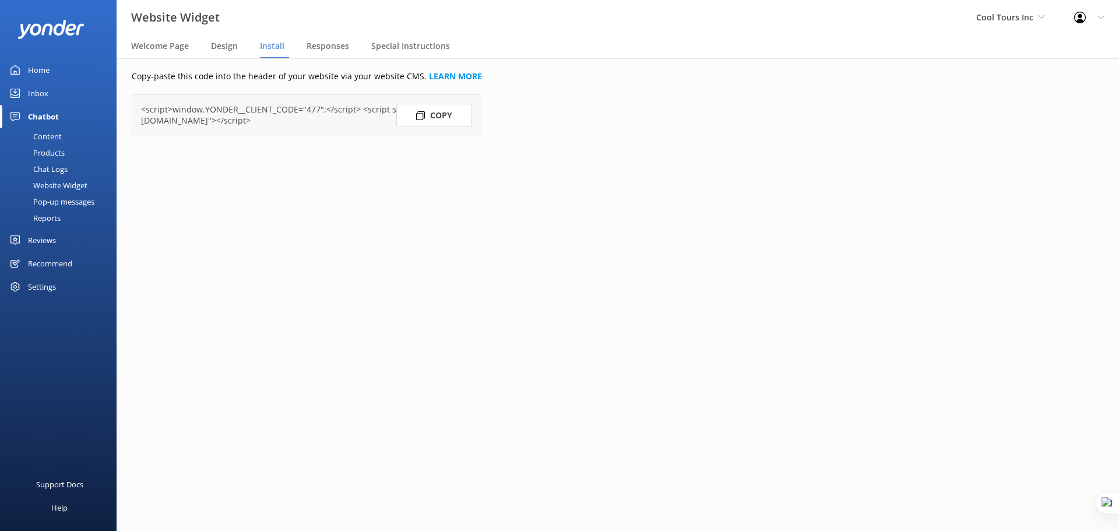
click at [436, 115] on button "Copy" at bounding box center [434, 115] width 76 height 23
click at [1023, 8] on div "Cool Tours Inc Yonder demo [GEOGRAPHIC_DATA] Bea [PERSON_NAME] Kayaks Yonder Lu…" at bounding box center [1010, 17] width 98 height 35
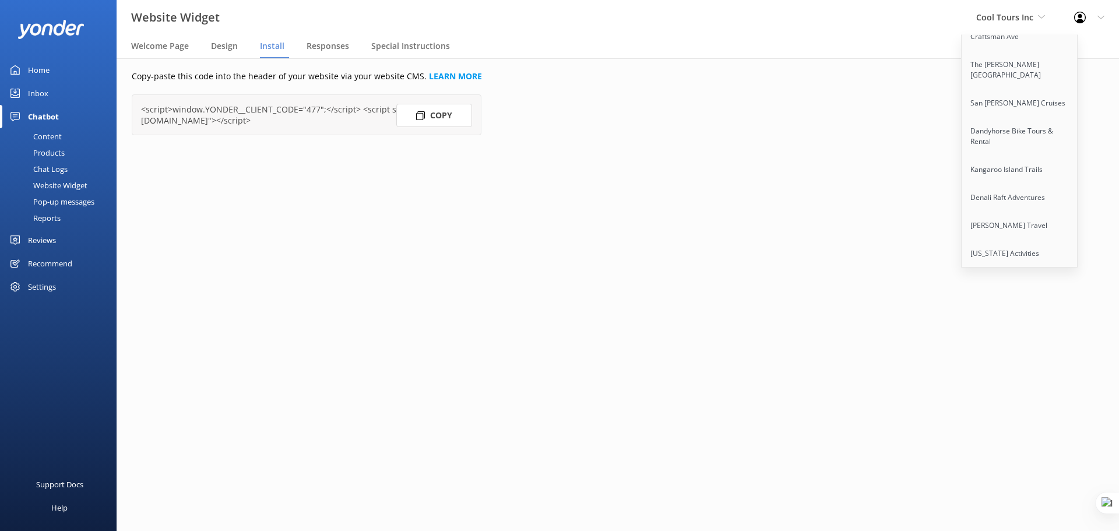
scroll to position [9154, 0]
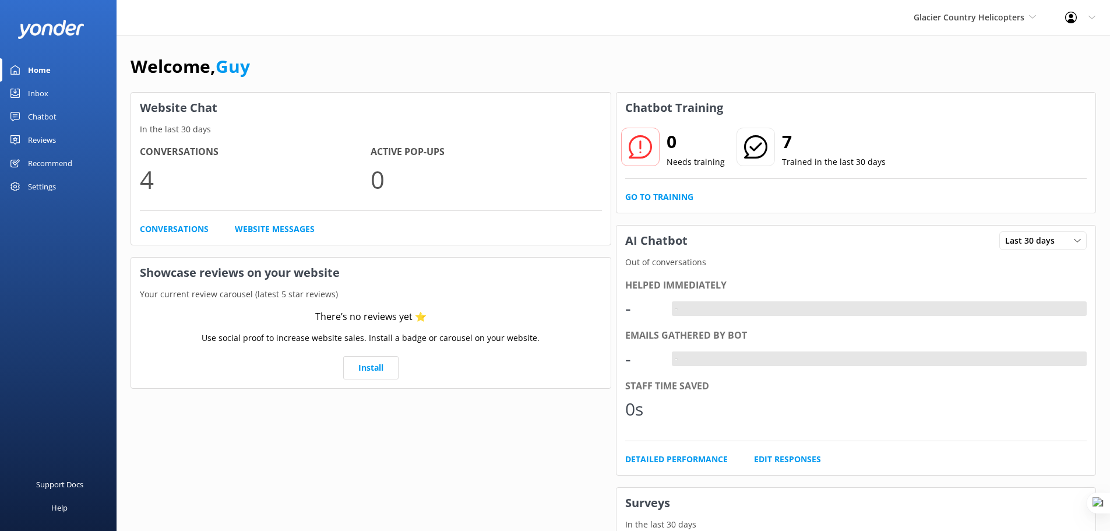
click at [47, 141] on div "Reviews" at bounding box center [42, 139] width 28 height 23
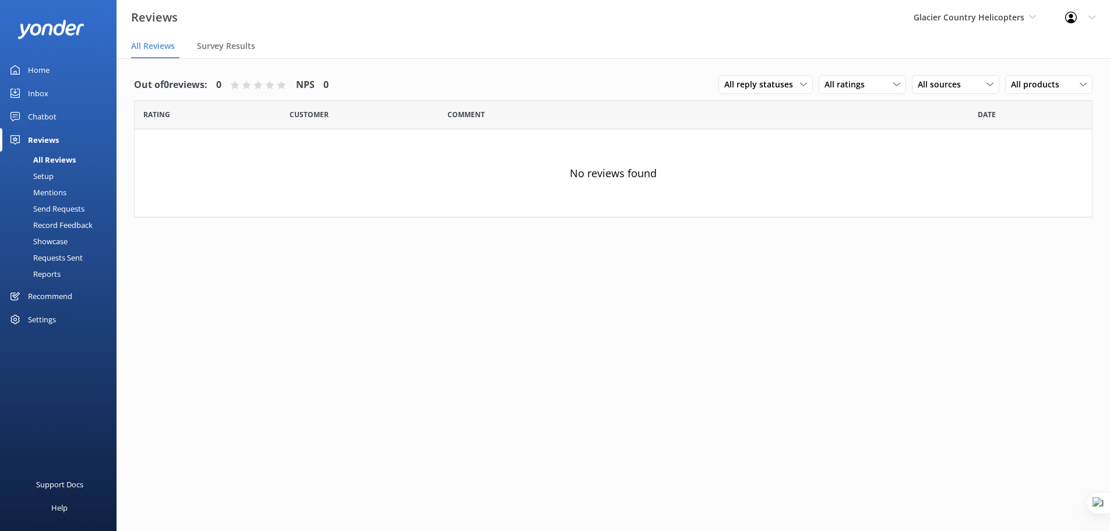
click at [52, 116] on div "Chatbot" at bounding box center [42, 116] width 29 height 23
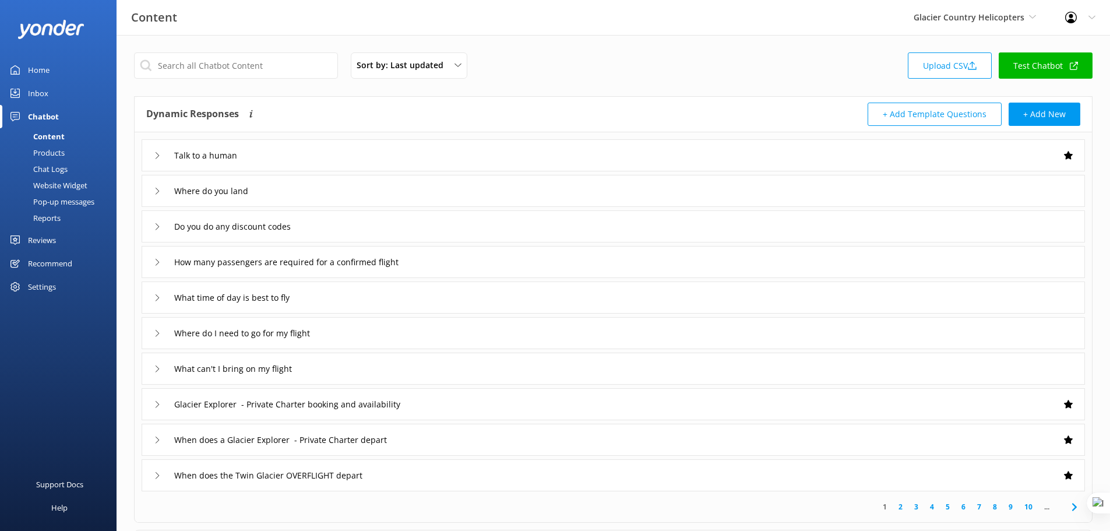
click at [55, 181] on div "Website Widget" at bounding box center [47, 185] width 80 height 16
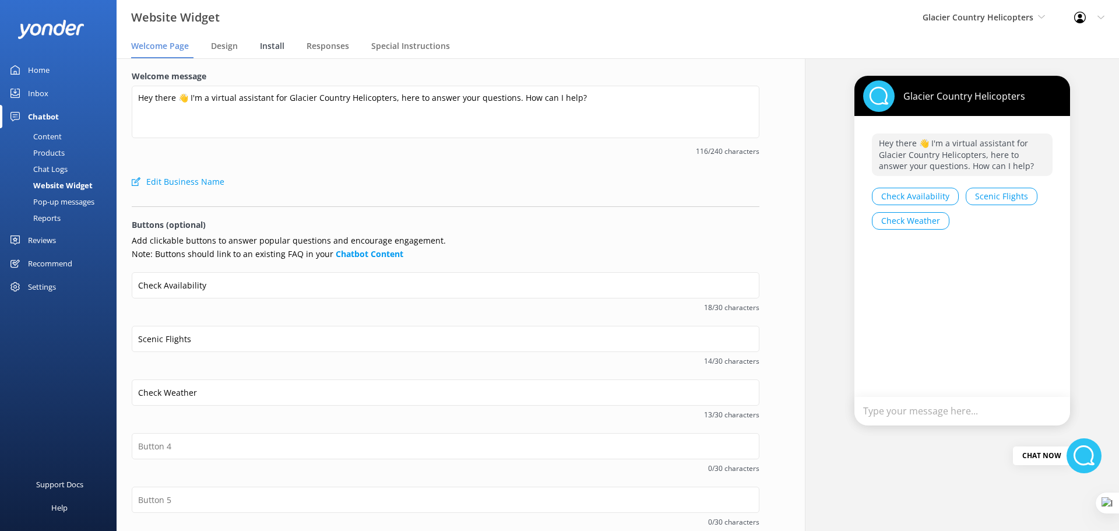
click at [266, 40] on div "Install" at bounding box center [274, 46] width 29 height 23
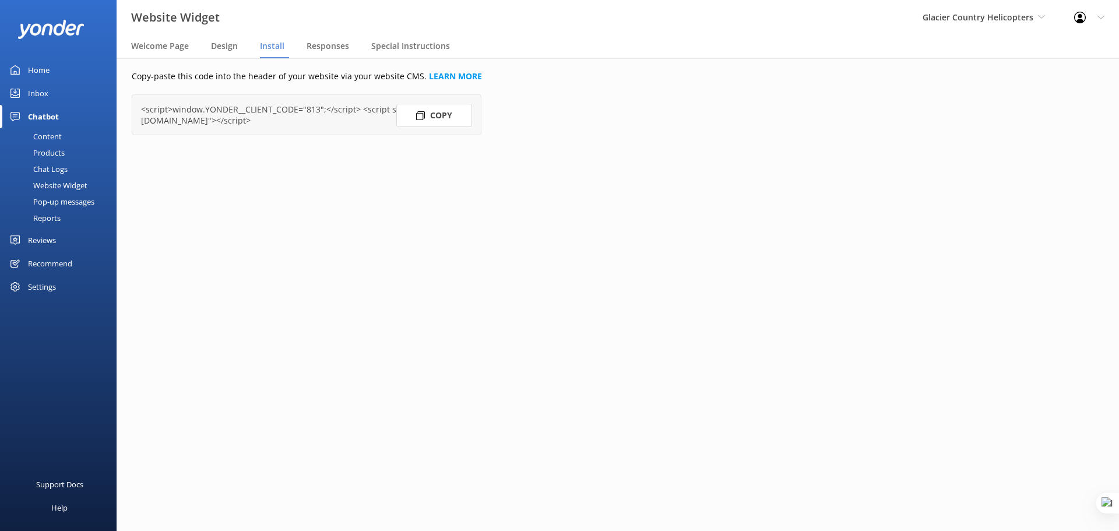
click at [432, 111] on button "Copy" at bounding box center [434, 115] width 76 height 23
click at [439, 108] on button "Copy" at bounding box center [434, 115] width 76 height 23
